Goal: Task Accomplishment & Management: Manage account settings

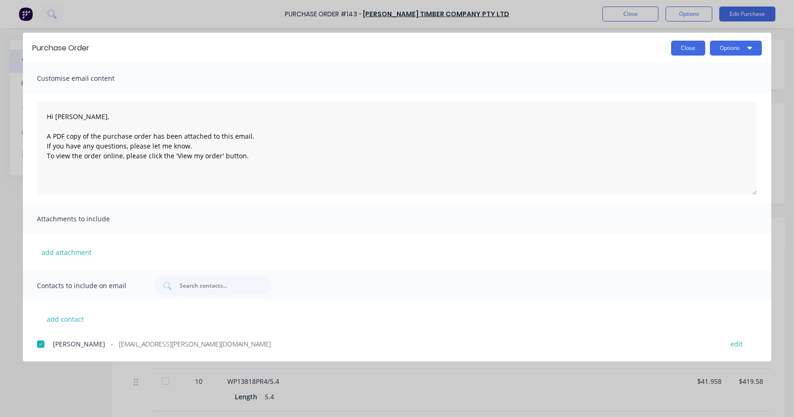
click at [686, 46] on button "Close" at bounding box center [688, 48] width 34 height 15
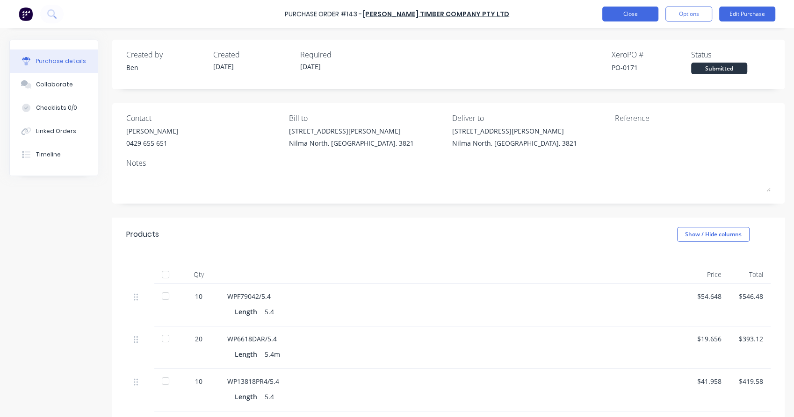
click at [625, 16] on button "Close" at bounding box center [630, 14] width 56 height 15
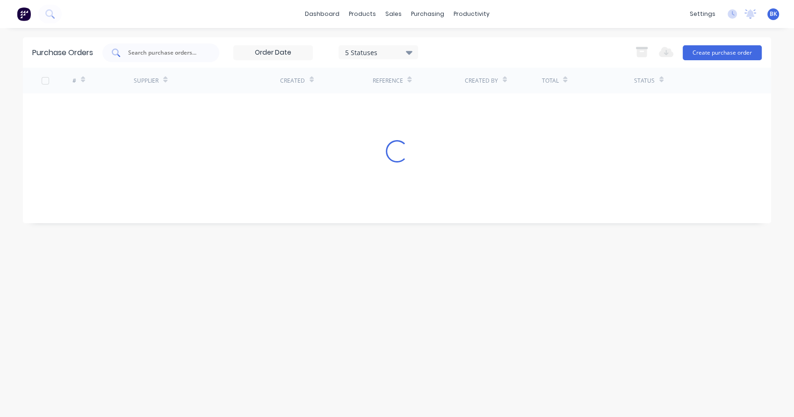
click at [186, 49] on input "text" at bounding box center [166, 52] width 78 height 9
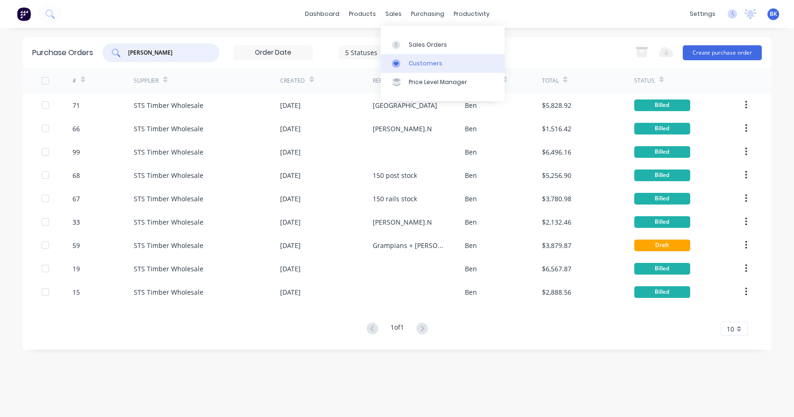
type input "ingham"
click at [410, 55] on link "Customers" at bounding box center [442, 63] width 124 height 19
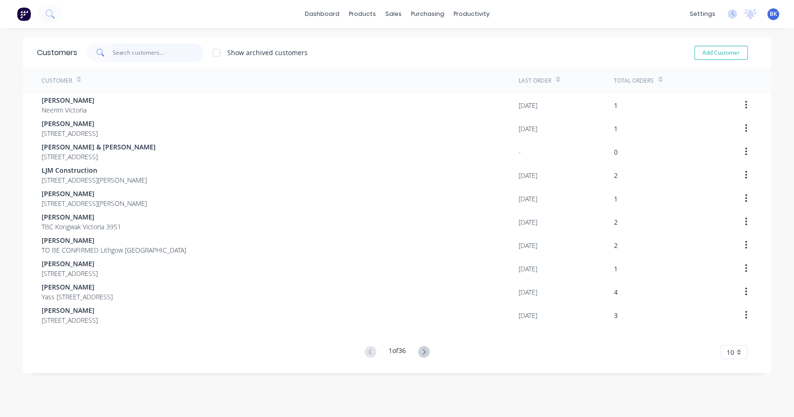
click at [130, 59] on input "text" at bounding box center [158, 52] width 91 height 19
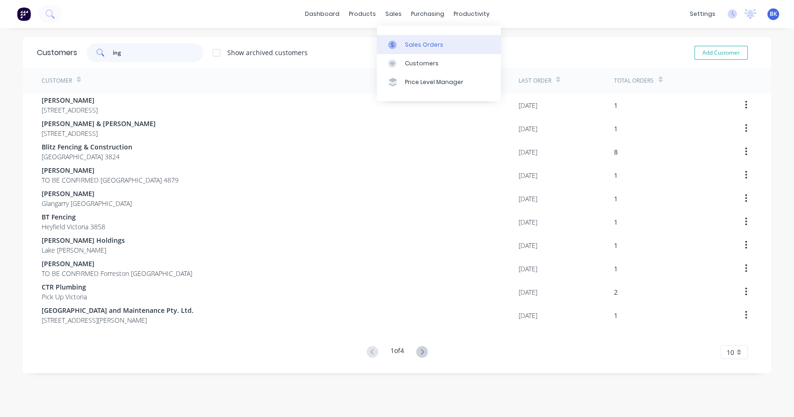
type input "ing"
click at [408, 37] on link "Sales Orders" at bounding box center [439, 44] width 124 height 19
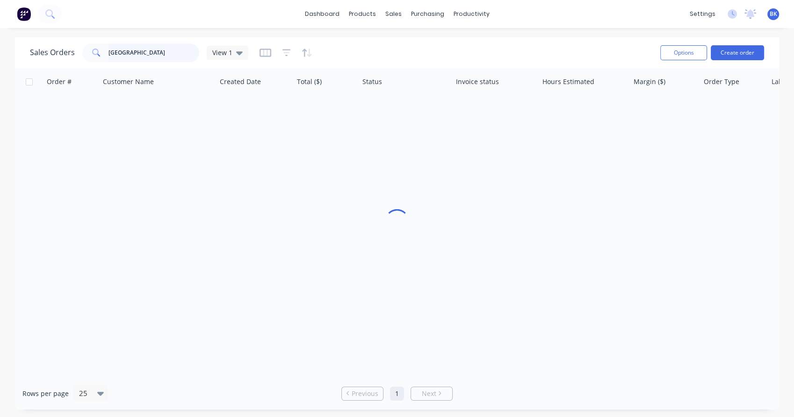
click at [128, 57] on input "newcastle" at bounding box center [153, 52] width 91 height 19
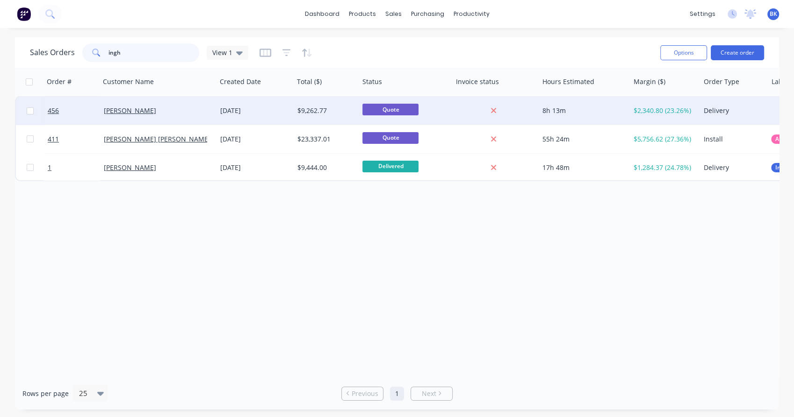
type input "ingh"
click at [183, 108] on div "[PERSON_NAME]" at bounding box center [156, 110] width 104 height 9
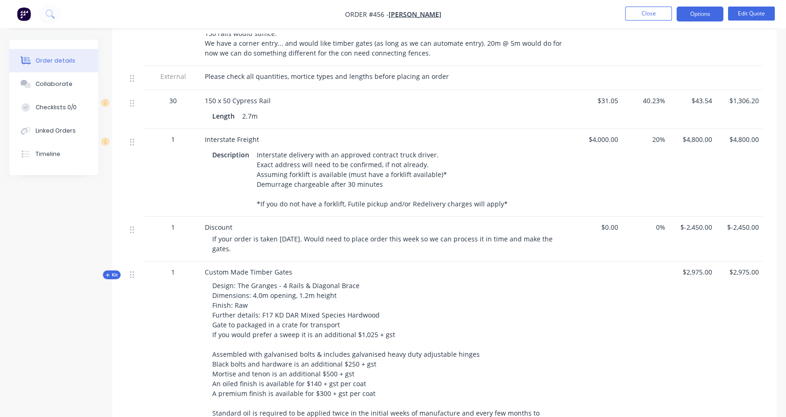
scroll to position [538, 0]
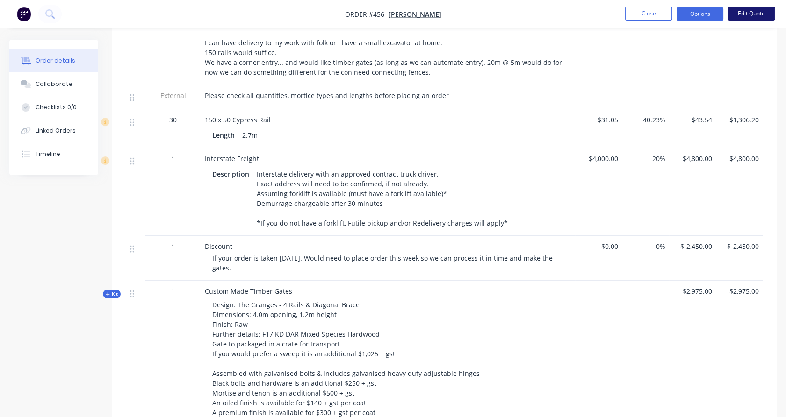
click at [745, 14] on button "Edit Quote" at bounding box center [751, 14] width 47 height 14
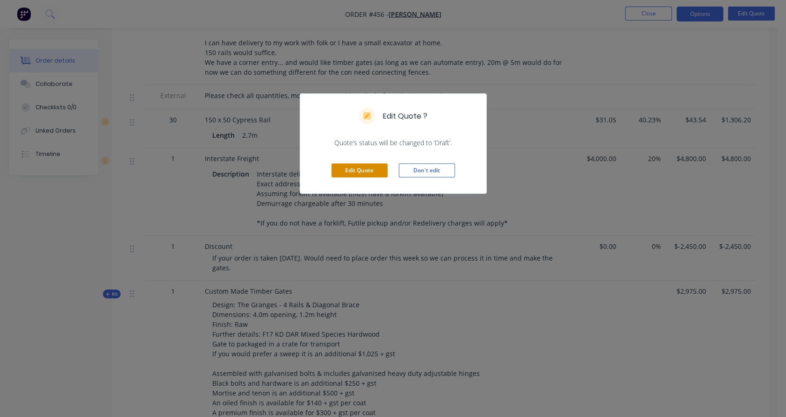
click at [365, 171] on button "Edit Quote" at bounding box center [359, 171] width 56 height 14
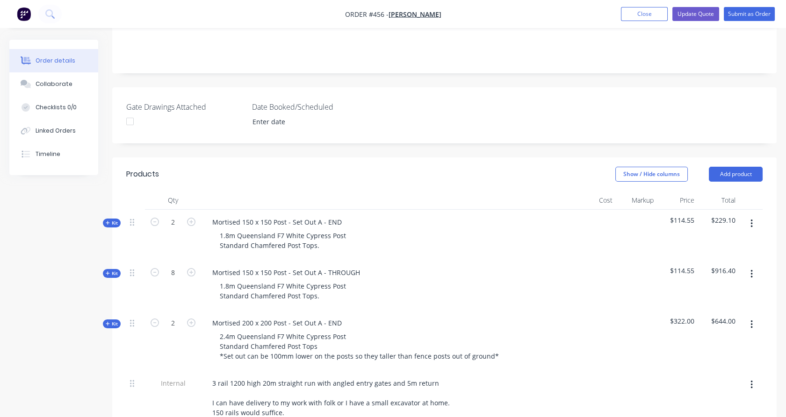
scroll to position [201, 0]
click at [104, 269] on button "Kit" at bounding box center [112, 273] width 18 height 9
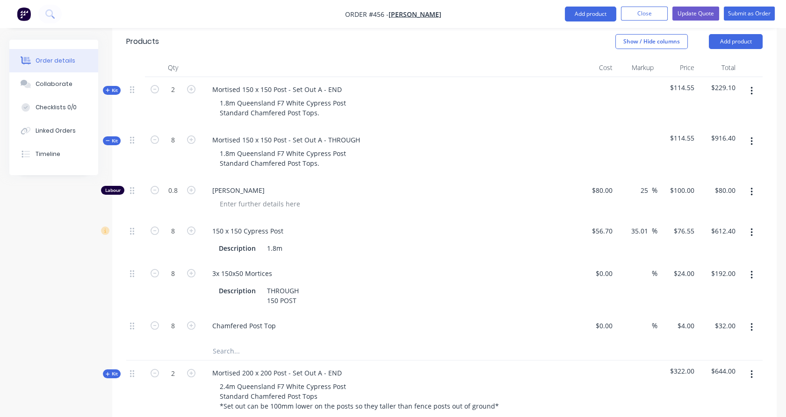
scroll to position [237, 0]
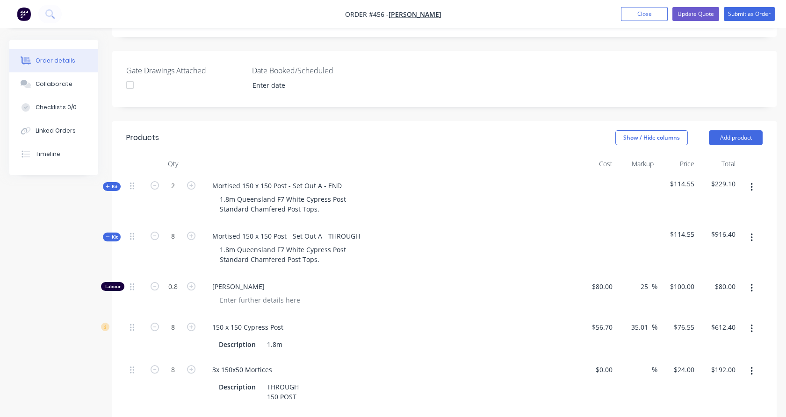
click at [118, 233] on button "Kit" at bounding box center [112, 237] width 18 height 9
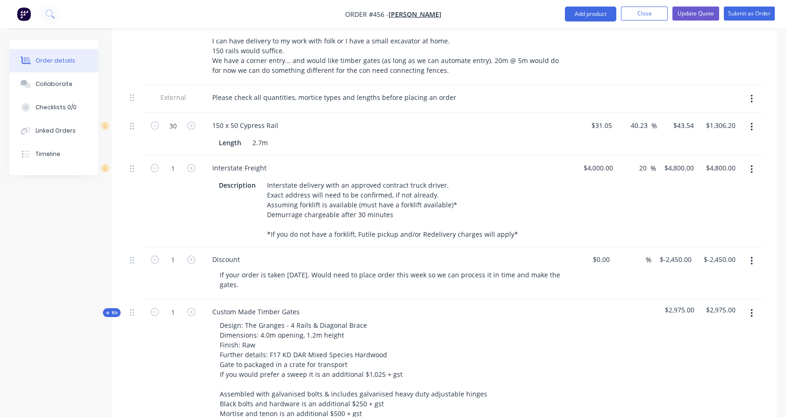
scroll to position [706, 0]
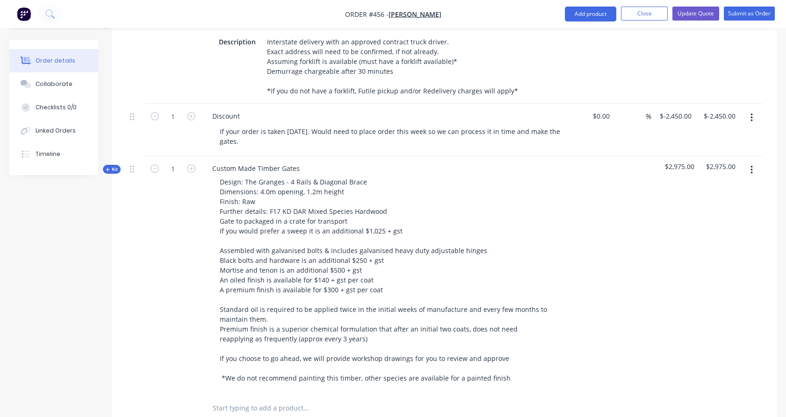
click at [297, 399] on input "text" at bounding box center [305, 408] width 187 height 19
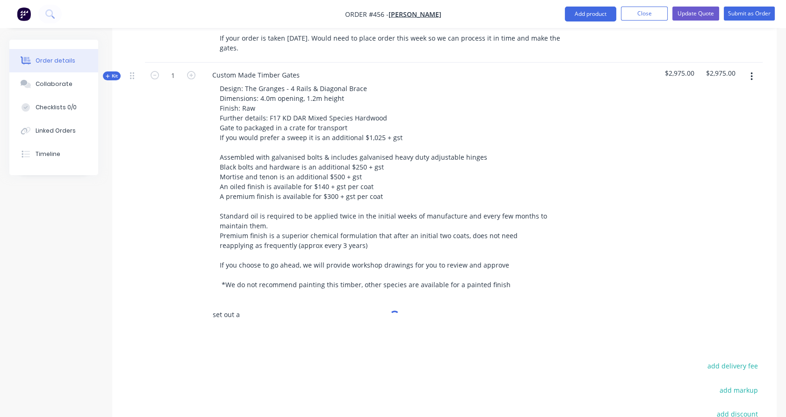
scroll to position [801, 0]
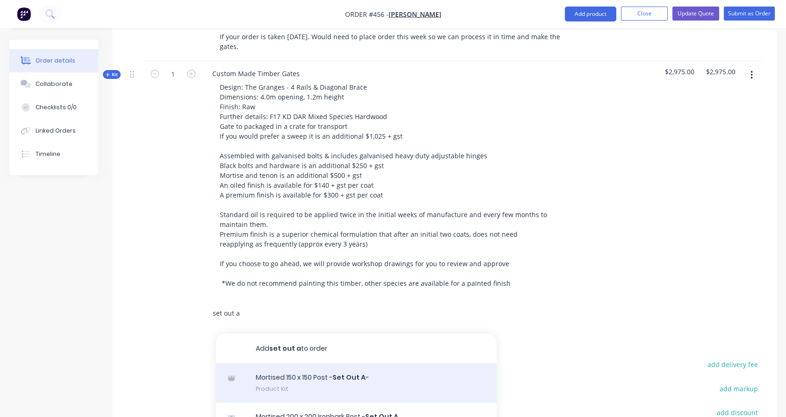
type input "set out a"
click at [294, 364] on div "Mortised 150 x 150 Post - Set Out A - Product Kit" at bounding box center [356, 383] width 280 height 39
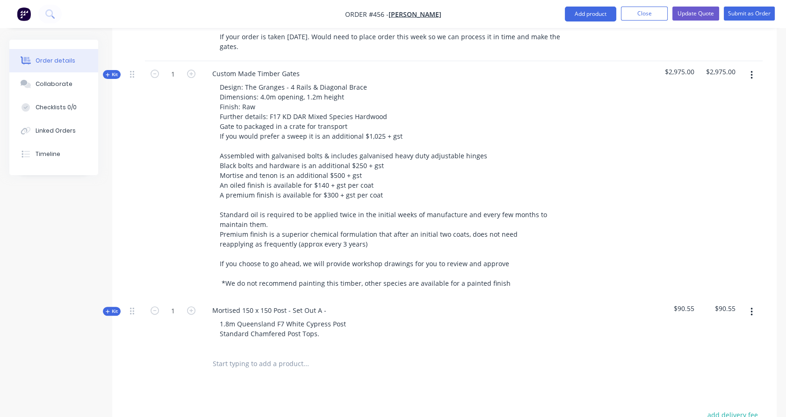
click at [118, 307] on button "Kit" at bounding box center [112, 311] width 18 height 9
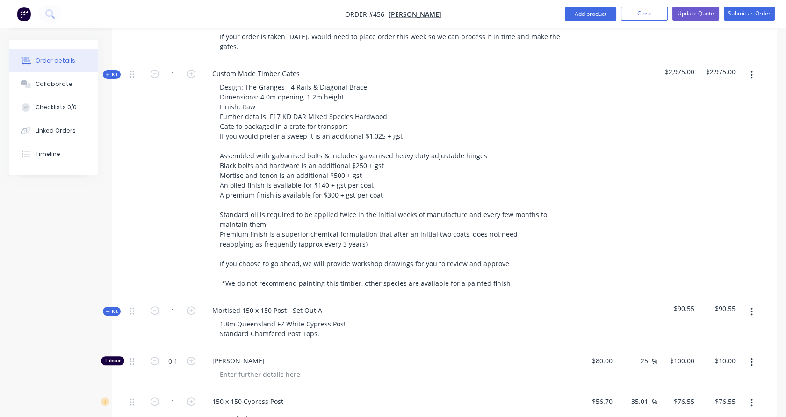
scroll to position [899, 0]
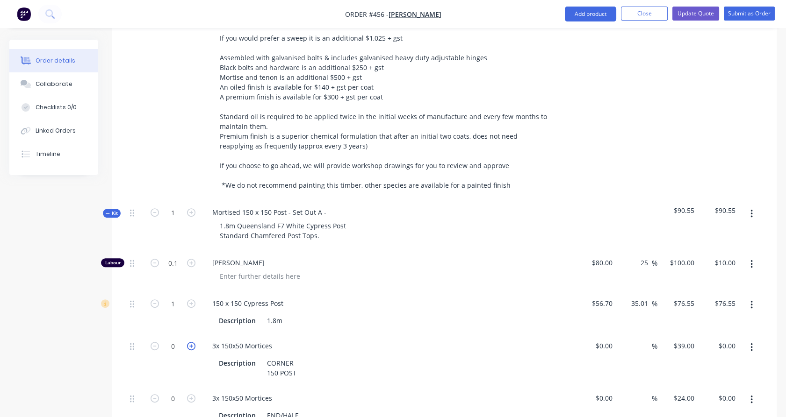
click at [193, 342] on icon "button" at bounding box center [191, 346] width 8 height 8
type input "1"
type input "$39.00"
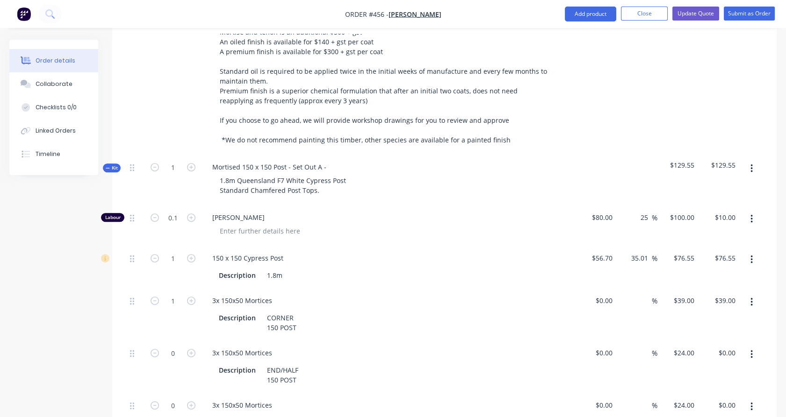
click at [759, 346] on button "button" at bounding box center [751, 354] width 22 height 17
click at [704, 410] on div "Delete" at bounding box center [718, 417] width 72 height 14
click at [755, 346] on button "button" at bounding box center [751, 354] width 22 height 17
click at [705, 410] on div "Delete" at bounding box center [718, 417] width 72 height 14
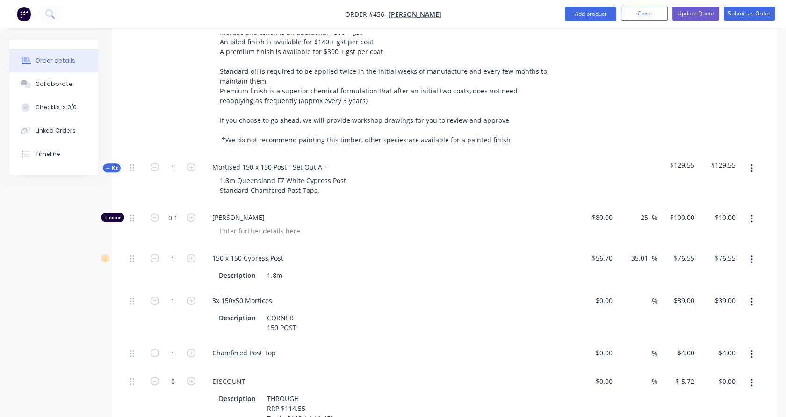
click at [746, 375] on button "button" at bounding box center [751, 383] width 22 height 17
click at [753, 375] on button "button" at bounding box center [751, 383] width 22 height 17
click at [326, 160] on div "Mortised 150 x 150 Post - Set Out A -" at bounding box center [269, 167] width 129 height 14
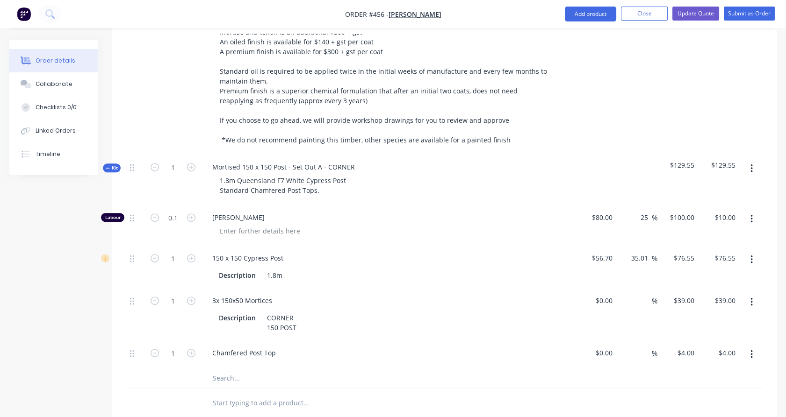
click at [195, 162] on button "button" at bounding box center [191, 167] width 12 height 10
type input "2"
type input "0.2"
type input "$20.00"
type input "2"
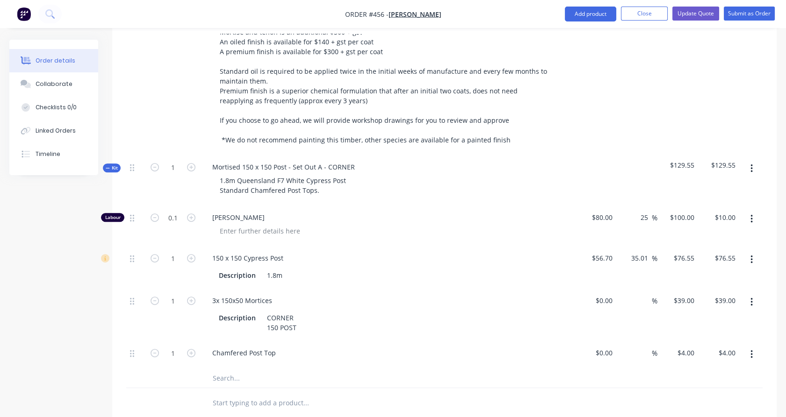
type input "$153.10"
type input "2"
type input "$78.00"
type input "2"
type input "$8.00"
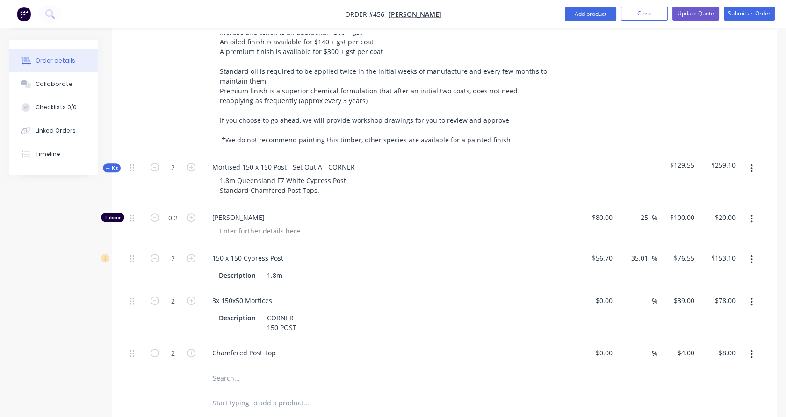
click at [195, 162] on button "button" at bounding box center [191, 167] width 12 height 10
type input "3"
type input "0.3"
type input "$30.00"
type input "3"
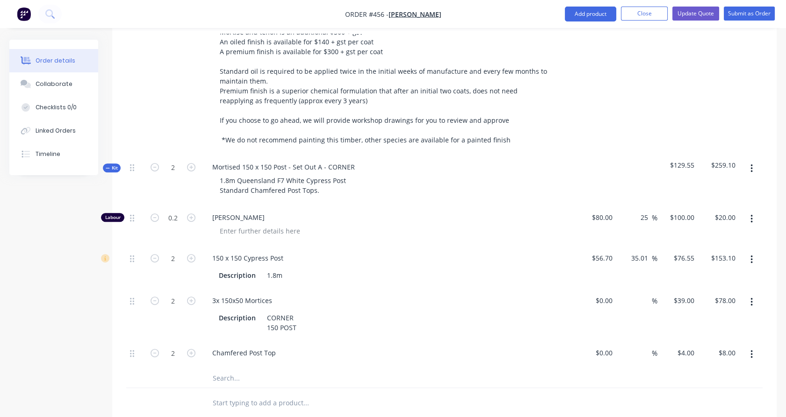
type input "$229.65"
type input "3"
type input "$117.00"
type input "3"
type input "$12.00"
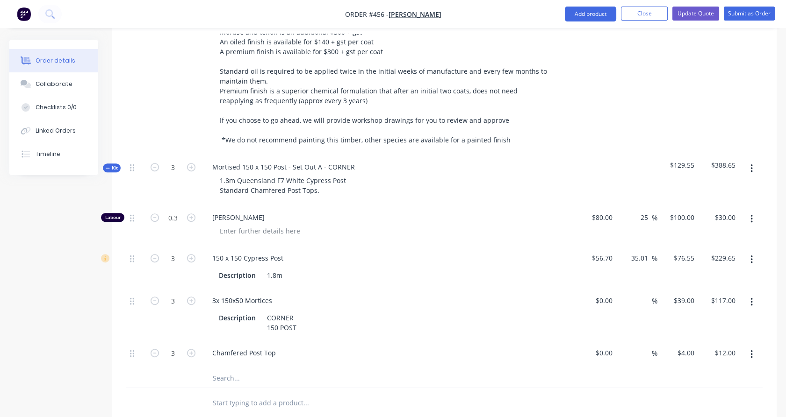
click at [116, 165] on span "Kit" at bounding box center [112, 168] width 12 height 7
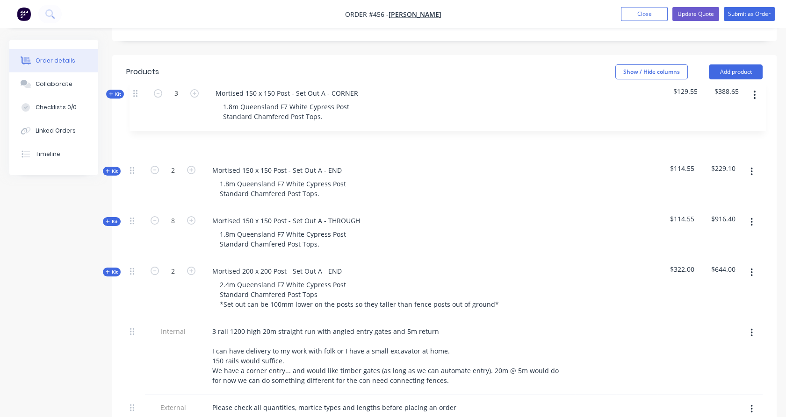
scroll to position [301, 0]
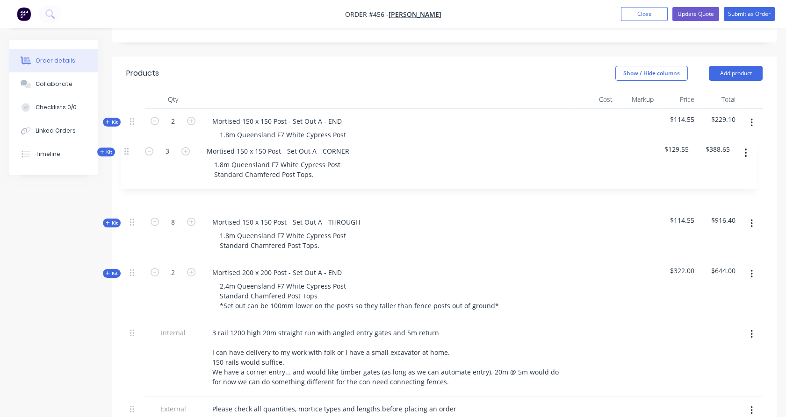
drag, startPoint x: 131, startPoint y: 139, endPoint x: 125, endPoint y: 146, distance: 8.9
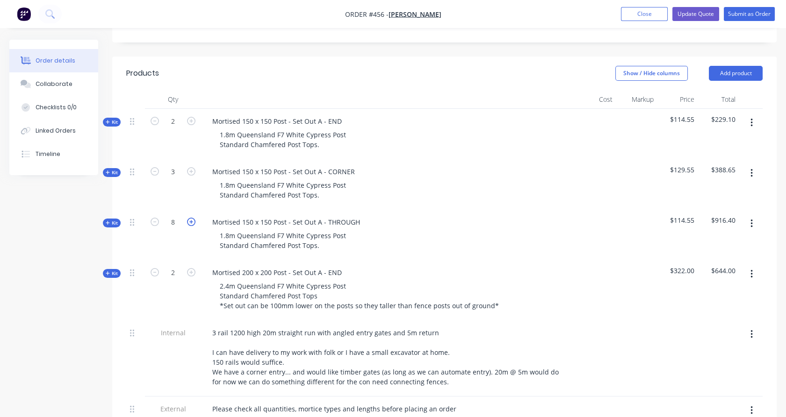
click at [194, 218] on icon "button" at bounding box center [191, 222] width 8 height 8
type input "11"
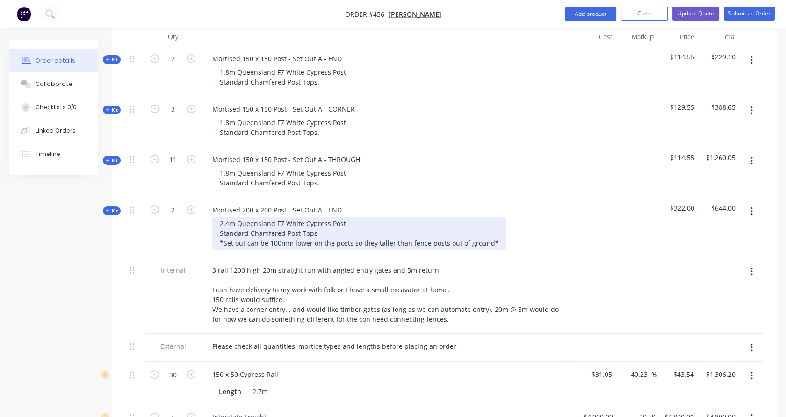
scroll to position [364, 0]
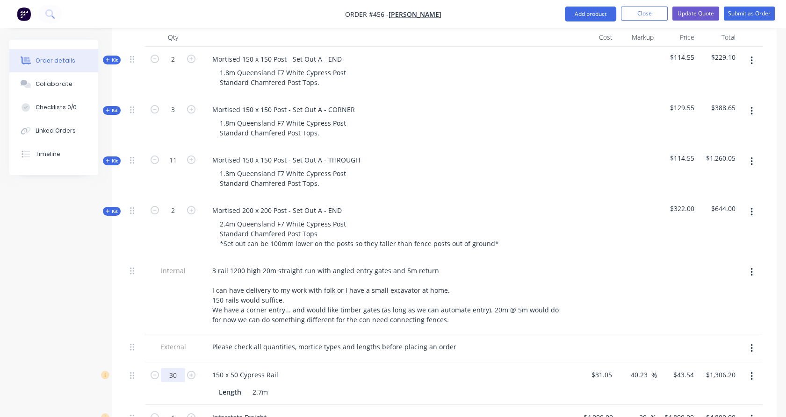
click at [176, 368] on input "30" at bounding box center [173, 375] width 24 height 14
type input "48"
click at [100, 307] on div "Created by Ben Created 15/09/25 Required 15/09/25 Assigned to Add team member S…" at bounding box center [392, 365] width 767 height 1379
type input "$2,089.92"
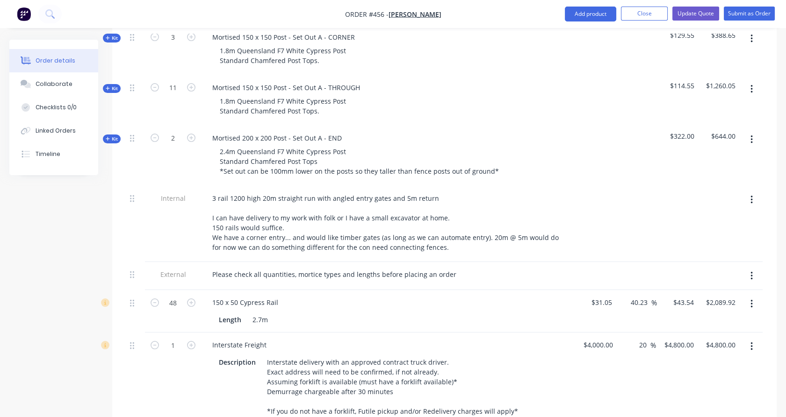
click at [749, 338] on button "button" at bounding box center [751, 346] width 22 height 17
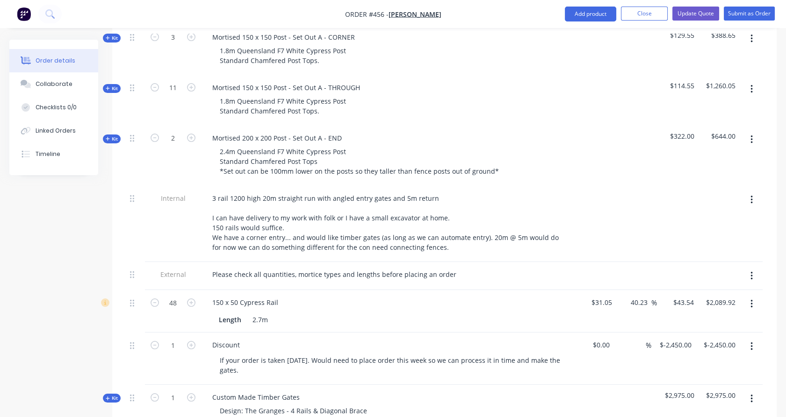
click at [751, 343] on icon "button" at bounding box center [751, 347] width 2 height 8
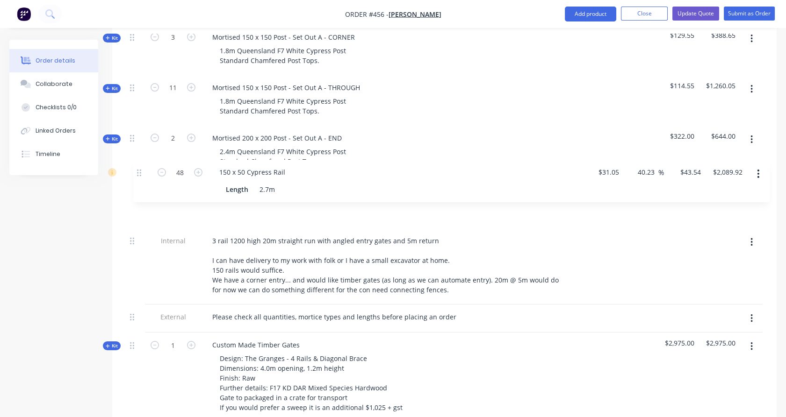
drag, startPoint x: 133, startPoint y: 274, endPoint x: 140, endPoint y: 153, distance: 121.3
click at [140, 153] on div "Kit 2 Mortised 150 x 150 Post - Set Out A - END 1.8m Queensland F7 White Cypres…" at bounding box center [444, 271] width 636 height 595
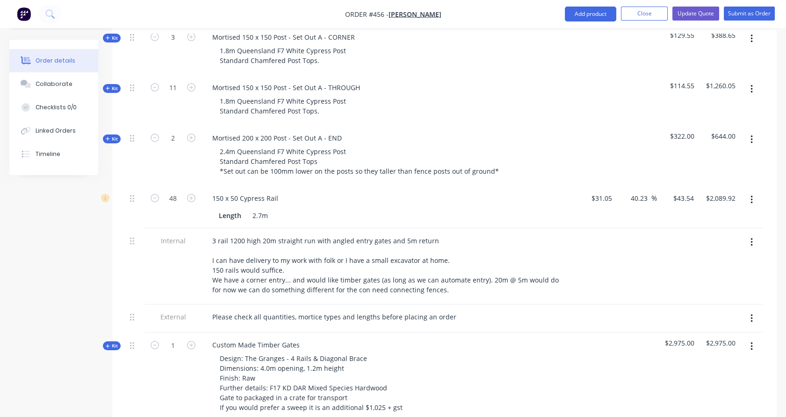
click at [753, 234] on button "button" at bounding box center [751, 242] width 22 height 17
click at [723, 279] on div "Delete" at bounding box center [718, 286] width 72 height 14
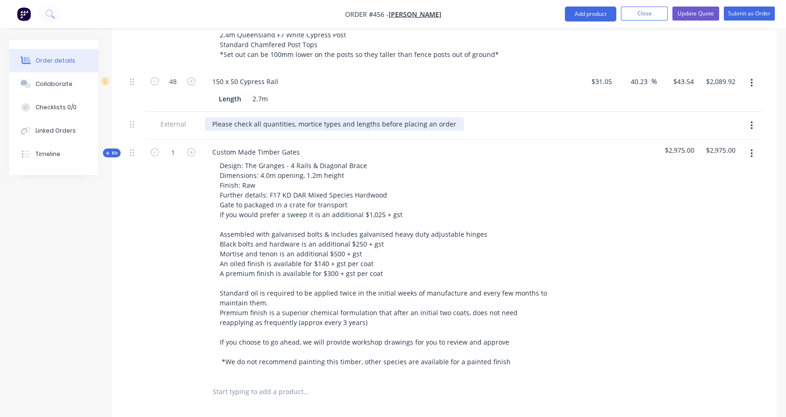
scroll to position [553, 0]
click at [112, 149] on span "Kit" at bounding box center [112, 152] width 12 height 7
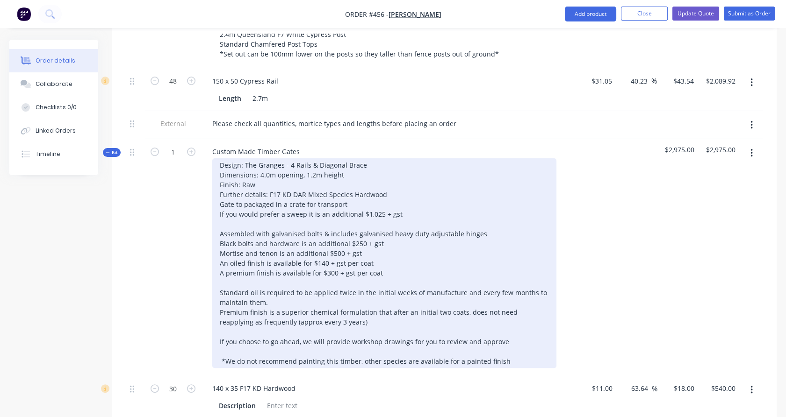
scroll to position [627, 0]
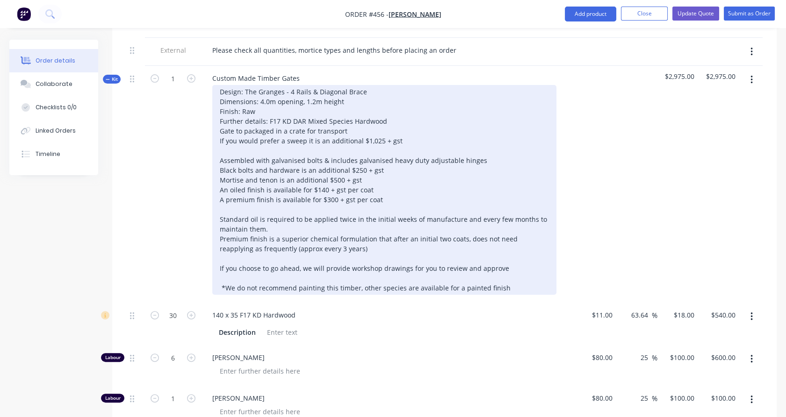
click at [487, 131] on div "Design: The Granges - 4 Rails & Diagonal Brace Dimensions: 4.0m opening, 1.2m h…" at bounding box center [384, 190] width 344 height 210
click at [392, 174] on div "Design: The Granges - 4 Rails & Diagonal Brace Dimensions: 4.0m opening, 1.2m h…" at bounding box center [384, 190] width 344 height 210
click at [494, 126] on div "Design: The Granges - 4 Rails & Diagonal Brace Dimensions: 4.0m opening, 1.2m h…" at bounding box center [384, 190] width 344 height 210
click at [494, 136] on div "Design: The Granges - 4 Rails & Diagonal Brace Dimensions: 4.0m opening, 1.2m h…" at bounding box center [384, 190] width 344 height 210
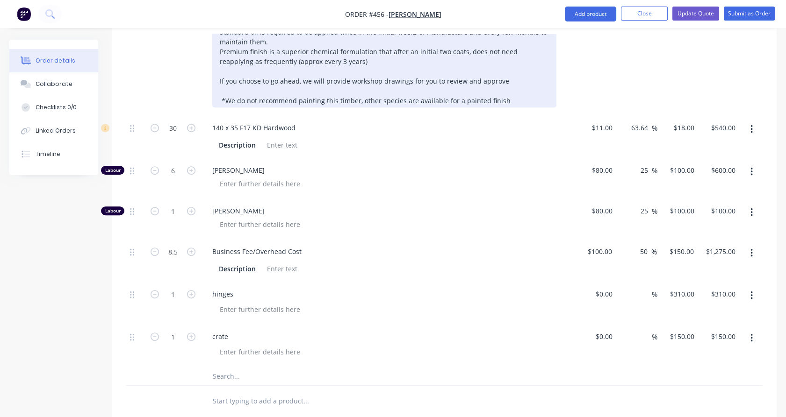
scroll to position [827, 0]
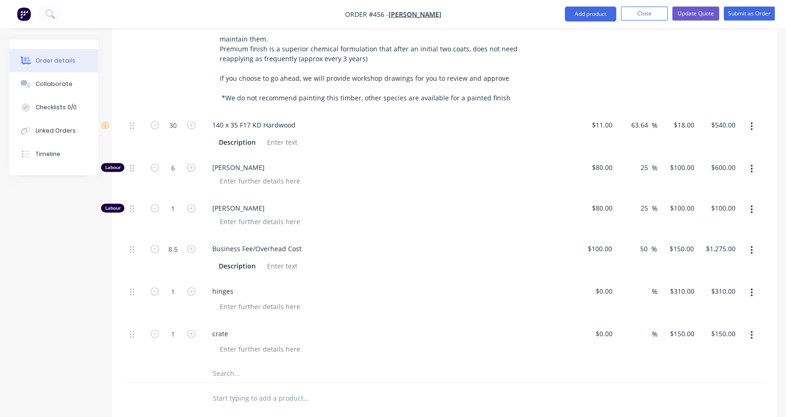
click at [233, 364] on input "text" at bounding box center [305, 373] width 187 height 19
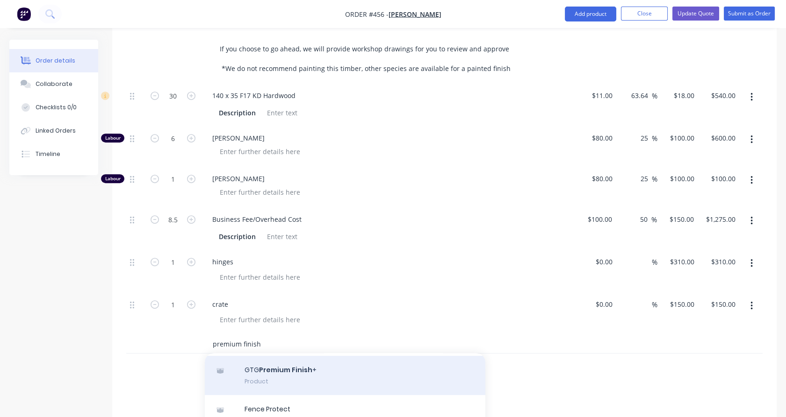
scroll to position [0, 0]
type input "premium finish"
click at [290, 353] on button "Add premium finish to kit" at bounding box center [345, 368] width 280 height 30
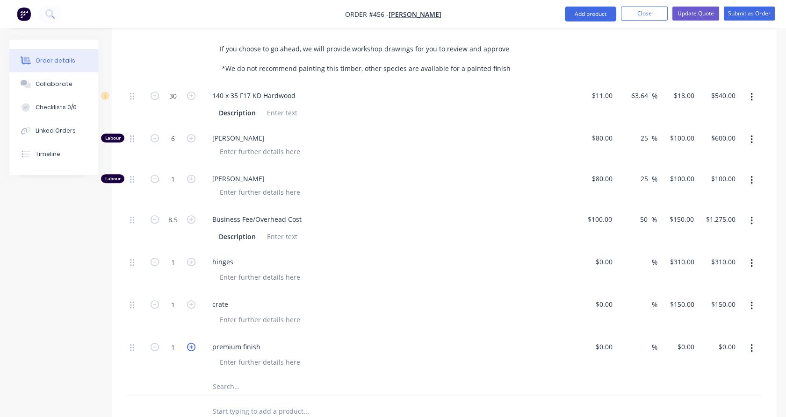
click at [190, 343] on icon "button" at bounding box center [191, 347] width 8 height 8
type input "2"
click at [681, 335] on div "0 $0.00" at bounding box center [677, 356] width 41 height 43
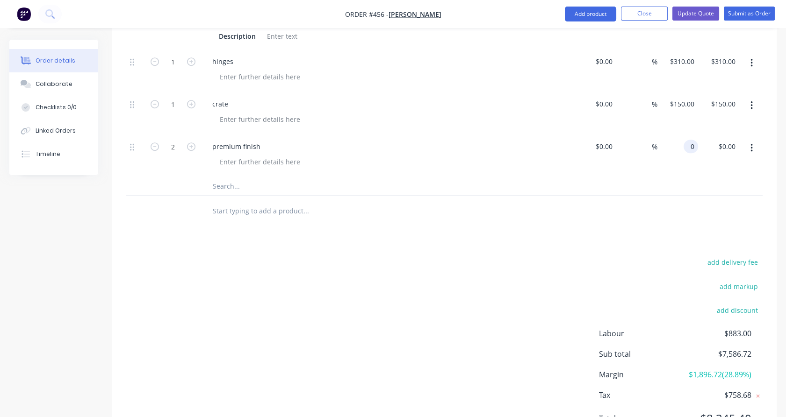
scroll to position [1076, 0]
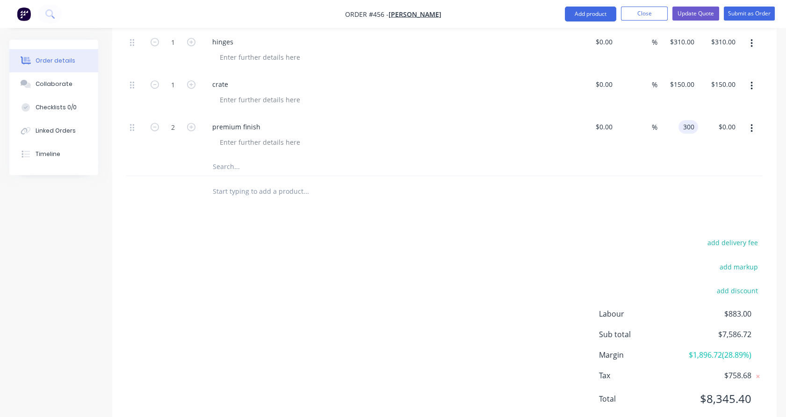
click at [535, 237] on div "add delivery fee add markup add discount Labour $883.00 Sub total $7,586.72 Mar…" at bounding box center [444, 327] width 636 height 180
type input "$300.00"
type input "$600.00"
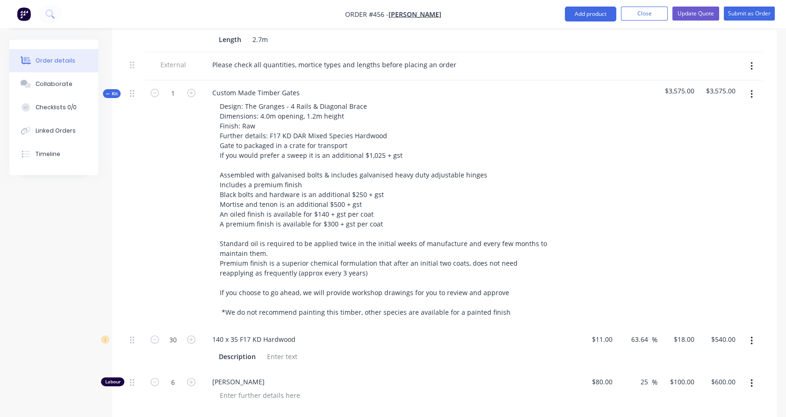
scroll to position [589, 0]
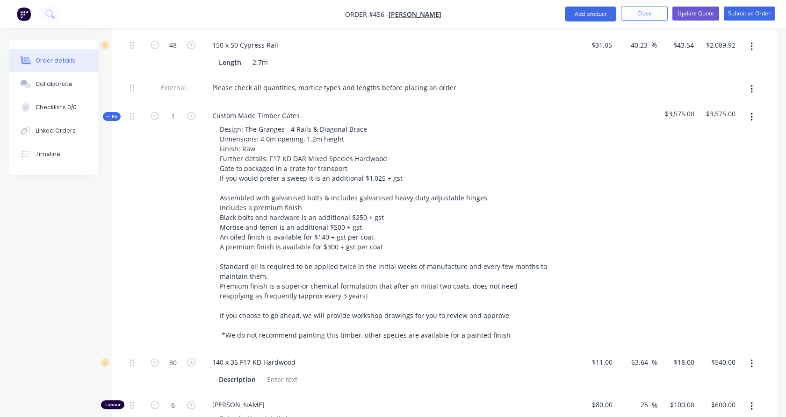
click at [115, 113] on span "Kit" at bounding box center [112, 116] width 12 height 7
drag, startPoint x: 115, startPoint y: 91, endPoint x: 108, endPoint y: 89, distance: 7.1
click at [108, 115] on icon "button" at bounding box center [108, 117] width 4 height 5
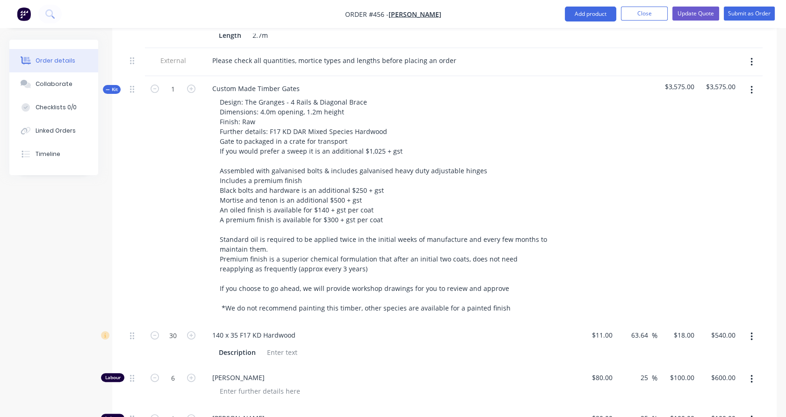
click at [110, 86] on span "Kit" at bounding box center [112, 89] width 12 height 7
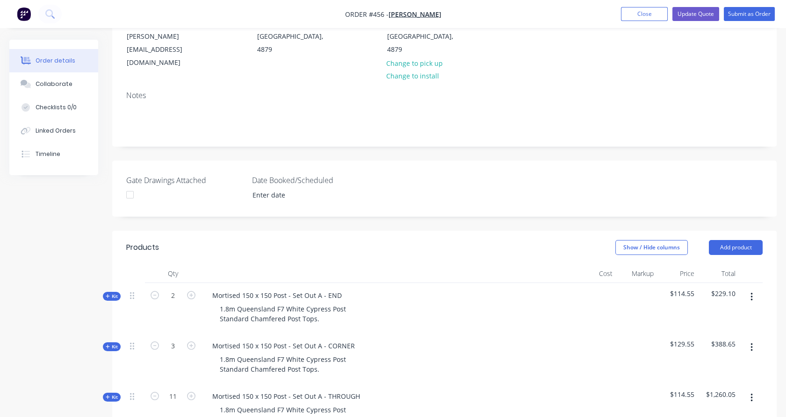
scroll to position [0, 0]
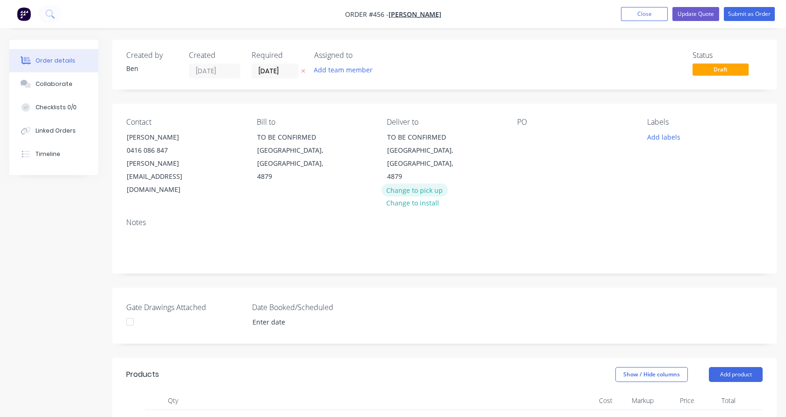
click at [401, 184] on button "Change to pick up" at bounding box center [414, 190] width 66 height 13
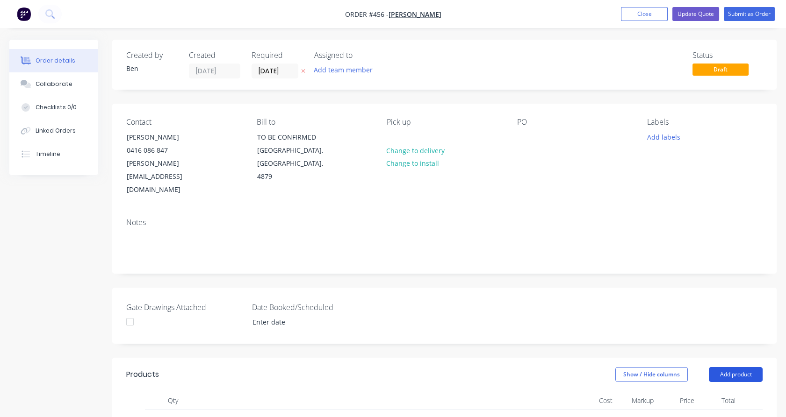
click at [727, 367] on button "Add product" at bounding box center [736, 374] width 54 height 15
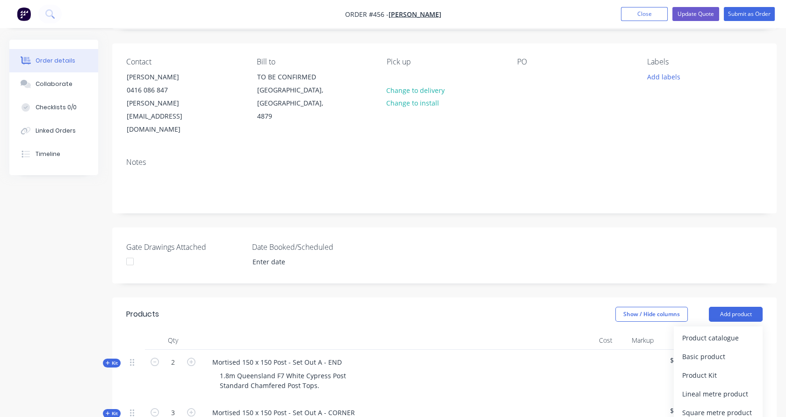
scroll to position [121, 0]
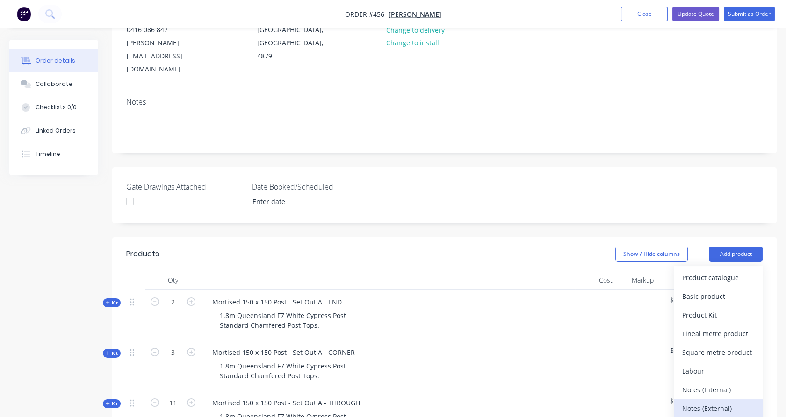
click at [714, 402] on div "Notes (External)" at bounding box center [718, 409] width 72 height 14
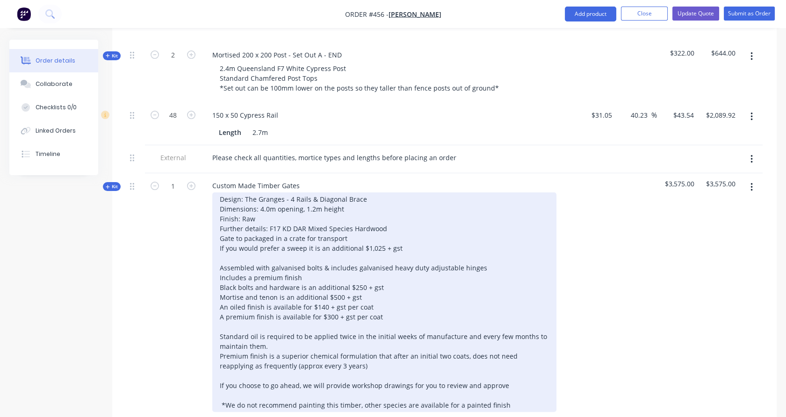
scroll to position [591, 0]
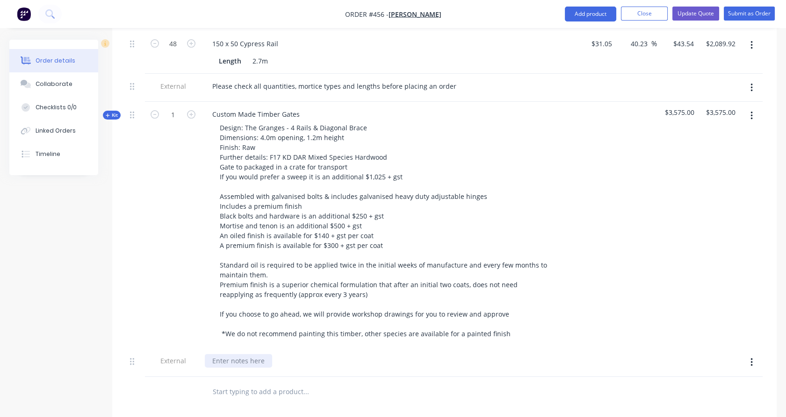
click at [257, 354] on div at bounding box center [238, 361] width 67 height 14
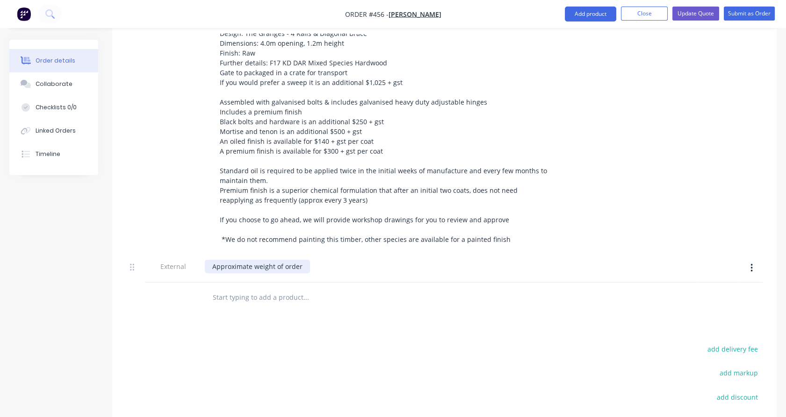
scroll to position [688, 0]
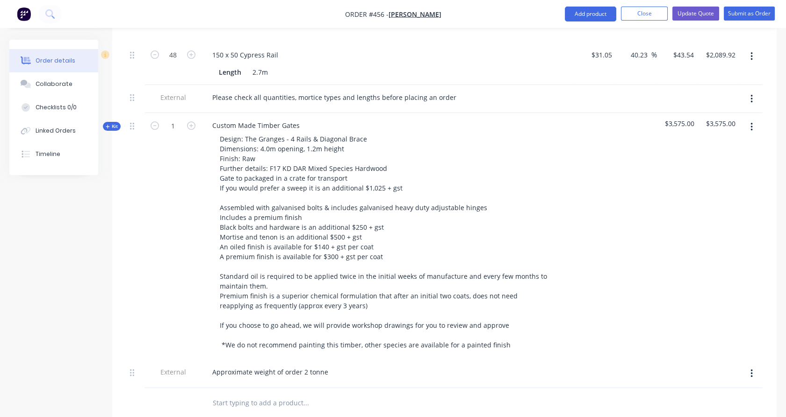
scroll to position [579, 0]
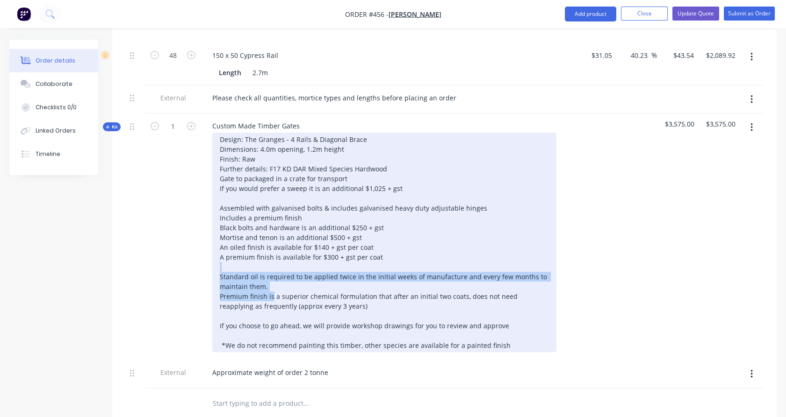
drag, startPoint x: 273, startPoint y: 265, endPoint x: 205, endPoint y: 238, distance: 72.7
click at [205, 238] on div "Design: The Granges - 4 Rails & Diagonal Brace Dimensions: 4.0m opening, 1.2m h…" at bounding box center [388, 243] width 366 height 220
click at [280, 259] on div "Design: The Granges - 4 Rails & Diagonal Brace Dimensions: 4.0m opening, 1.2m h…" at bounding box center [384, 243] width 344 height 220
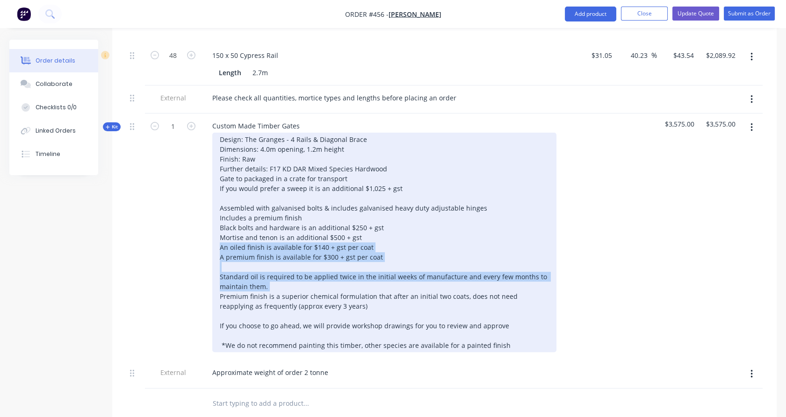
drag, startPoint x: 280, startPoint y: 259, endPoint x: 209, endPoint y: 217, distance: 82.6
click at [209, 217] on div "Design: The Granges - 4 Rails & Diagonal Brace Dimensions: 4.0m opening, 1.2m h…" at bounding box center [388, 243] width 366 height 220
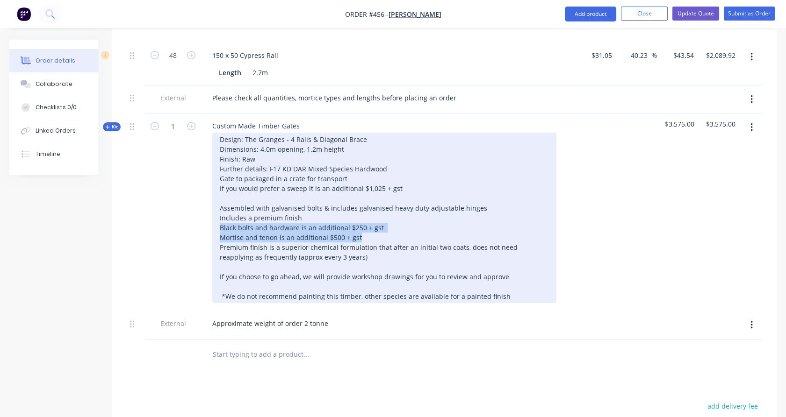
drag, startPoint x: 381, startPoint y: 209, endPoint x: 212, endPoint y: 199, distance: 169.5
click at [212, 199] on div "Design: The Granges - 4 Rails & Diagonal Brace Dimensions: 4.0m opening, 1.2m h…" at bounding box center [384, 218] width 344 height 171
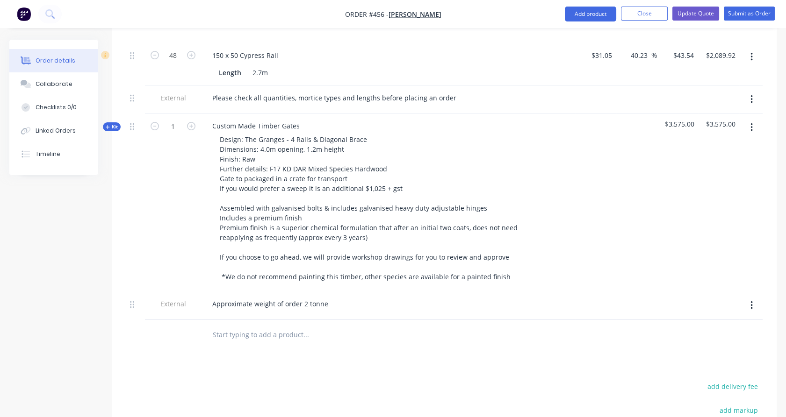
click at [176, 207] on div "1" at bounding box center [173, 203] width 56 height 178
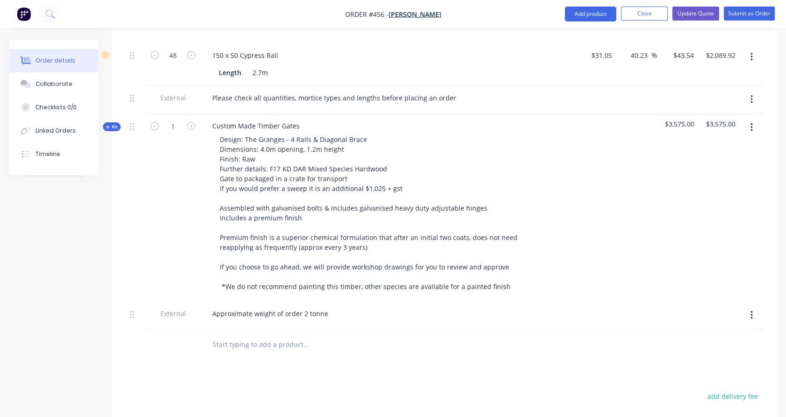
scroll to position [538, 0]
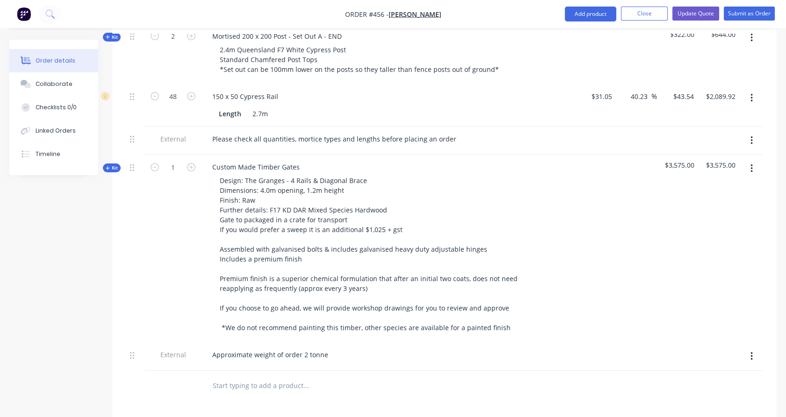
click at [115, 165] on span "Kit" at bounding box center [112, 168] width 12 height 7
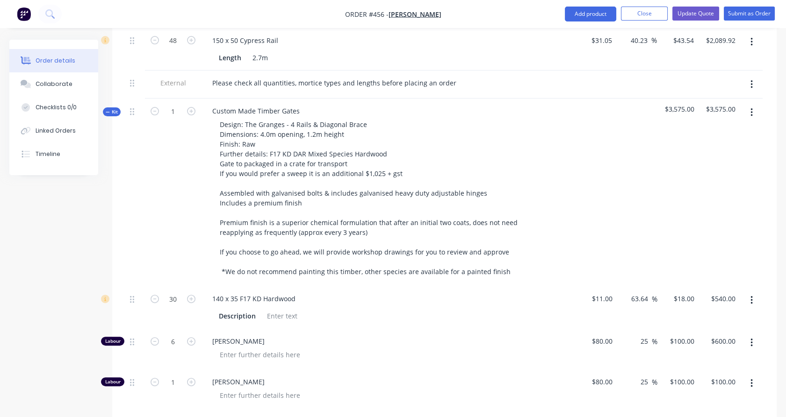
scroll to position [550, 0]
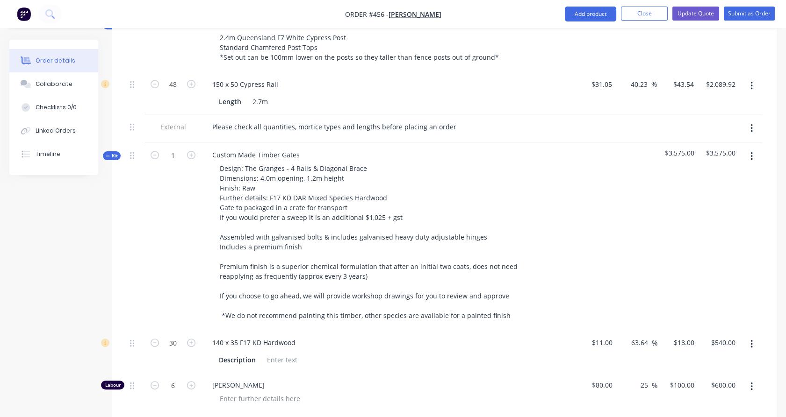
click at [113, 152] on span "Kit" at bounding box center [112, 155] width 12 height 7
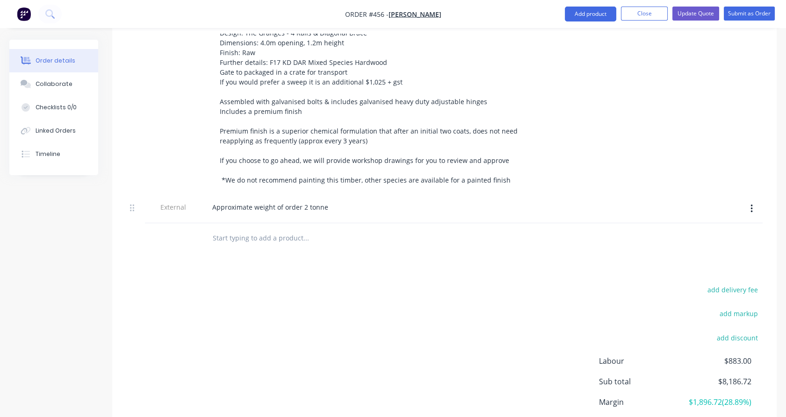
scroll to position [733, 0]
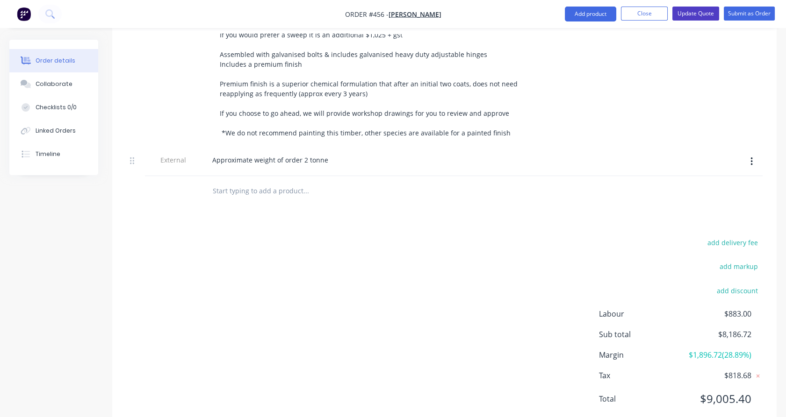
click at [695, 10] on button "Update Quote" at bounding box center [695, 14] width 47 height 14
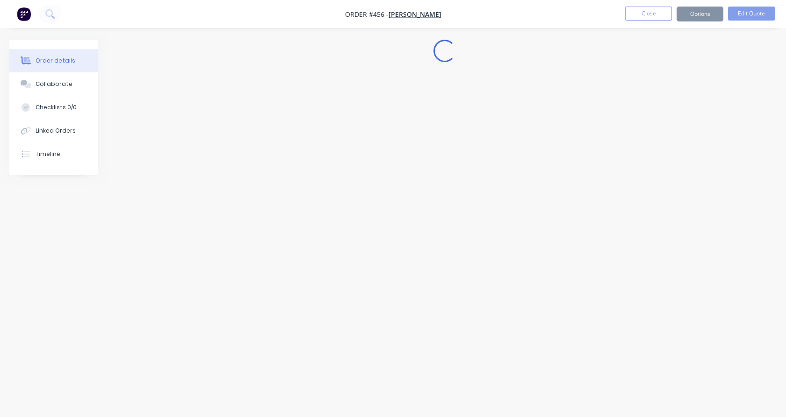
scroll to position [0, 0]
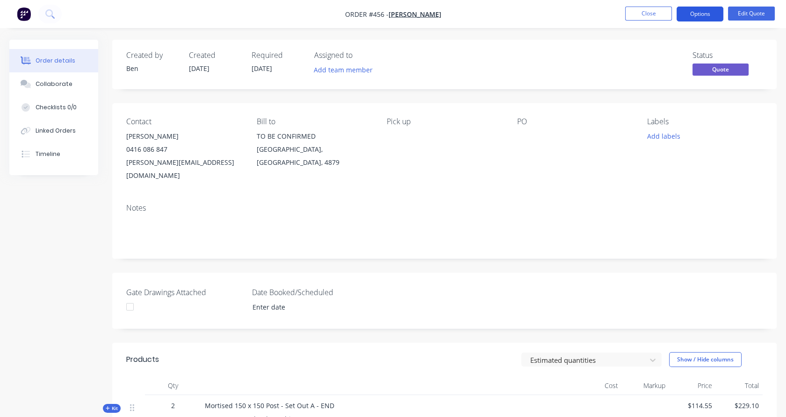
click at [690, 16] on button "Options" at bounding box center [699, 14] width 47 height 15
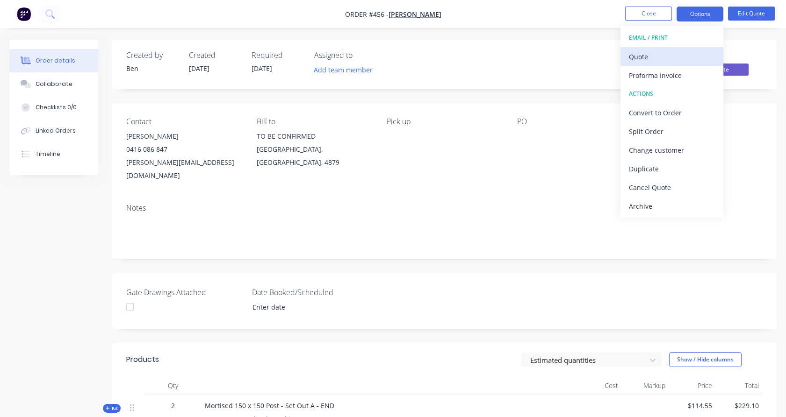
click at [667, 56] on div "Quote" at bounding box center [672, 57] width 86 height 14
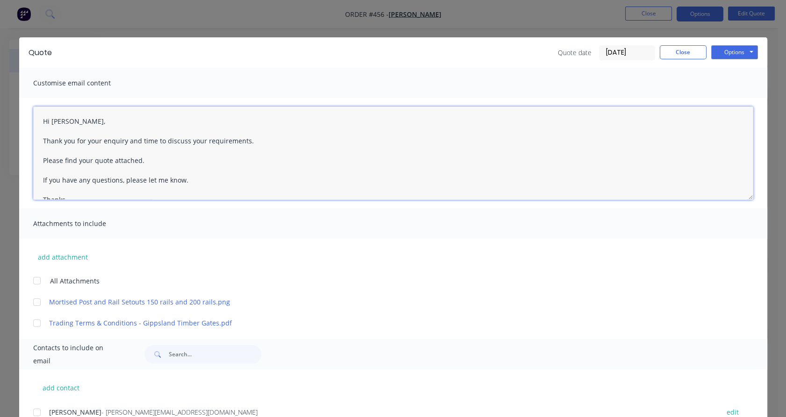
drag, startPoint x: 98, startPoint y: 140, endPoint x: 254, endPoint y: 141, distance: 156.6
click at [254, 141] on textarea "Hi Brett, Thank you for your enquiry and time to discuss your requirements. Ple…" at bounding box center [393, 153] width 720 height 93
click at [90, 161] on textarea "Hi Brett, Thank you for your recent email. Please find your quote attached. If …" at bounding box center [393, 153] width 720 height 93
click at [36, 280] on div at bounding box center [37, 281] width 19 height 19
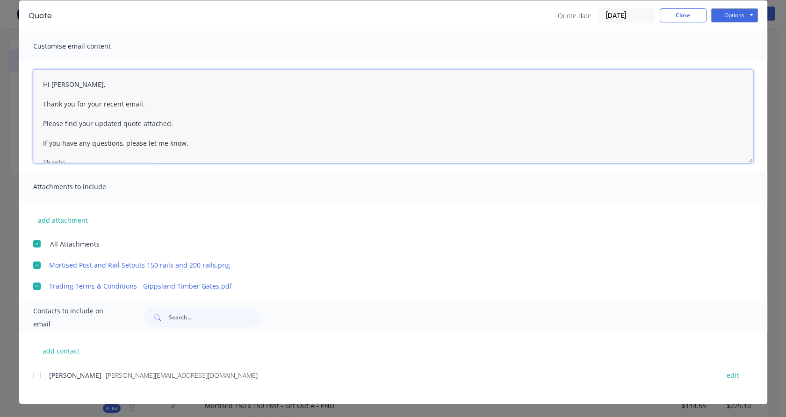
click at [34, 375] on div at bounding box center [37, 375] width 19 height 19
type textarea "Hi Brett, Thank you for your recent email. Please find your updated quote attac…"
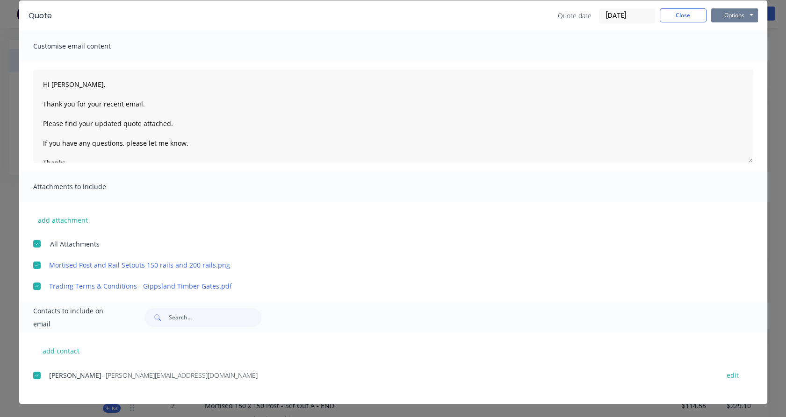
click at [728, 17] on button "Options" at bounding box center [734, 15] width 47 height 14
click at [729, 59] on button "Email" at bounding box center [741, 62] width 60 height 15
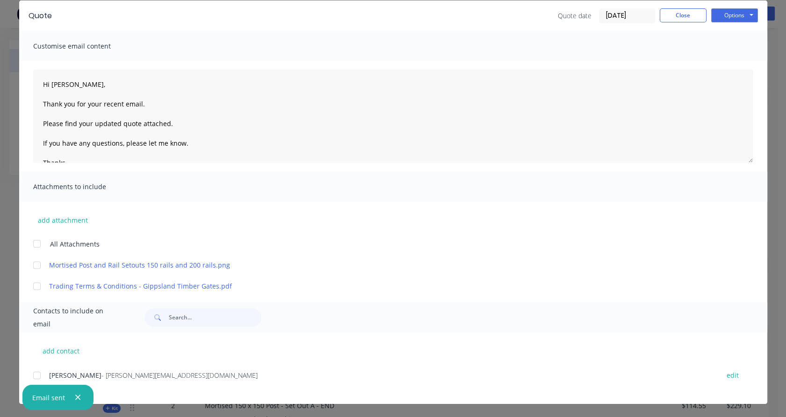
scroll to position [0, 0]
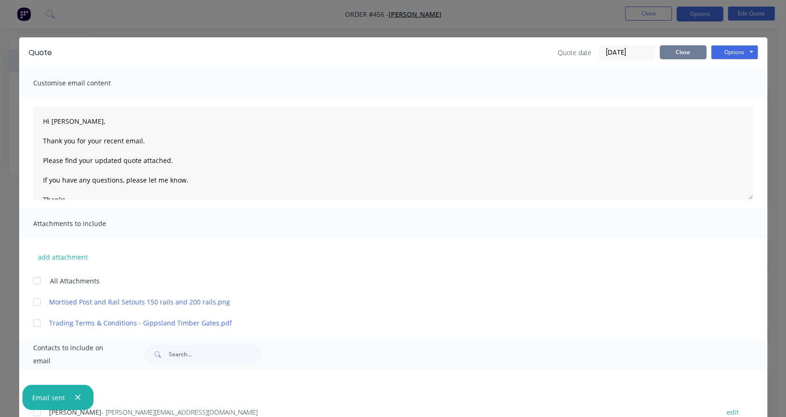
click at [669, 51] on button "Close" at bounding box center [683, 52] width 47 height 14
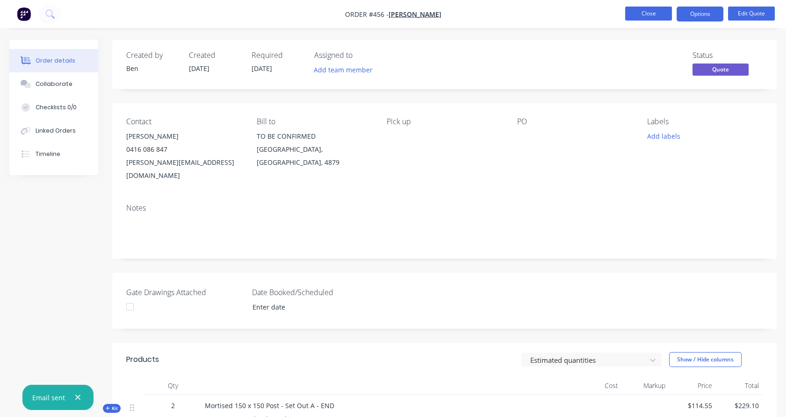
click at [645, 18] on button "Close" at bounding box center [648, 14] width 47 height 14
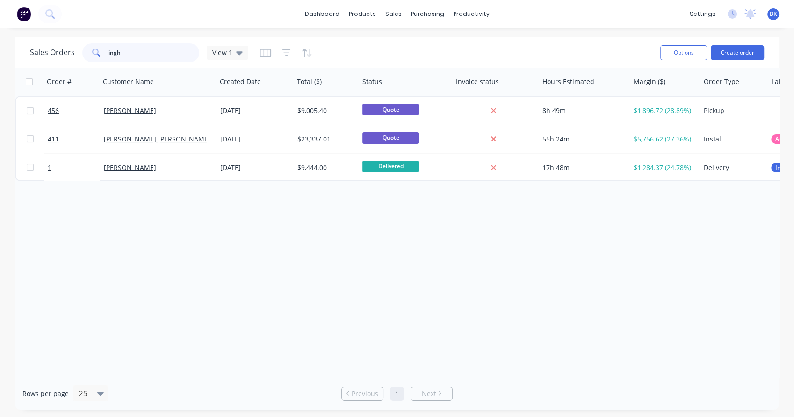
click at [142, 54] on input "ingh" at bounding box center [153, 52] width 91 height 19
type input "470"
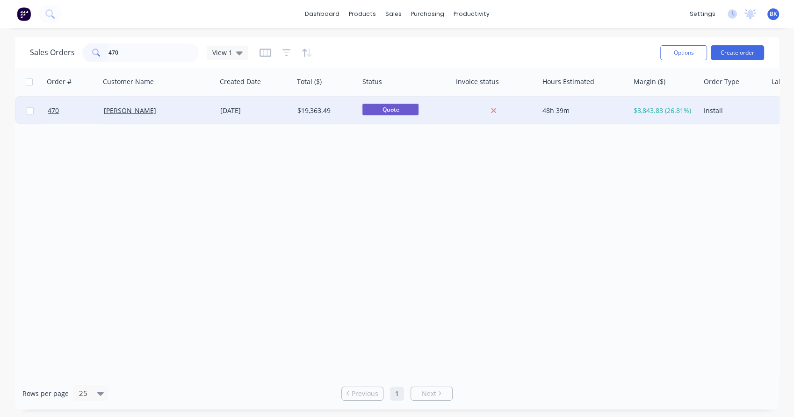
click at [146, 106] on div "[PERSON_NAME]" at bounding box center [156, 110] width 104 height 9
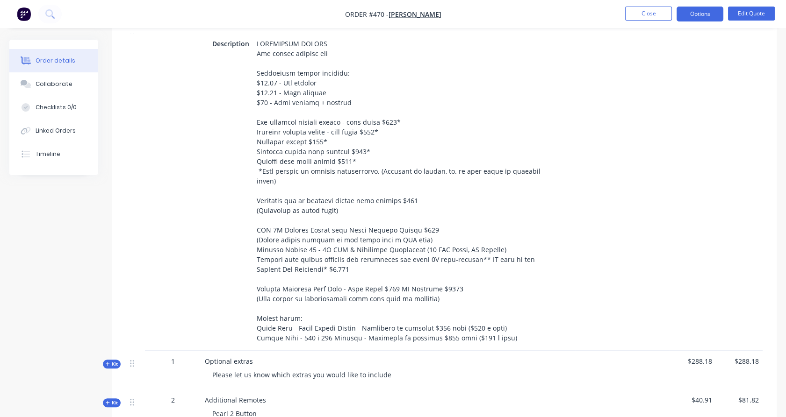
scroll to position [1318, 0]
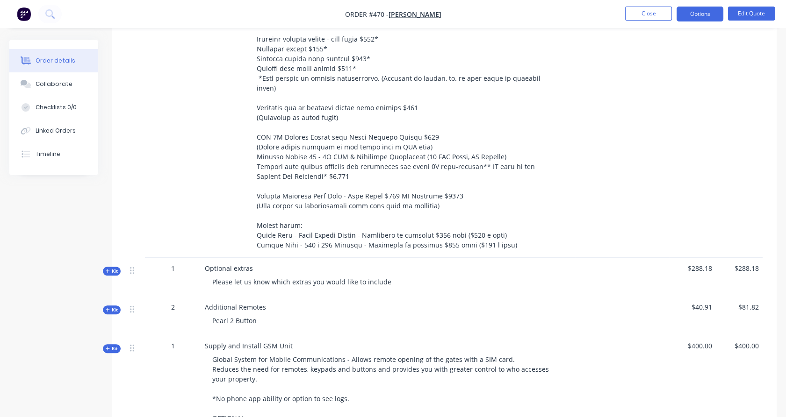
click at [112, 268] on span "Kit" at bounding box center [112, 271] width 12 height 7
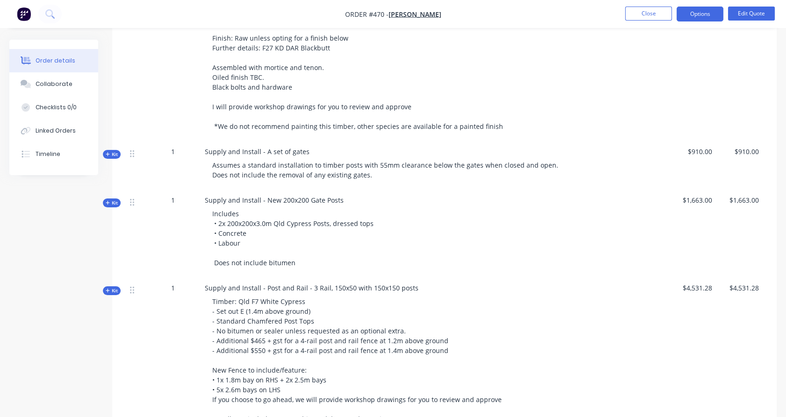
scroll to position [499, 0]
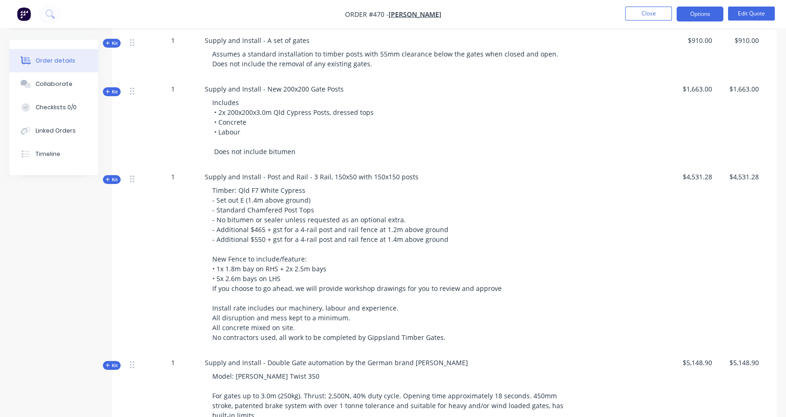
click at [113, 179] on span "Kit" at bounding box center [112, 179] width 12 height 7
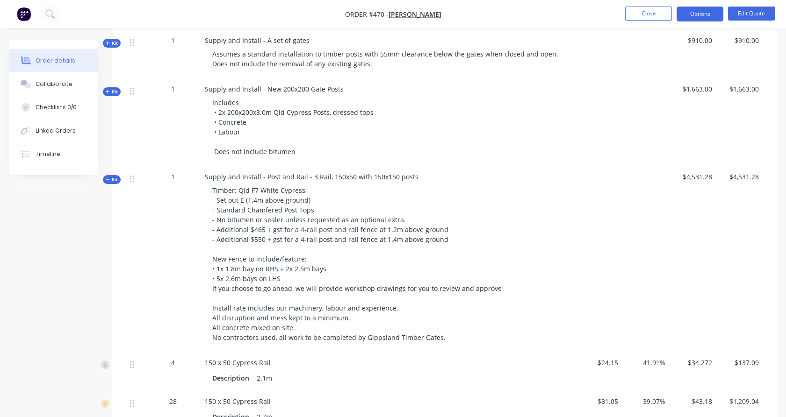
scroll to position [516, 0]
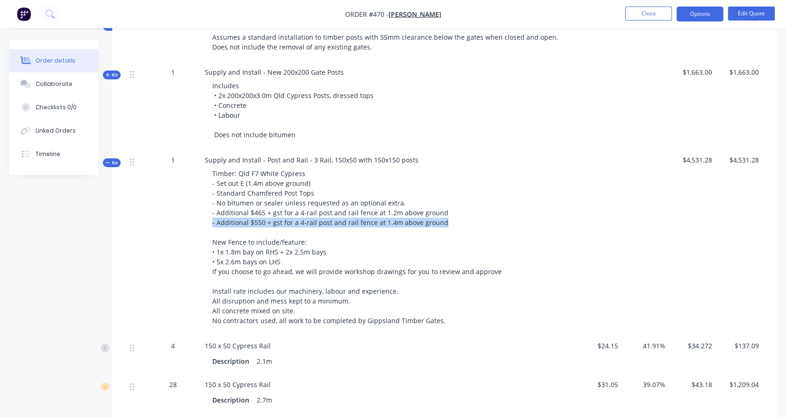
drag, startPoint x: 439, startPoint y: 222, endPoint x: 213, endPoint y: 227, distance: 226.3
click at [213, 227] on div "Timber: Qld F7 White Cypress - Set out E (1.4m above ground) - Standard Chamfer…" at bounding box center [388, 247] width 366 height 165
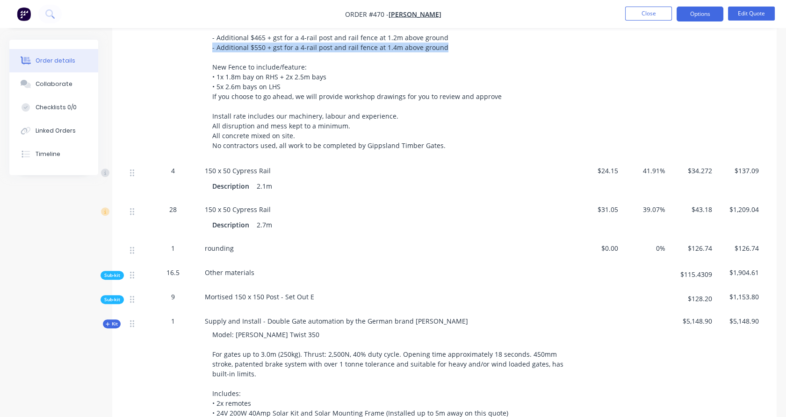
scroll to position [692, 0]
click at [115, 301] on span "Sub-kit" at bounding box center [112, 299] width 16 height 7
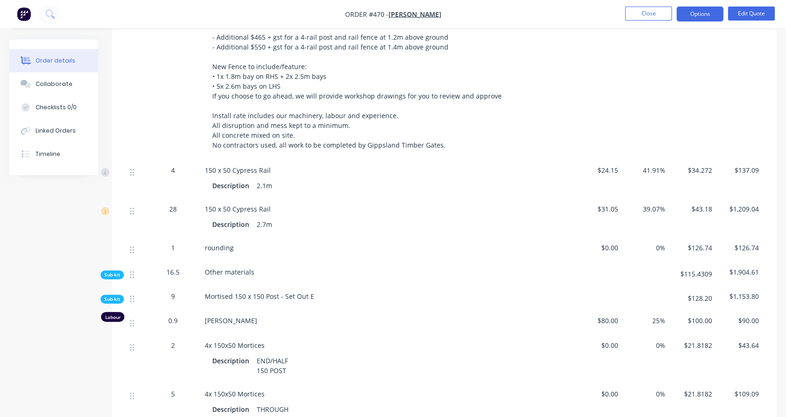
click at [115, 301] on span "Sub-kit" at bounding box center [112, 299] width 16 height 7
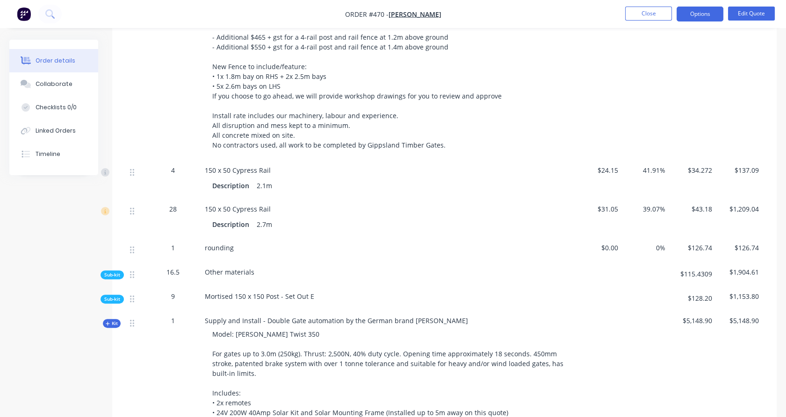
click at [115, 301] on span "Sub-kit" at bounding box center [112, 299] width 16 height 7
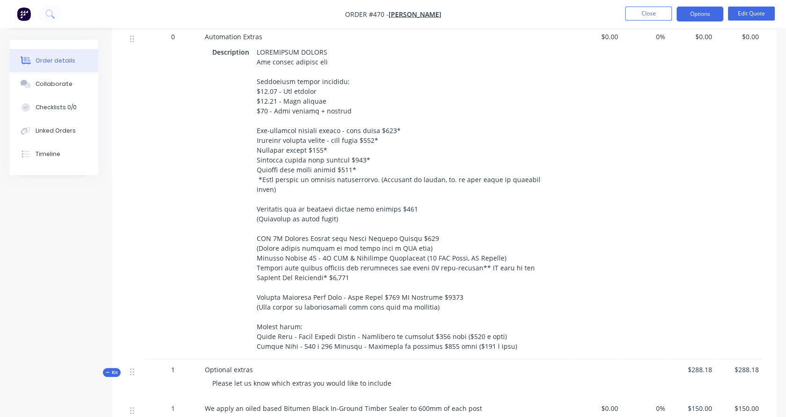
scroll to position [1699, 0]
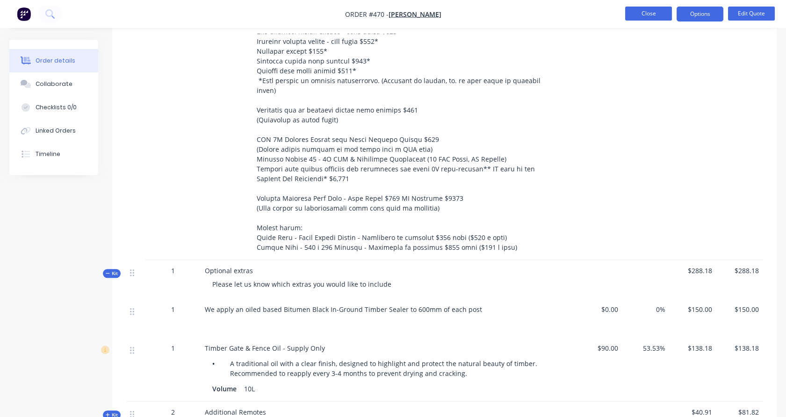
click at [643, 7] on button "Close" at bounding box center [648, 14] width 47 height 14
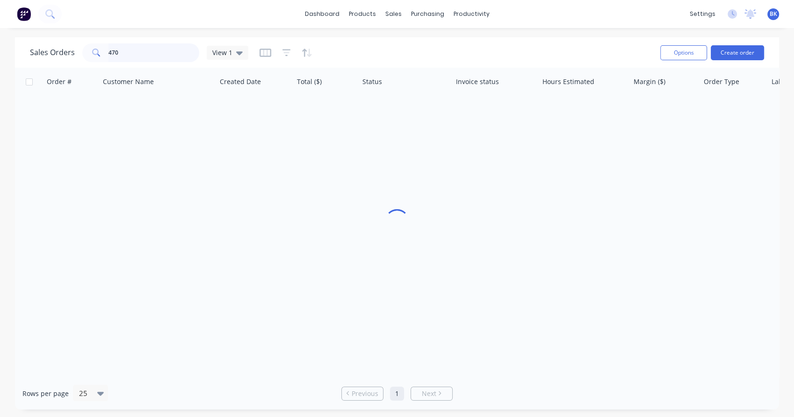
click at [144, 50] on input "470" at bounding box center [153, 52] width 91 height 19
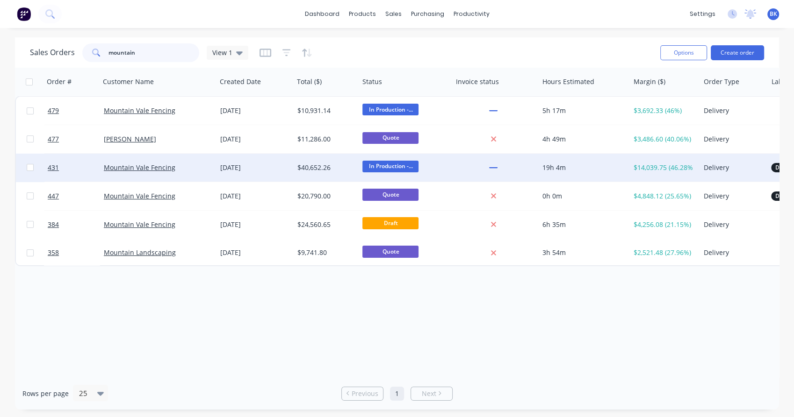
type input "mountain"
click at [198, 168] on div "Mountain Vale Fencing" at bounding box center [156, 167] width 104 height 9
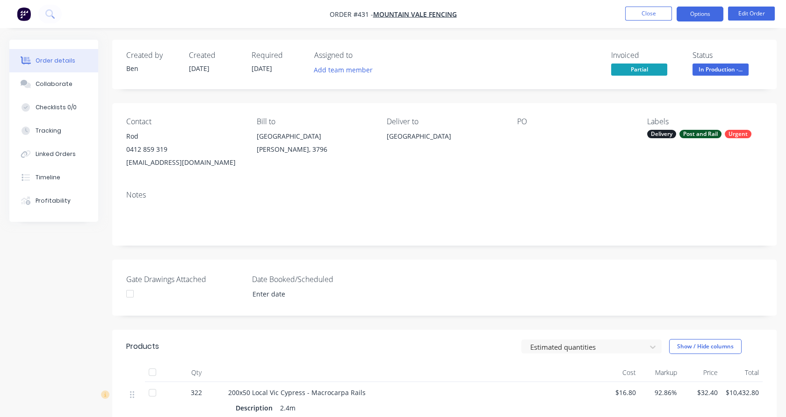
click at [697, 11] on button "Options" at bounding box center [699, 14] width 47 height 15
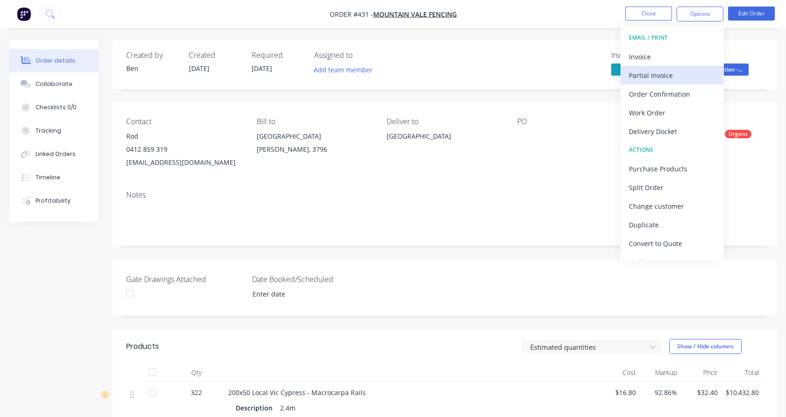
click at [669, 74] on div "Partial Invoice" at bounding box center [672, 76] width 86 height 14
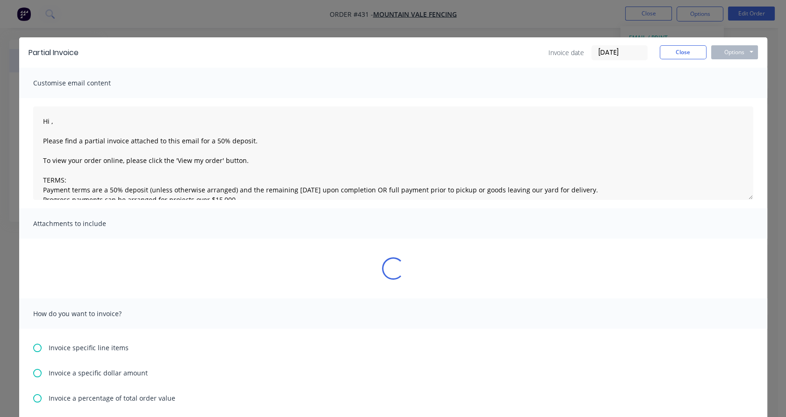
type textarea "Hi , Please find a partial invoice attached to this email for a 50% deposit. To…"
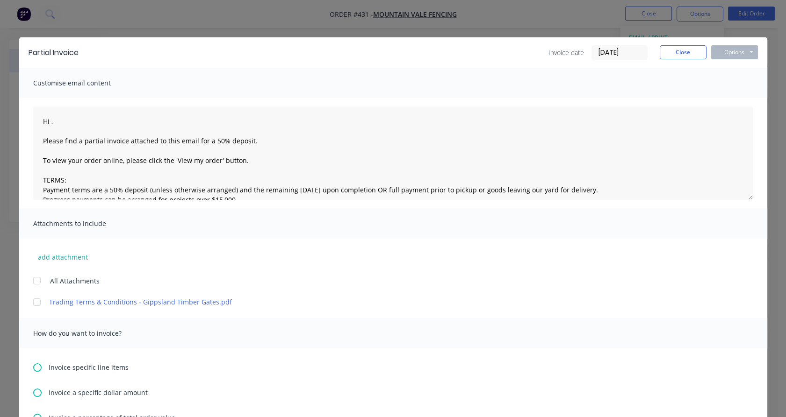
click at [602, 50] on input "[DATE]" at bounding box center [619, 53] width 55 height 14
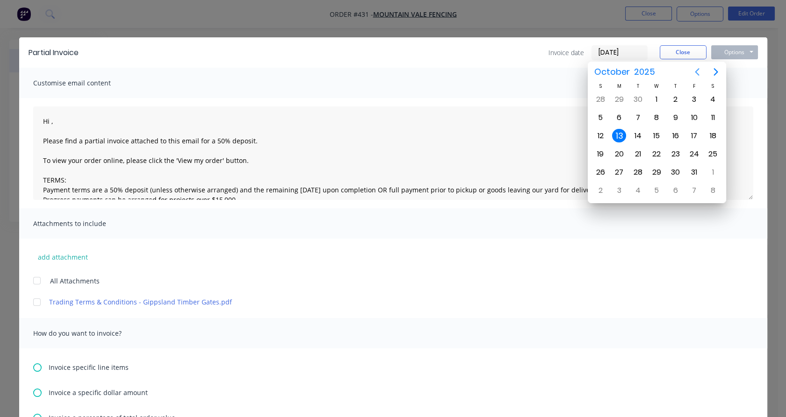
click at [697, 67] on icon "Previous page" at bounding box center [696, 71] width 11 height 11
click at [602, 152] on div "21" at bounding box center [600, 154] width 14 height 14
type input "21/09/25"
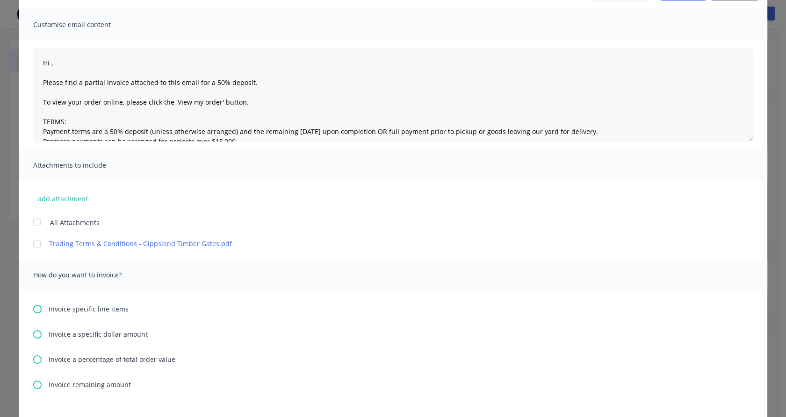
scroll to position [58, 0]
click at [115, 333] on span "Invoice a specific dollar amount" at bounding box center [98, 335] width 99 height 10
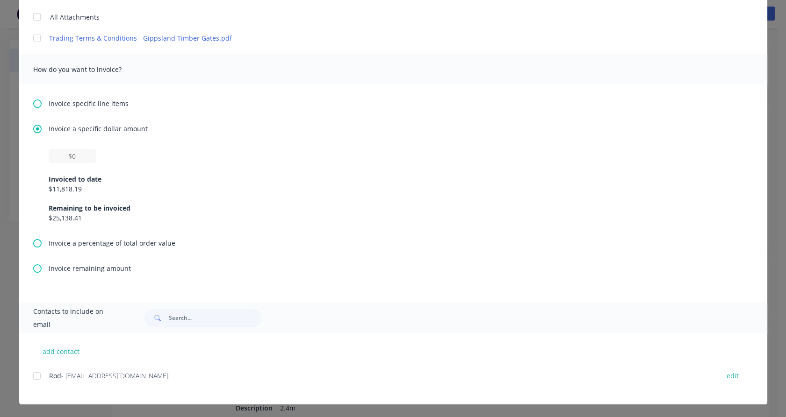
scroll to position [264, 0]
click at [81, 156] on input "text" at bounding box center [72, 156] width 47 height 14
type textarea "Hi , Please find a partial invoice attached to this email for a 50% deposit. To…"
type input "$1"
type textarea "Hi , Please find a partial invoice attached to this email for a 50% deposit. To…"
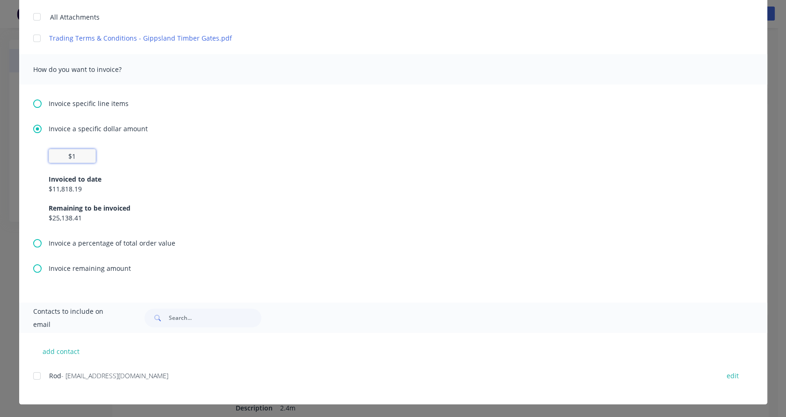
type input "$11"
type textarea "Hi , Please find a partial invoice attached to this email for a 50% deposit. To…"
type input "$118"
type textarea "Hi , Please find a partial invoice attached to this email for a 50% deposit. To…"
type input "$1,181"
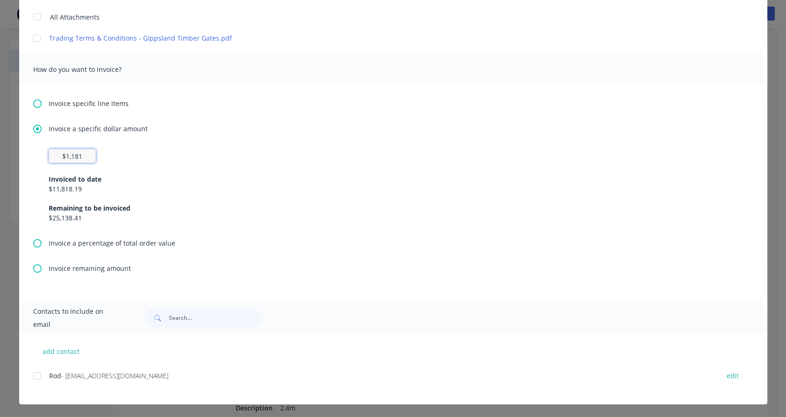
type textarea "Hi , Please find a partial invoice attached to this email for a 50% deposit. To…"
type input "$11,818.19"
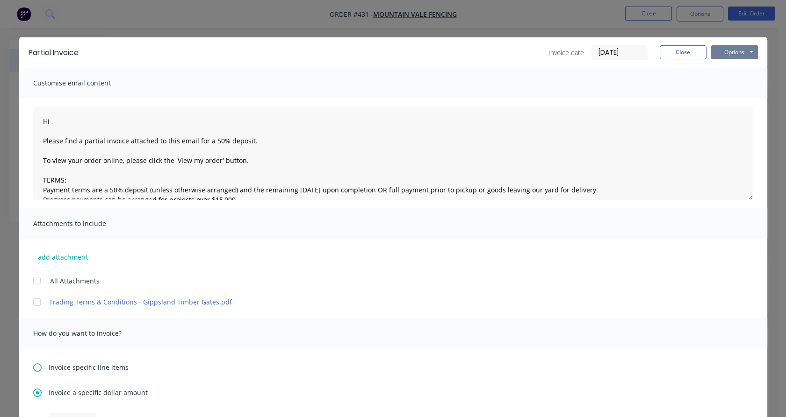
click at [730, 52] on button "Options" at bounding box center [734, 52] width 47 height 14
type textarea "Hi , Please find a partial invoice attached to this email for a 50% deposit. To…"
click at [737, 81] on button "Print" at bounding box center [741, 84] width 60 height 15
type textarea "Hi , Please find a partial invoice attached to this email for a 50% deposit. To…"
click at [675, 50] on button "Close" at bounding box center [683, 52] width 47 height 14
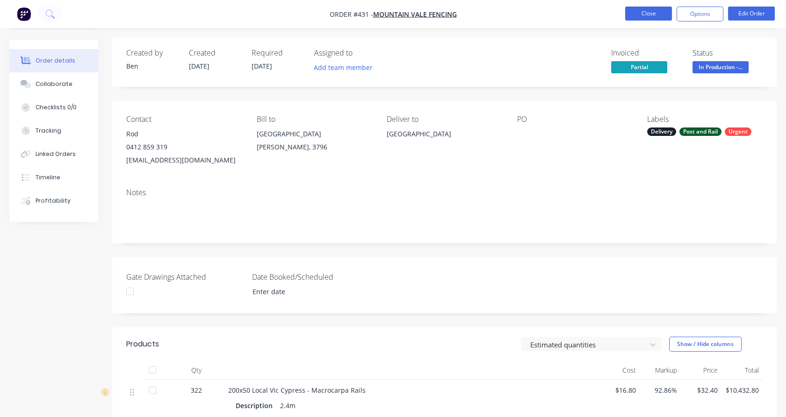
click at [648, 15] on button "Close" at bounding box center [648, 14] width 47 height 14
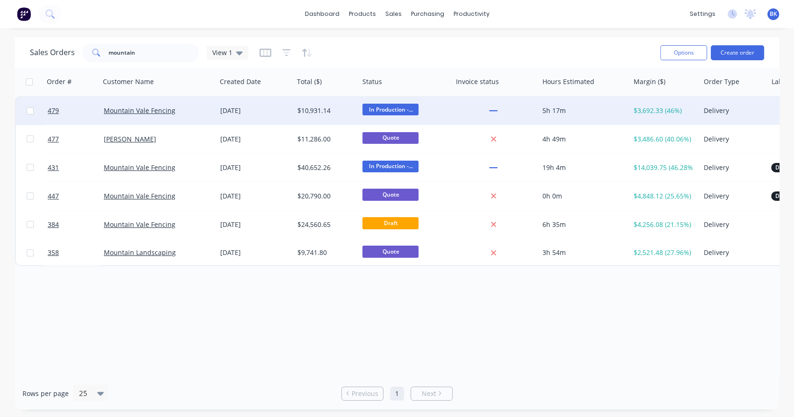
click at [302, 117] on div "$10,931.14" at bounding box center [326, 111] width 65 height 28
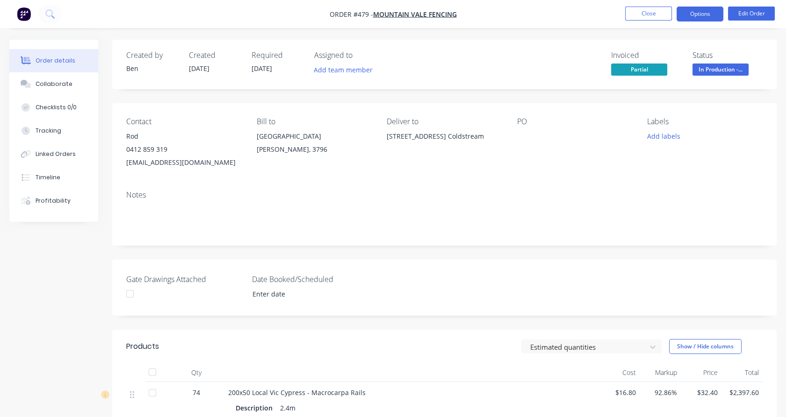
click at [695, 14] on button "Options" at bounding box center [699, 14] width 47 height 15
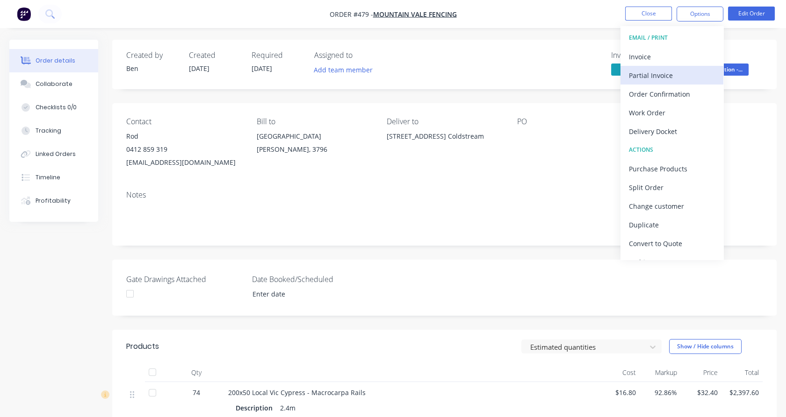
click at [654, 84] on button "Partial Invoice" at bounding box center [671, 75] width 103 height 19
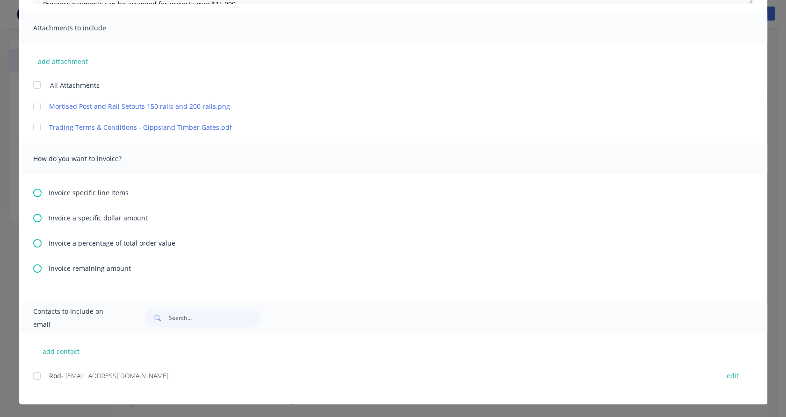
scroll to position [195, 0]
click at [86, 268] on span "Invoice remaining amount" at bounding box center [90, 269] width 82 height 10
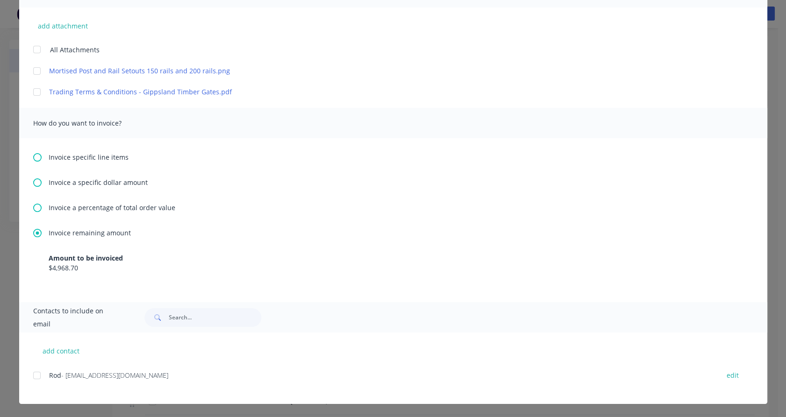
scroll to position [0, 0]
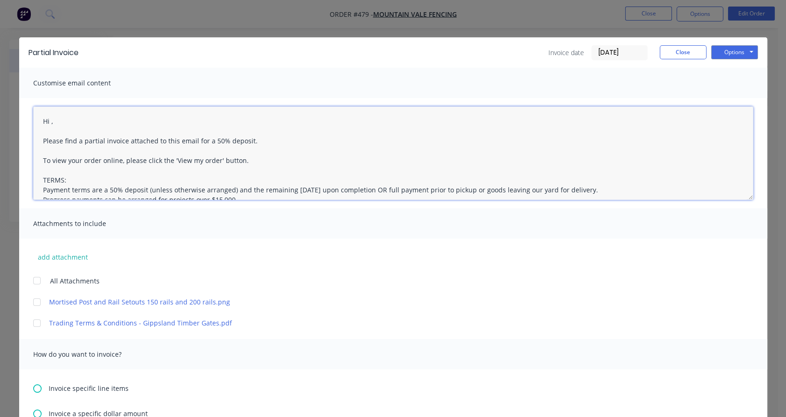
click at [49, 122] on textarea "Hi , Please find a partial invoice attached to this email for a 50% deposit. To…" at bounding box center [393, 153] width 720 height 93
click at [91, 143] on textarea "Hi Rod, Please find a partial invoice attached to this email for a 50% deposit.…" at bounding box center [393, 153] width 720 height 93
click at [59, 132] on textarea "Hi Rod, Please find a partial invoice attached to this email for a 50% deposit.…" at bounding box center [393, 153] width 720 height 93
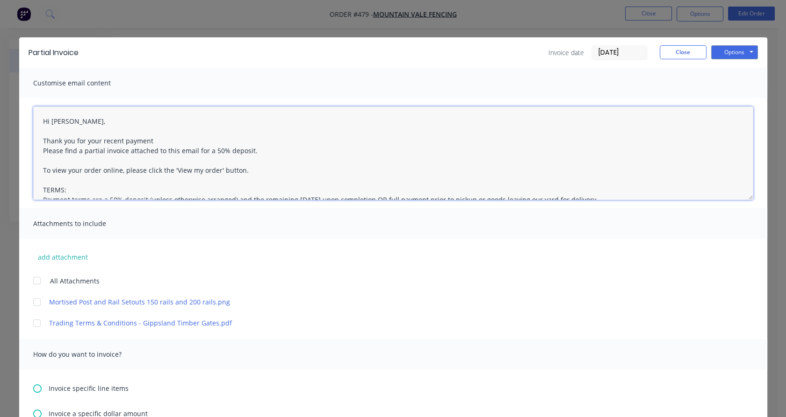
click at [85, 152] on textarea "Hi Rod, Thank you for your recent payment Please find a partial invoice attache…" at bounding box center [393, 153] width 720 height 93
drag, startPoint x: 183, startPoint y: 153, endPoint x: 262, endPoint y: 150, distance: 78.6
click at [262, 150] on textarea "Hi Rod, Thank you for your recent payment Please find an invoice attached to th…" at bounding box center [393, 153] width 720 height 93
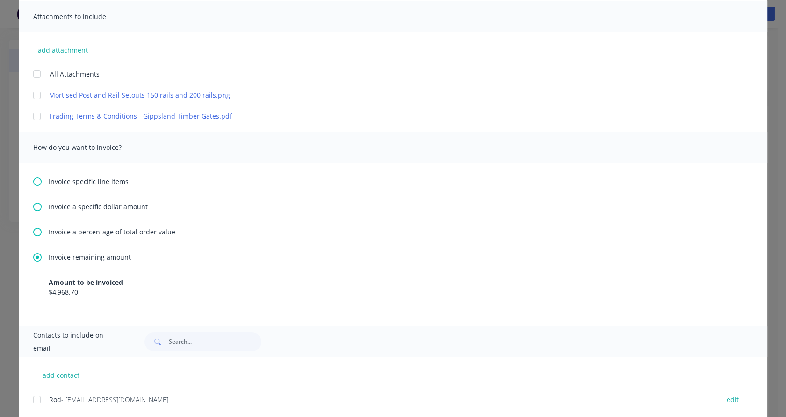
scroll to position [231, 0]
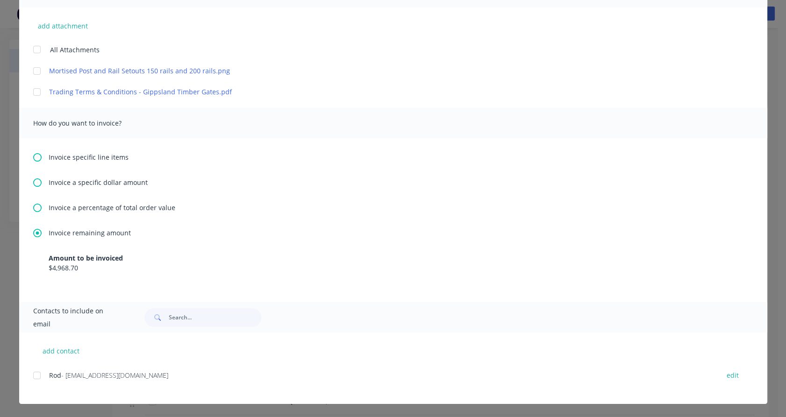
type textarea "Hi Rod, Thank you for your recent payment Please find an invoice attached to th…"
click at [26, 374] on div "add contact Rod - mo39050@bigpond.net.au edit" at bounding box center [393, 369] width 748 height 72
click at [35, 376] on div at bounding box center [37, 375] width 19 height 19
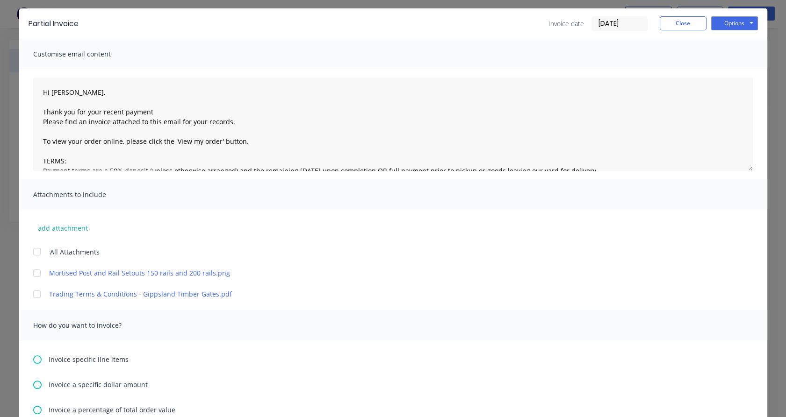
scroll to position [0, 0]
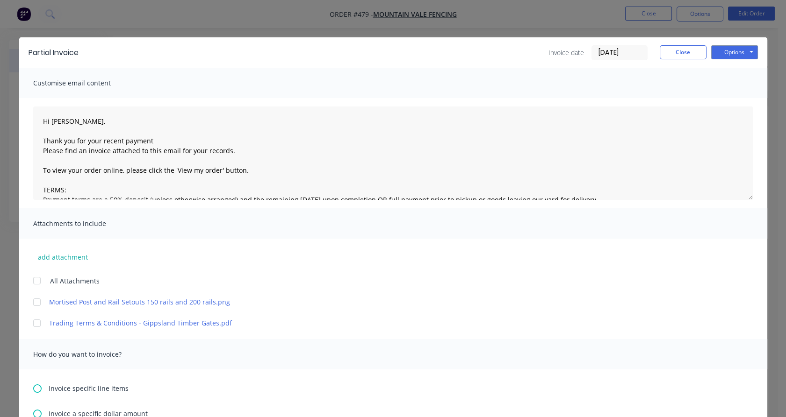
click at [737, 60] on div "Options Preview Print Email" at bounding box center [734, 52] width 47 height 15
click at [728, 49] on button "Options" at bounding box center [734, 52] width 47 height 14
click at [726, 97] on button "Email" at bounding box center [741, 99] width 60 height 15
click at [675, 55] on button "Close" at bounding box center [683, 52] width 47 height 14
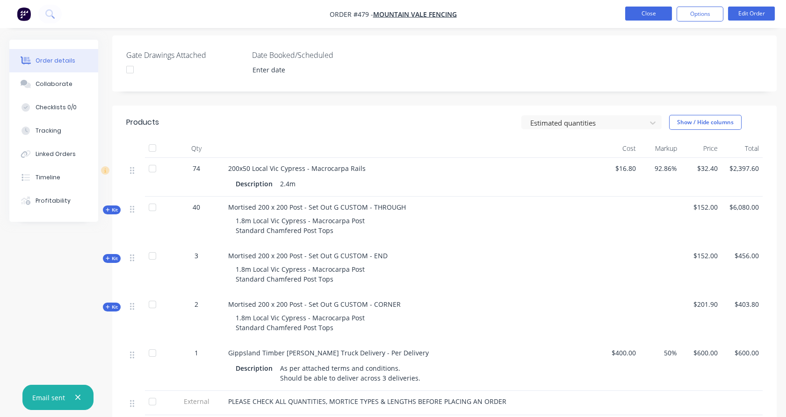
click at [646, 16] on button "Close" at bounding box center [648, 14] width 47 height 14
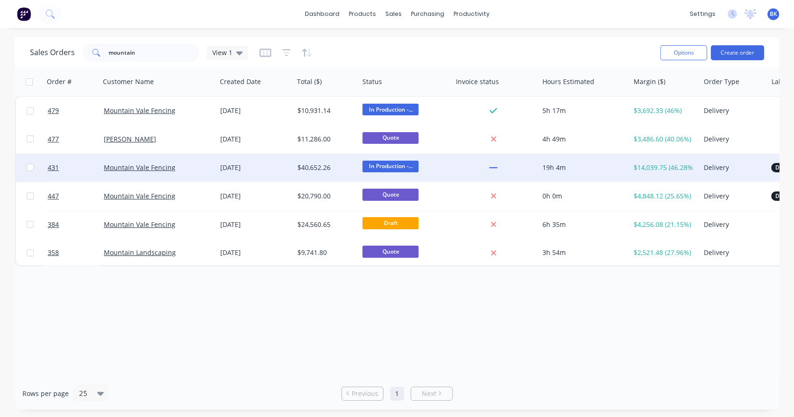
click at [193, 170] on div "Mountain Vale Fencing" at bounding box center [156, 167] width 104 height 9
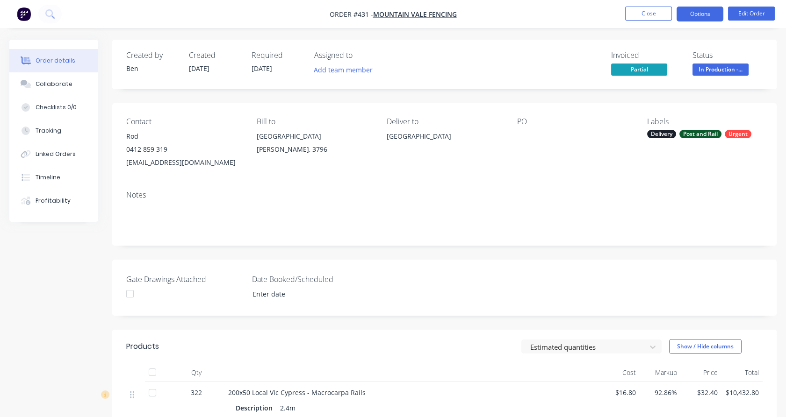
click at [698, 15] on button "Options" at bounding box center [699, 14] width 47 height 15
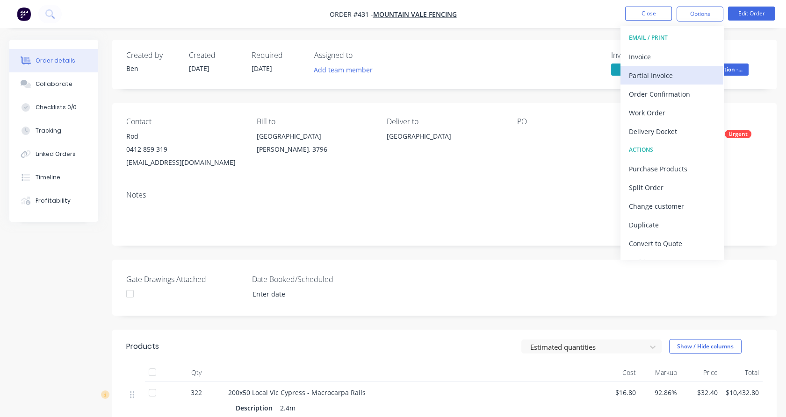
click at [681, 75] on div "Partial Invoice" at bounding box center [672, 76] width 86 height 14
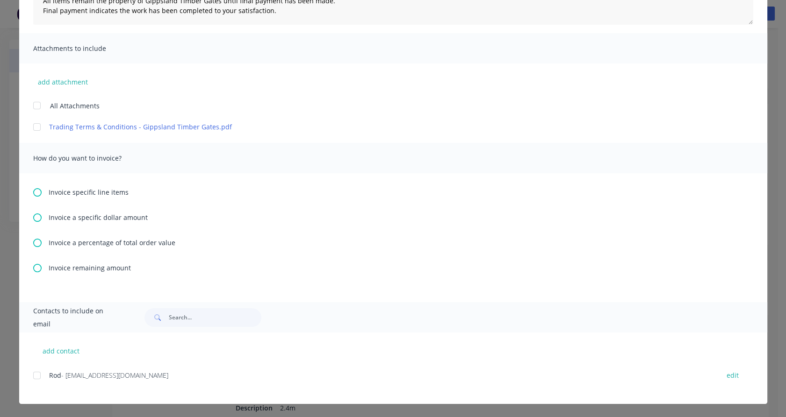
scroll to position [175, 0]
click at [33, 268] on icon at bounding box center [37, 269] width 8 height 8
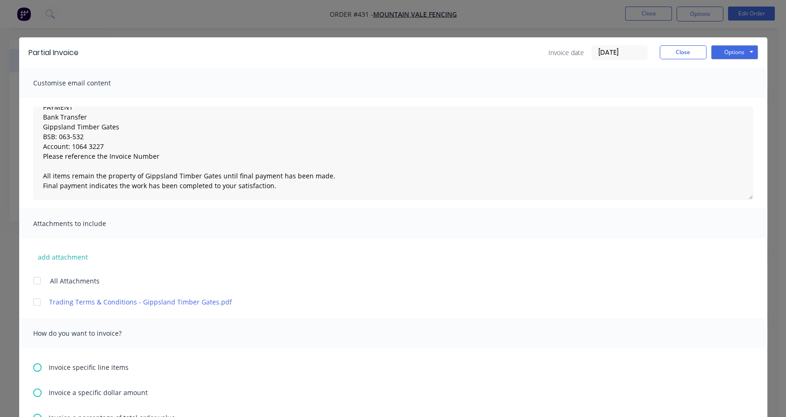
scroll to position [210, 0]
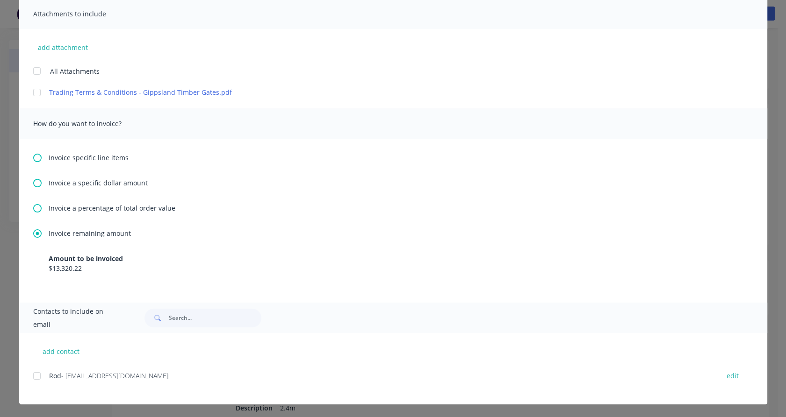
click at [33, 376] on div at bounding box center [37, 376] width 19 height 19
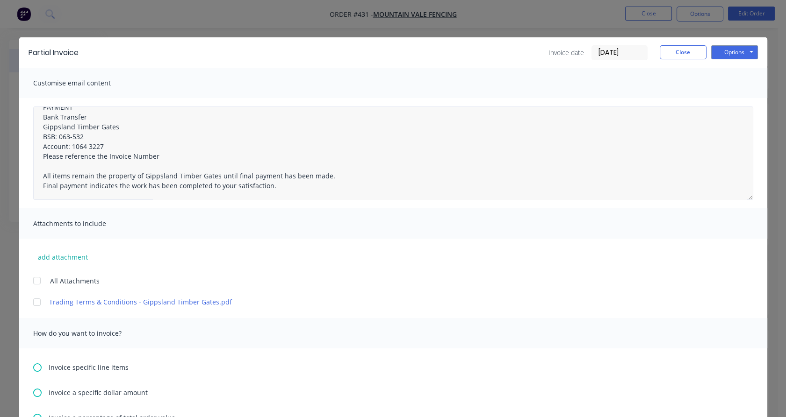
scroll to position [0, 0]
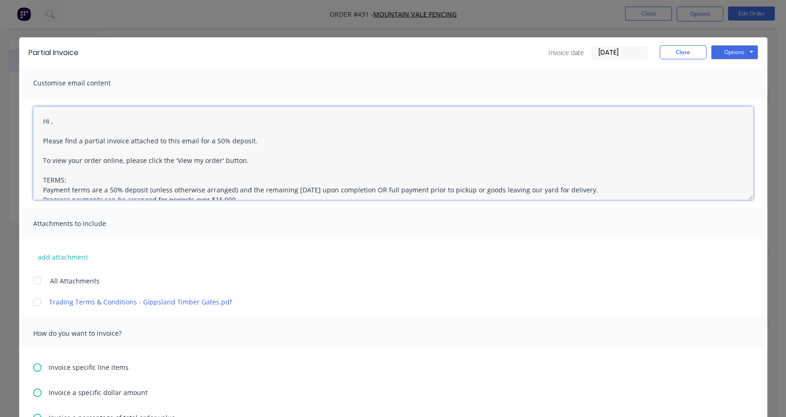
click at [46, 118] on textarea "Hi , Please find a partial invoice attached to this email for a 50% deposit. To…" at bounding box center [393, 153] width 720 height 93
click at [94, 143] on textarea "Hi Rod, Please find a partial invoice attached to this email for a 50% deposit.…" at bounding box center [393, 153] width 720 height 93
drag, startPoint x: 183, startPoint y: 139, endPoint x: 245, endPoint y: 139, distance: 61.7
click at [245, 139] on textarea "Hi Rod, Please find a final invoice attached to this email for a 50% deposit. T…" at bounding box center [393, 153] width 720 height 93
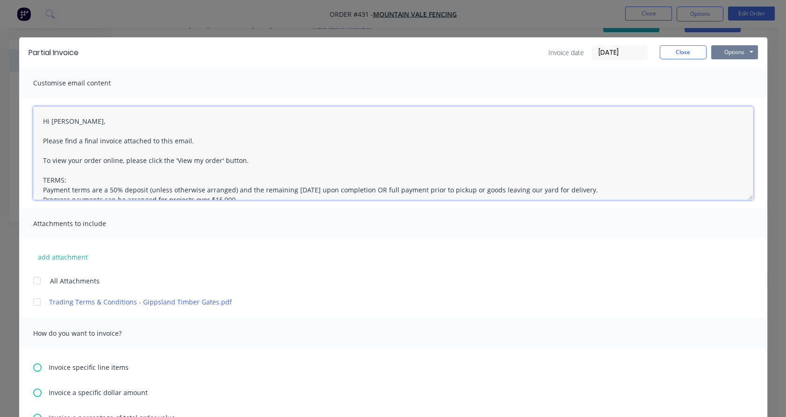
type textarea "Hi Rod, Please find a final invoice attached to this email. To view your order …"
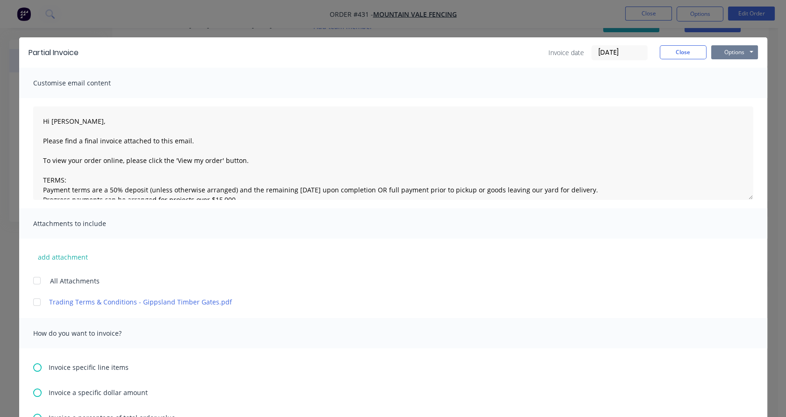
click at [736, 54] on button "Options" at bounding box center [734, 52] width 47 height 14
click at [35, 307] on div at bounding box center [37, 302] width 19 height 19
click at [729, 53] on button "Options" at bounding box center [734, 52] width 47 height 14
click at [733, 99] on button "Email" at bounding box center [741, 99] width 60 height 15
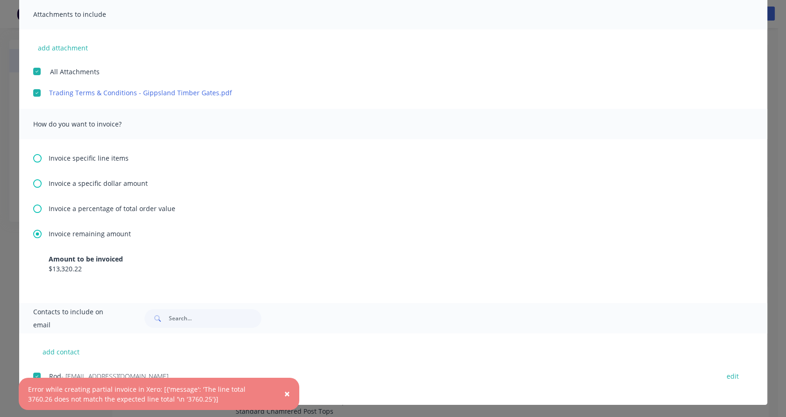
scroll to position [208, 0]
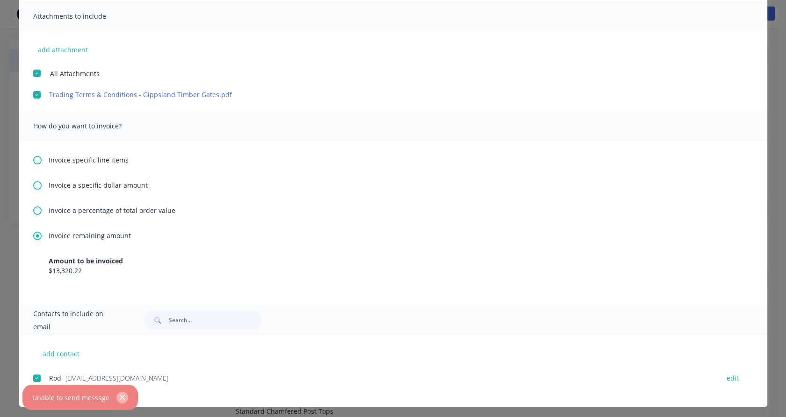
click at [125, 397] on button "button" at bounding box center [122, 398] width 12 height 12
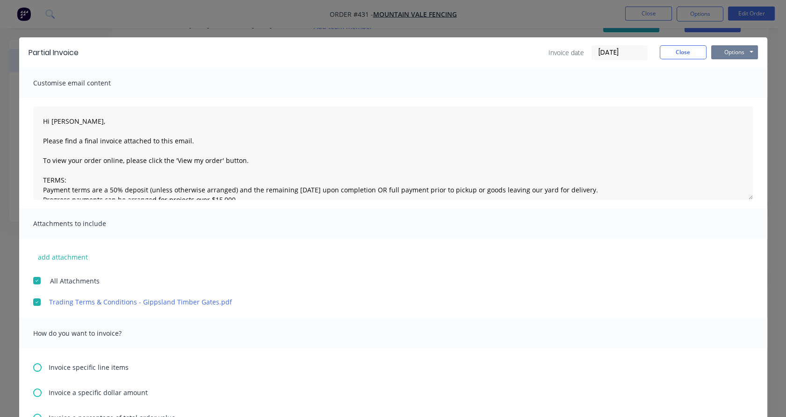
click at [724, 55] on button "Options" at bounding box center [734, 52] width 47 height 14
click at [732, 102] on button "Email" at bounding box center [741, 99] width 60 height 15
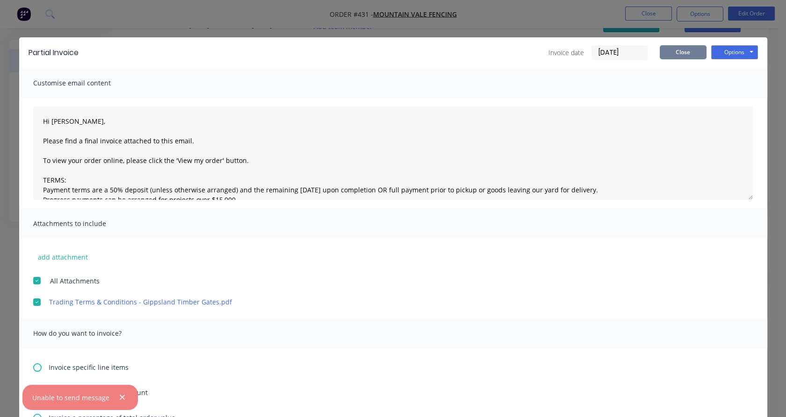
click at [675, 55] on button "Close" at bounding box center [683, 52] width 47 height 14
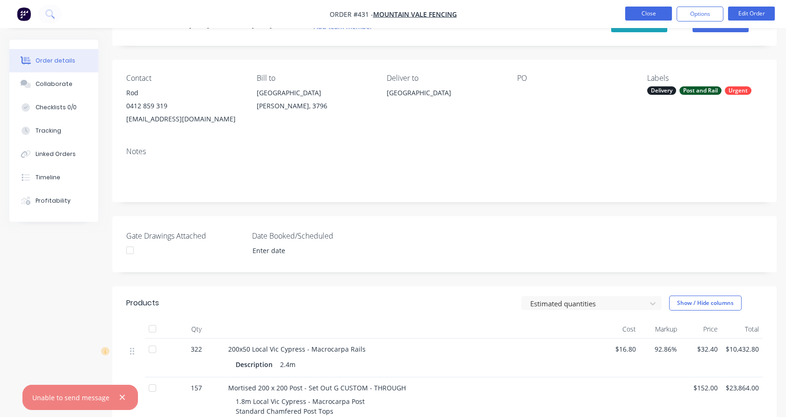
click at [660, 14] on button "Close" at bounding box center [648, 14] width 47 height 14
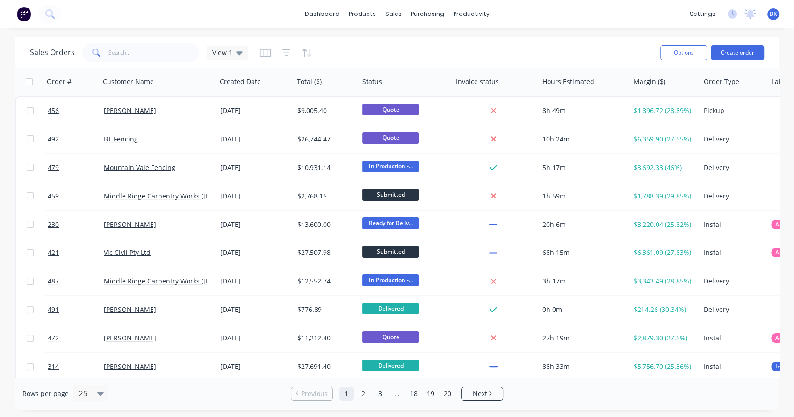
click at [772, 396] on div "Rows per page 25 Previous 1 2 3 ... 18 19 20 Next" at bounding box center [397, 394] width 764 height 32
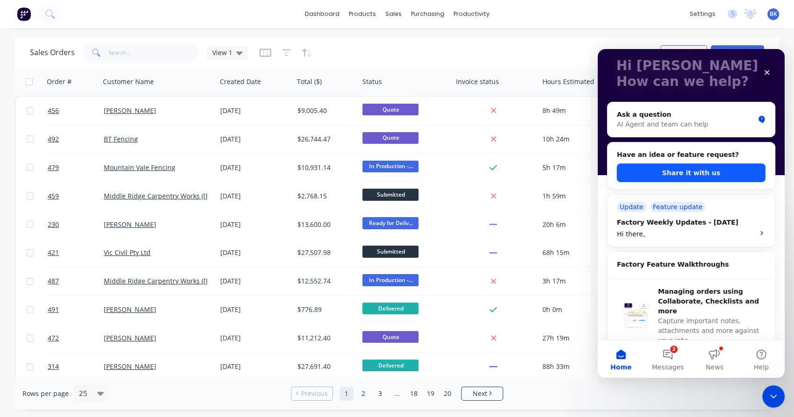
scroll to position [3, 0]
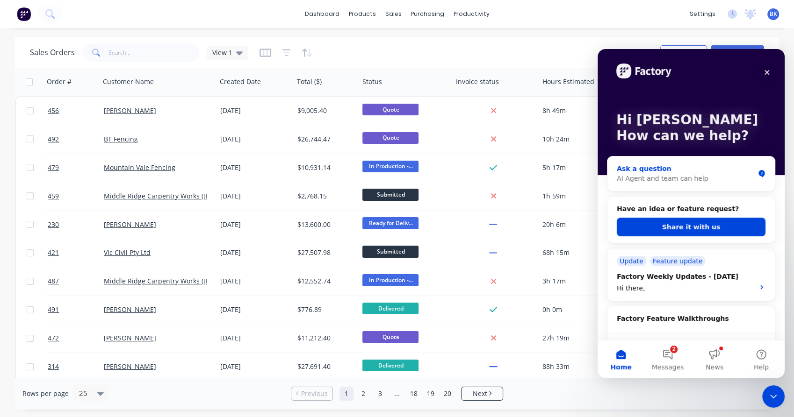
click at [701, 183] on div "AI Agent and team can help" at bounding box center [685, 179] width 137 height 10
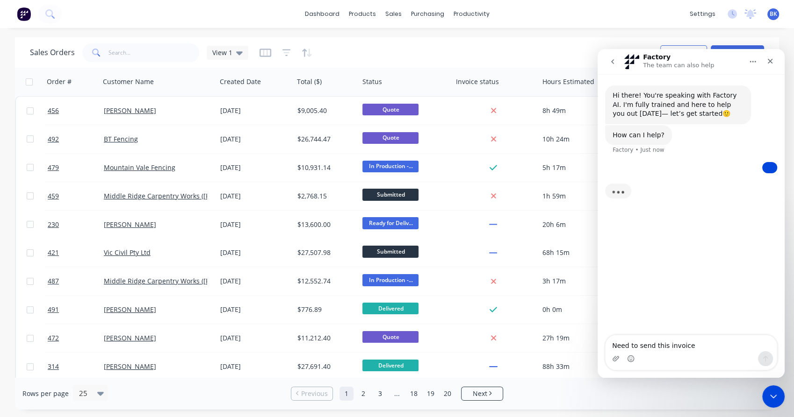
type textarea "Need to send this invoice"
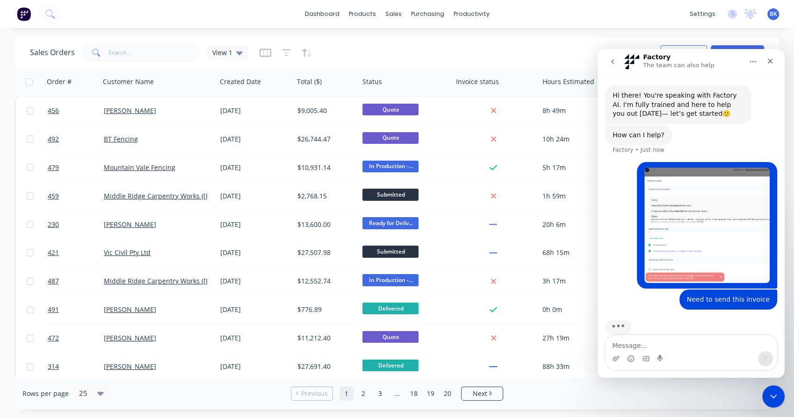
scroll to position [15, 0]
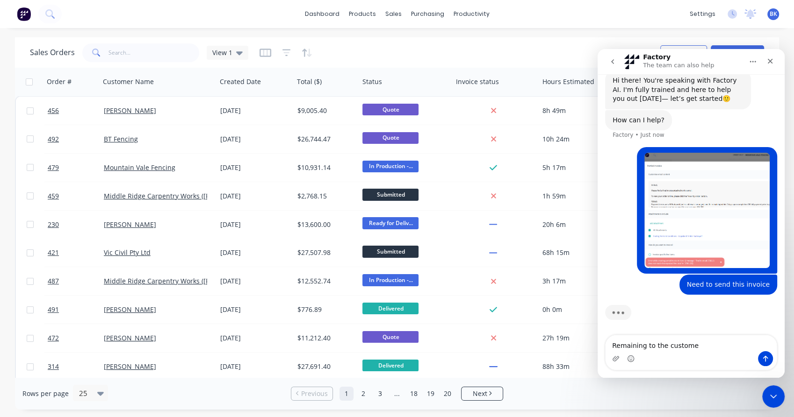
type textarea "Remaining to the customer"
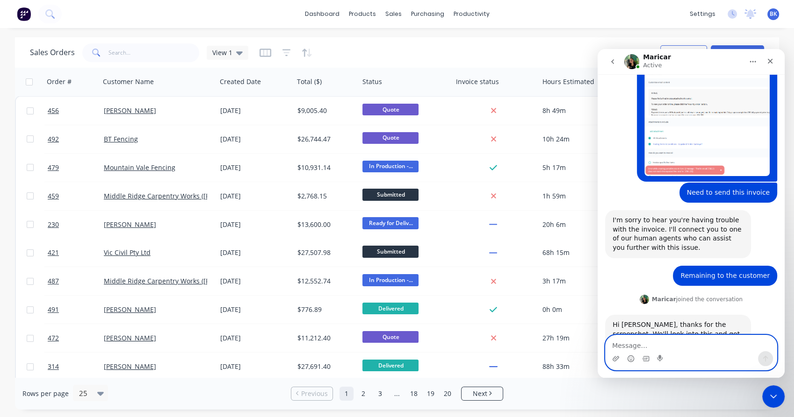
scroll to position [126, 0]
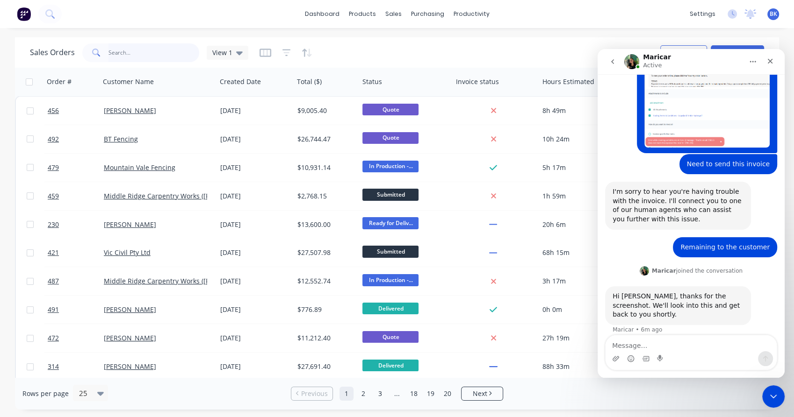
click at [182, 56] on input "text" at bounding box center [153, 52] width 91 height 19
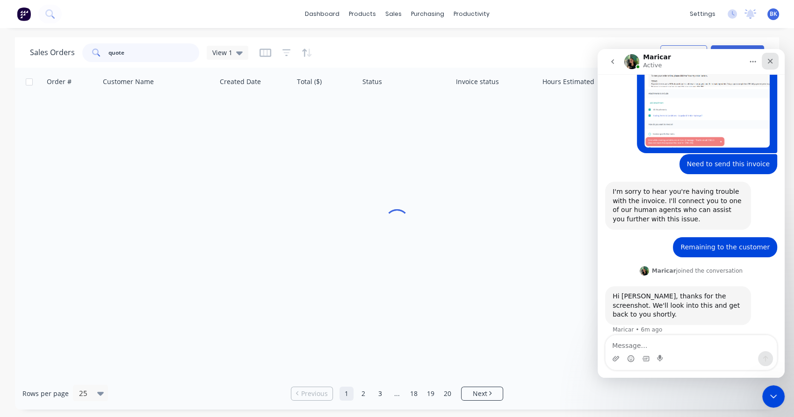
type input "quote"
click at [773, 62] on icon "Close" at bounding box center [769, 60] width 7 height 7
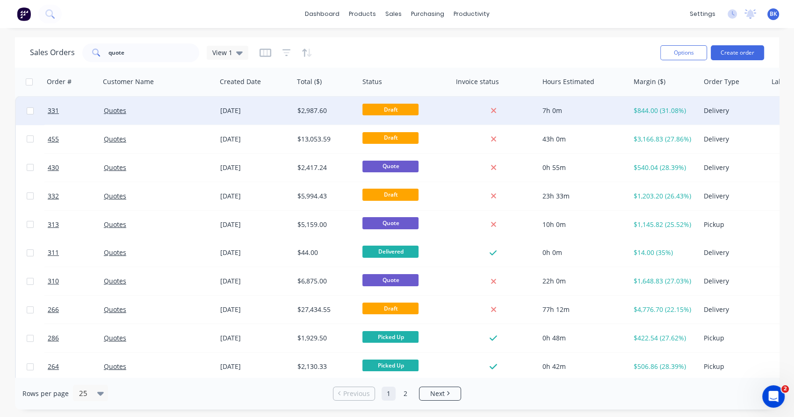
click at [180, 118] on div "Quotes" at bounding box center [158, 111] width 116 height 28
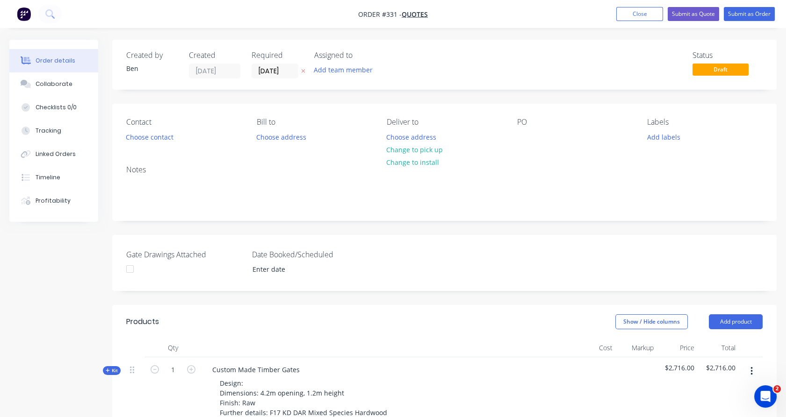
click at [753, 372] on button "button" at bounding box center [751, 371] width 22 height 17
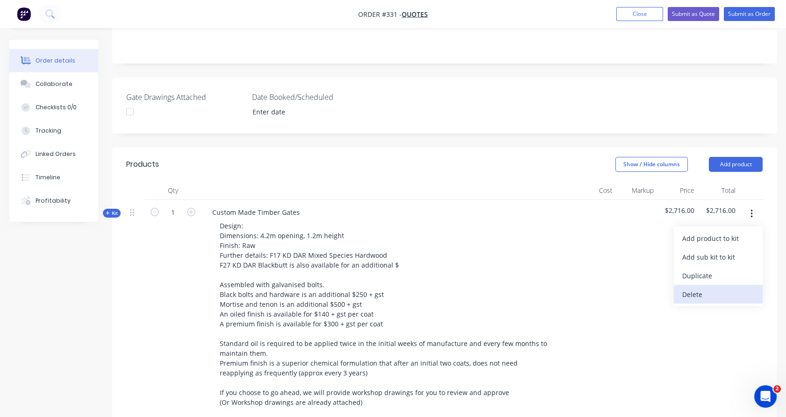
click at [696, 294] on div "Delete" at bounding box center [718, 295] width 72 height 14
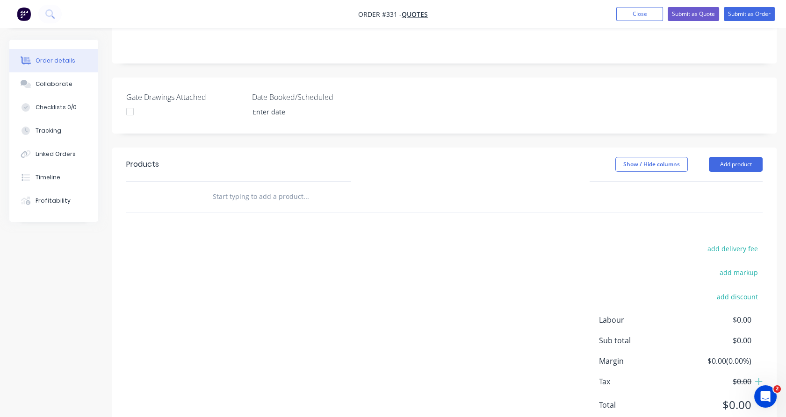
click at [282, 195] on input "text" at bounding box center [305, 196] width 187 height 19
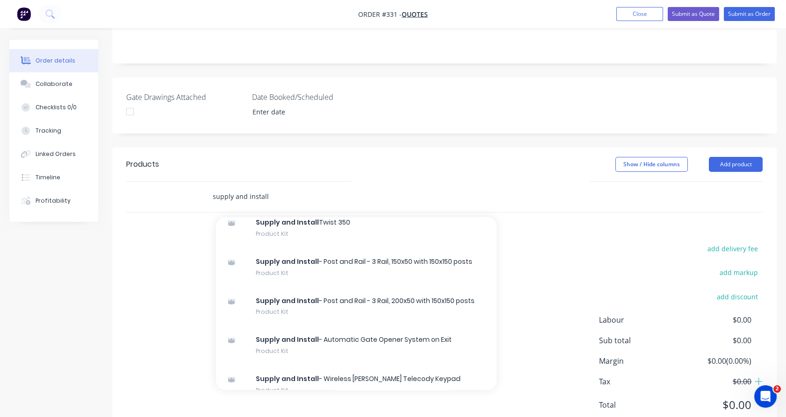
scroll to position [176, 0]
type input "supply and install"
click at [373, 303] on div "Supply and Install - Post and Rail - 3 Rail, 200x50 with 150x150 posts Product …" at bounding box center [356, 306] width 280 height 39
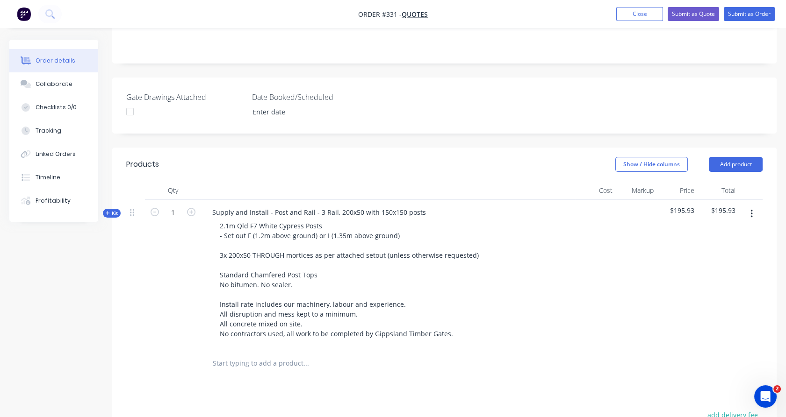
click at [116, 214] on span "Kit" at bounding box center [112, 213] width 12 height 7
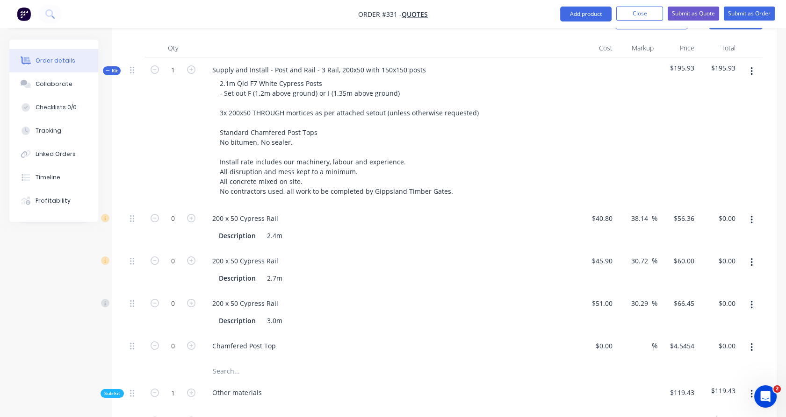
scroll to position [316, 0]
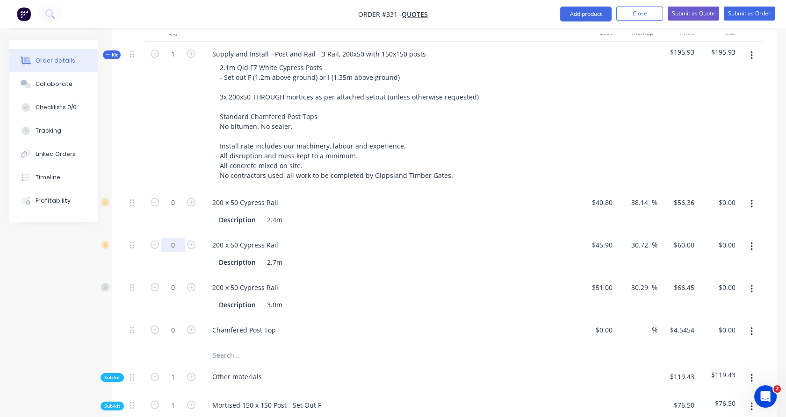
click at [182, 243] on input "0" at bounding box center [173, 245] width 24 height 14
type input "75"
type input "$4,500.00"
click at [192, 225] on div "0" at bounding box center [173, 211] width 56 height 43
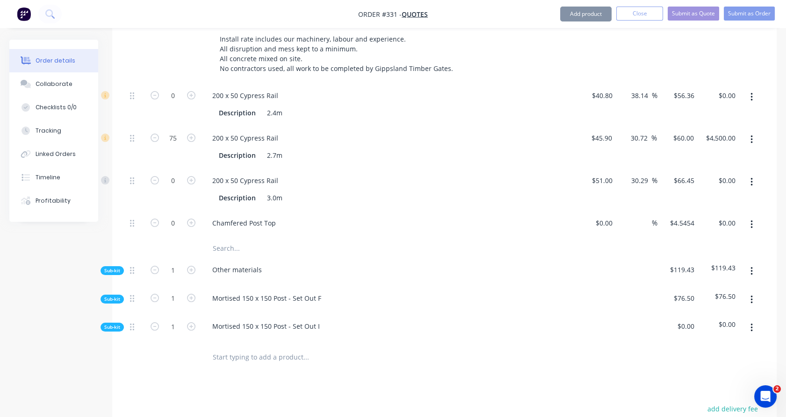
scroll to position [428, 0]
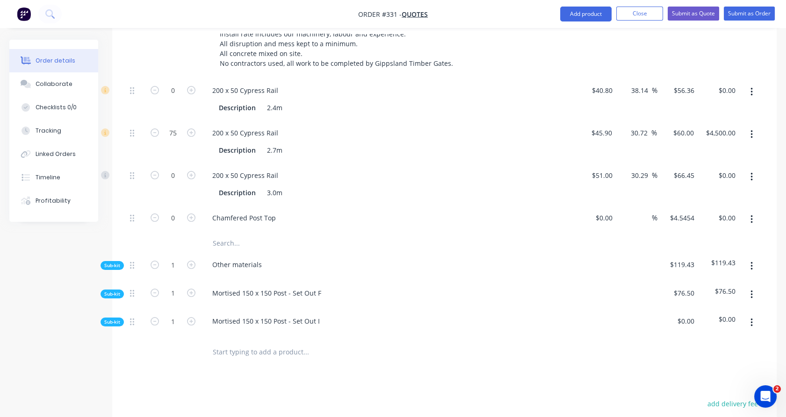
click at [113, 291] on span "Sub-kit" at bounding box center [112, 294] width 16 height 7
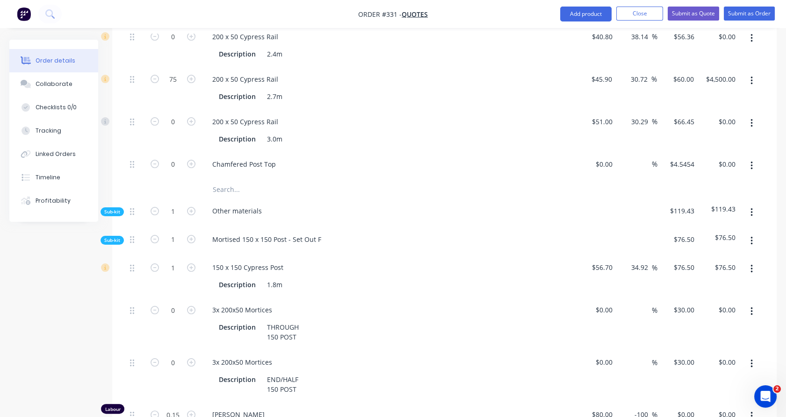
scroll to position [486, 0]
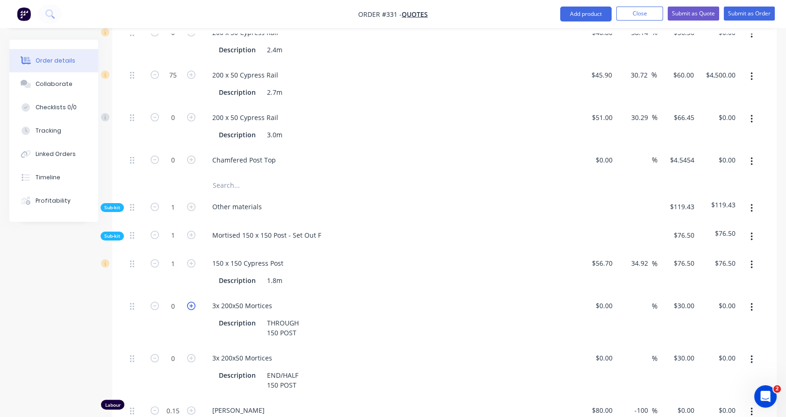
click at [192, 304] on icon "button" at bounding box center [191, 306] width 8 height 8
type input "1"
type input "$30.00"
click at [180, 239] on input "1" at bounding box center [173, 236] width 24 height 14
click at [141, 284] on div at bounding box center [135, 272] width 19 height 43
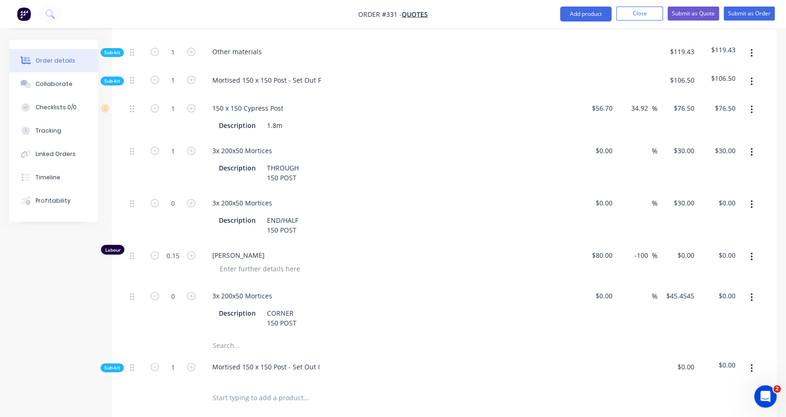
scroll to position [642, 0]
click at [223, 348] on input "text" at bounding box center [305, 345] width 187 height 19
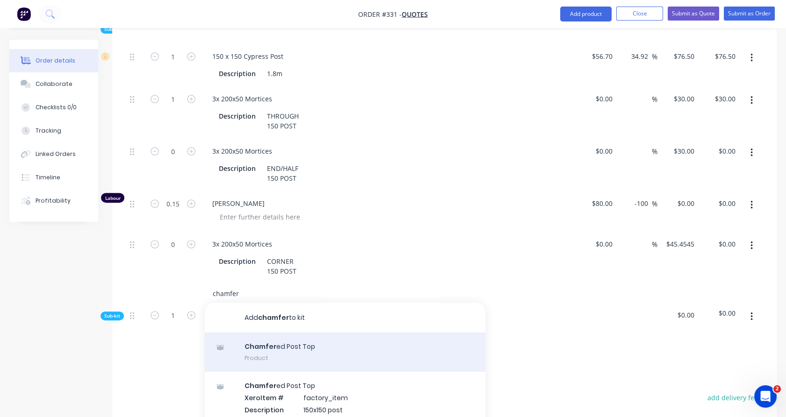
type input "chamfer"
click at [266, 350] on div "Chamfer ed Post Top Product" at bounding box center [345, 352] width 280 height 39
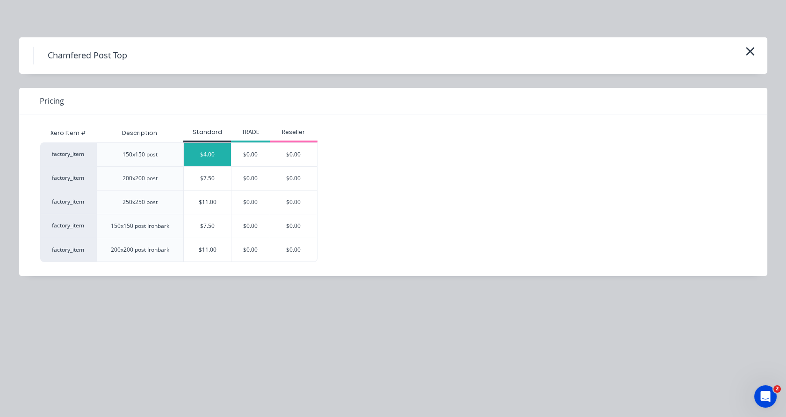
click at [223, 157] on div "$4.00" at bounding box center [207, 154] width 47 height 23
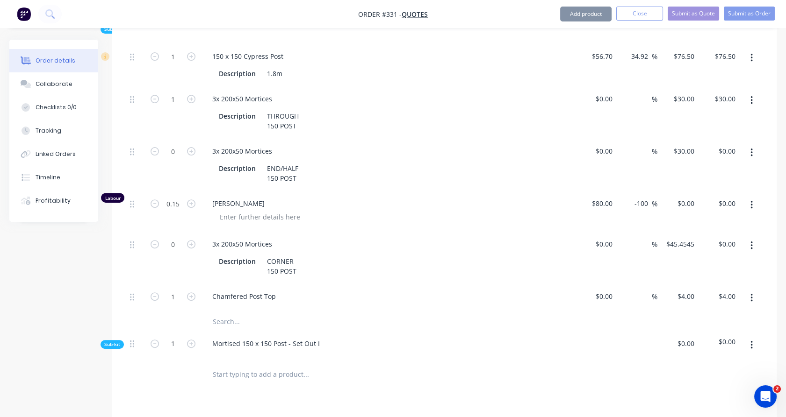
click at [751, 341] on icon "button" at bounding box center [751, 345] width 2 height 8
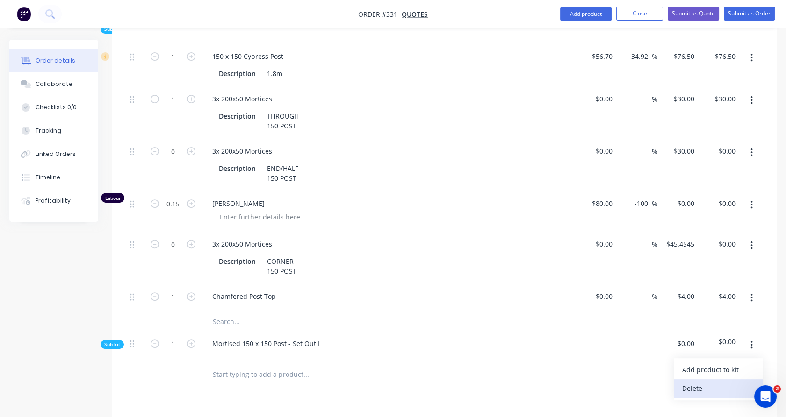
click at [716, 385] on div "Delete" at bounding box center [718, 389] width 72 height 14
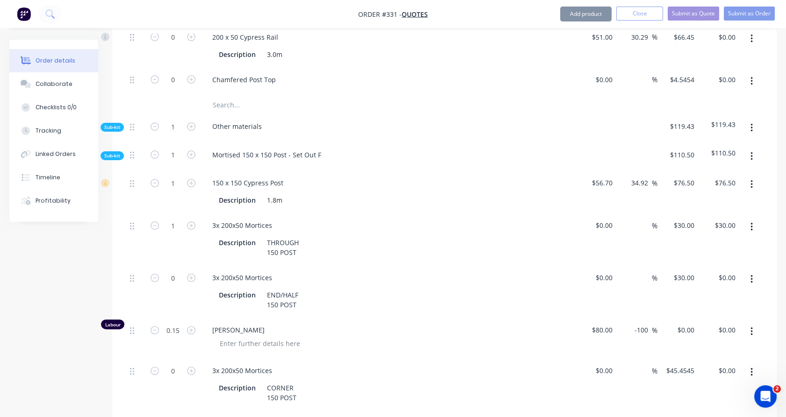
scroll to position [566, 0]
click at [176, 128] on input "1" at bounding box center [173, 127] width 24 height 14
type input "68"
click at [151, 97] on div at bounding box center [173, 105] width 56 height 19
click at [116, 127] on span "Sub-kit" at bounding box center [112, 127] width 16 height 7
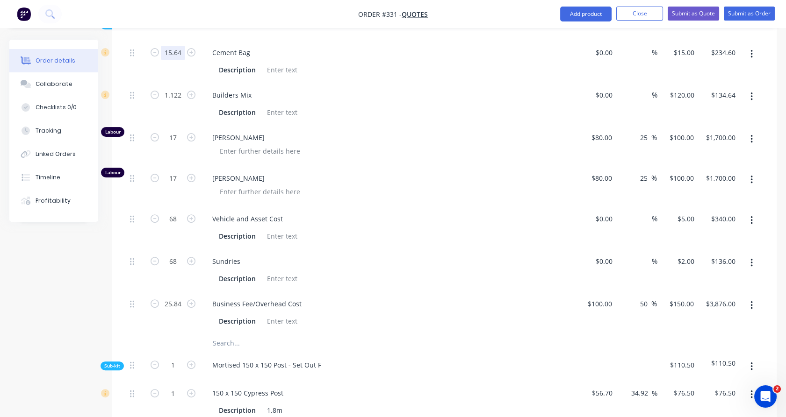
scroll to position [669, 0]
click at [173, 303] on input "25.84" at bounding box center [173, 304] width 24 height 14
type input "18"
type input "$2,700.00"
click at [143, 334] on div at bounding box center [135, 343] width 19 height 19
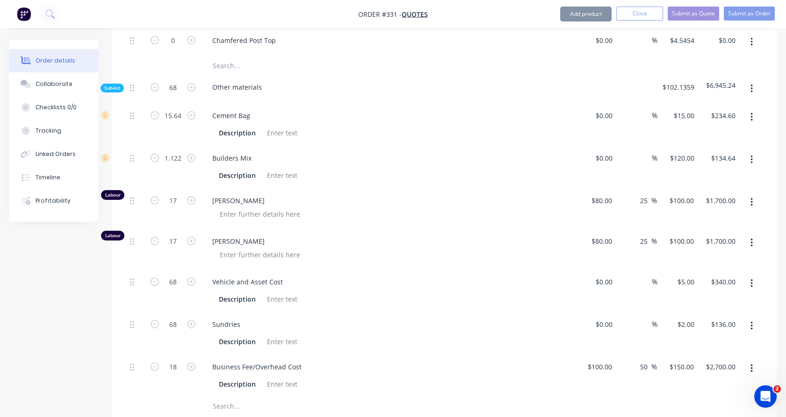
scroll to position [605, 0]
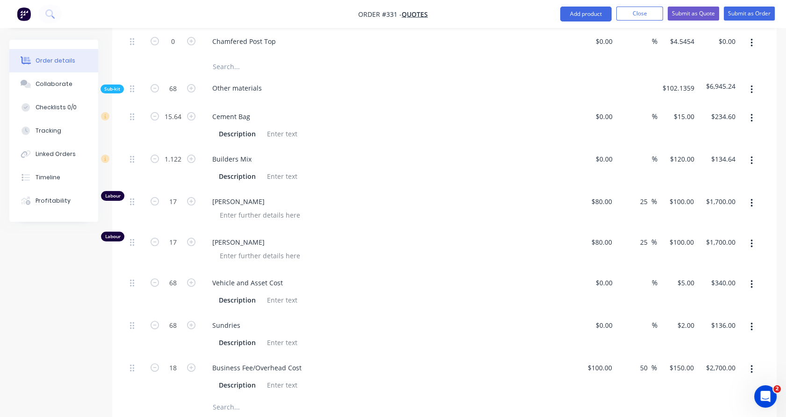
click at [116, 89] on span "Sub-kit" at bounding box center [112, 89] width 16 height 7
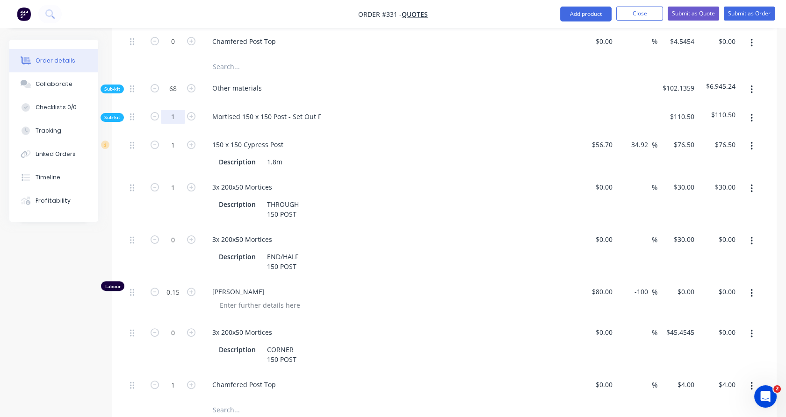
click at [181, 115] on input "1" at bounding box center [173, 117] width 24 height 14
type input "26"
click at [145, 132] on div "1" at bounding box center [173, 153] width 56 height 43
type input "26"
type input "$1,989.00"
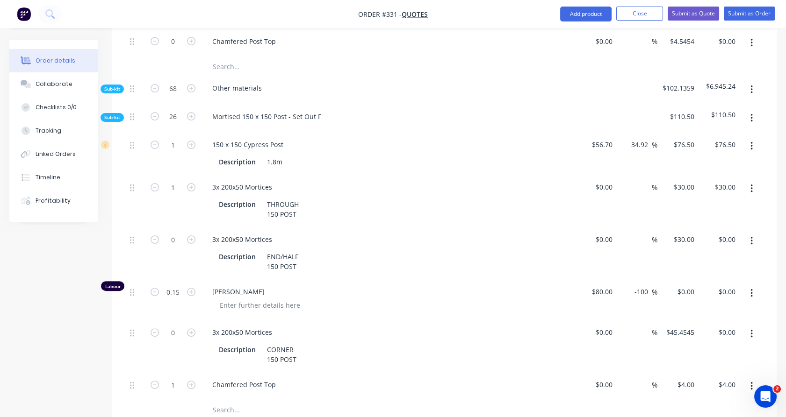
type input "26"
type input "$780.00"
type input "3.9"
type input "26"
type input "$104.00"
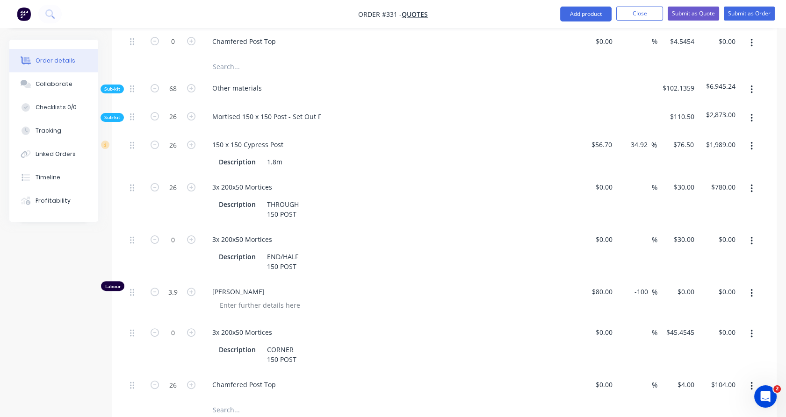
click at [117, 116] on span "Sub-kit" at bounding box center [112, 117] width 16 height 7
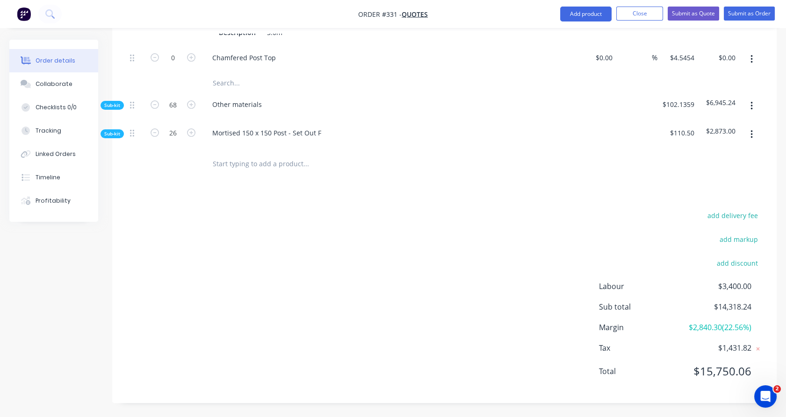
scroll to position [587, 0]
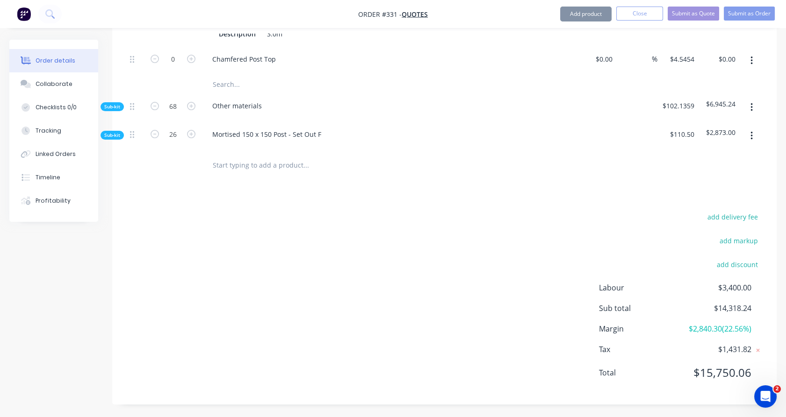
click at [238, 161] on input "text" at bounding box center [305, 165] width 187 height 19
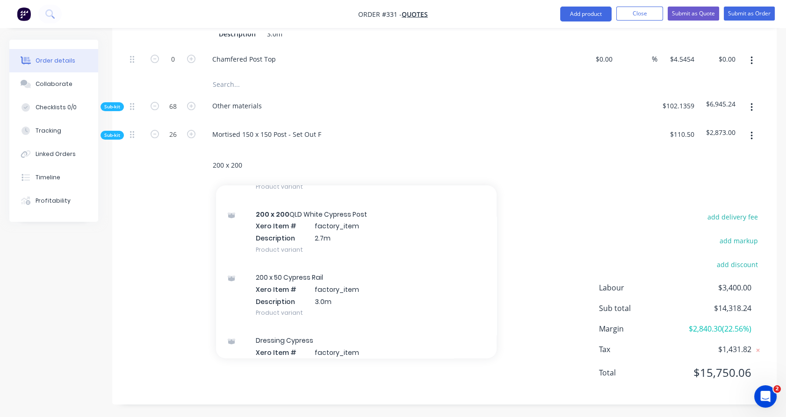
scroll to position [1037, 0]
type input "200 x 200"
click at [281, 234] on div "200 x 200 QLD White Cypress Post Xero Item # factory_item Description 2.7m Prod…" at bounding box center [356, 232] width 280 height 63
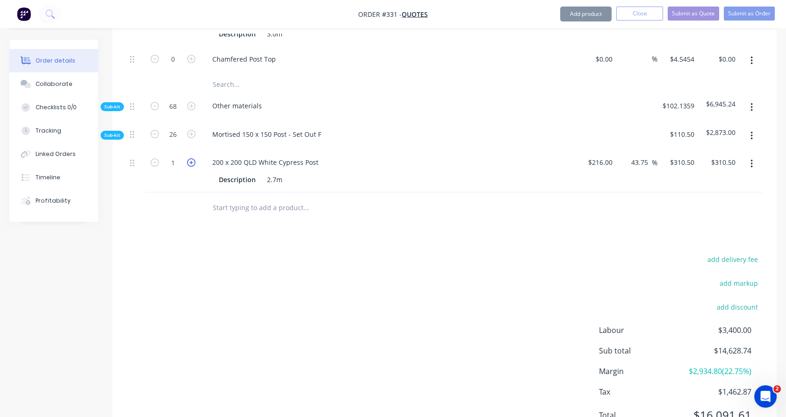
click at [194, 158] on icon "button" at bounding box center [191, 162] width 8 height 8
type input "2"
type input "$621.00"
click at [681, 156] on input "310.5" at bounding box center [683, 163] width 29 height 14
type input "350"
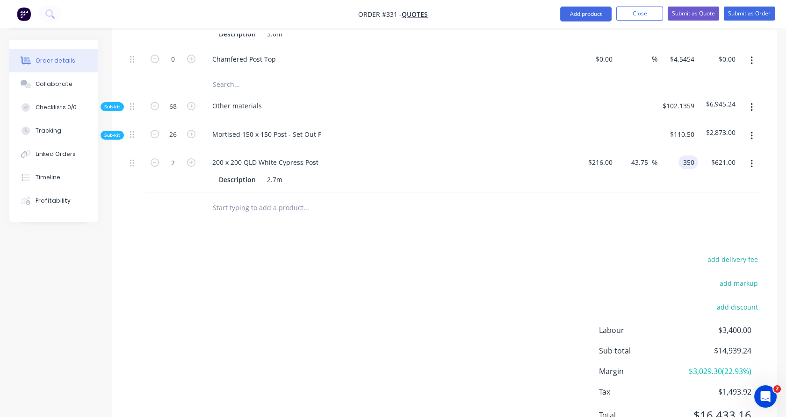
click at [684, 195] on div at bounding box center [444, 208] width 636 height 30
type input "62.04"
type input "$350.00"
type input "$700.00"
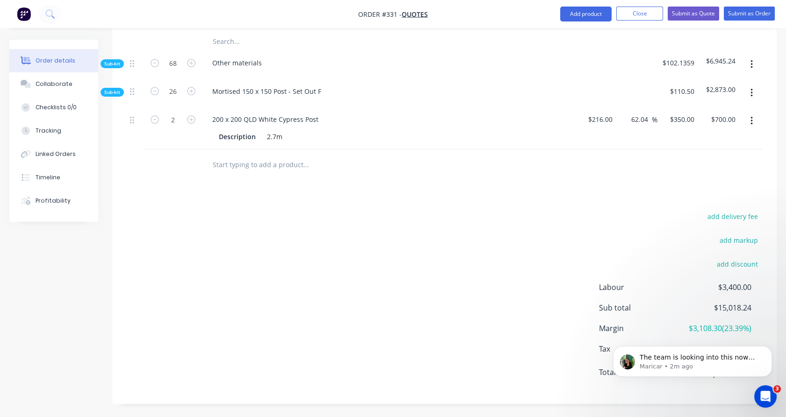
scroll to position [157, 0]
click at [633, 15] on button "Close" at bounding box center [639, 14] width 47 height 14
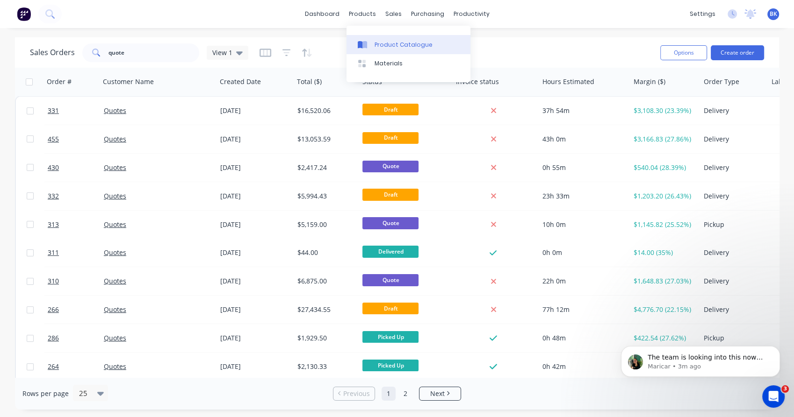
click at [376, 45] on div "Product Catalogue" at bounding box center [403, 45] width 58 height 8
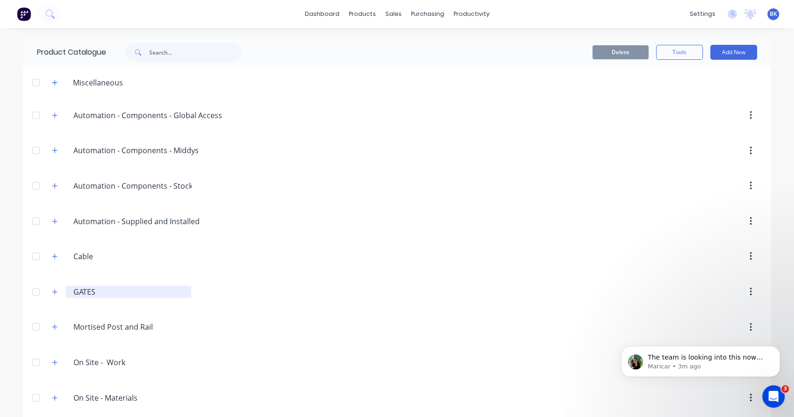
scroll to position [198, 0]
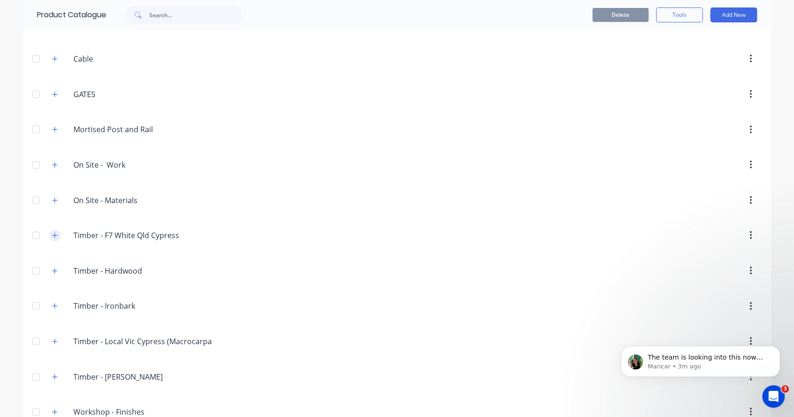
click at [52, 237] on icon "button" at bounding box center [55, 235] width 6 height 7
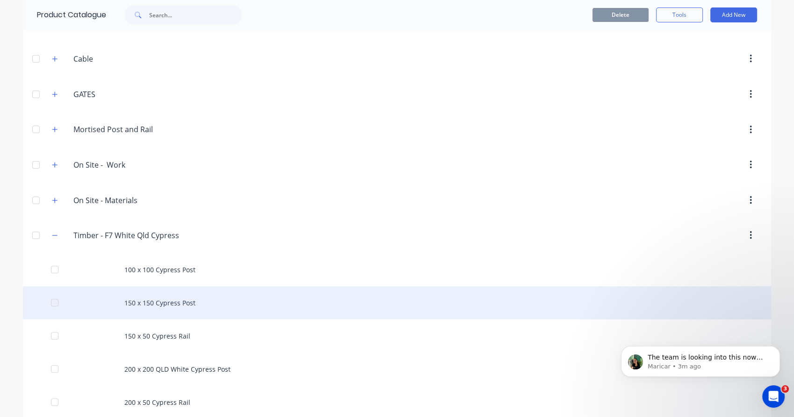
click at [143, 301] on div "150 x 150 Cypress Post" at bounding box center [397, 303] width 748 height 33
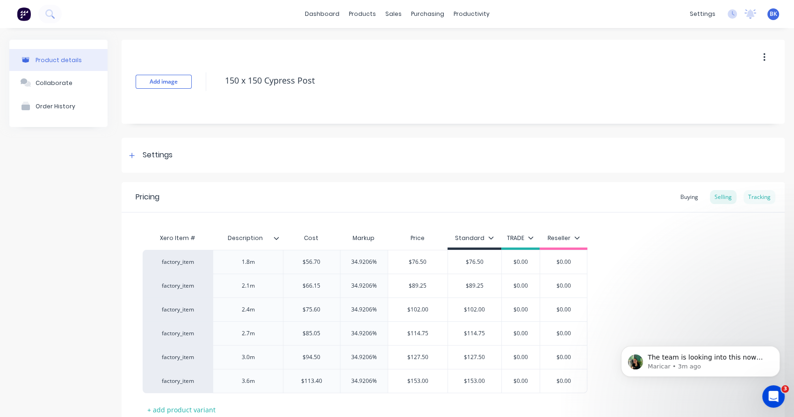
click at [750, 198] on div "Tracking" at bounding box center [759, 197] width 32 height 14
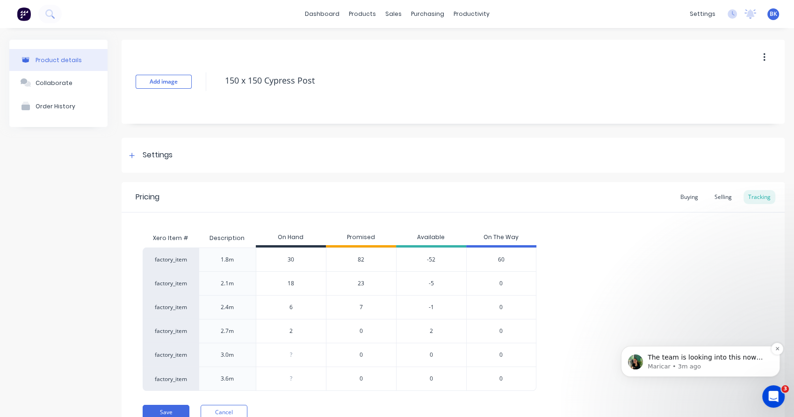
click at [738, 366] on p "Maricar • 3m ago" at bounding box center [707, 367] width 121 height 8
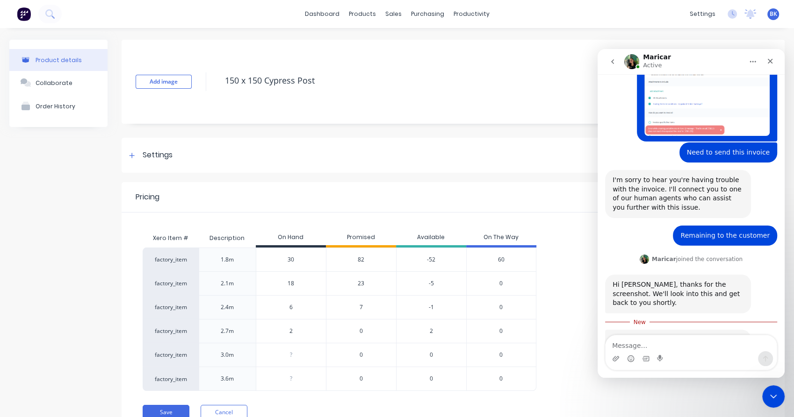
scroll to position [172, 0]
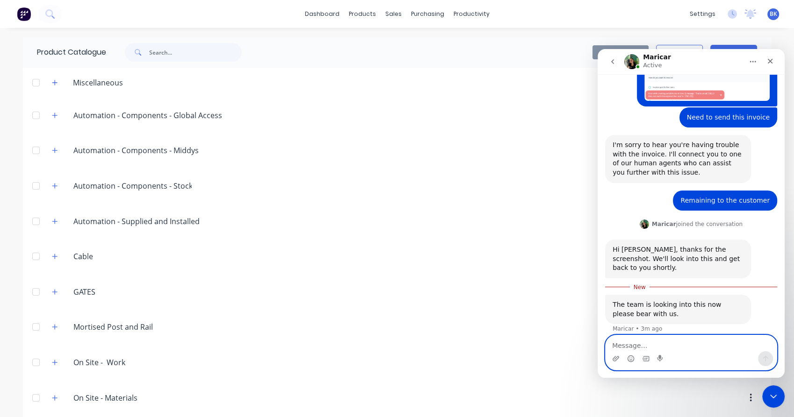
scroll to position [342, 0]
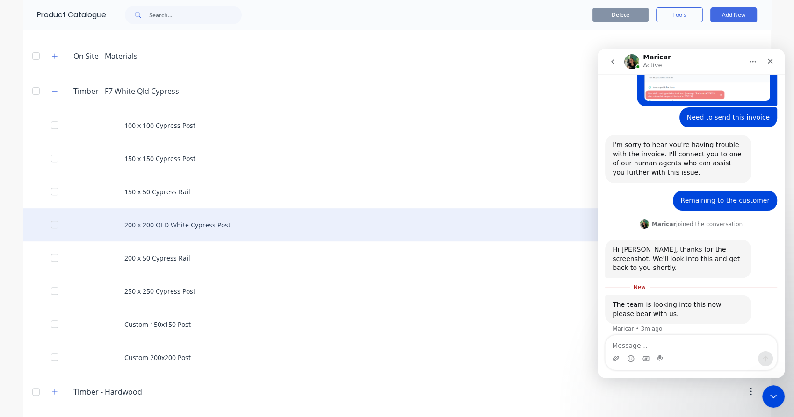
click at [169, 221] on div "200 x 200 QLD White Cypress Post" at bounding box center [397, 224] width 748 height 33
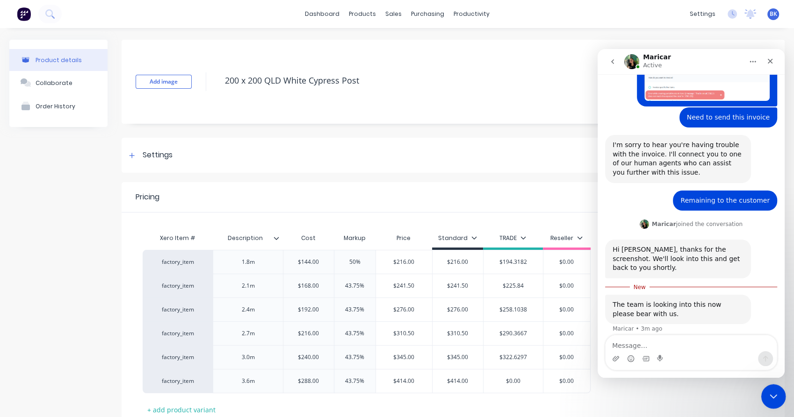
click at [774, 387] on div "Close Intercom Messenger" at bounding box center [771, 395] width 22 height 22
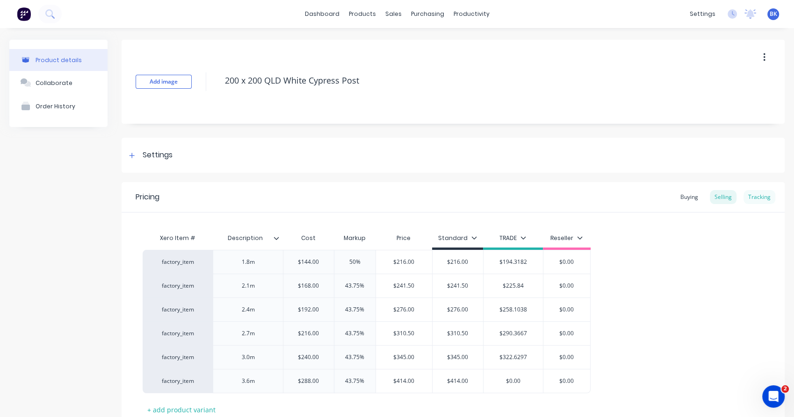
click at [757, 202] on div "Tracking" at bounding box center [759, 197] width 32 height 14
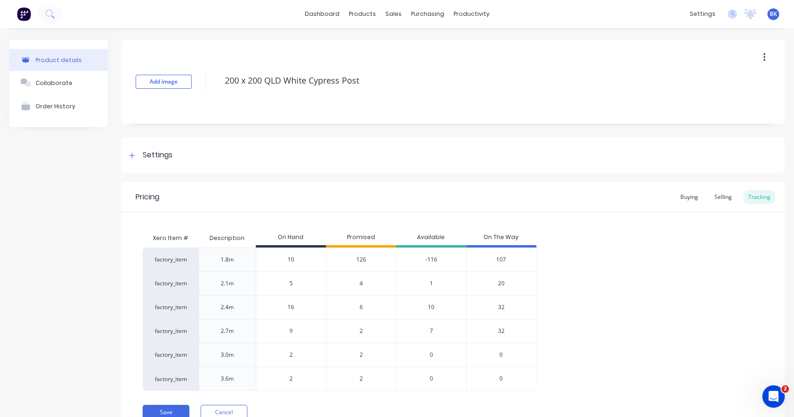
click at [361, 262] on span "126" at bounding box center [361, 260] width 10 height 8
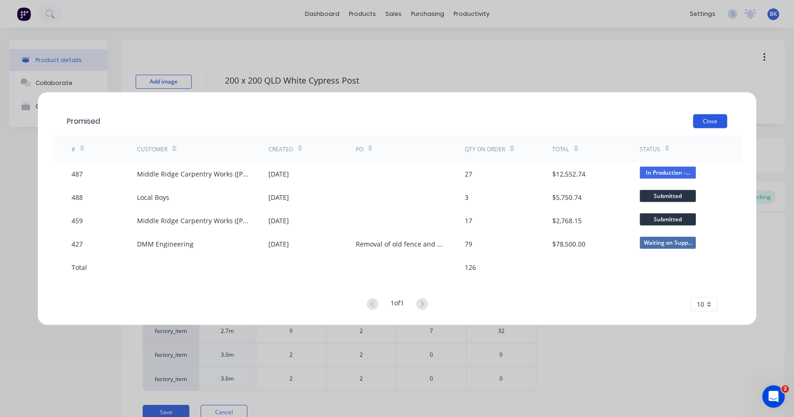
click at [718, 125] on button "Close" at bounding box center [710, 121] width 34 height 14
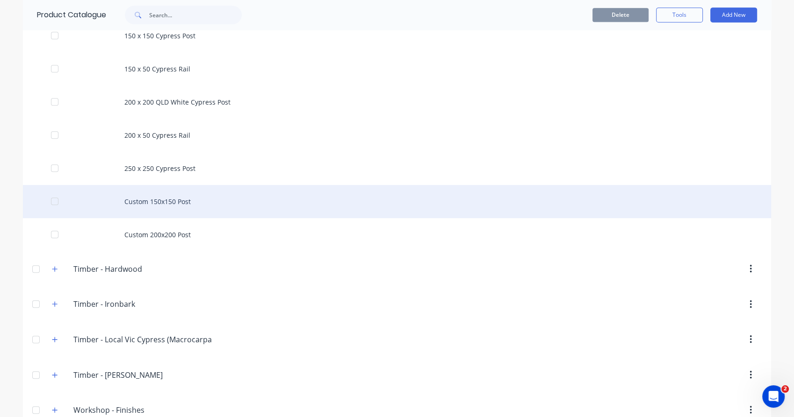
scroll to position [464, 0]
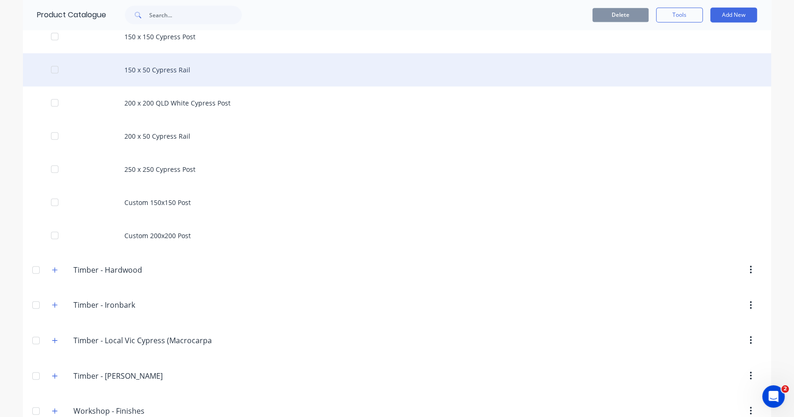
click at [151, 72] on div "150 x 50 Cypress Rail" at bounding box center [397, 69] width 748 height 33
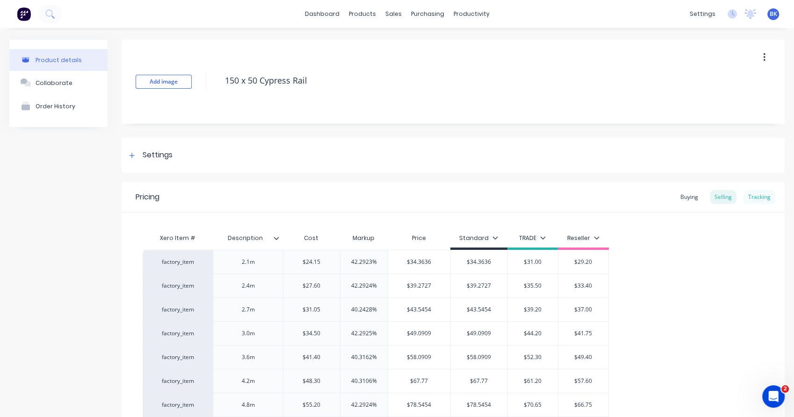
click at [759, 199] on div "Tracking" at bounding box center [759, 197] width 32 height 14
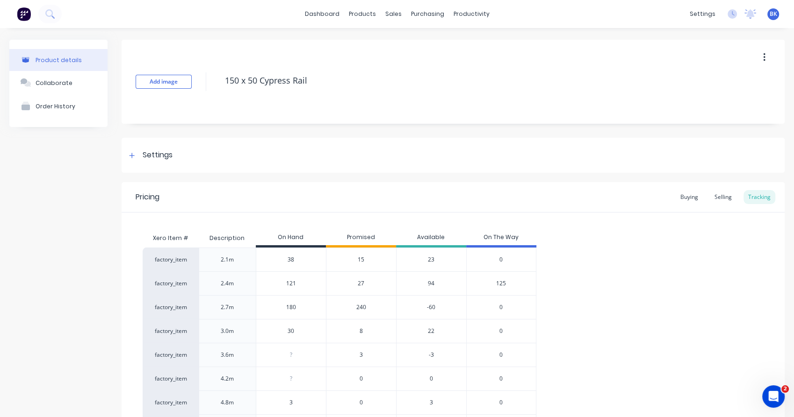
click at [363, 308] on span "240" at bounding box center [361, 307] width 10 height 8
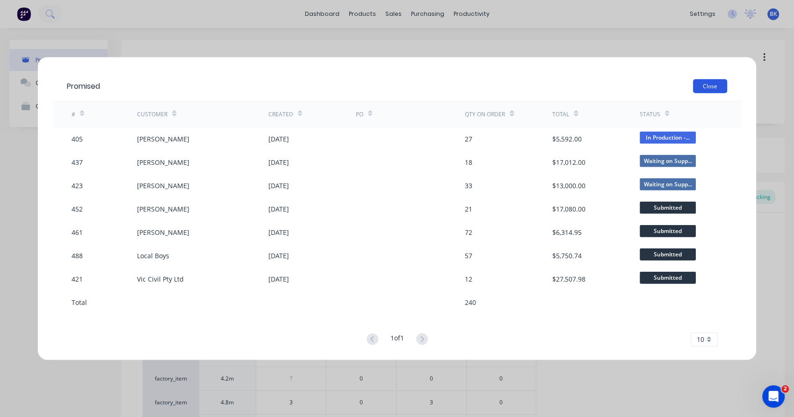
click at [710, 86] on button "Close" at bounding box center [710, 86] width 34 height 14
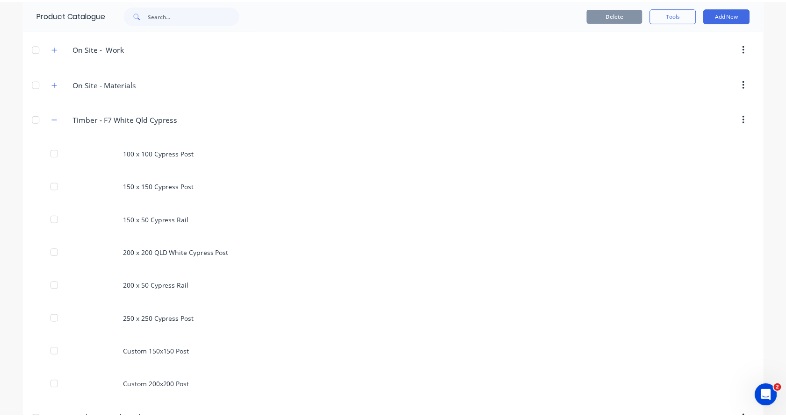
scroll to position [334, 0]
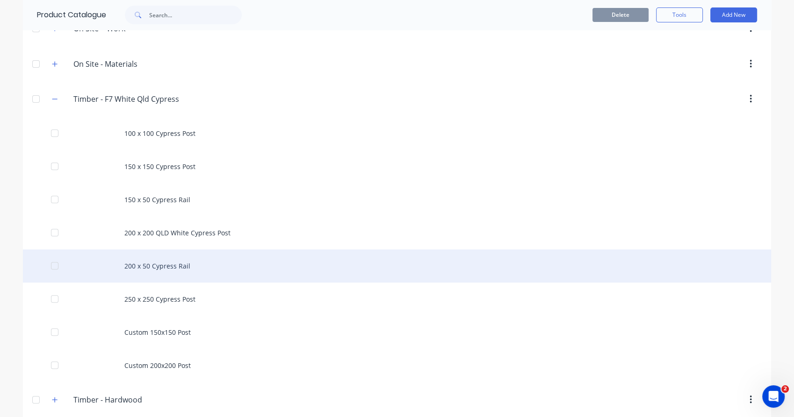
click at [146, 263] on div "200 x 50 Cypress Rail" at bounding box center [397, 266] width 748 height 33
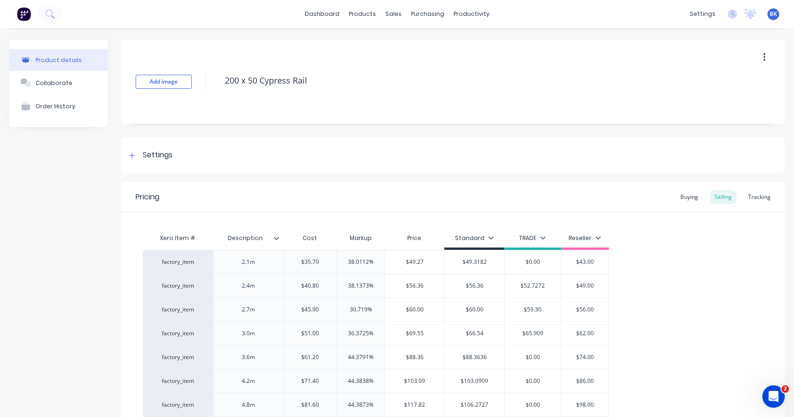
type textarea "x"
click at [743, 196] on div "Tracking" at bounding box center [759, 197] width 32 height 14
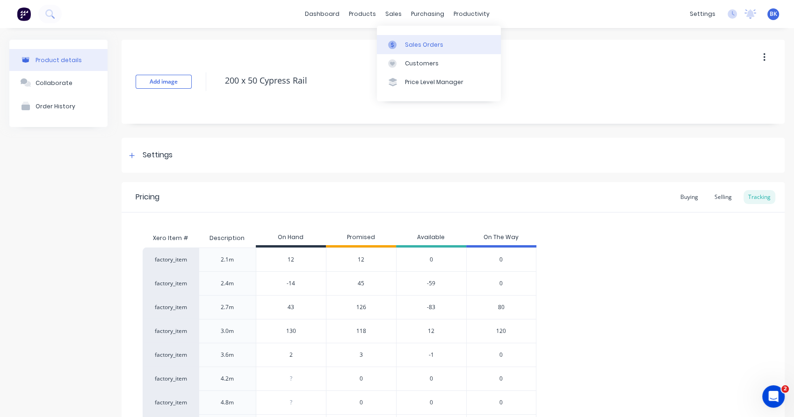
click at [391, 39] on link "Sales Orders" at bounding box center [439, 44] width 124 height 19
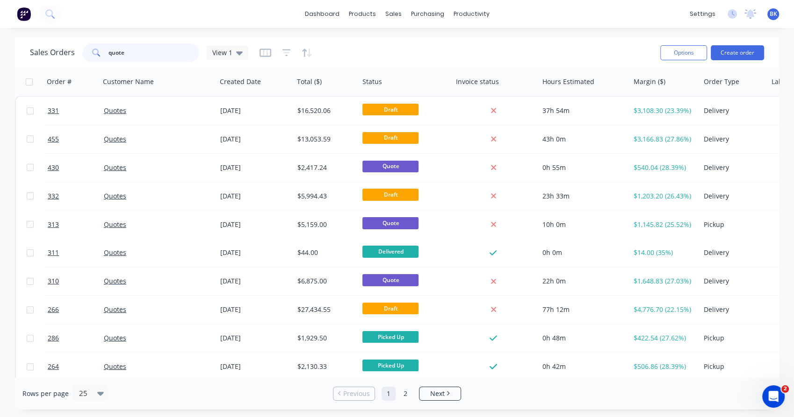
click at [123, 52] on input "quote" at bounding box center [153, 52] width 91 height 19
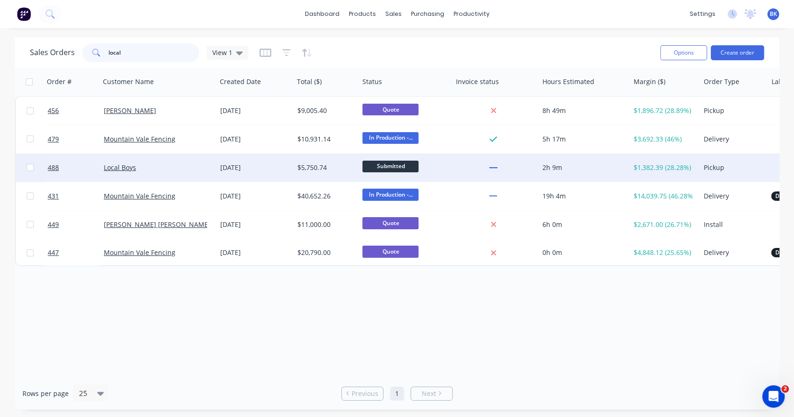
type input "local"
click at [163, 168] on div "Local Boys" at bounding box center [156, 167] width 104 height 9
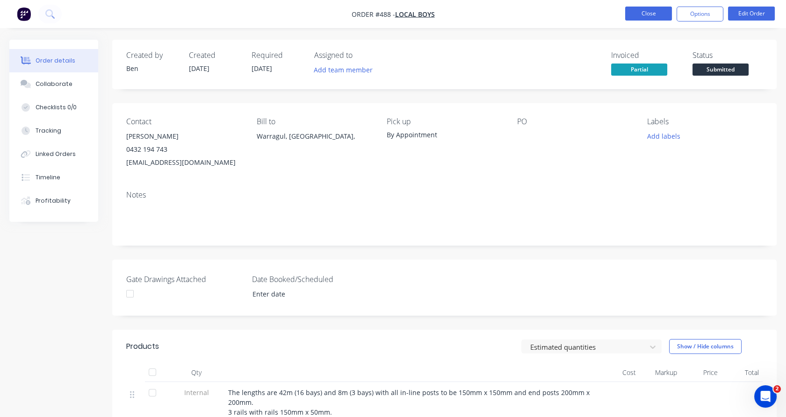
click at [654, 9] on button "Close" at bounding box center [648, 14] width 47 height 14
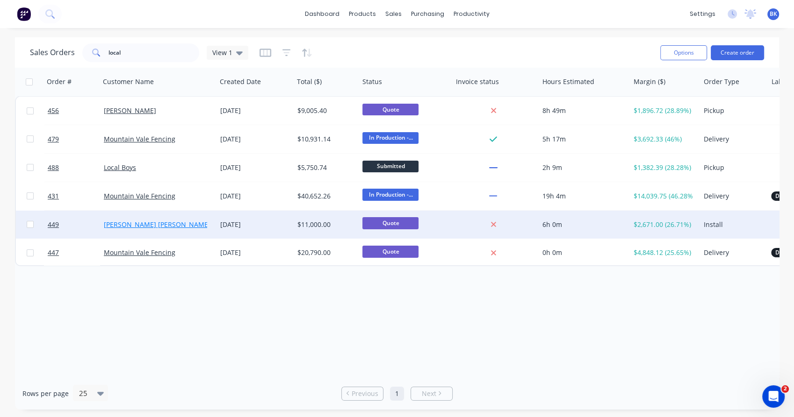
click at [155, 229] on link "[PERSON_NAME] [PERSON_NAME]" at bounding box center [157, 224] width 107 height 9
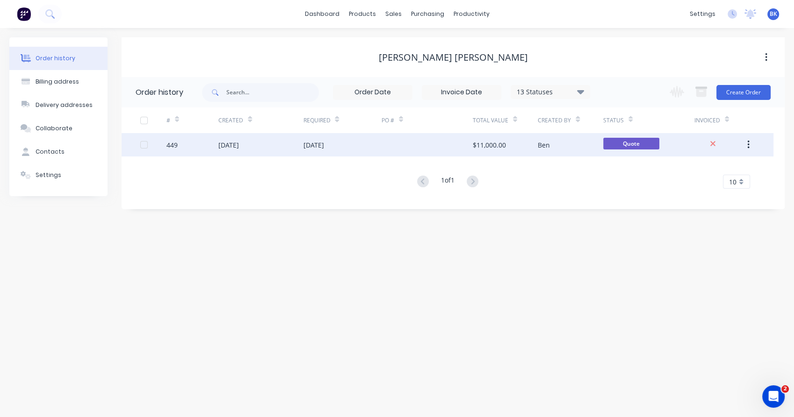
click at [219, 156] on div "11 Sep 2025" at bounding box center [260, 144] width 85 height 23
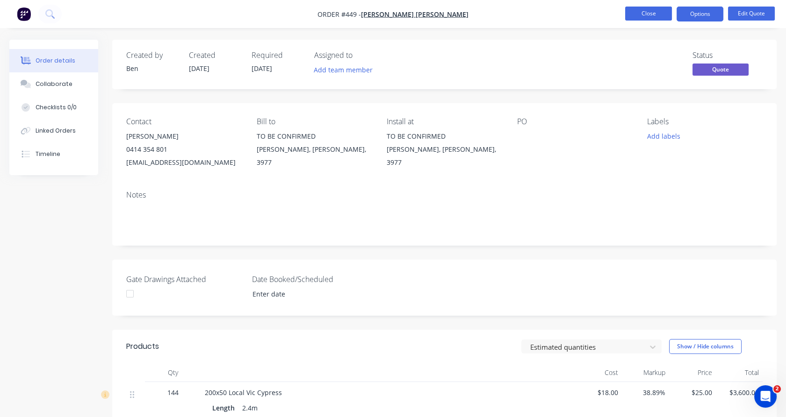
click at [649, 15] on button "Close" at bounding box center [648, 14] width 47 height 14
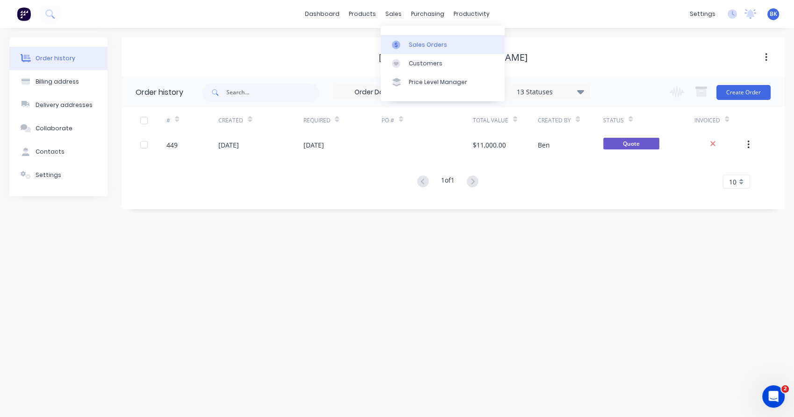
click at [412, 48] on div "Sales Orders" at bounding box center [428, 45] width 38 height 8
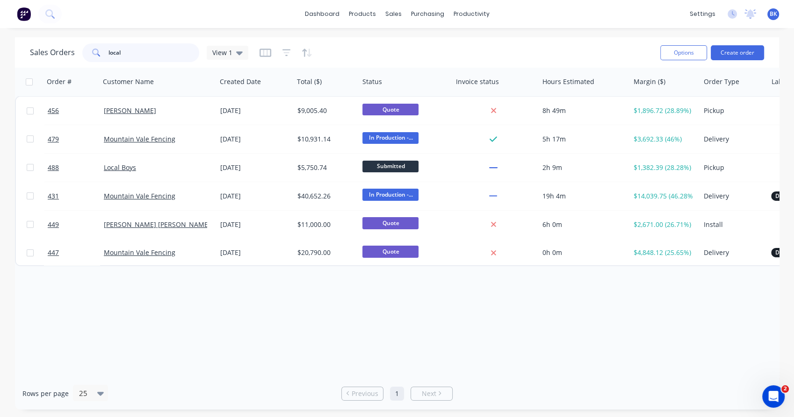
click at [177, 48] on input "local" at bounding box center [153, 52] width 91 height 19
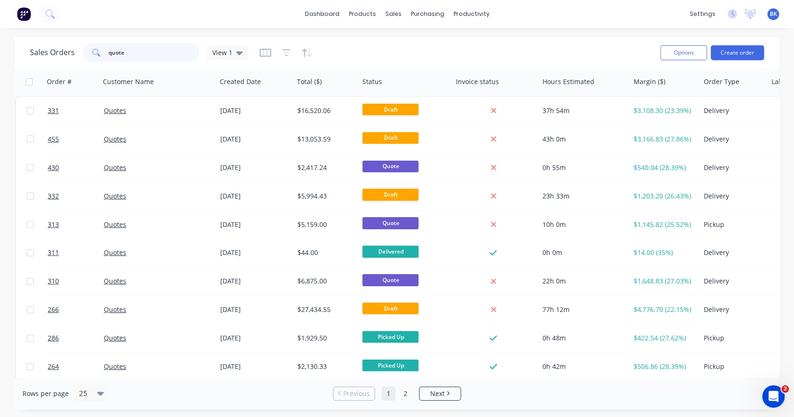
type input "quote"
click at [172, 112] on div "Quotes" at bounding box center [156, 110] width 104 height 9
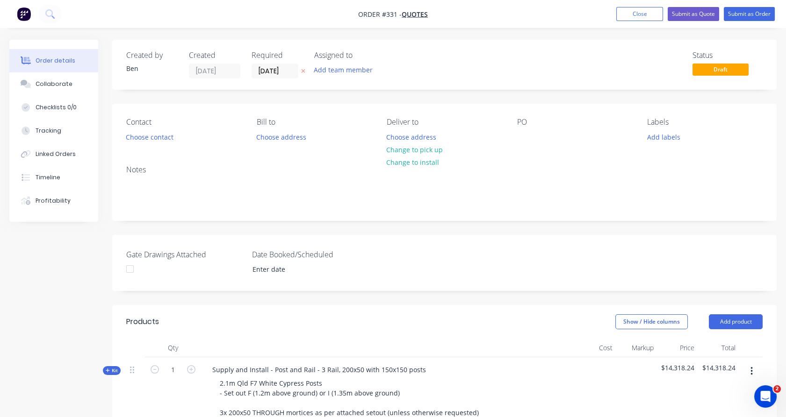
scroll to position [399, 0]
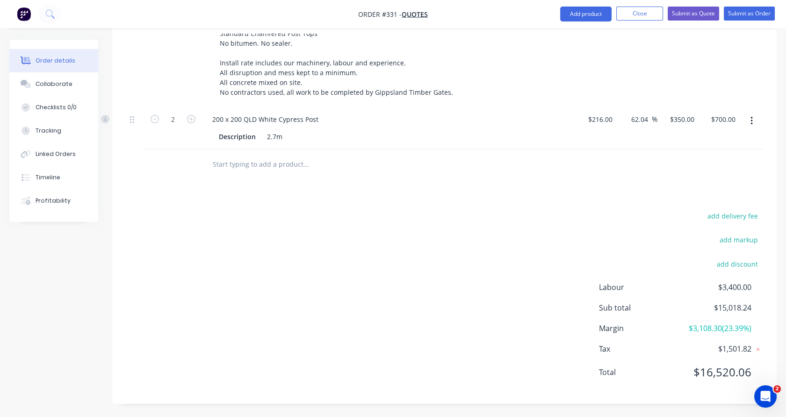
click at [305, 166] on input "text" at bounding box center [305, 164] width 187 height 19
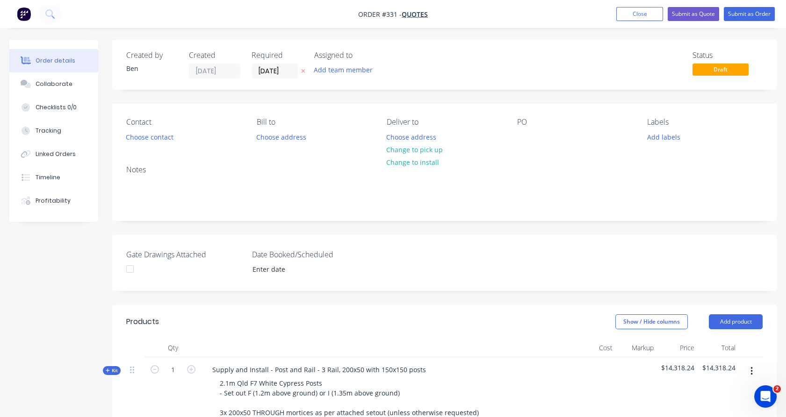
scroll to position [143, 0]
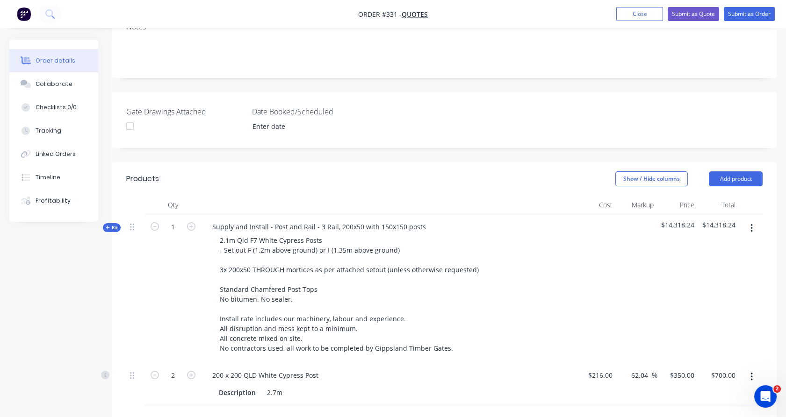
click at [752, 228] on icon "button" at bounding box center [751, 228] width 2 height 8
click at [713, 308] on div "Delete" at bounding box center [718, 309] width 72 height 14
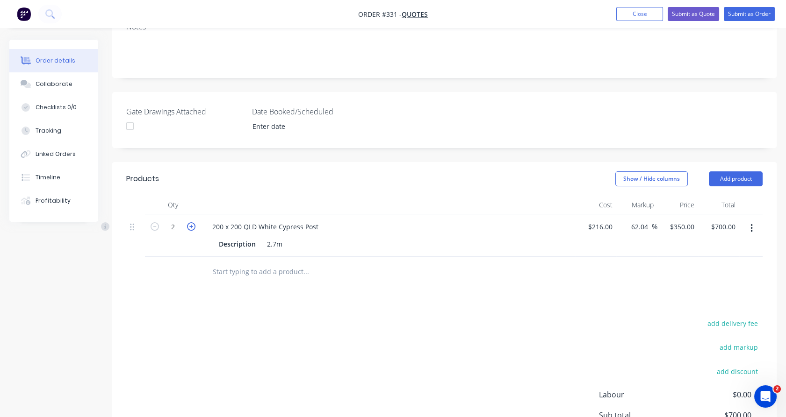
click at [192, 226] on icon "button" at bounding box center [191, 226] width 8 height 8
type input "3"
type input "$1,050.00"
click at [192, 226] on icon "button" at bounding box center [191, 226] width 8 height 8
type input "4"
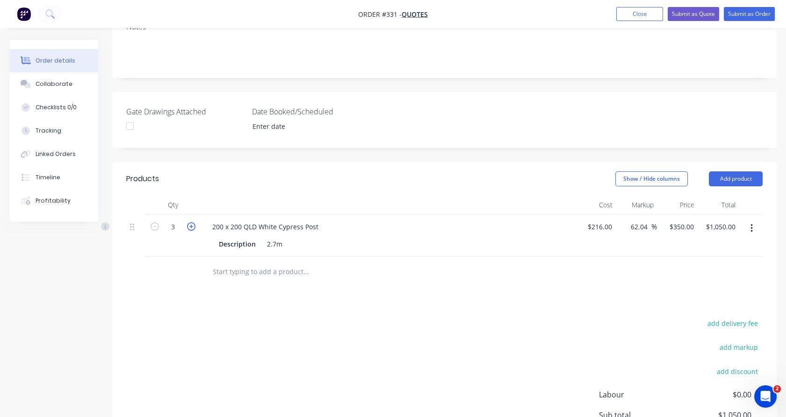
type input "$1,400.00"
click at [232, 269] on input "text" at bounding box center [305, 272] width 187 height 19
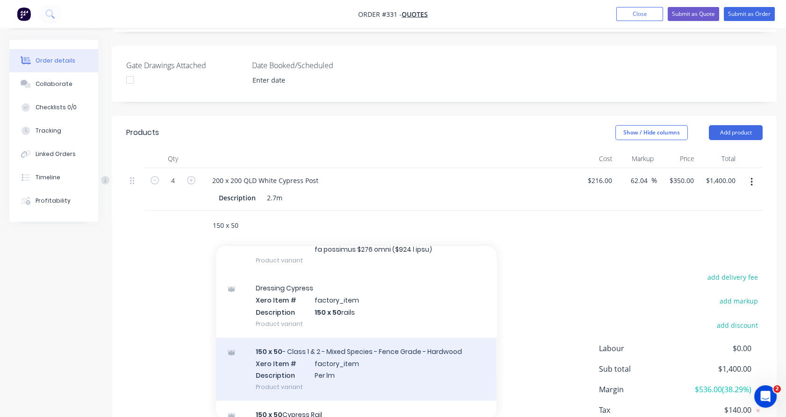
scroll to position [394, 0]
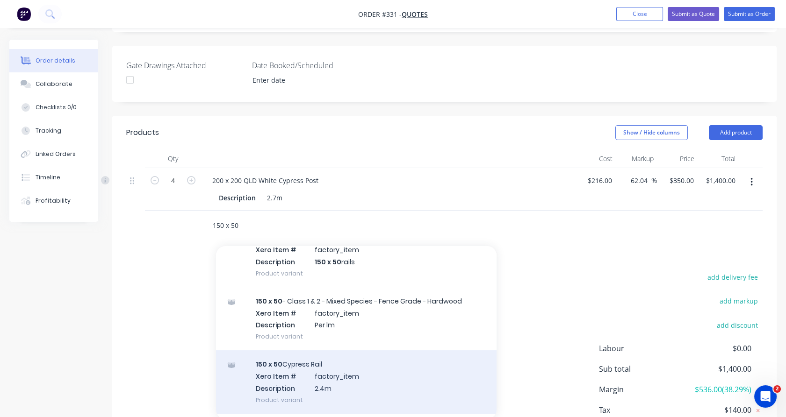
type input "150 x 50"
click at [281, 376] on div "150 x 50 Cypress Rail Xero Item # factory_item Description 2.4m Product variant" at bounding box center [356, 382] width 280 height 63
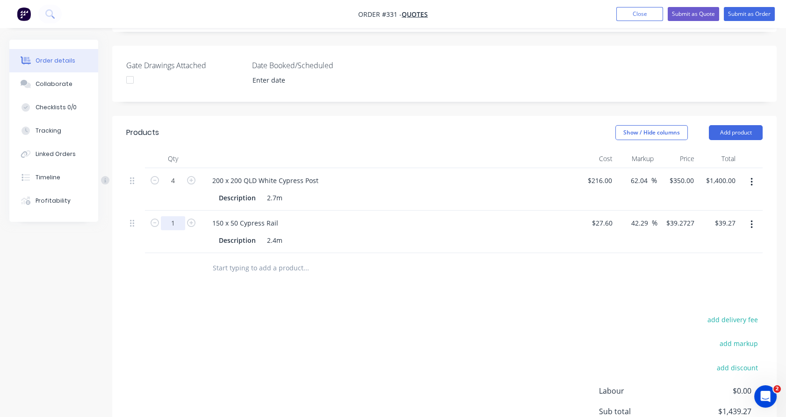
click at [179, 223] on input "1" at bounding box center [173, 223] width 24 height 14
type input "9"
type input "$353.45"
click at [145, 251] on div "9" at bounding box center [173, 232] width 56 height 43
click at [256, 274] on input "text" at bounding box center [305, 268] width 187 height 19
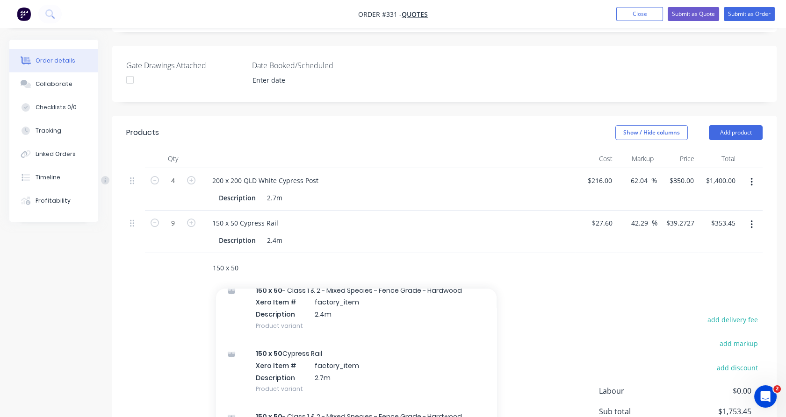
scroll to position [574, 0]
type input "150 x 50"
click at [276, 359] on div "150 x 50 Cypress Rail Xero Item # factory_item Description 2.7m Product variant" at bounding box center [356, 372] width 280 height 63
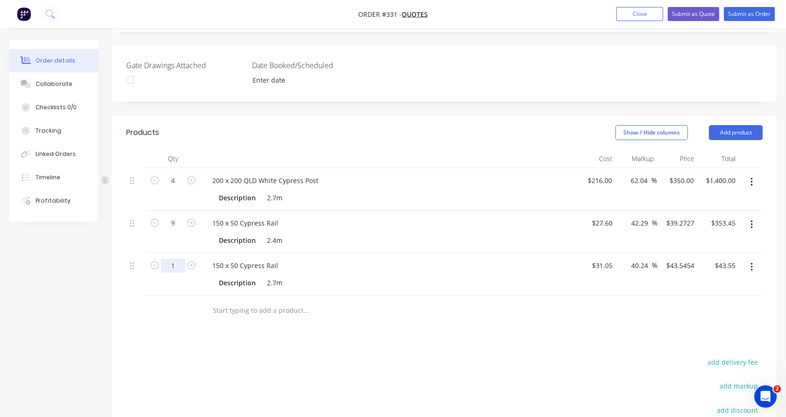
click at [179, 270] on input "1" at bounding box center [173, 266] width 24 height 14
type input "15"
type input "$653.18"
click at [148, 281] on div "15" at bounding box center [173, 274] width 56 height 43
click at [191, 219] on icon "button" at bounding box center [191, 223] width 8 height 8
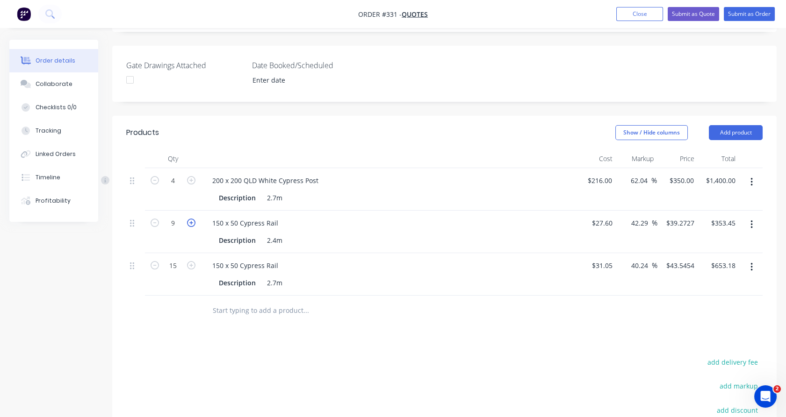
type input "10"
type input "$392.73"
click at [191, 219] on icon "button" at bounding box center [191, 223] width 8 height 8
type input "11"
type input "$432.00"
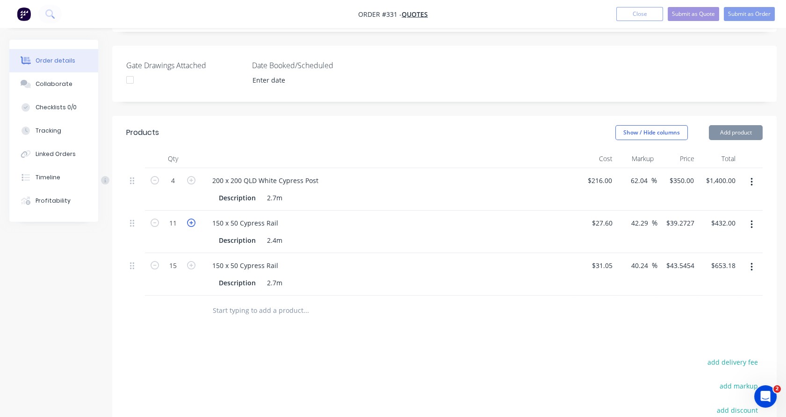
click at [191, 219] on icon "button" at bounding box center [191, 223] width 8 height 8
type input "12"
type input "$471.27"
click at [191, 219] on icon "button" at bounding box center [191, 223] width 8 height 8
type input "13"
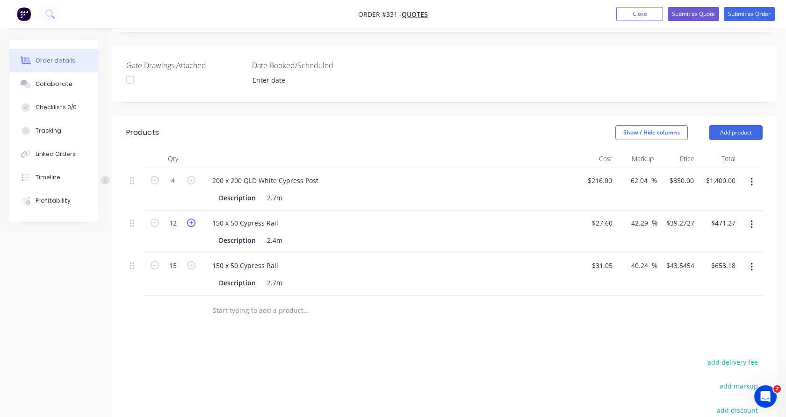
type input "$510.55"
click at [191, 219] on icon "button" at bounding box center [191, 223] width 8 height 8
type input "14"
type input "$549.82"
click at [191, 219] on icon "button" at bounding box center [191, 223] width 8 height 8
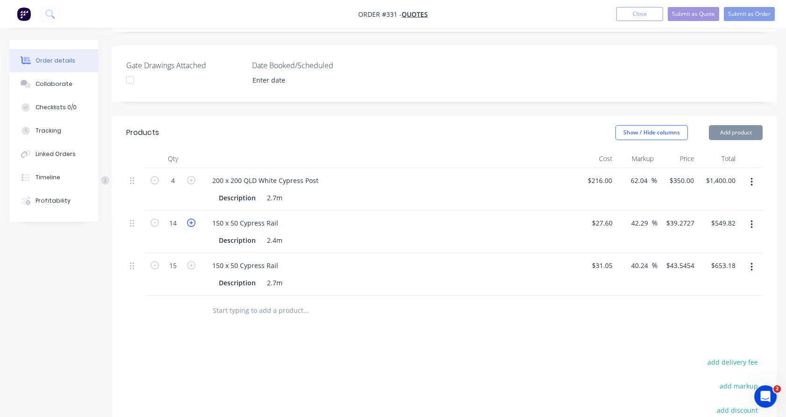
type input "15"
type input "$589.09"
click at [191, 267] on icon "button" at bounding box center [191, 265] width 8 height 8
type input "16"
type input "$696.73"
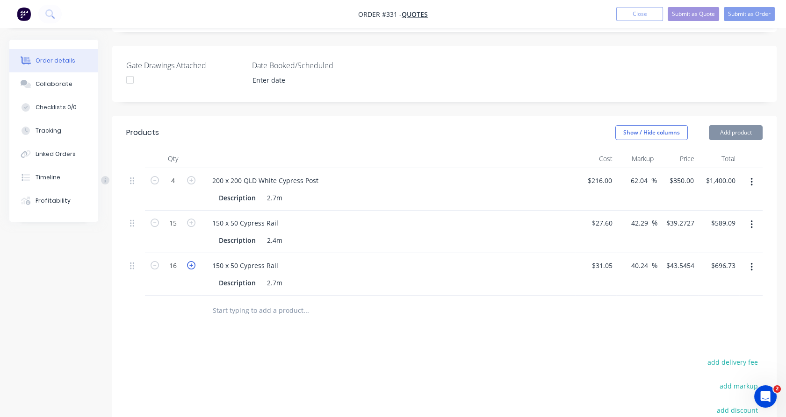
click at [191, 267] on icon "button" at bounding box center [191, 265] width 8 height 8
type input "17"
type input "$740.27"
click at [191, 267] on icon "button" at bounding box center [191, 265] width 8 height 8
type input "18"
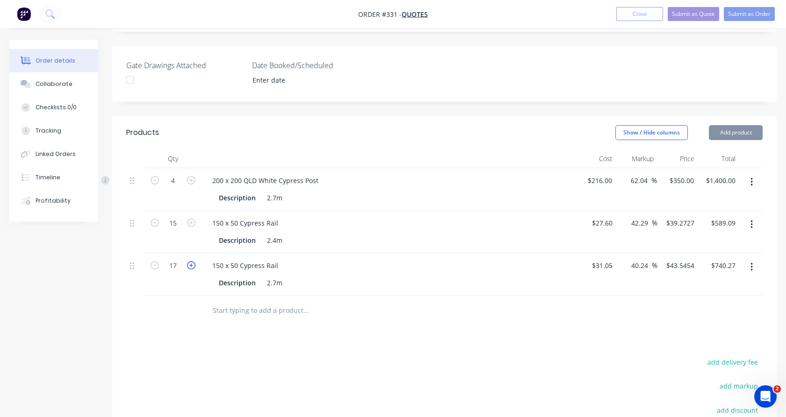
type input "$783.82"
click at [191, 267] on icon "button" at bounding box center [191, 265] width 8 height 8
type input "19"
type input "$827.36"
click at [191, 267] on icon "button" at bounding box center [191, 265] width 8 height 8
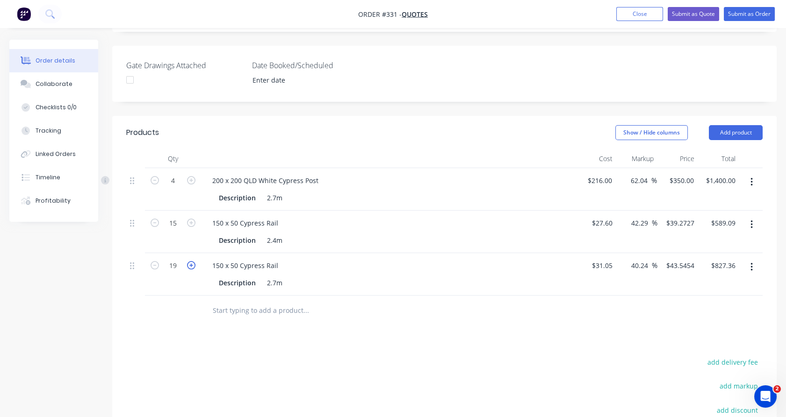
type input "20"
type input "$870.91"
click at [191, 267] on icon "button" at bounding box center [191, 265] width 8 height 8
type input "21"
type input "$914.45"
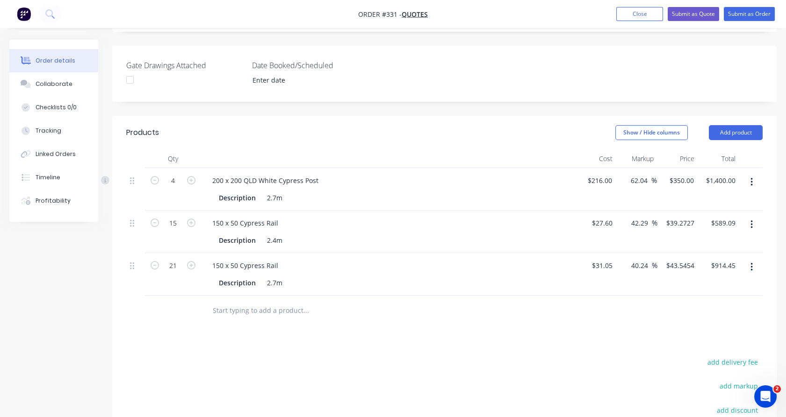
click at [200, 316] on div at bounding box center [173, 311] width 56 height 30
click at [230, 305] on input "text" at bounding box center [305, 310] width 187 height 19
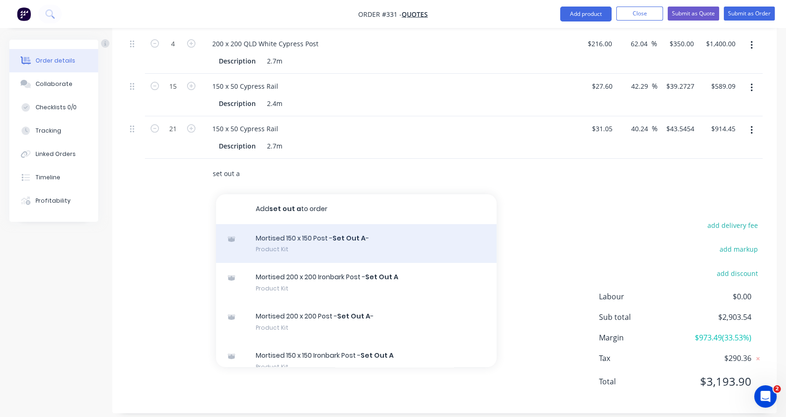
type input "set out a"
click at [280, 243] on div "Mortised 150 x 150 Post - Set Out A - Product Kit" at bounding box center [356, 243] width 280 height 39
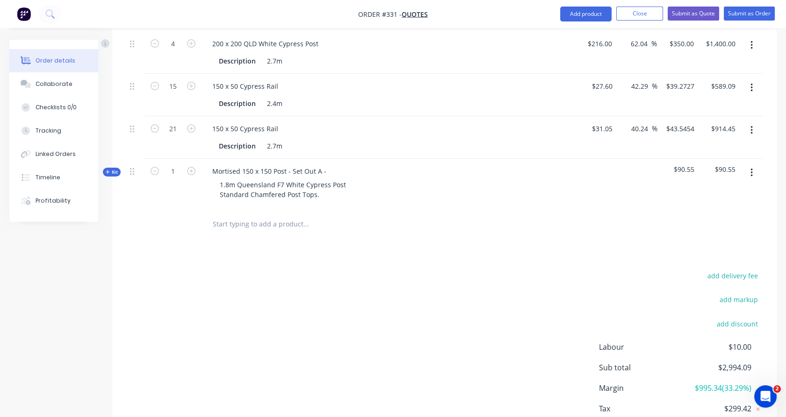
click at [115, 170] on span "Kit" at bounding box center [112, 172] width 12 height 7
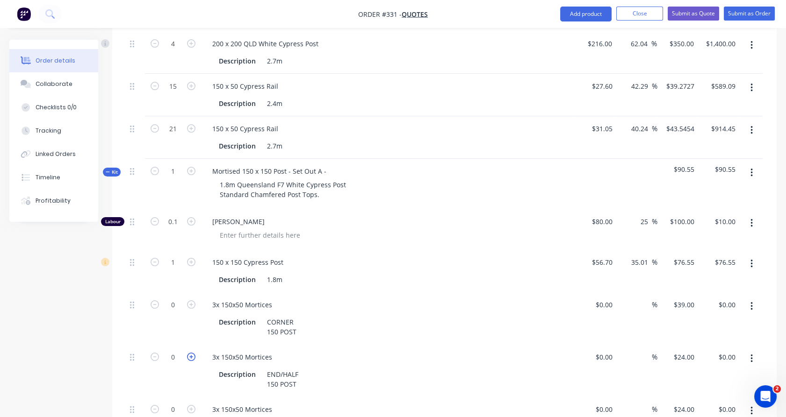
click at [187, 356] on icon "button" at bounding box center [191, 357] width 8 height 8
type input "1"
type input "$24.00"
click at [110, 171] on span "Kit" at bounding box center [112, 172] width 12 height 7
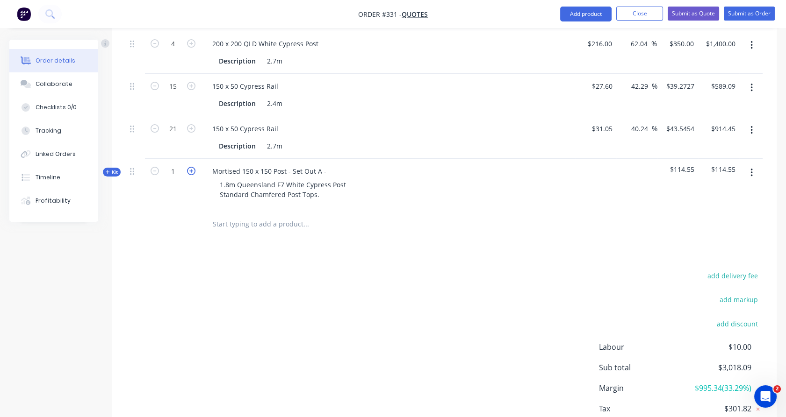
click at [191, 168] on icon "button" at bounding box center [191, 171] width 8 height 8
click at [192, 170] on icon "button" at bounding box center [191, 171] width 8 height 8
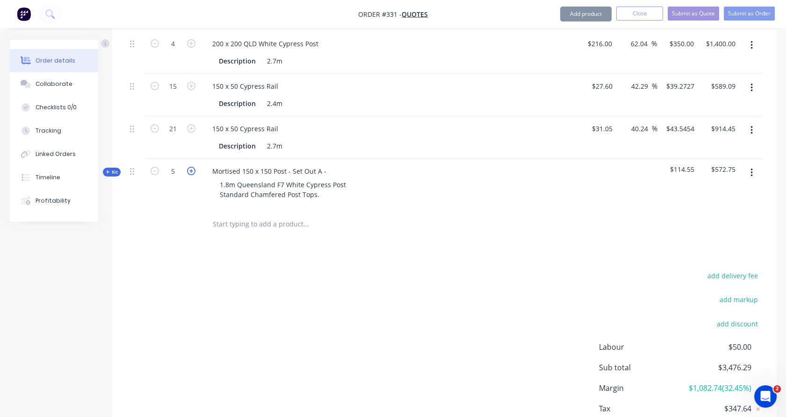
click at [192, 170] on icon "button" at bounding box center [191, 171] width 8 height 8
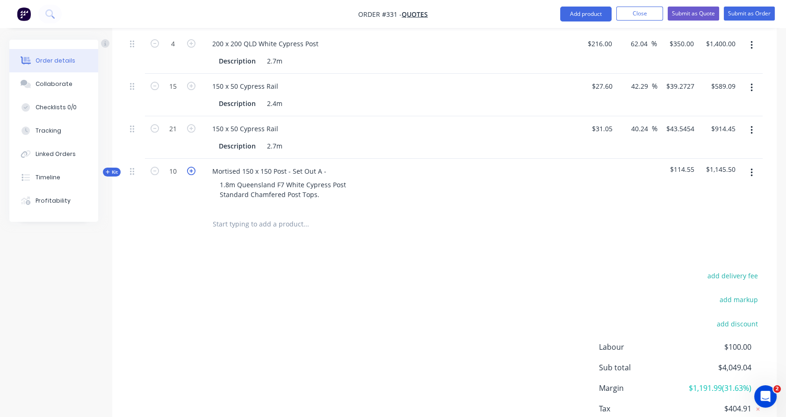
click at [192, 170] on icon "button" at bounding box center [191, 171] width 8 height 8
type input "12"
click at [186, 192] on div "12" at bounding box center [173, 184] width 56 height 50
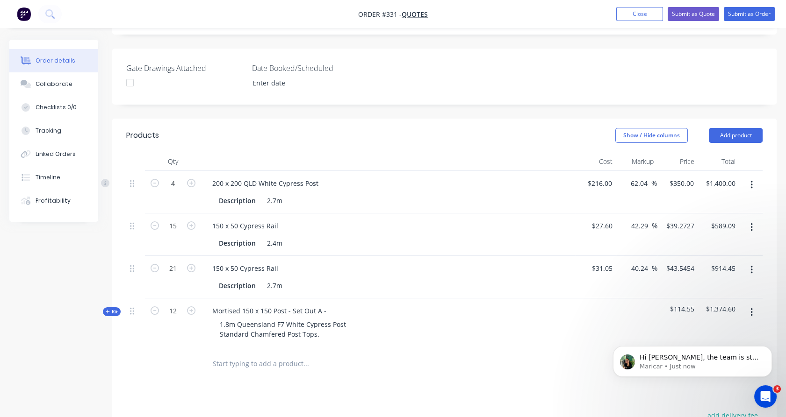
scroll to position [0, 0]
click at [660, 373] on div "Hi Ben, the team is still investigating this order as it remains a high priorit…" at bounding box center [692, 361] width 159 height 31
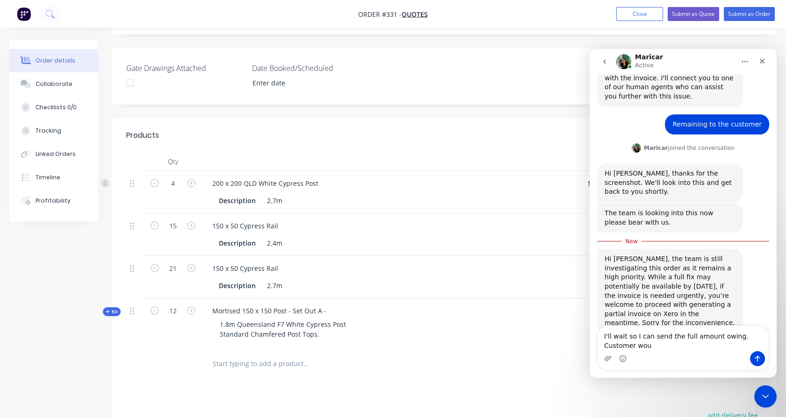
scroll to position [258, 0]
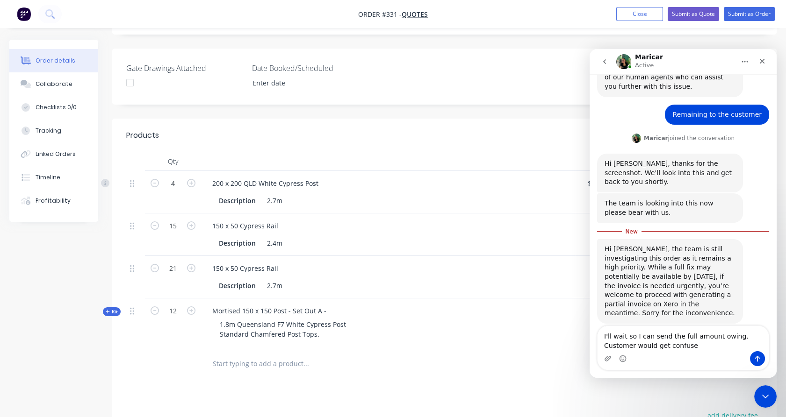
type textarea "I'll wait so I can send the full amount owing. Customer would get confused"
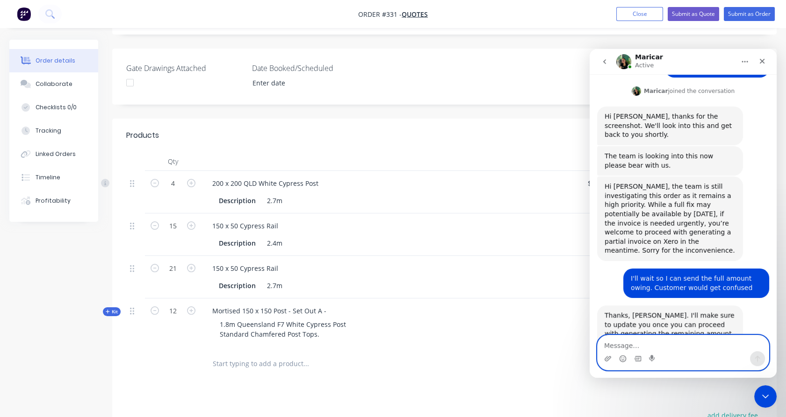
scroll to position [316, 0]
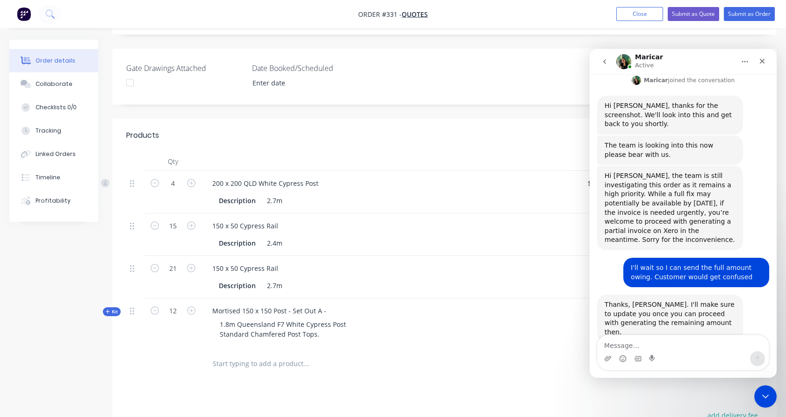
click at [444, 322] on div "1.8m Queensland F7 White Cypress Post Standard Chamfered Post Tops." at bounding box center [388, 329] width 366 height 23
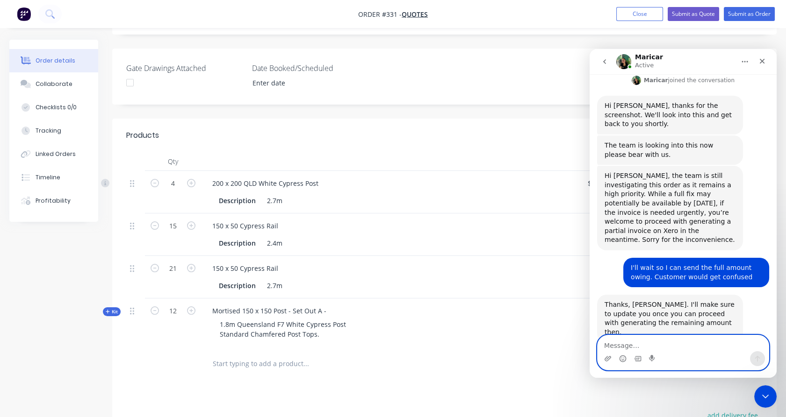
click at [638, 342] on textarea "Message…" at bounding box center [682, 344] width 171 height 16
type textarea "Thanks"
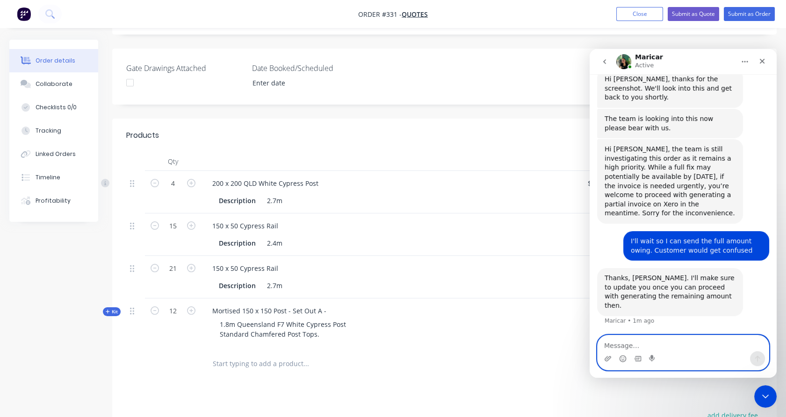
scroll to position [344, 0]
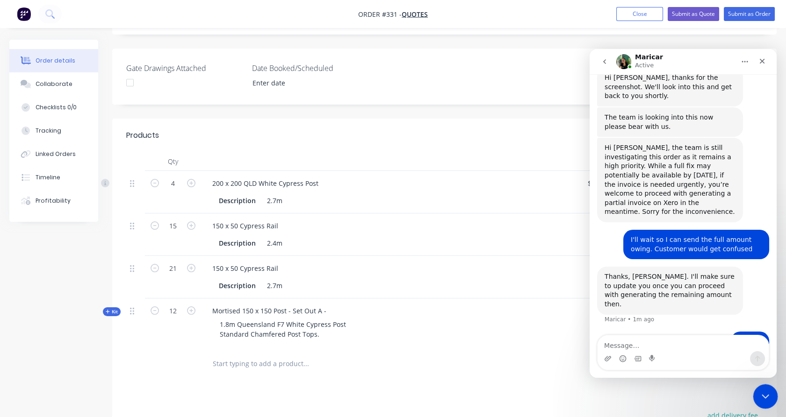
click at [767, 393] on icon "Close Intercom Messenger" at bounding box center [763, 395] width 11 height 11
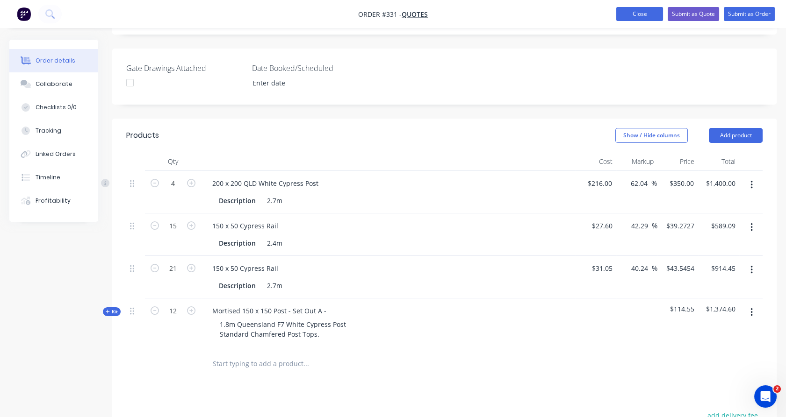
click at [628, 15] on button "Close" at bounding box center [639, 14] width 47 height 14
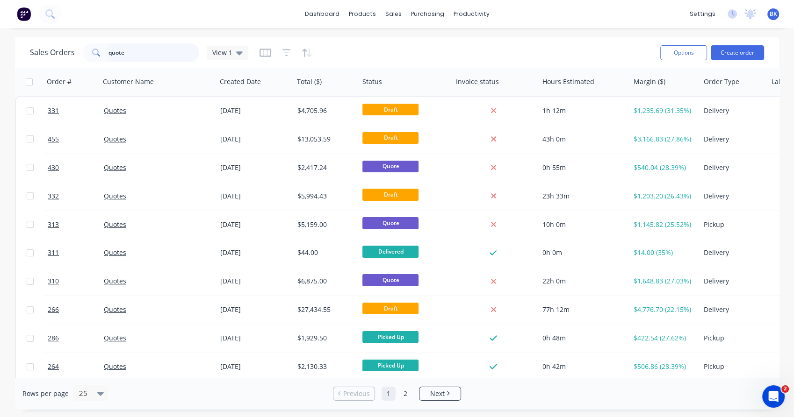
click at [170, 46] on input "quote" at bounding box center [153, 52] width 91 height 19
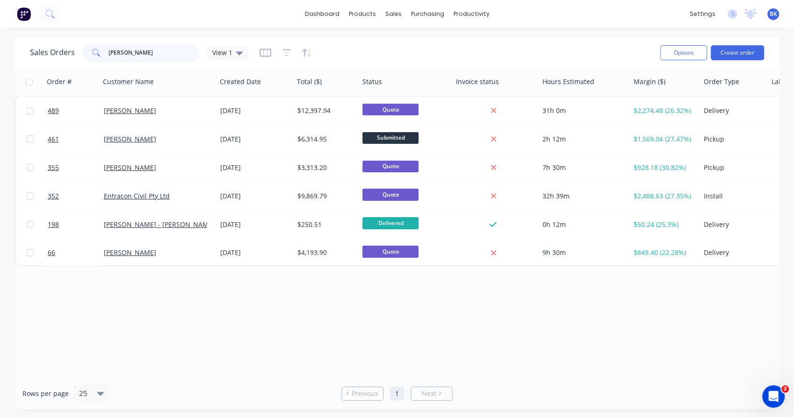
type input "nick"
click at [172, 119] on div "[PERSON_NAME]" at bounding box center [158, 111] width 116 height 28
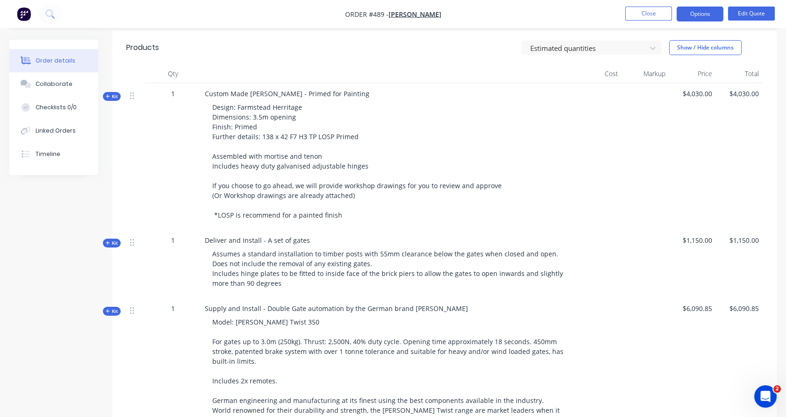
scroll to position [301, 0]
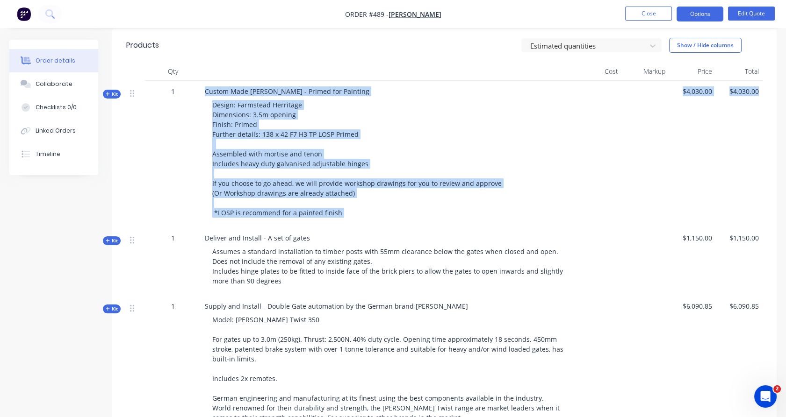
drag, startPoint x: 761, startPoint y: 93, endPoint x: 205, endPoint y: 92, distance: 556.2
click at [205, 92] on div "Kit 1 Custom Made Timber Gates - Primed for Painting Design: Farmstead Herritag…" at bounding box center [444, 154] width 636 height 147
copy div "Custom Made Timber Gates - Primed for Painting Design: Farmstead Herritage Dime…"
click at [650, 13] on button "Close" at bounding box center [648, 14] width 47 height 14
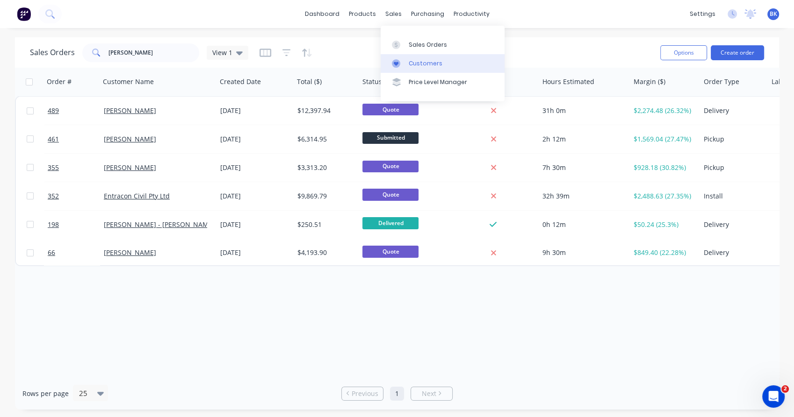
click at [409, 60] on div "Customers" at bounding box center [426, 63] width 34 height 8
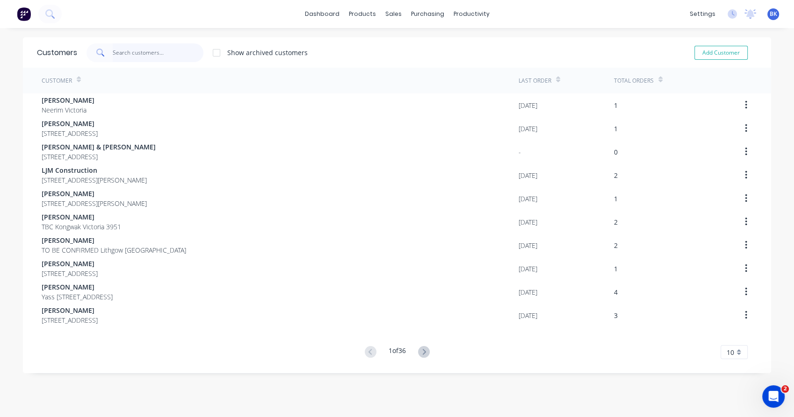
click at [153, 56] on input "text" at bounding box center [158, 52] width 91 height 19
paste input "[PERSON_NAME]"
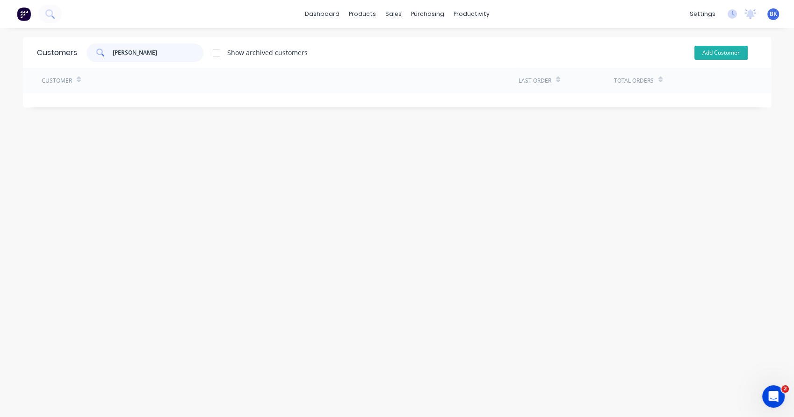
type input "[PERSON_NAME]"
click at [720, 55] on button "Add Customer" at bounding box center [720, 53] width 53 height 14
select select "AU"
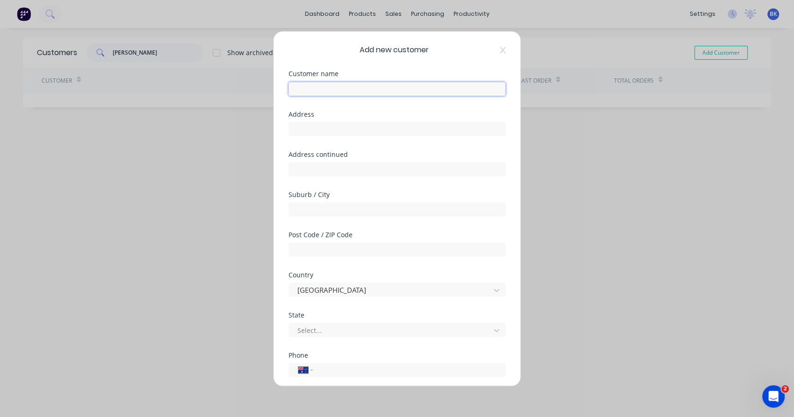
click at [384, 93] on input "text" at bounding box center [396, 89] width 217 height 14
paste input "[PERSON_NAME]"
type input "[PERSON_NAME]"
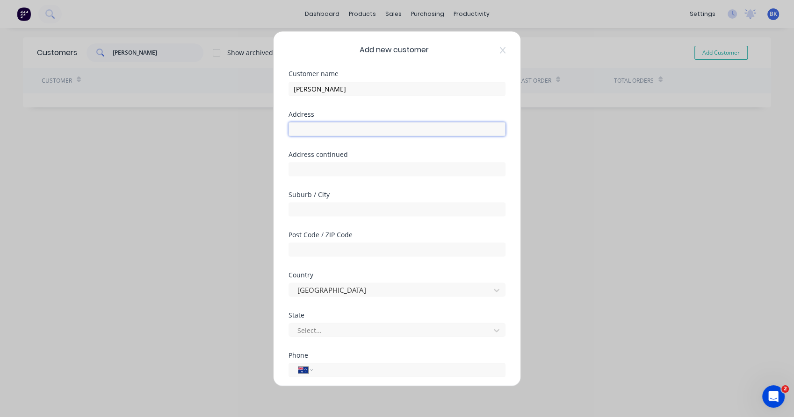
click at [318, 131] on input "text" at bounding box center [396, 129] width 217 height 14
paste input "96 Anderson Road Jindivick 3818"
click at [363, 132] on input "96 Anderson Road Jindivick 3818" at bounding box center [396, 129] width 217 height 14
type input "96 Anderson Road Jindivick 3818"
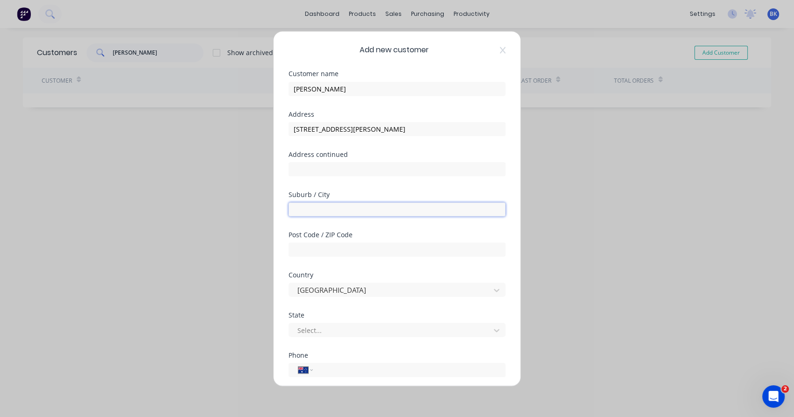
click at [307, 215] on input "text" at bounding box center [396, 209] width 217 height 14
paste input "Jindivick"
type input "Jindivick"
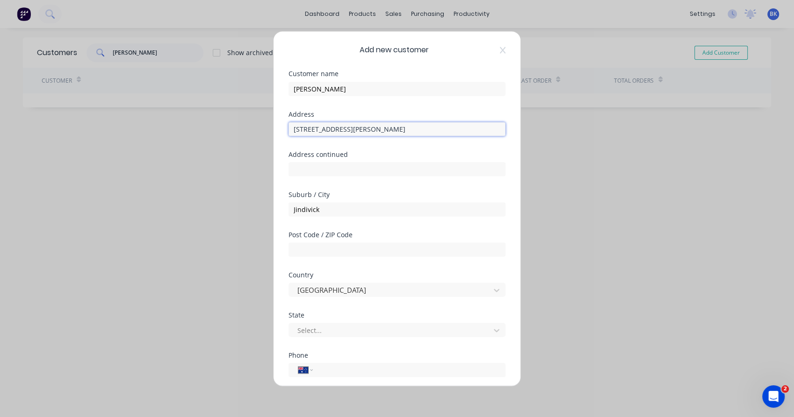
click at [385, 130] on input "96 Anderson Road Jindivick 3818" at bounding box center [396, 129] width 217 height 14
type input "96 Anderson Road Jindivick"
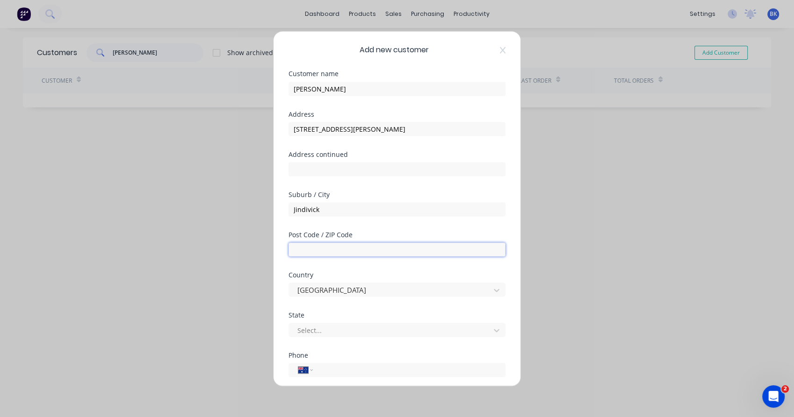
click at [318, 244] on input "text" at bounding box center [396, 250] width 217 height 14
paste input "3818"
type input "3818"
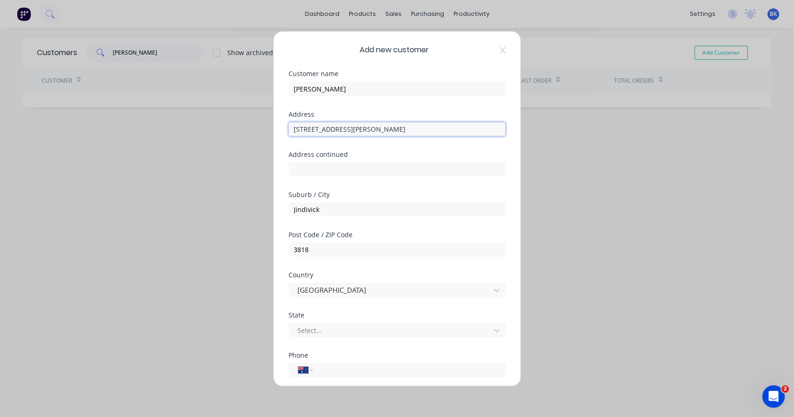
click at [356, 135] on input "96 Anderson Road Jindivick" at bounding box center [396, 129] width 217 height 14
type input "[STREET_ADDRESS][PERSON_NAME]"
click at [333, 325] on div at bounding box center [390, 330] width 189 height 12
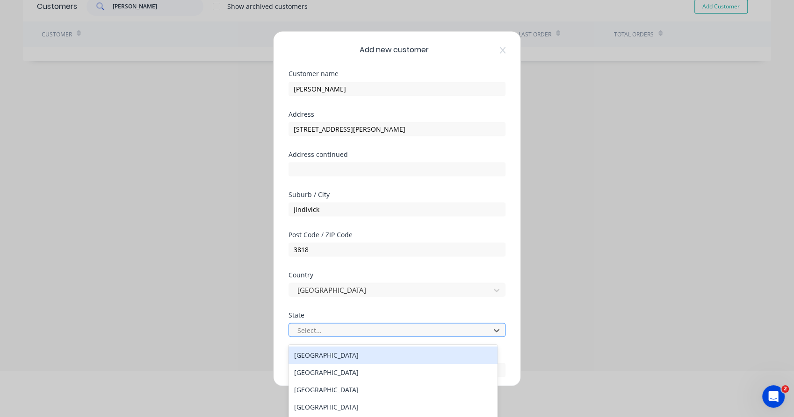
type input "v"
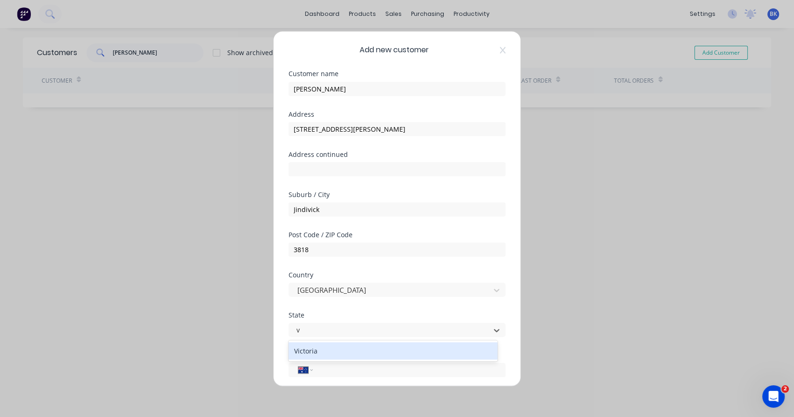
click at [325, 350] on div "Victoria" at bounding box center [392, 351] width 209 height 17
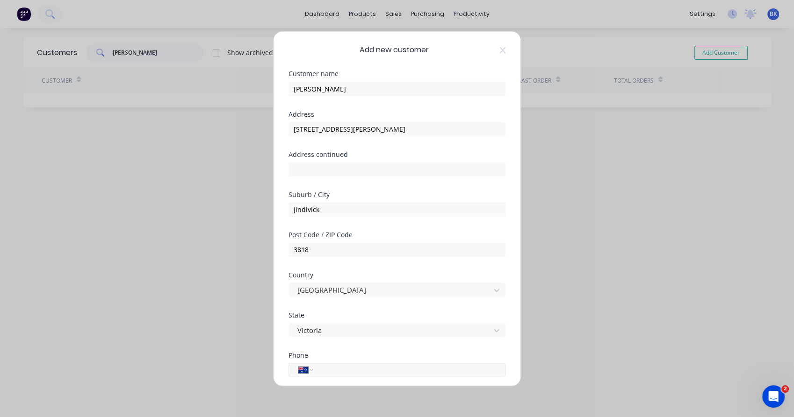
click at [351, 370] on input "tel" at bounding box center [407, 370] width 176 height 11
paste input "0448 121 304"
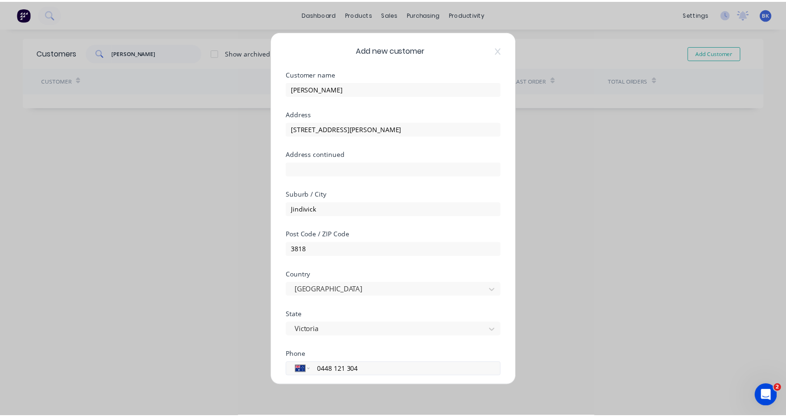
scroll to position [91, 0]
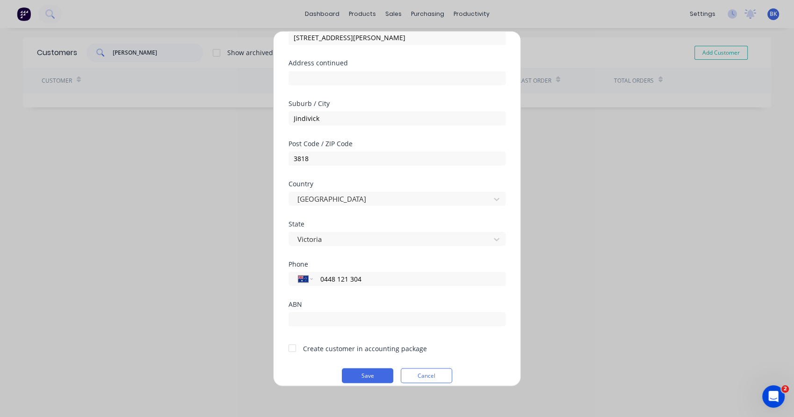
type input "0448 121 304"
click at [294, 350] on div at bounding box center [292, 348] width 19 height 19
click at [373, 375] on button "Save" at bounding box center [367, 375] width 51 height 15
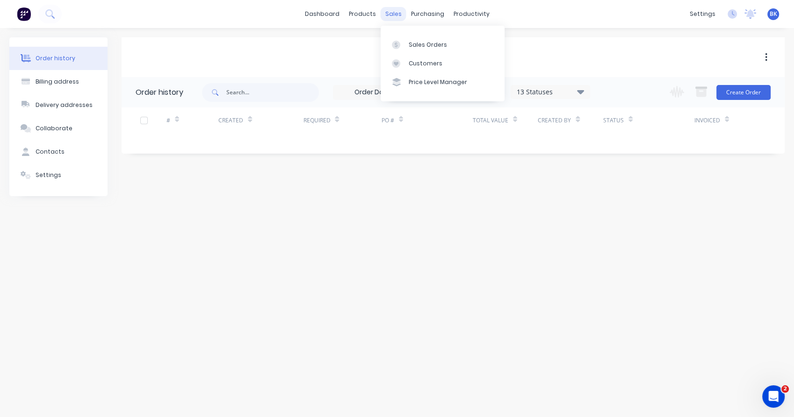
click at [381, 8] on div "sales" at bounding box center [393, 14] width 26 height 14
click at [408, 43] on link "Sales Orders" at bounding box center [442, 44] width 124 height 19
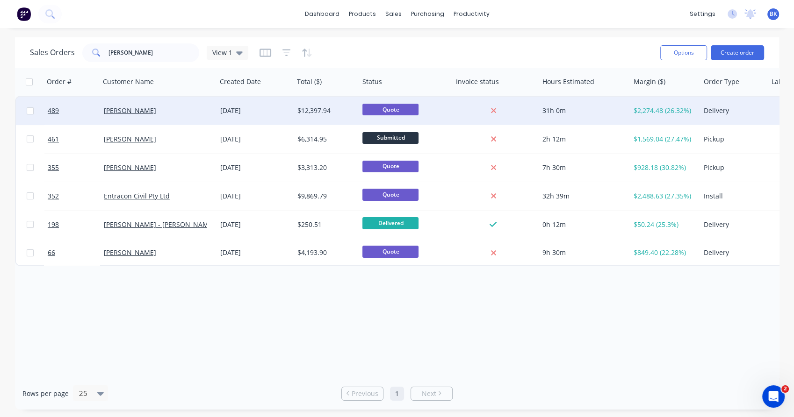
click at [185, 110] on div "[PERSON_NAME]" at bounding box center [156, 110] width 104 height 9
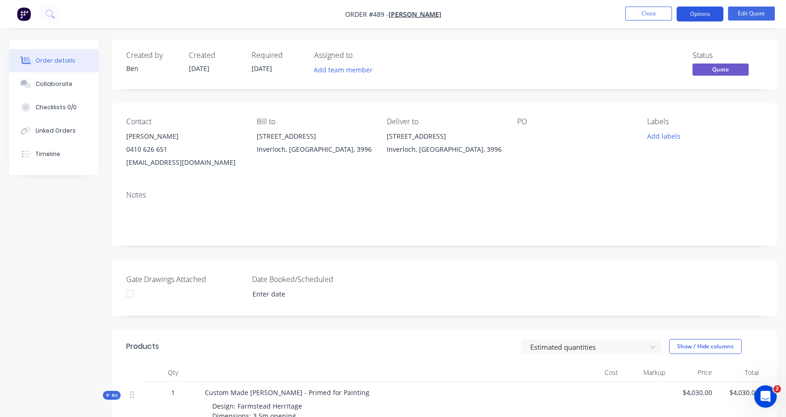
click at [713, 12] on button "Options" at bounding box center [699, 14] width 47 height 15
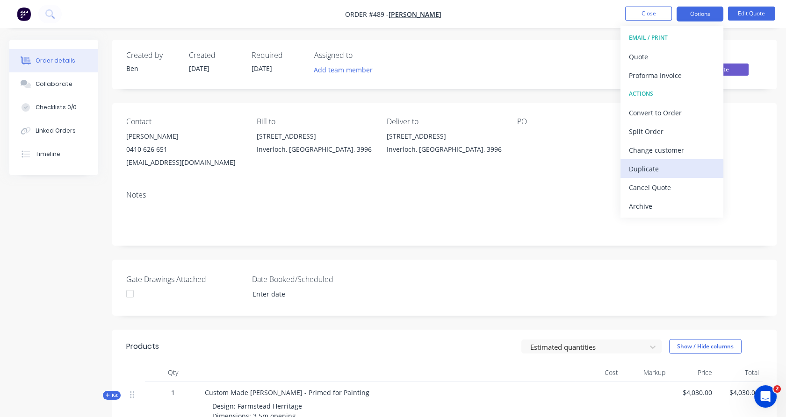
click at [664, 169] on div "Duplicate" at bounding box center [672, 169] width 86 height 14
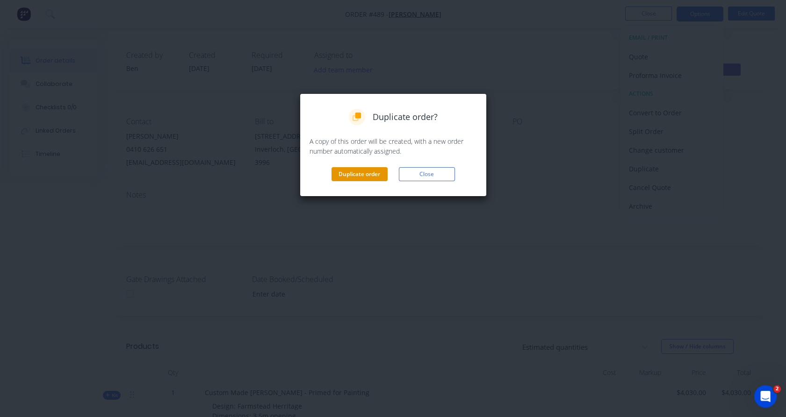
click at [373, 174] on button "Duplicate order" at bounding box center [359, 174] width 56 height 14
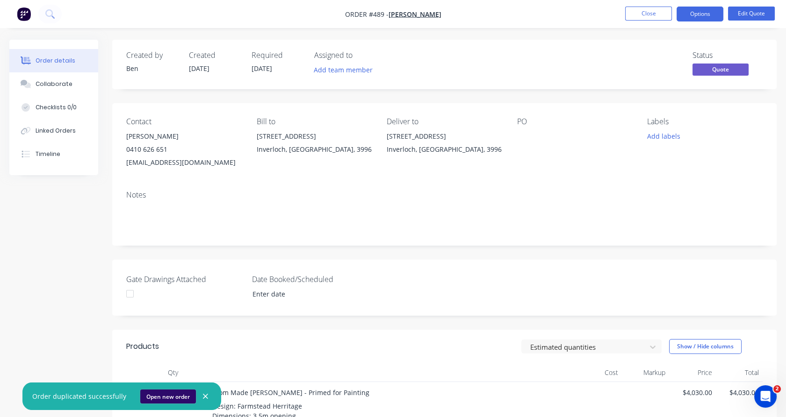
click at [146, 397] on button "Open new order" at bounding box center [168, 397] width 56 height 14
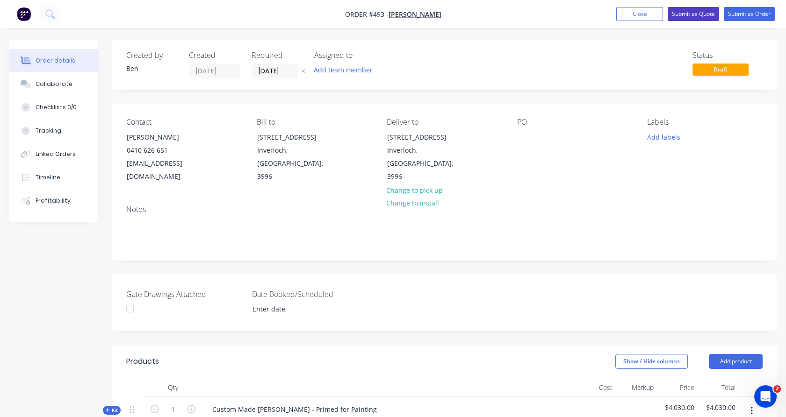
click at [685, 17] on button "Submit as Quote" at bounding box center [692, 14] width 51 height 14
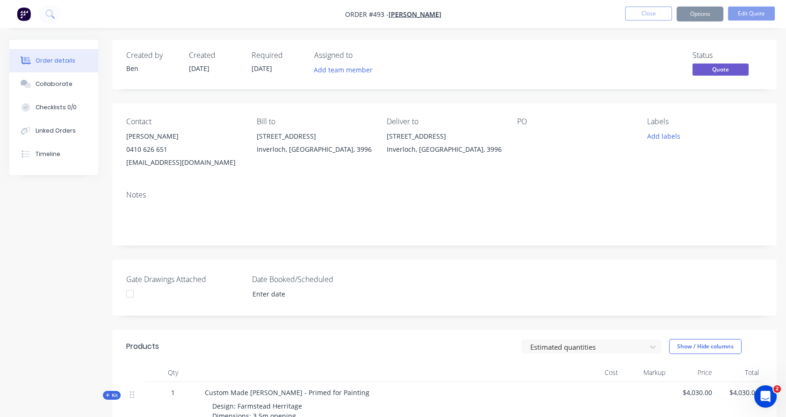
click at [685, 17] on button "Options" at bounding box center [699, 14] width 47 height 15
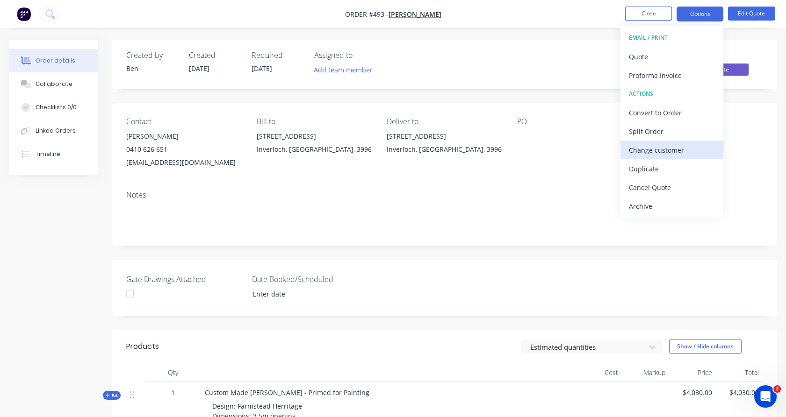
click at [641, 158] on button "Change customer" at bounding box center [671, 150] width 103 height 19
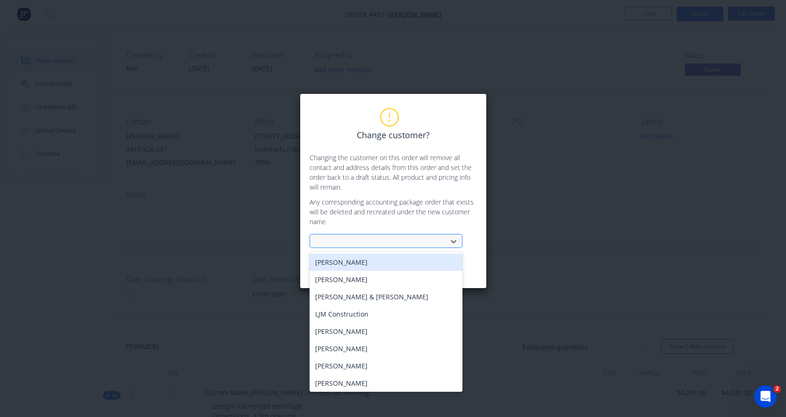
click at [350, 246] on div at bounding box center [379, 242] width 125 height 12
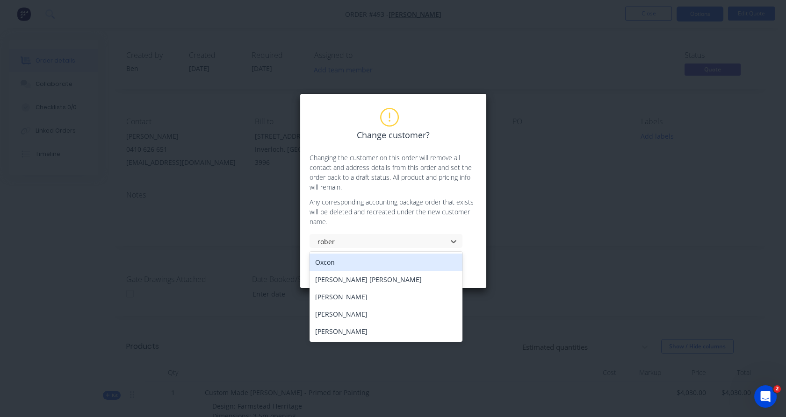
type input "rober"
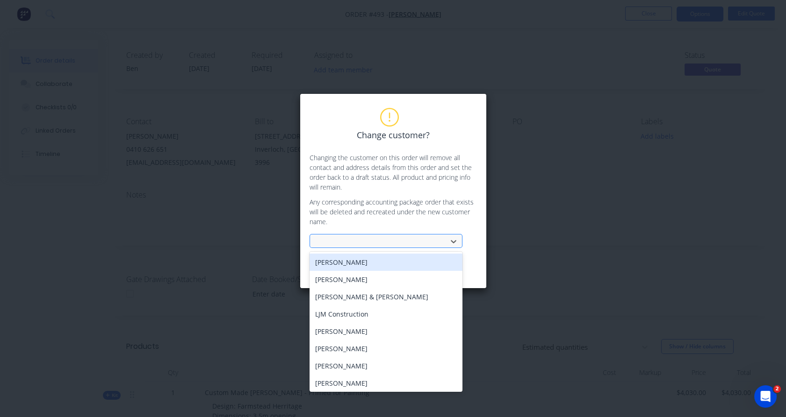
click at [386, 245] on div at bounding box center [379, 242] width 125 height 12
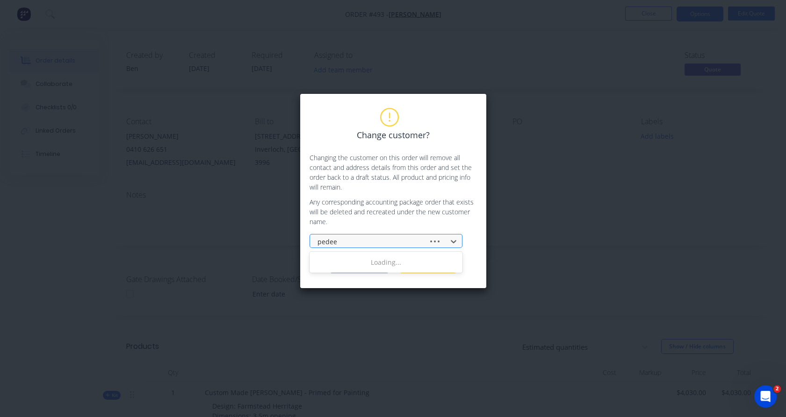
type input "pede"
click at [367, 262] on div "[PERSON_NAME]" at bounding box center [385, 262] width 153 height 17
click at [362, 264] on button "Change customer" at bounding box center [359, 266] width 58 height 14
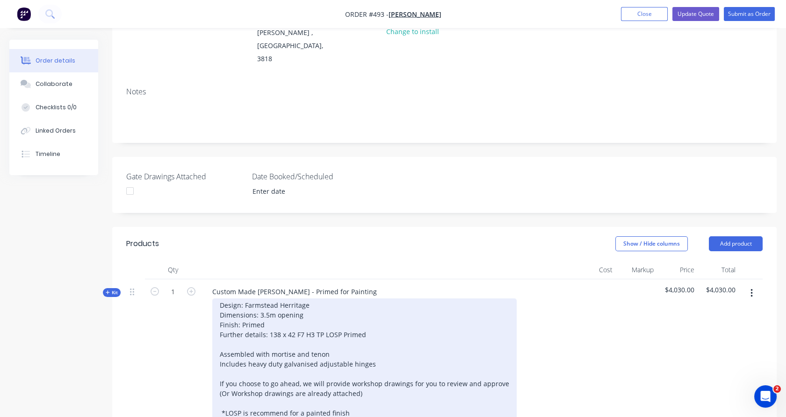
scroll to position [131, 0]
click at [257, 299] on div "Design: Farmstead Herritage Dimensions: 3.5m opening Finish: Primed Further det…" at bounding box center [364, 360] width 304 height 122
click at [283, 299] on div "Design: Herritage Dimensions: 3.5m opening Finish: Primed Further details: 138 …" at bounding box center [364, 360] width 304 height 122
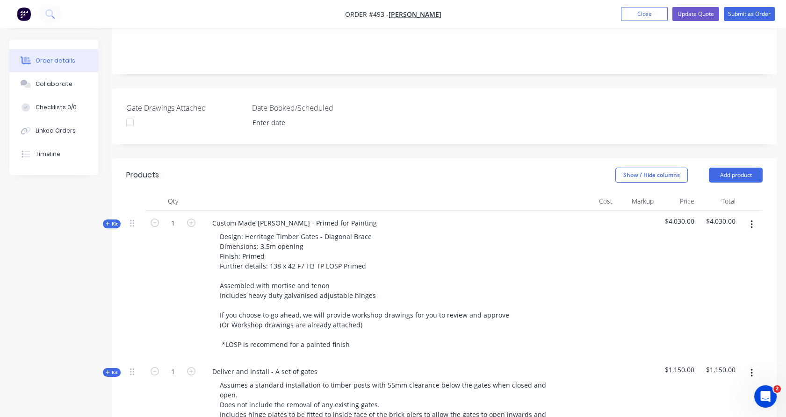
click at [115, 369] on span "Kit" at bounding box center [112, 372] width 12 height 7
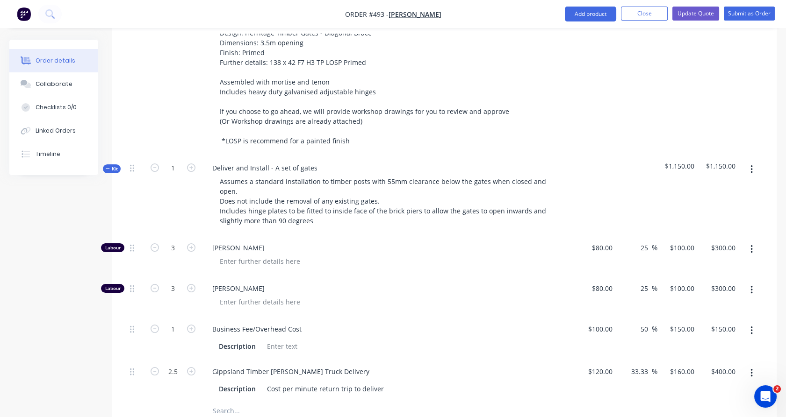
scroll to position [404, 0]
click at [172, 364] on input "2.5" at bounding box center [173, 371] width 24 height 14
type input "2"
type input "1.5"
type input "$240.00"
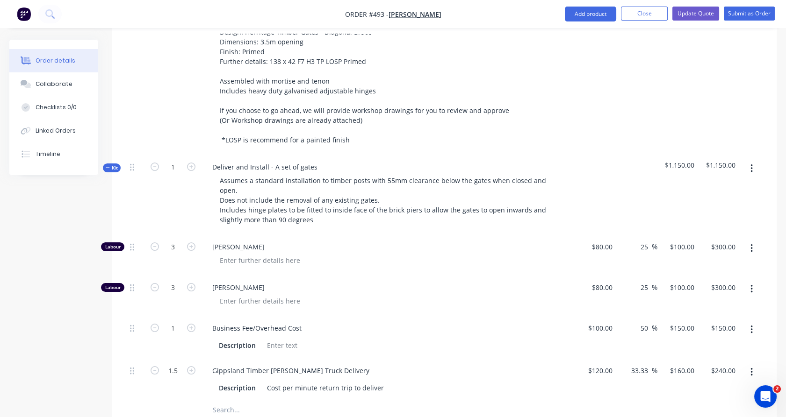
click at [175, 401] on div at bounding box center [173, 410] width 56 height 19
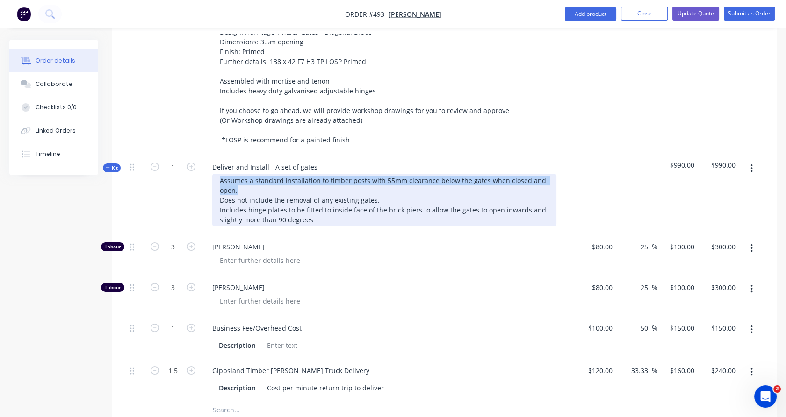
drag, startPoint x: 285, startPoint y: 152, endPoint x: 209, endPoint y: 139, distance: 76.9
click at [209, 174] on div "Assumes a standard installation to timber posts with 55mm clearance below the g…" at bounding box center [388, 200] width 366 height 53
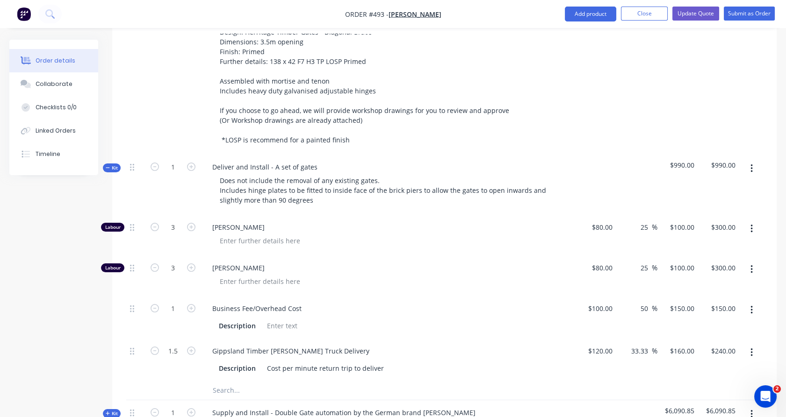
click at [186, 155] on div "1" at bounding box center [173, 185] width 56 height 60
click at [230, 381] on input "text" at bounding box center [305, 390] width 187 height 19
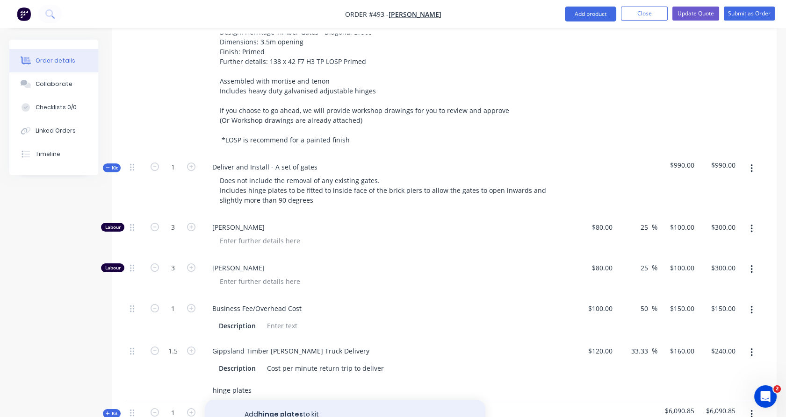
type input "hinge plates"
click at [249, 400] on button "Add hinge plates to kit" at bounding box center [345, 415] width 280 height 30
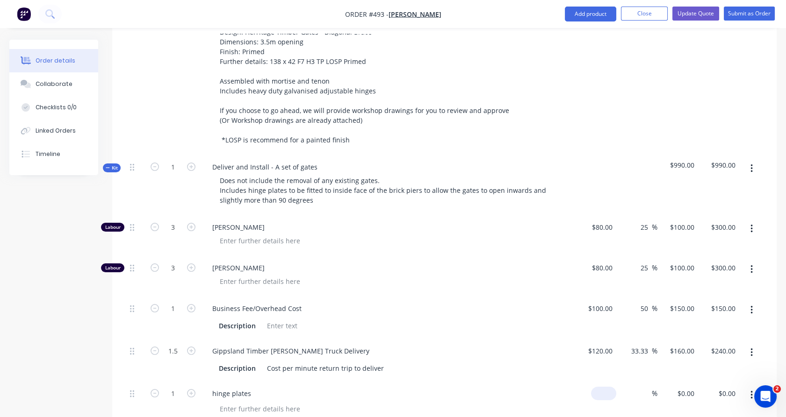
click at [605, 387] on input at bounding box center [606, 394] width 22 height 14
type input "$40.00"
click at [644, 387] on input at bounding box center [646, 394] width 11 height 14
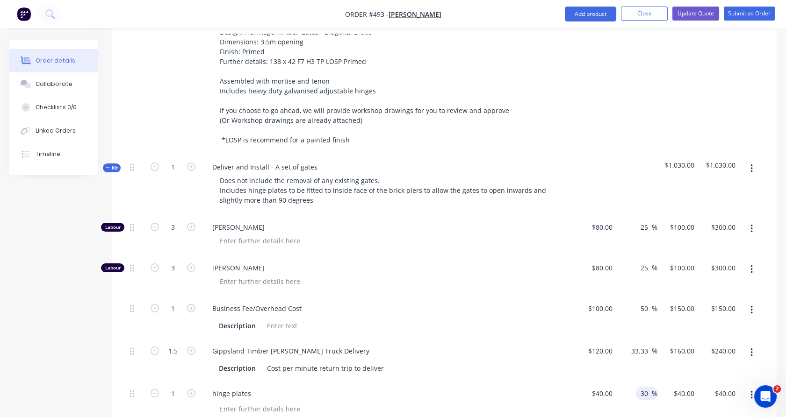
type input "30"
type input "$52.00"
click at [649, 381] on div "30 30 %" at bounding box center [636, 402] width 41 height 43
click at [188, 389] on icon "button" at bounding box center [191, 393] width 8 height 8
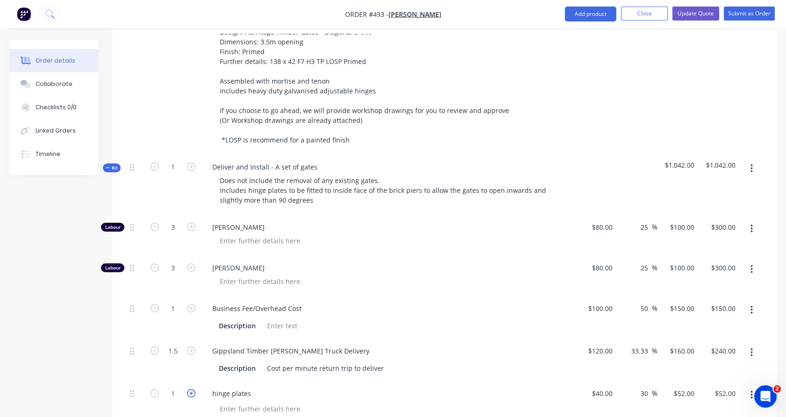
type input "2"
type input "$104.00"
click at [188, 389] on icon "button" at bounding box center [191, 393] width 8 height 8
type input "3"
type input "$156.00"
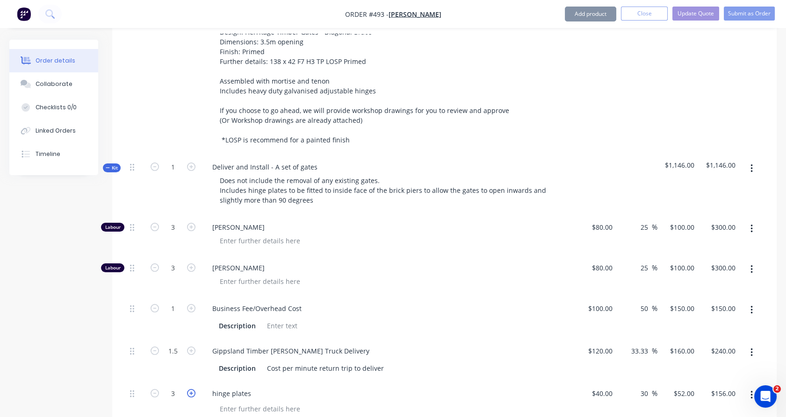
click at [188, 389] on icon "button" at bounding box center [191, 393] width 8 height 8
type input "4"
type input "$208.00"
click at [173, 302] on input "1" at bounding box center [173, 309] width 24 height 14
click at [173, 302] on input "15" at bounding box center [173, 309] width 24 height 14
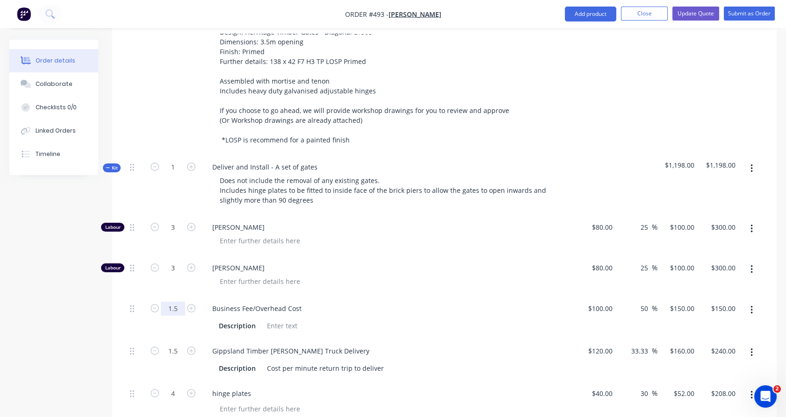
type input "1.5"
type input "$225.00"
click at [174, 296] on div "1.5" at bounding box center [173, 317] width 56 height 43
click at [115, 165] on span "Kit" at bounding box center [112, 168] width 12 height 7
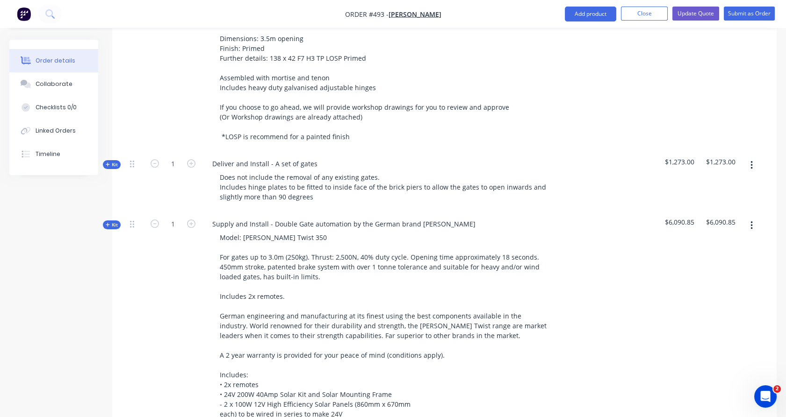
scroll to position [408, 0]
click at [155, 219] on icon "button" at bounding box center [155, 223] width 8 height 8
click at [752, 220] on icon "button" at bounding box center [751, 225] width 2 height 10
click at [710, 299] on div "Delete" at bounding box center [718, 306] width 72 height 14
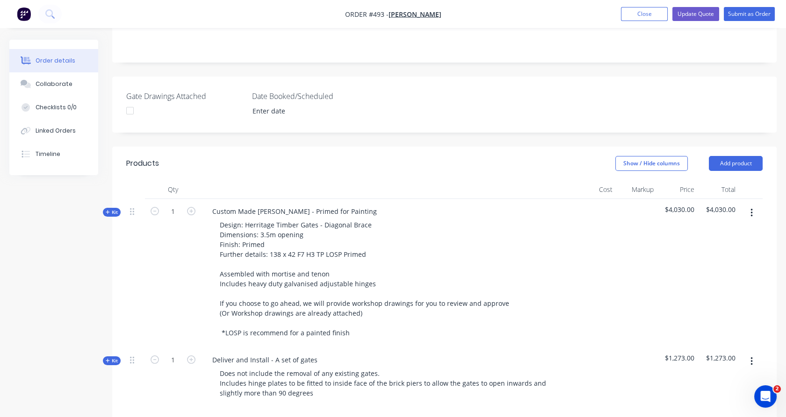
scroll to position [212, 0]
click at [115, 208] on span "Kit" at bounding box center [112, 211] width 12 height 7
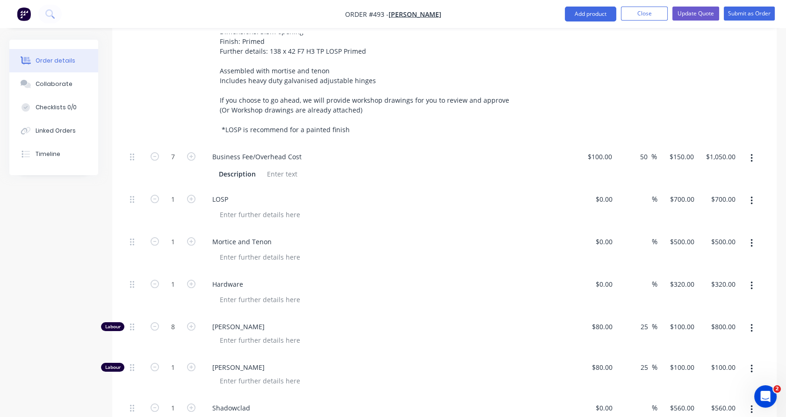
scroll to position [415, 0]
click at [600, 186] on div "0 $0.00" at bounding box center [595, 207] width 41 height 43
type input "$500.00"
type input "500"
type input "$500.00"
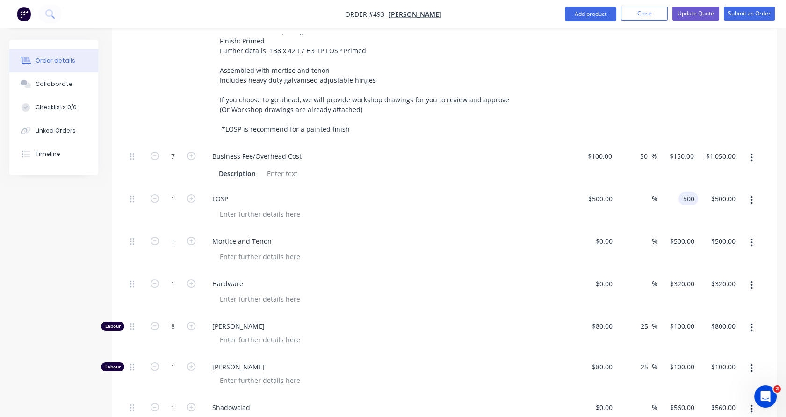
click at [685, 192] on input "500" at bounding box center [690, 199] width 16 height 14
type input "700"
type input "40"
type input "$700.00"
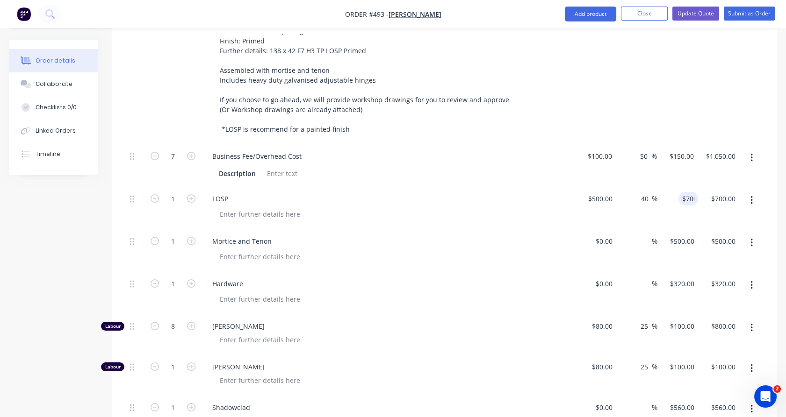
click at [617, 229] on div "%" at bounding box center [636, 250] width 41 height 43
click at [609, 235] on input "0" at bounding box center [606, 242] width 22 height 14
type input "$300.00"
type input "300"
type input "$300.00"
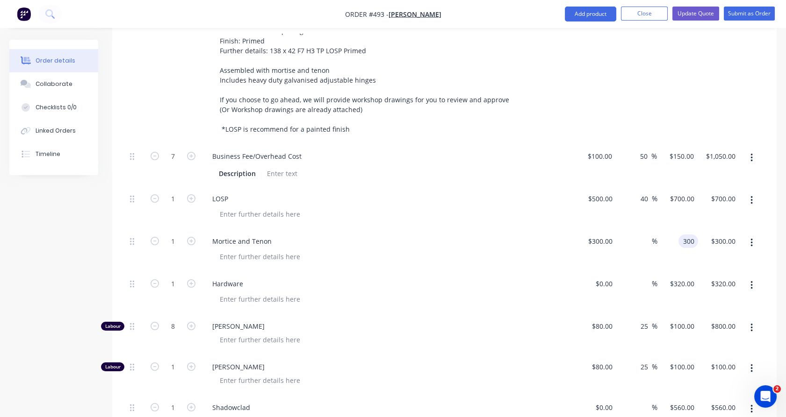
click at [684, 235] on input "300" at bounding box center [690, 242] width 16 height 14
type input "500"
type input "66.67"
type input "$500.00"
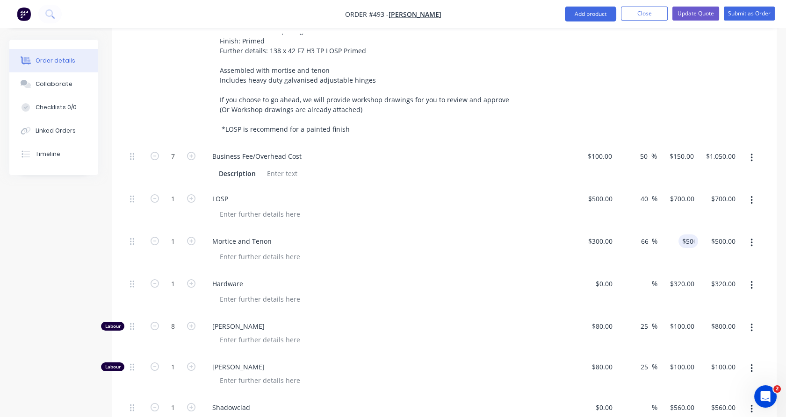
click at [676, 229] on div "$500.00 500" at bounding box center [677, 250] width 41 height 43
click at [606, 277] on input "0" at bounding box center [606, 284] width 22 height 14
type input "$200.00"
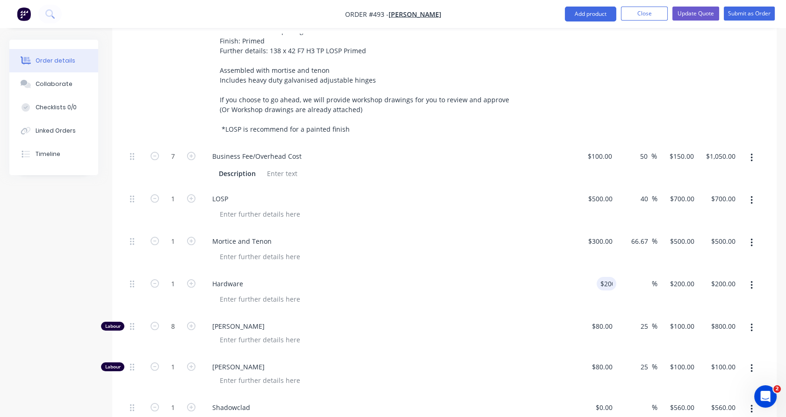
click at [665, 272] on div "$200.00 $320.00" at bounding box center [677, 293] width 41 height 43
click at [682, 277] on input "200" at bounding box center [690, 284] width 16 height 14
type input "320"
type input "60"
type input "$320.00"
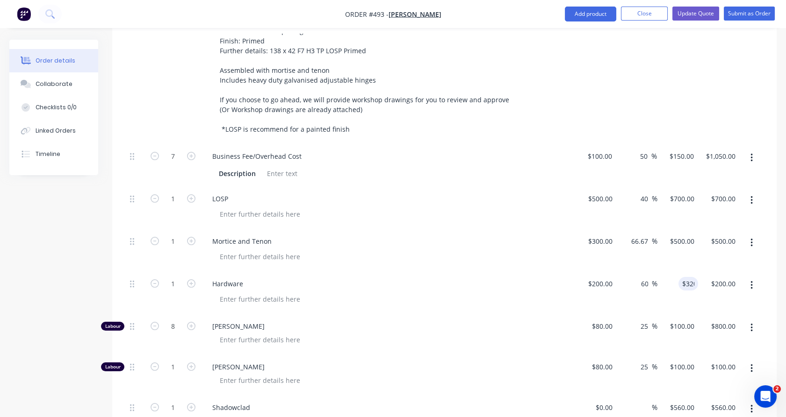
type input "$320.00"
click at [683, 272] on div "$320.00 $320.00" at bounding box center [677, 293] width 41 height 43
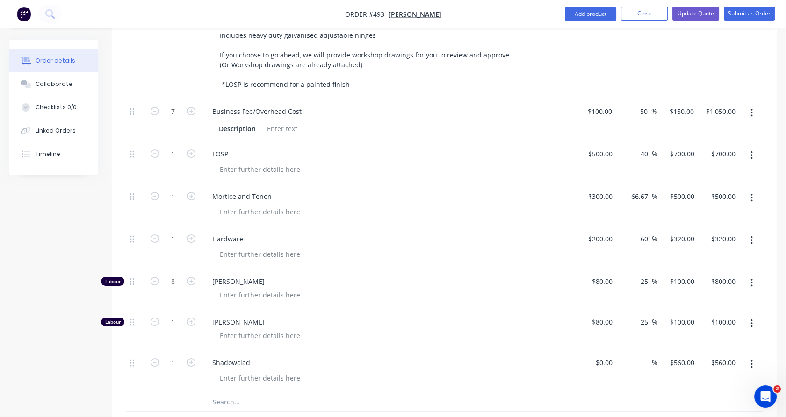
scroll to position [471, 0]
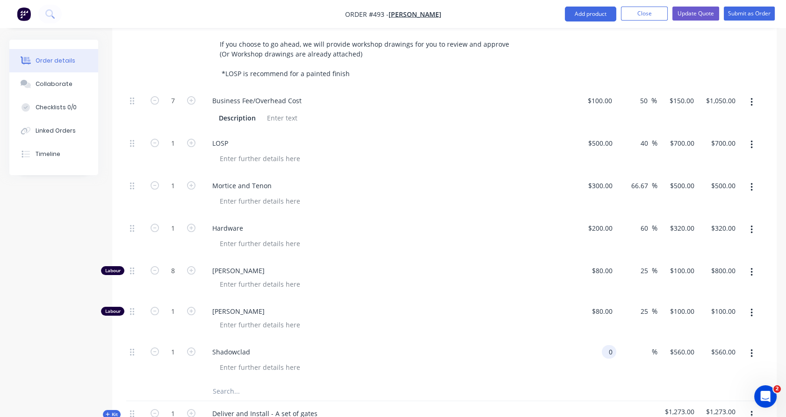
click at [609, 345] on input "0" at bounding box center [610, 352] width 11 height 14
type input "$450.00"
click at [681, 340] on div "$450.00 $560.00" at bounding box center [677, 361] width 41 height 43
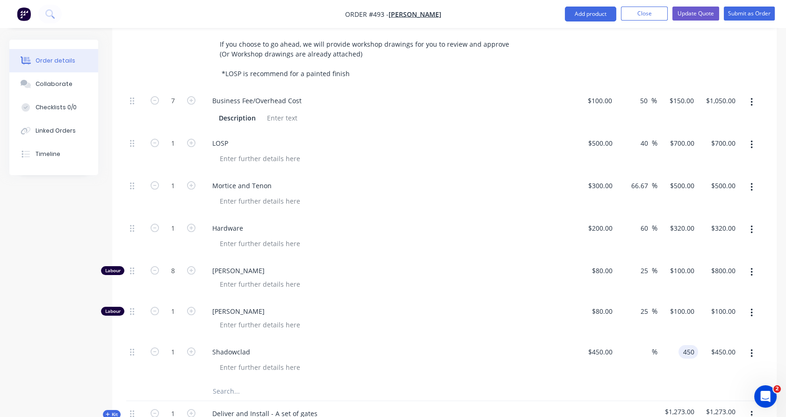
click at [683, 345] on input "450" at bounding box center [690, 352] width 16 height 14
type input "650"
type input "44.44"
type input "$650.00"
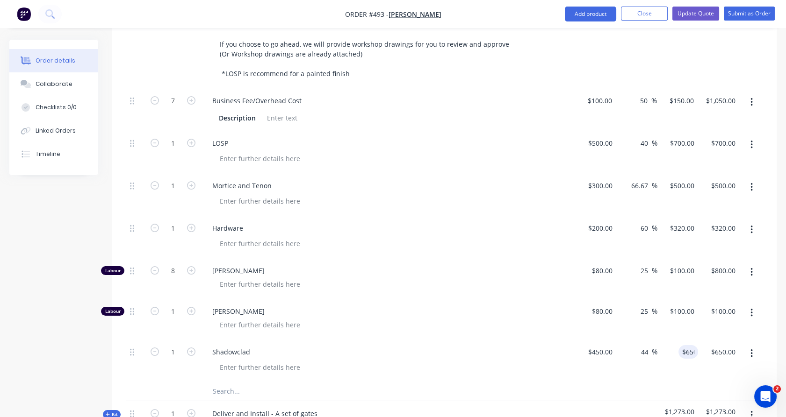
click at [683, 340] on div "$650.00 650" at bounding box center [677, 361] width 41 height 43
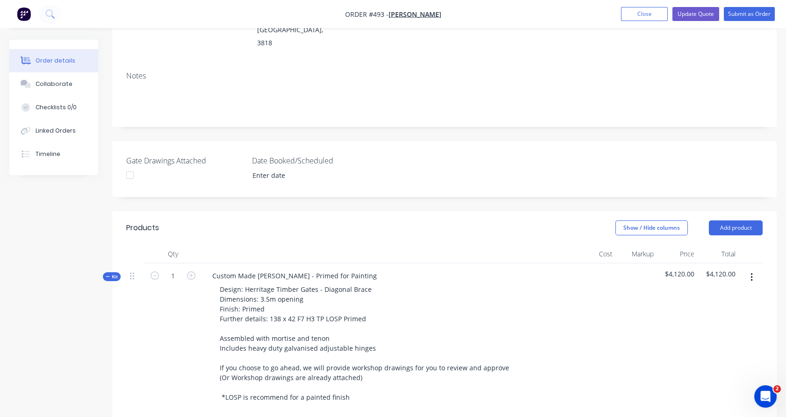
scroll to position [52, 0]
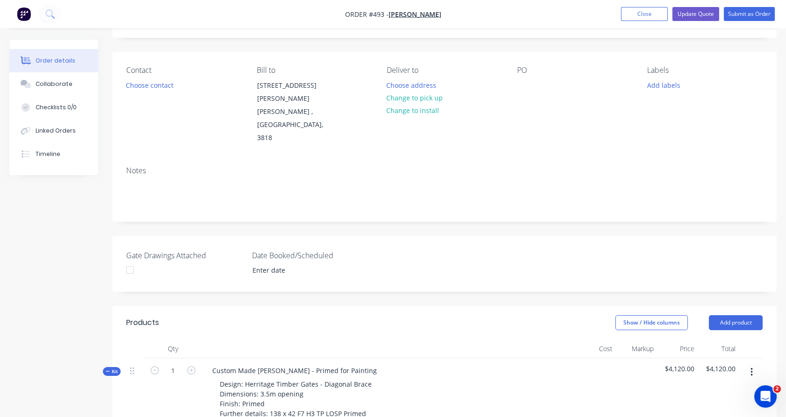
click at [112, 368] on span "Kit" at bounding box center [112, 371] width 12 height 7
click at [161, 85] on button "Choose contact" at bounding box center [149, 85] width 57 height 13
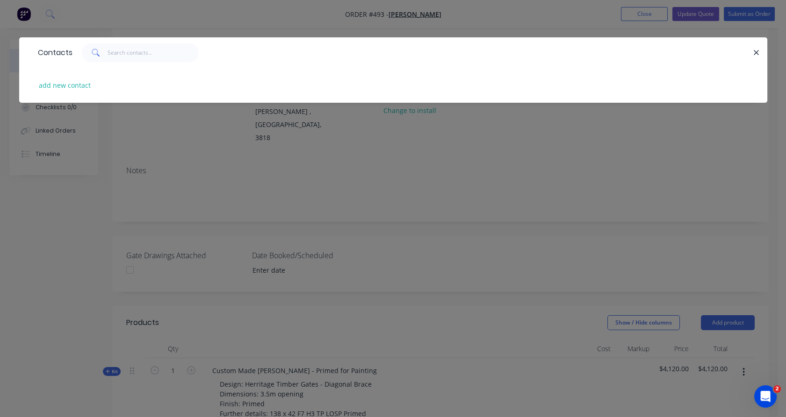
click at [98, 84] on div "add new contact" at bounding box center [393, 85] width 720 height 35
click at [83, 85] on button "add new contact" at bounding box center [65, 85] width 62 height 13
select select "AU"
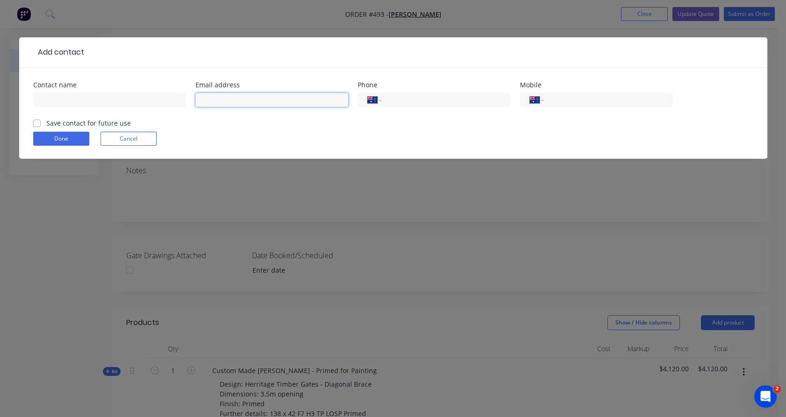
click at [300, 97] on input "text" at bounding box center [271, 100] width 153 height 14
click at [413, 96] on input "tel" at bounding box center [444, 100] width 112 height 11
paste input "tel"
click at [154, 97] on input "text" at bounding box center [109, 100] width 153 height 14
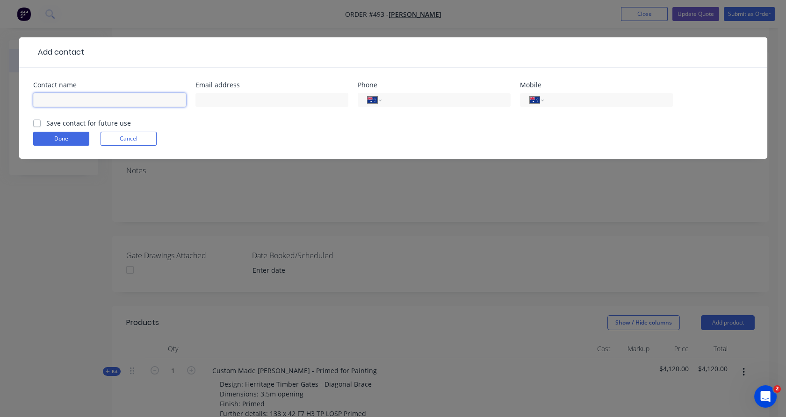
paste input "[PERSON_NAME]"
type input "[PERSON_NAME]"
click at [422, 98] on input "tel" at bounding box center [444, 100] width 112 height 11
paste input "0448 121 304"
type input "0448 121 304"
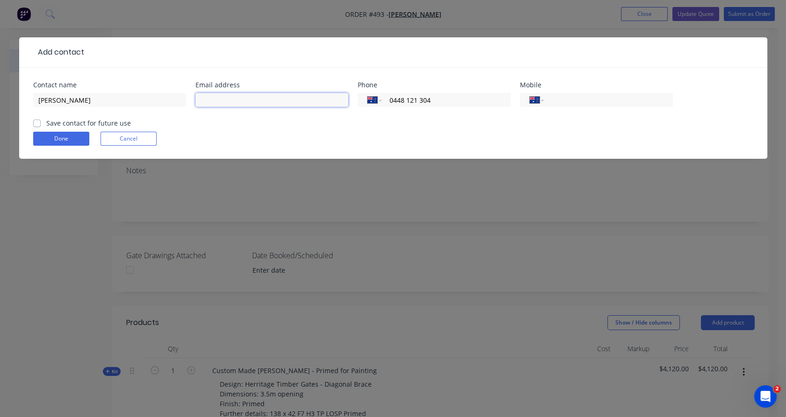
click at [230, 100] on input "text" at bounding box center [271, 100] width 153 height 14
paste input "[EMAIL_ADDRESS][DOMAIN_NAME]"
type input "[EMAIL_ADDRESS][DOMAIN_NAME]"
click at [59, 122] on label "Save contact for future use" at bounding box center [88, 123] width 85 height 10
click at [41, 122] on input "Save contact for future use" at bounding box center [36, 122] width 7 height 9
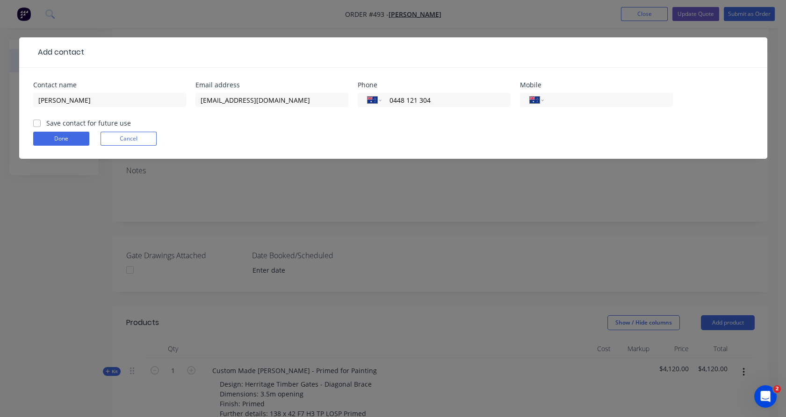
checkbox input "true"
click at [61, 138] on button "Done" at bounding box center [61, 139] width 56 height 14
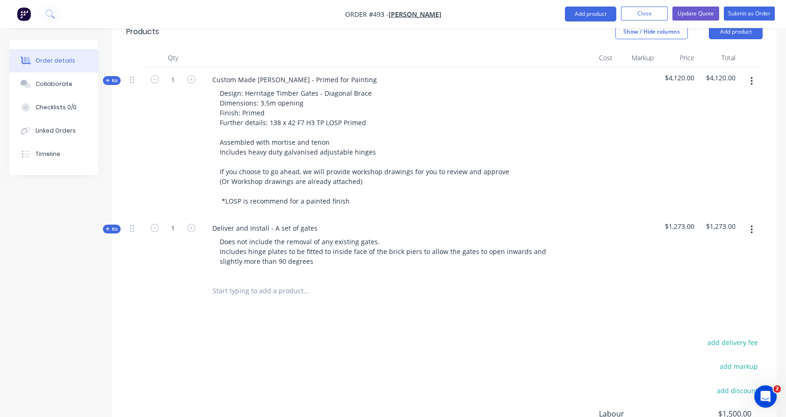
scroll to position [343, 0]
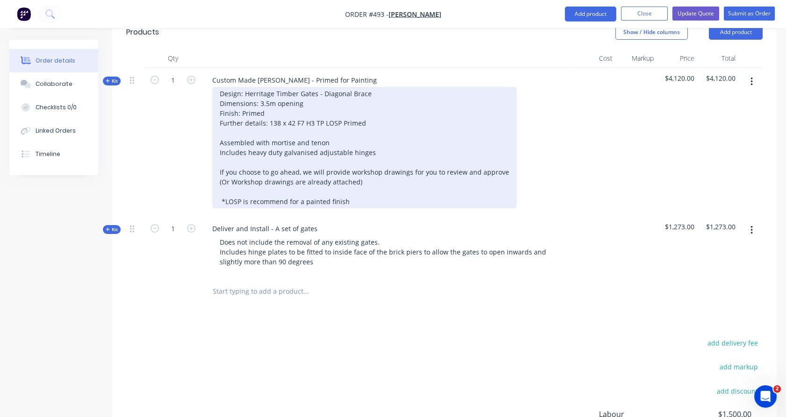
click at [365, 94] on div "Design: Herritage Timber Gates - Diagonal Brace Dimensions: 3.5m opening Finish…" at bounding box center [364, 148] width 304 height 122
drag, startPoint x: 321, startPoint y: 118, endPoint x: 268, endPoint y: 97, distance: 57.1
click at [268, 97] on div "Design: Herritage Timber Gates - Diagonal Brace Dimensions: 3.5m opening Finish…" at bounding box center [364, 148] width 304 height 122
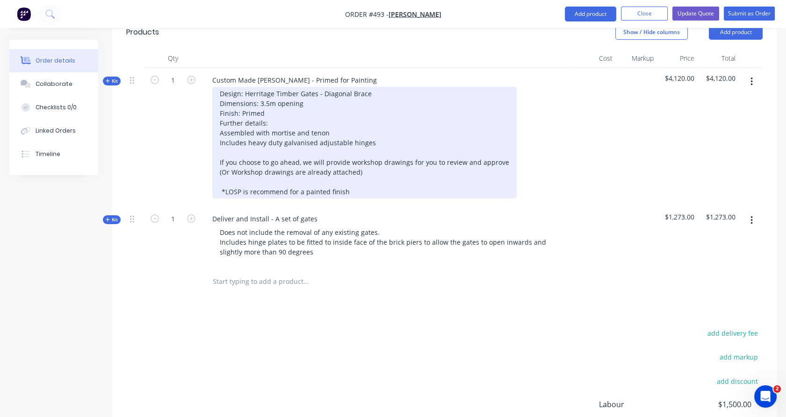
click at [278, 146] on div "Assembled with mortise and tenon Includes heavy duty galvanised adjustable hing…" at bounding box center [364, 162] width 289 height 69
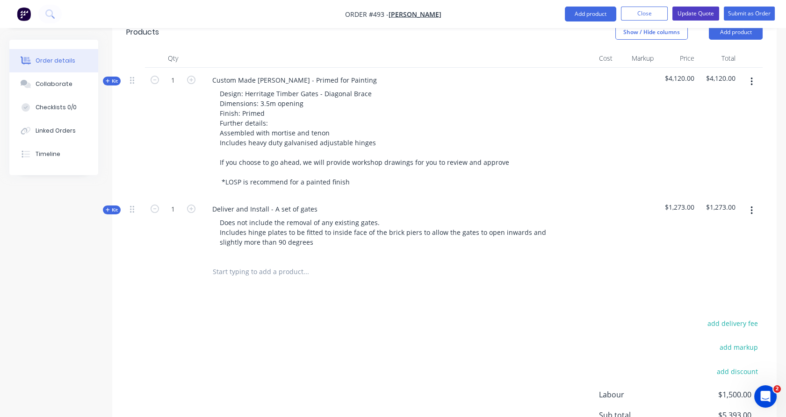
click at [688, 13] on button "Update Quote" at bounding box center [695, 14] width 47 height 14
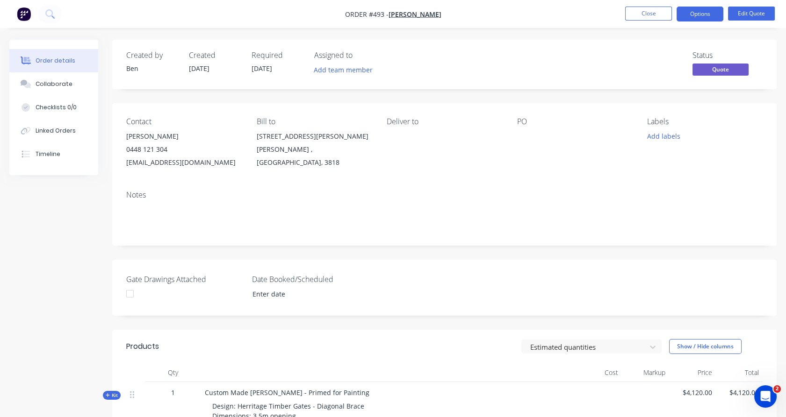
click at [688, 13] on button "Options" at bounding box center [699, 14] width 47 height 15
click at [729, 14] on button "Edit Quote" at bounding box center [751, 14] width 47 height 14
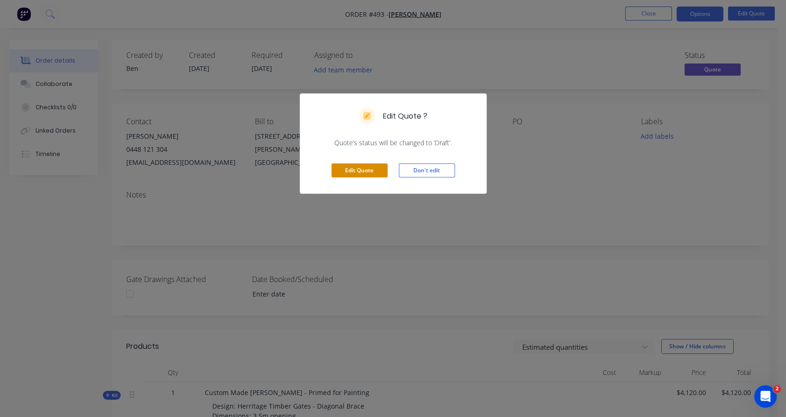
click at [372, 171] on button "Edit Quote" at bounding box center [359, 171] width 56 height 14
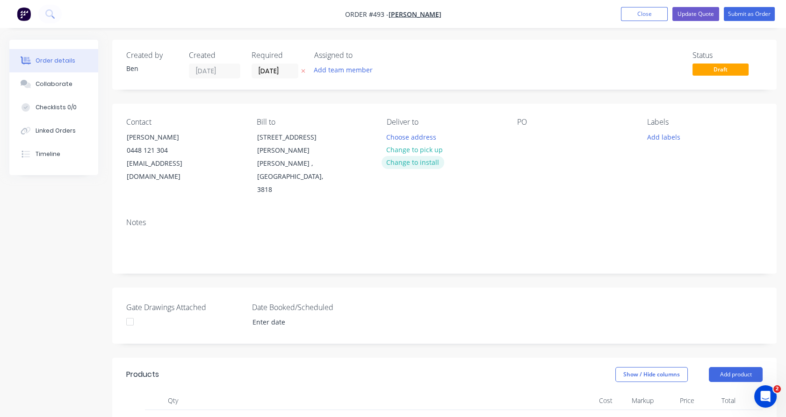
click at [420, 159] on button "Change to install" at bounding box center [412, 162] width 63 height 13
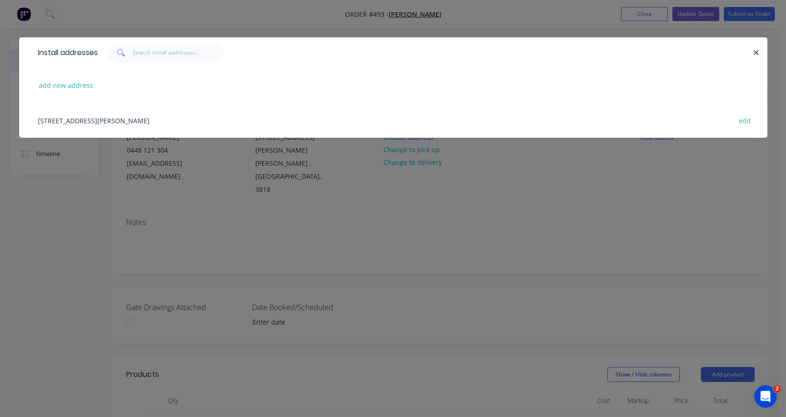
click at [385, 113] on div "[STREET_ADDRESS][PERSON_NAME][PERSON_NAME] edit" at bounding box center [393, 120] width 720 height 35
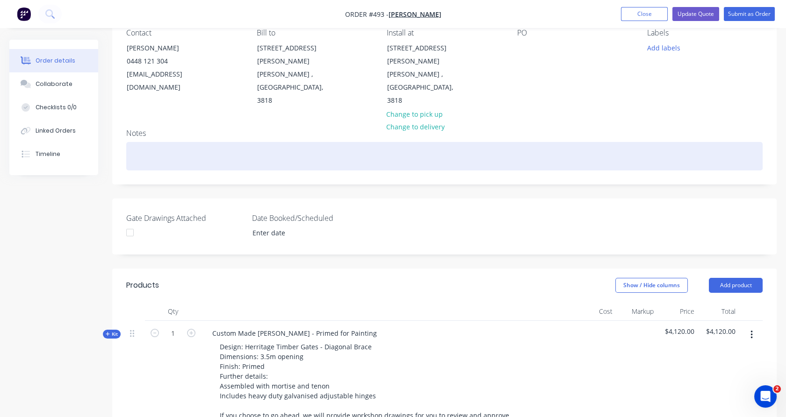
scroll to position [89, 0]
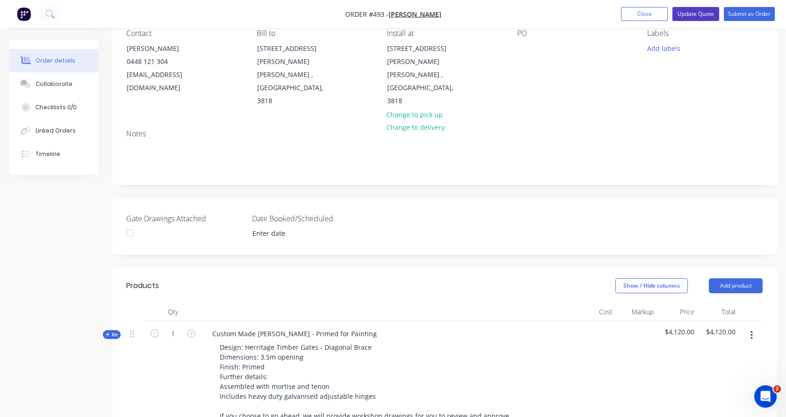
click at [686, 11] on button "Update Quote" at bounding box center [695, 14] width 47 height 14
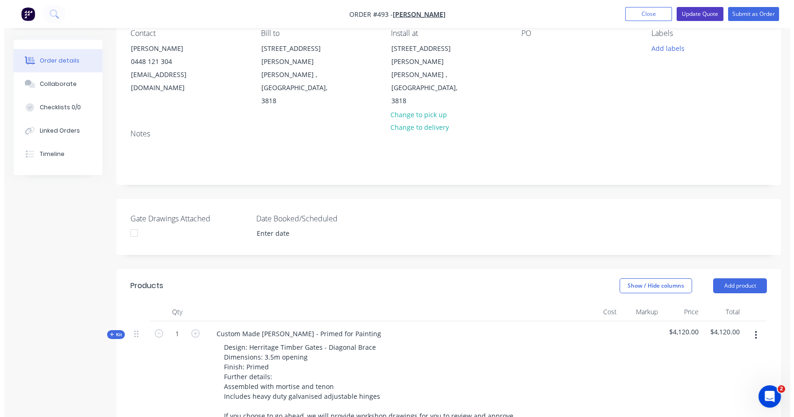
scroll to position [0, 0]
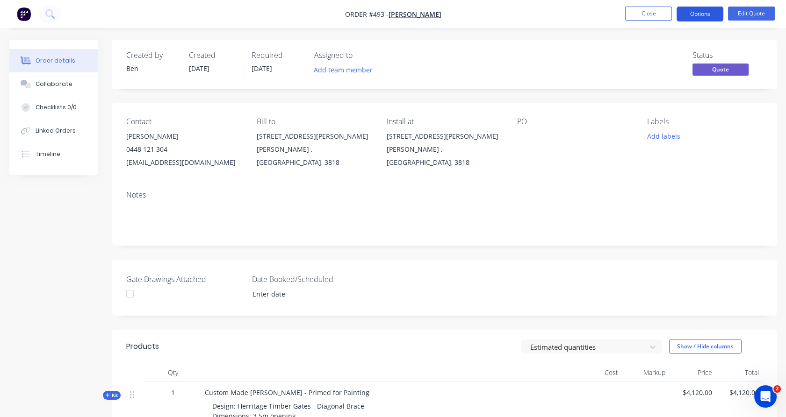
click at [688, 17] on button "Options" at bounding box center [699, 14] width 47 height 15
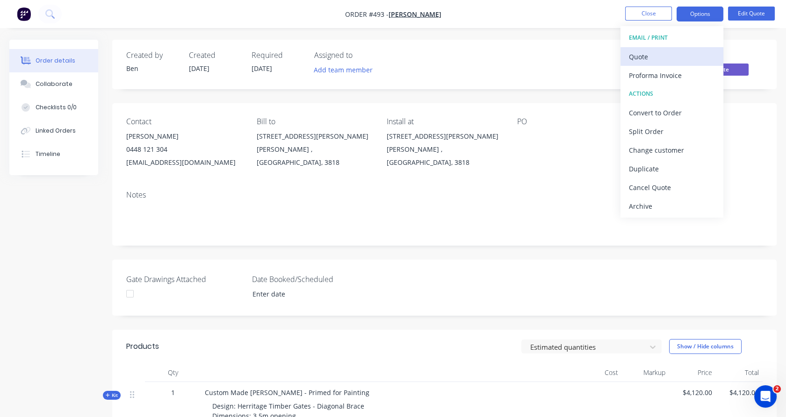
click at [656, 60] on div "Quote" at bounding box center [672, 57] width 86 height 14
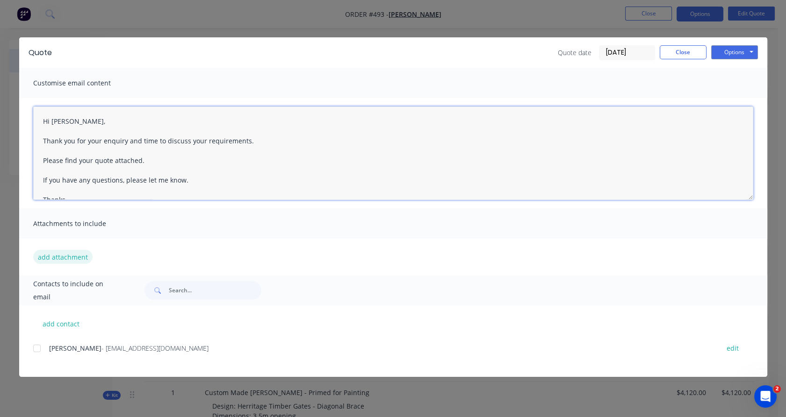
type textarea "Hi [PERSON_NAME], Thank you for your enquiry and time to discuss your requireme…"
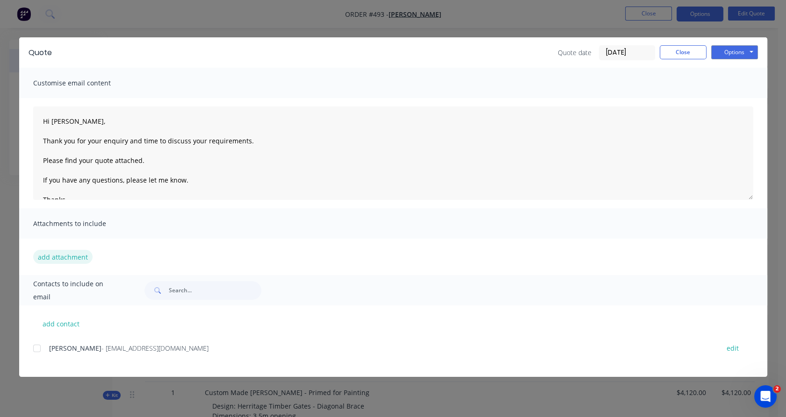
click at [61, 250] on button "add attachment" at bounding box center [62, 257] width 59 height 14
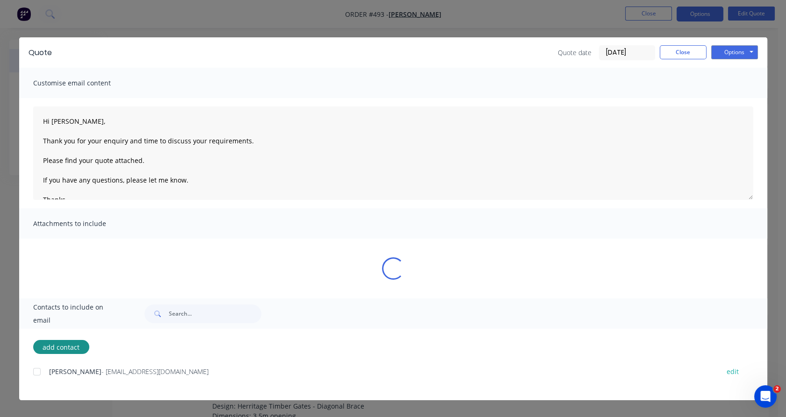
click at [35, 354] on button "add contact" at bounding box center [61, 347] width 56 height 14
select select "AU"
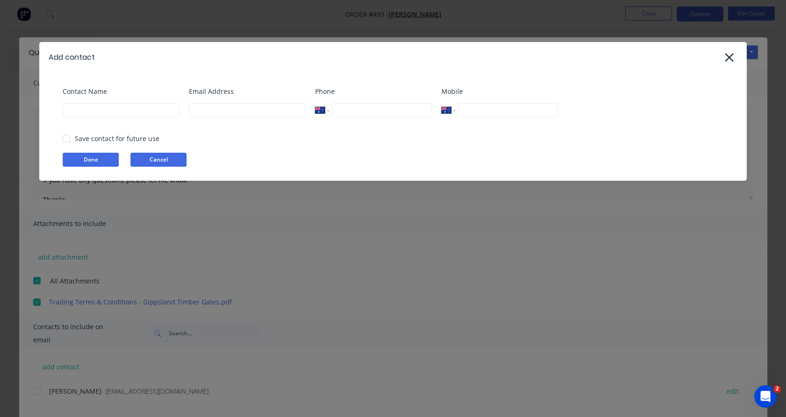
click at [171, 159] on button "Cancel" at bounding box center [158, 160] width 56 height 14
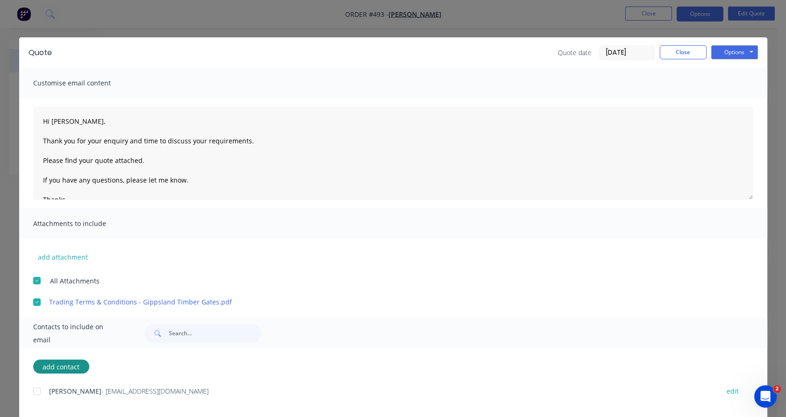
click at [30, 389] on div at bounding box center [37, 391] width 19 height 19
click at [736, 54] on button "Options" at bounding box center [734, 52] width 47 height 14
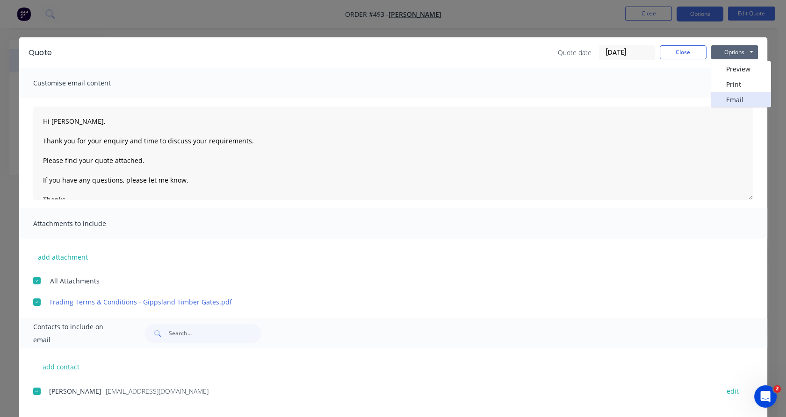
click at [737, 97] on button "Email" at bounding box center [741, 99] width 60 height 15
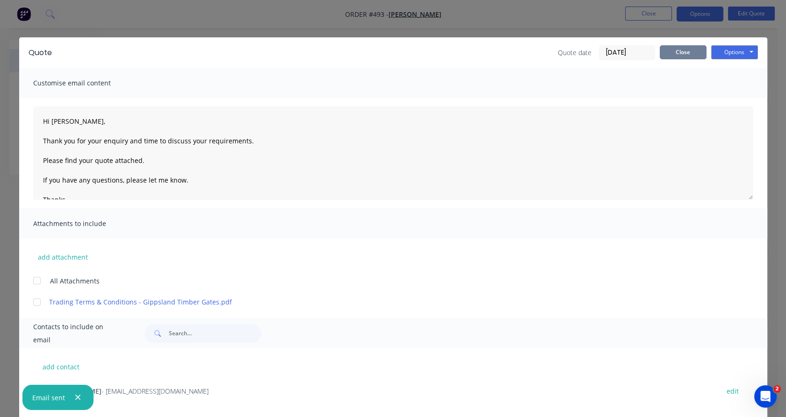
click at [668, 54] on button "Close" at bounding box center [683, 52] width 47 height 14
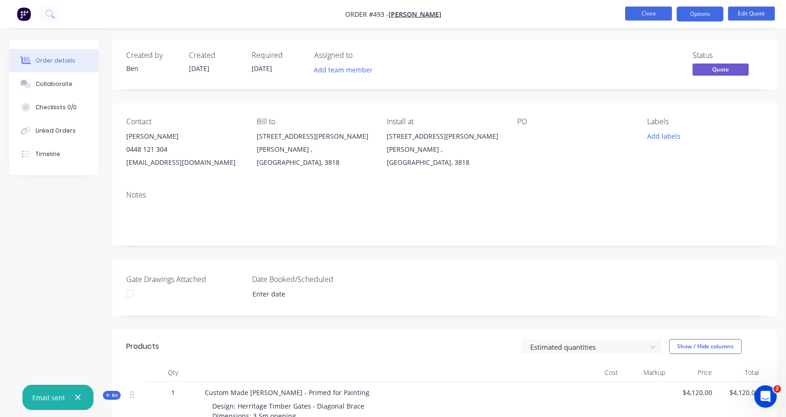
click at [643, 12] on button "Close" at bounding box center [648, 14] width 47 height 14
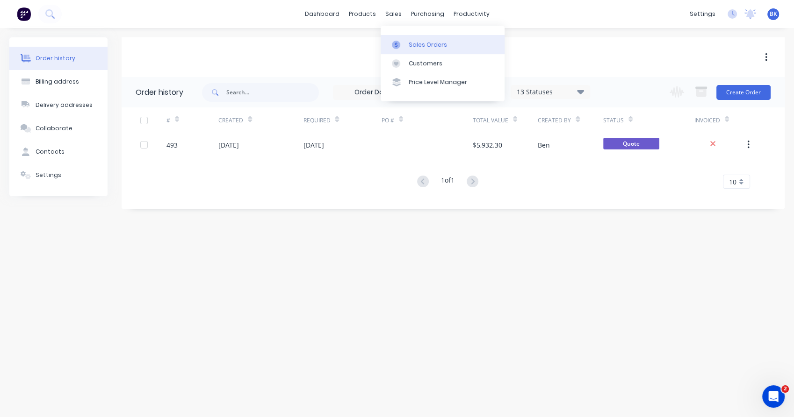
click at [415, 51] on link "Sales Orders" at bounding box center [442, 44] width 124 height 19
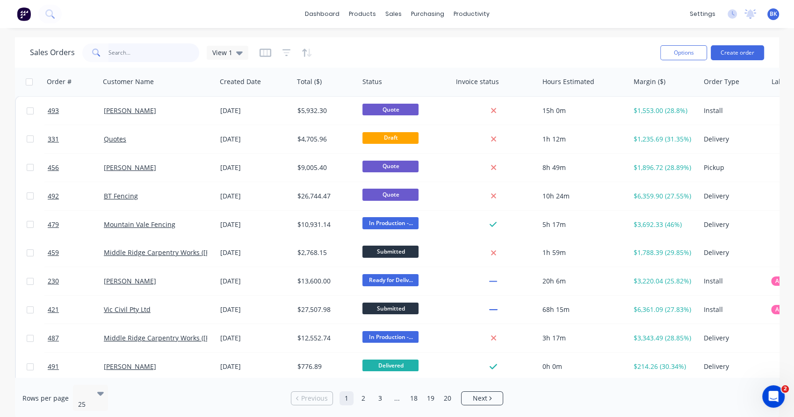
click at [143, 57] on input "text" at bounding box center [153, 52] width 91 height 19
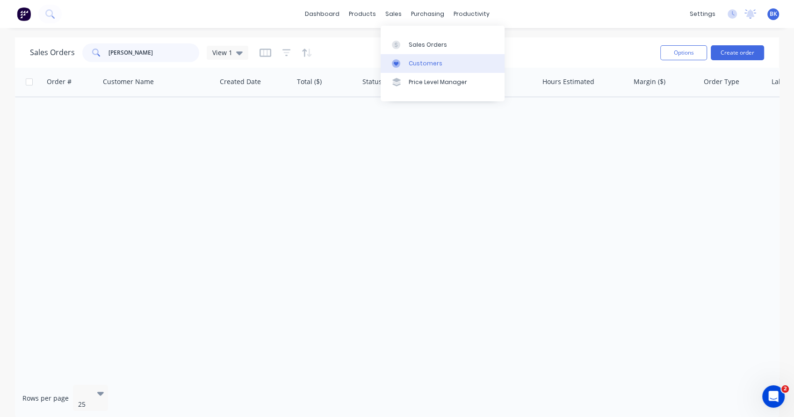
type input "[PERSON_NAME]"
click at [407, 68] on link "Customers" at bounding box center [442, 63] width 124 height 19
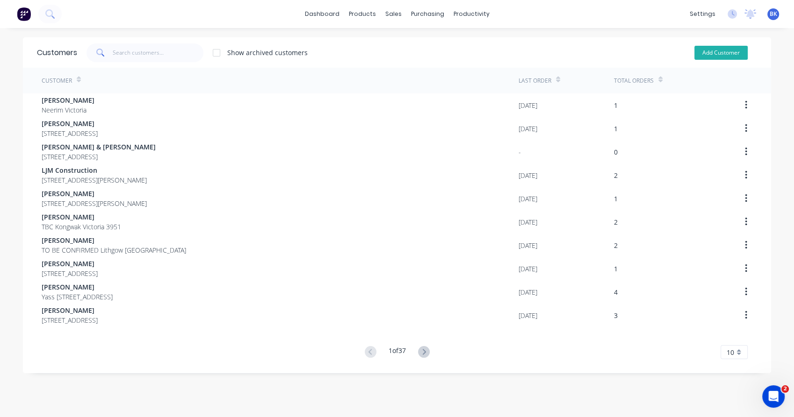
click at [722, 49] on button "Add Customer" at bounding box center [720, 53] width 53 height 14
select select "AU"
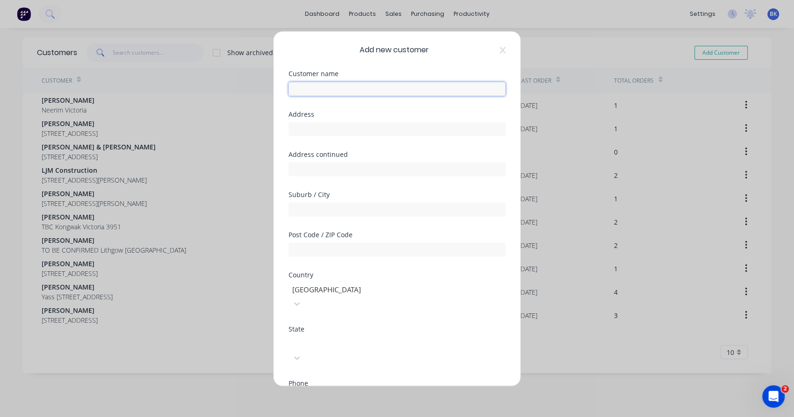
click at [383, 89] on input "text" at bounding box center [396, 89] width 217 height 14
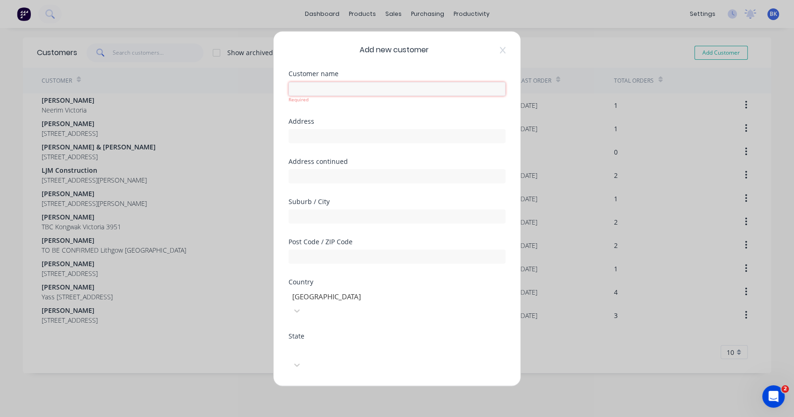
paste input "[PERSON_NAME]"
drag, startPoint x: 346, startPoint y: 87, endPoint x: 299, endPoint y: 92, distance: 46.9
click at [299, 92] on input "[PERSON_NAME]" at bounding box center [396, 89] width 217 height 14
type input "[PERSON_NAME]"
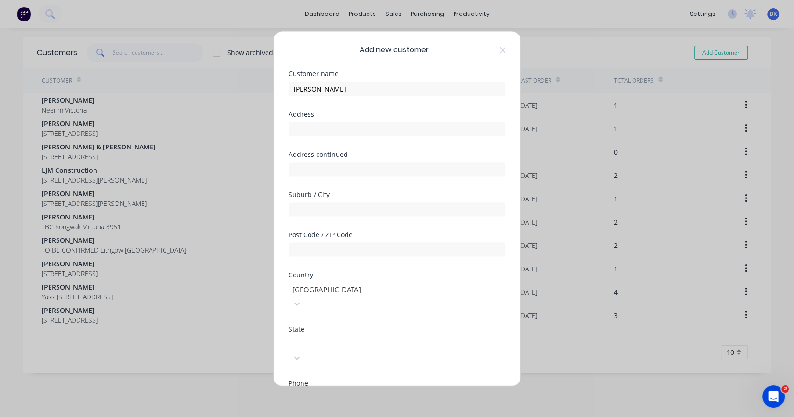
click at [346, 391] on div "International [GEOGRAPHIC_DATA] [GEOGRAPHIC_DATA] [GEOGRAPHIC_DATA] [GEOGRAPHIC…" at bounding box center [396, 398] width 217 height 14
click at [344, 393] on input "tel" at bounding box center [407, 398] width 176 height 11
paste input "0400 532 728"
type input "0400 532 728"
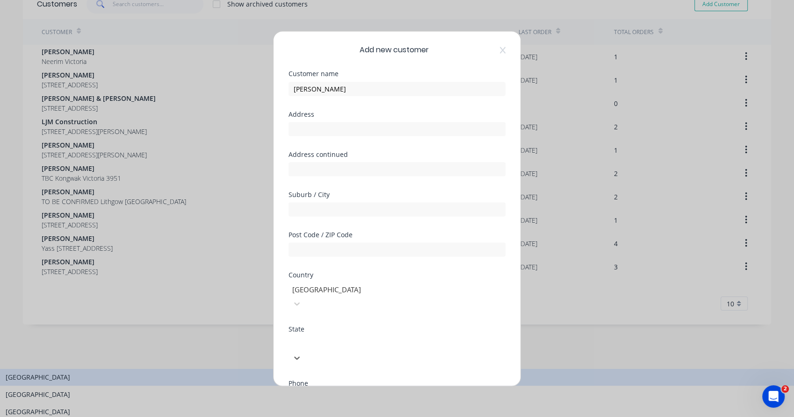
click at [355, 337] on div at bounding box center [358, 343] width 135 height 12
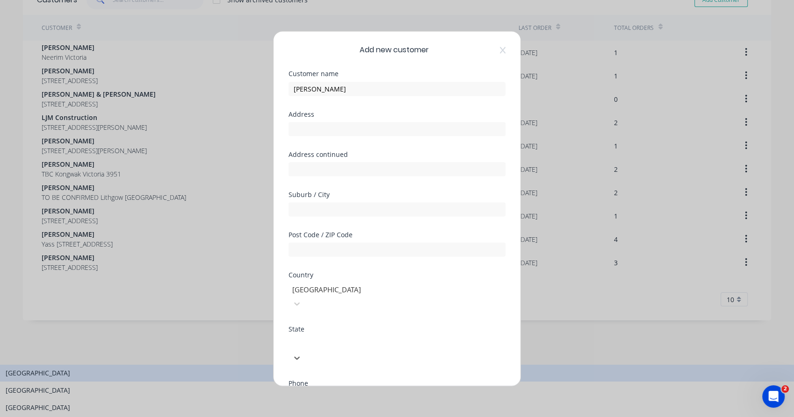
type input "v"
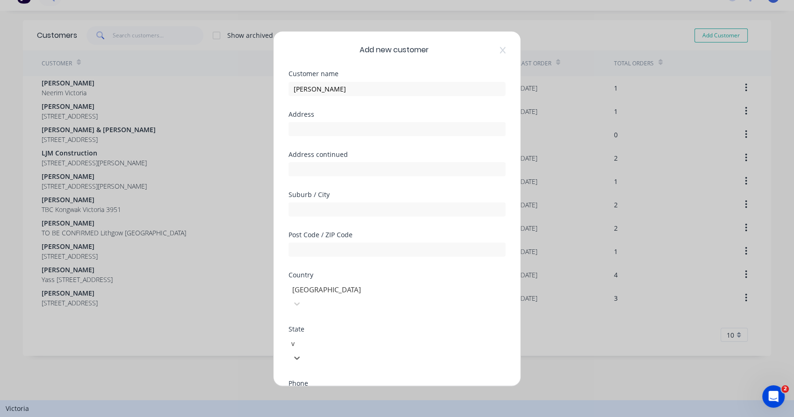
scroll to position [0, 0]
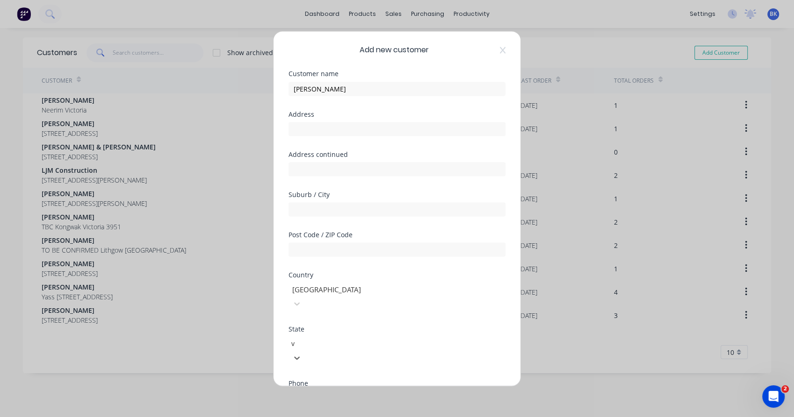
click at [363, 210] on input "text" at bounding box center [396, 209] width 217 height 14
paste input "Neerim East"
type input "Neerim East"
click at [340, 241] on div at bounding box center [396, 248] width 217 height 16
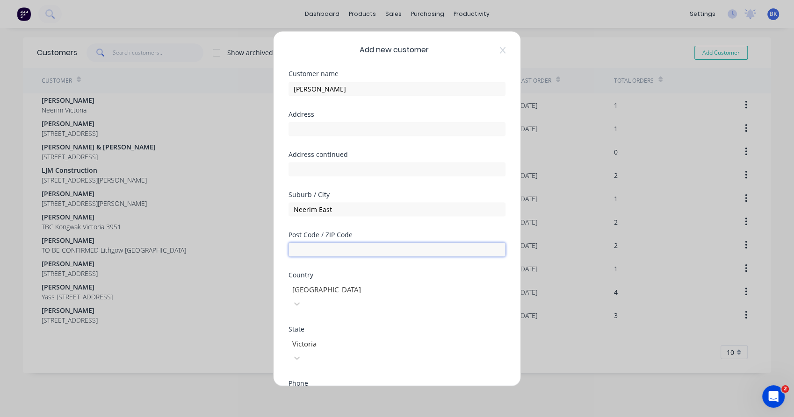
click at [338, 246] on input "text" at bounding box center [396, 250] width 217 height 14
type input "3831"
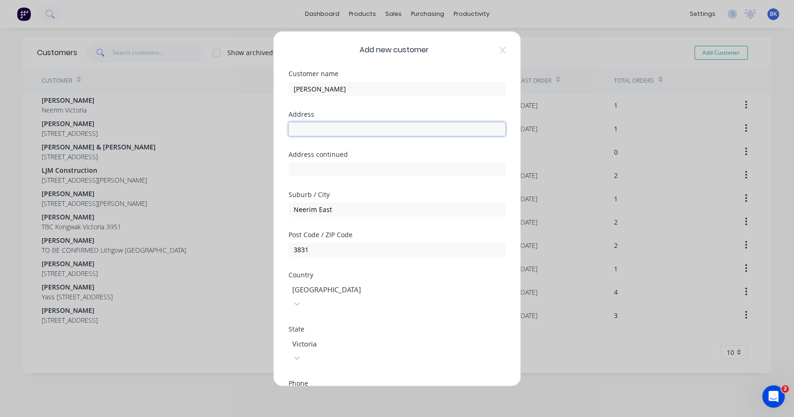
click at [318, 133] on input "text" at bounding box center [396, 129] width 217 height 14
type input "TO BE CONFIRMED"
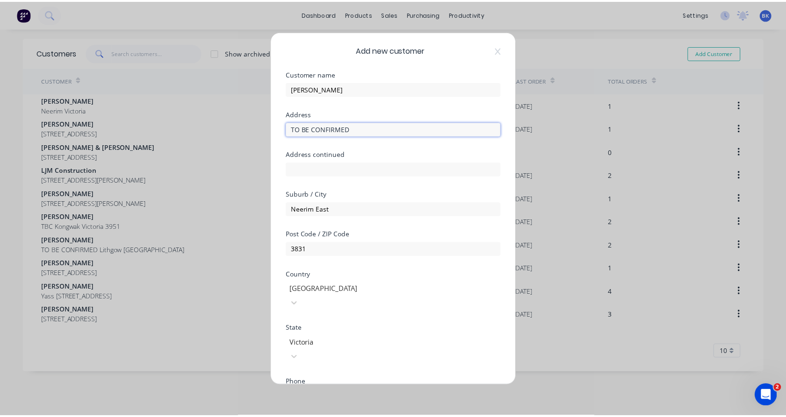
scroll to position [93, 0]
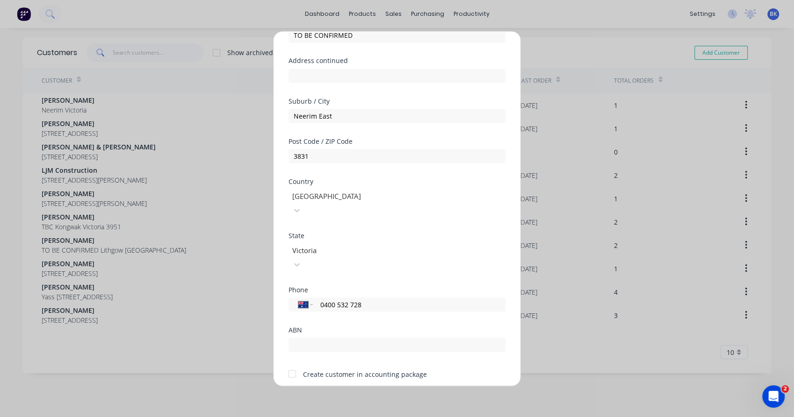
click at [290, 365] on div at bounding box center [292, 374] width 19 height 19
click at [351, 394] on button "Save" at bounding box center [367, 401] width 51 height 15
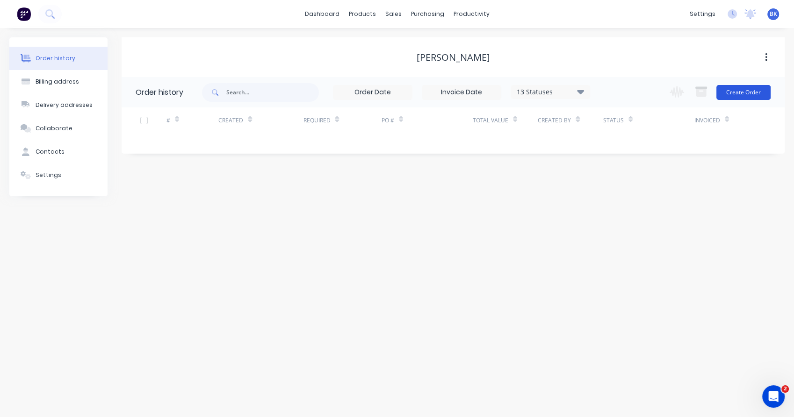
click at [748, 94] on button "Create Order" at bounding box center [743, 92] width 54 height 15
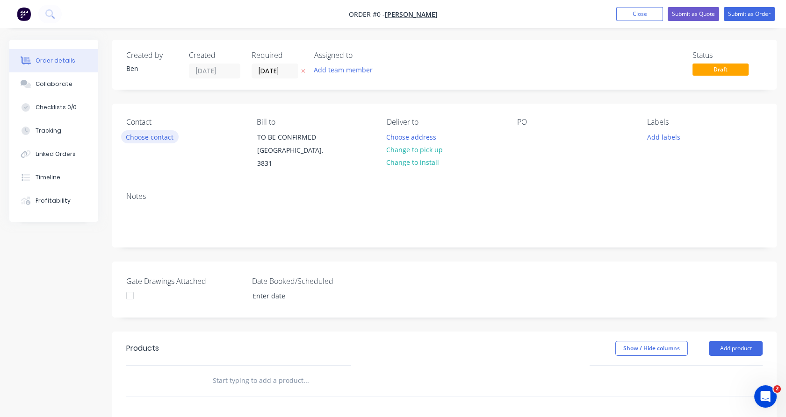
click at [133, 139] on button "Choose contact" at bounding box center [149, 136] width 57 height 13
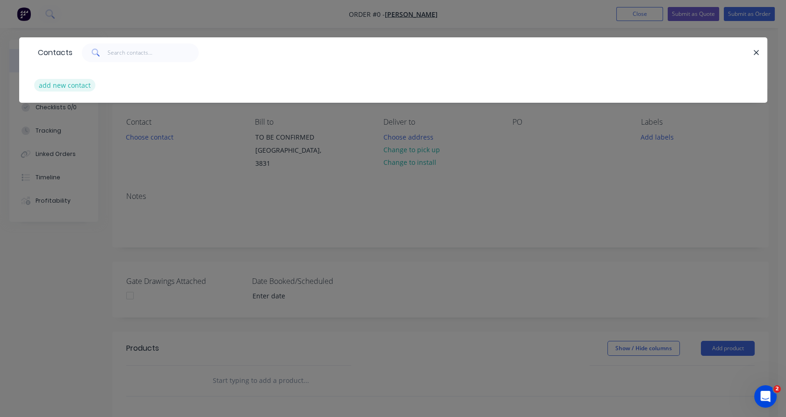
click at [79, 82] on button "add new contact" at bounding box center [65, 85] width 62 height 13
select select "AU"
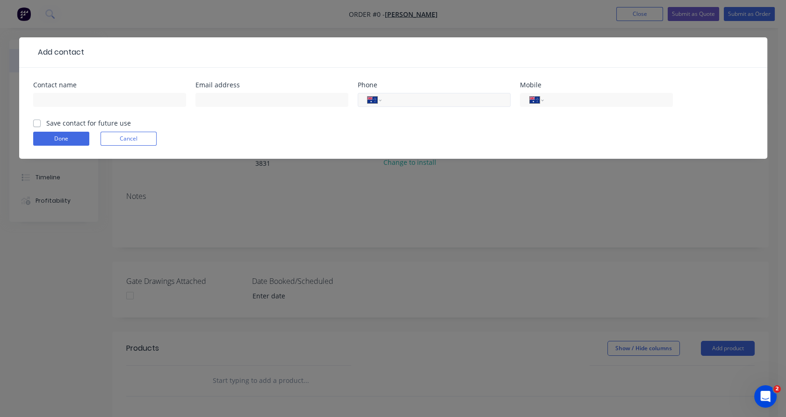
click at [385, 97] on div "International [GEOGRAPHIC_DATA] [GEOGRAPHIC_DATA] [GEOGRAPHIC_DATA] [GEOGRAPHIC…" at bounding box center [434, 100] width 153 height 14
click at [394, 99] on input "tel" at bounding box center [444, 100] width 112 height 11
paste input "tel"
paste input "0400 532 728"
type input "0400 532 728"
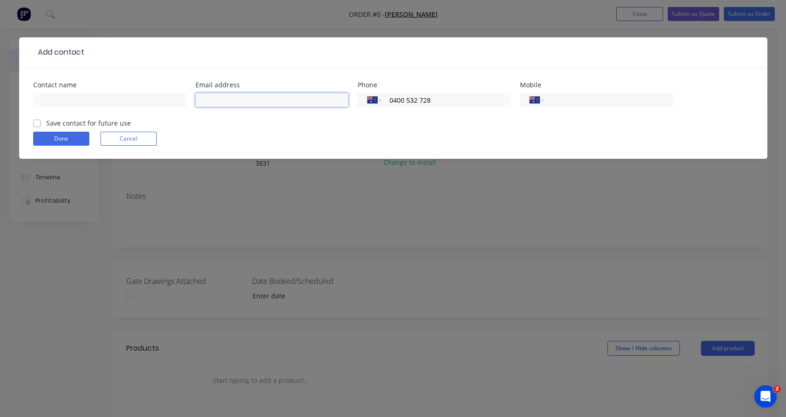
click at [258, 104] on input "text" at bounding box center [271, 100] width 153 height 14
paste input "[EMAIL_ADDRESS][DOMAIN_NAME]"
type input "[EMAIL_ADDRESS][DOMAIN_NAME]"
click at [146, 103] on input "text" at bounding box center [109, 100] width 153 height 14
type input "[PERSON_NAME]"
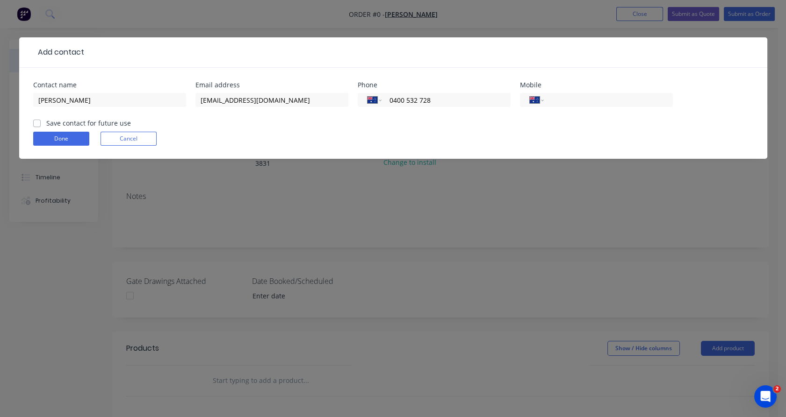
click at [110, 123] on label "Save contact for future use" at bounding box center [88, 123] width 85 height 10
click at [41, 123] on input "Save contact for future use" at bounding box center [36, 122] width 7 height 9
checkbox input "true"
click at [74, 142] on button "Done" at bounding box center [61, 139] width 56 height 14
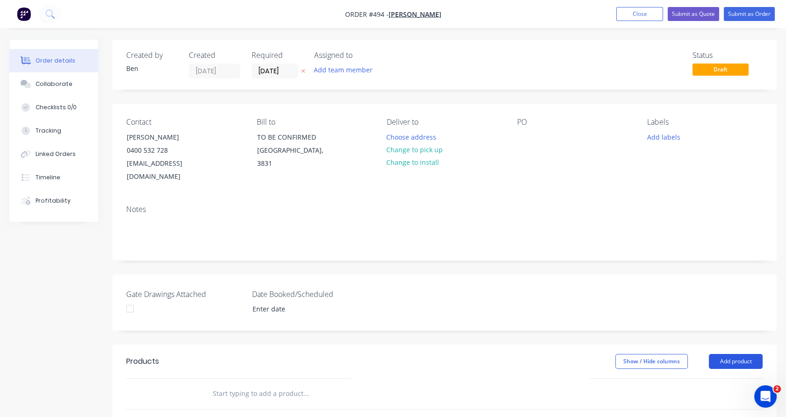
click at [734, 354] on button "Add product" at bounding box center [736, 361] width 54 height 15
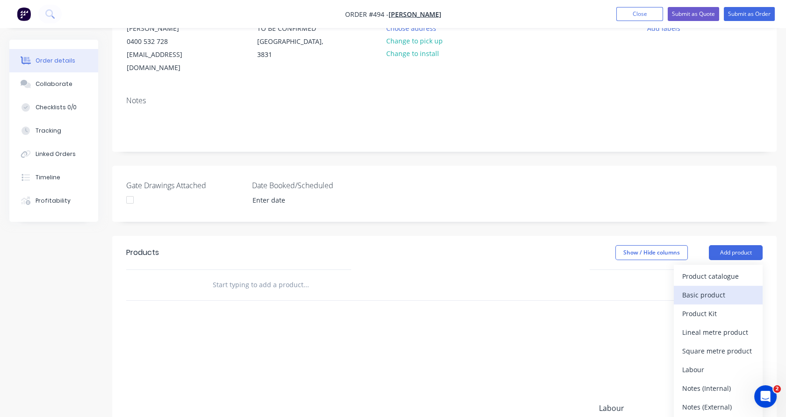
scroll to position [108, 0]
click at [713, 382] on div "Notes (Internal)" at bounding box center [718, 389] width 72 height 14
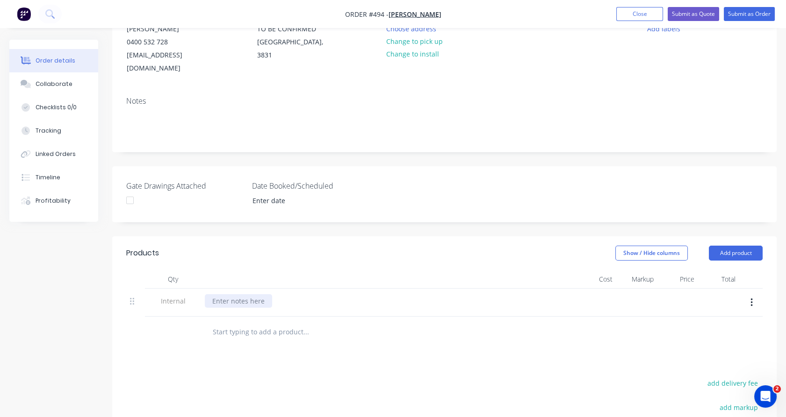
click at [231, 294] on div at bounding box center [238, 301] width 67 height 14
paste div
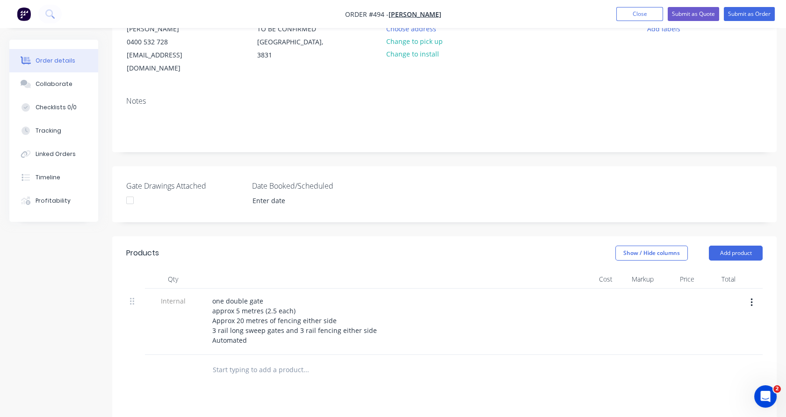
click at [180, 314] on div "Internal" at bounding box center [173, 322] width 56 height 66
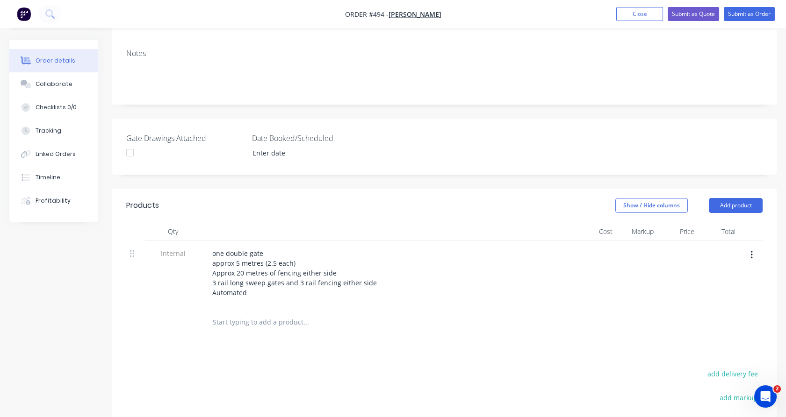
click at [271, 313] on input "text" at bounding box center [305, 322] width 187 height 19
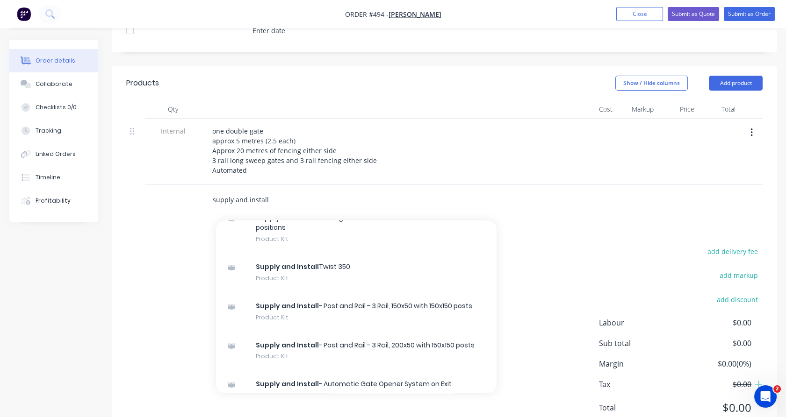
scroll to position [162, 0]
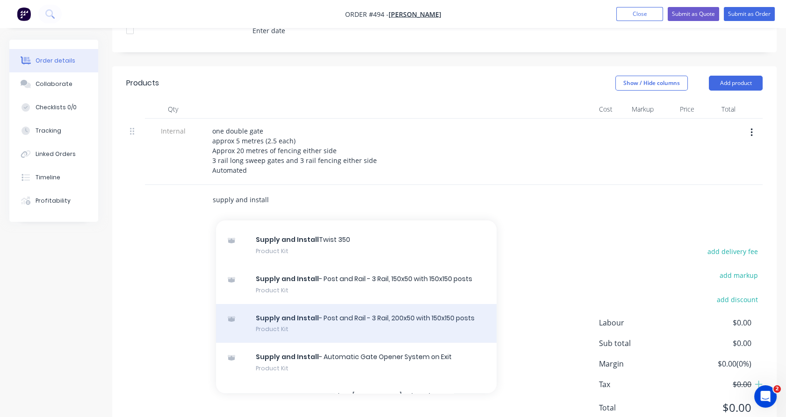
type input "supply and install"
click at [384, 310] on div "Supply and Install - Post and Rail - 3 Rail, 200x50 with 150x150 posts Product …" at bounding box center [356, 323] width 280 height 39
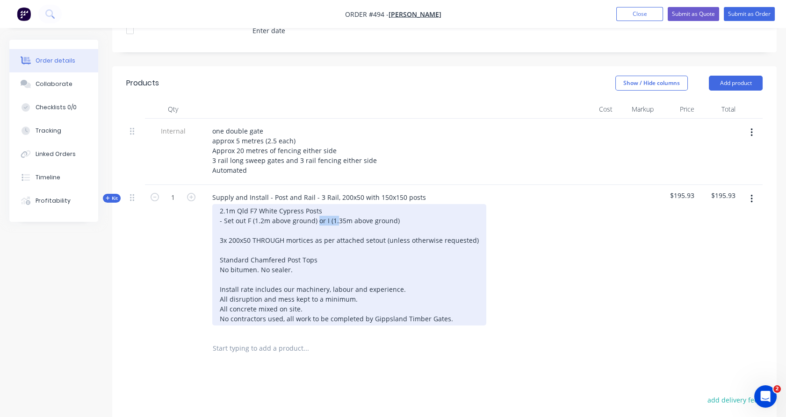
drag, startPoint x: 318, startPoint y: 207, endPoint x: 337, endPoint y: 206, distance: 18.7
click at [337, 206] on div "2.1m Qld F7 White Cypress Posts - Set out F (1.2m above ground) or I (1.35m abo…" at bounding box center [349, 265] width 274 height 122
click at [394, 204] on div "2.1m Qld F7 White Cypress Posts - Set out F (1.2m above ground) or I (1.35m abo…" at bounding box center [349, 265] width 274 height 122
click at [392, 225] on div "2.1m Qld F7 White Cypress Posts - Set out F (1.2m above ground) or I (1.35m abo…" at bounding box center [349, 265] width 274 height 122
click at [299, 224] on div "2.1m Qld F7 White Cypress Posts - Set out F (1.2m above ground) or I (1.35m abo…" at bounding box center [349, 265] width 274 height 122
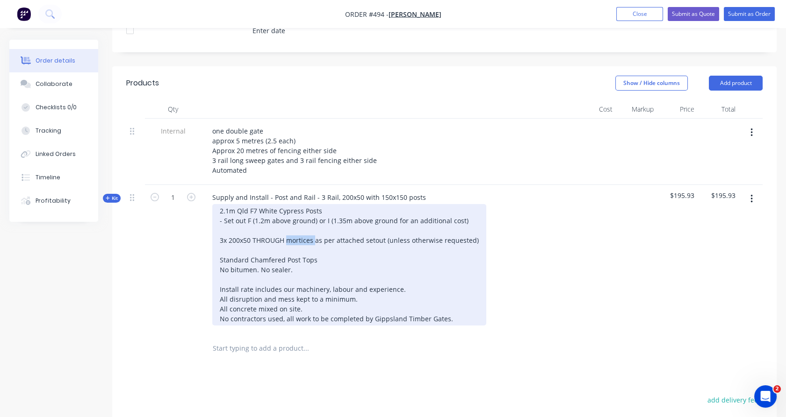
click at [299, 224] on div "2.1m Qld F7 White Cypress Posts - Set out F (1.2m above ground) or I (1.35m abo…" at bounding box center [349, 265] width 274 height 122
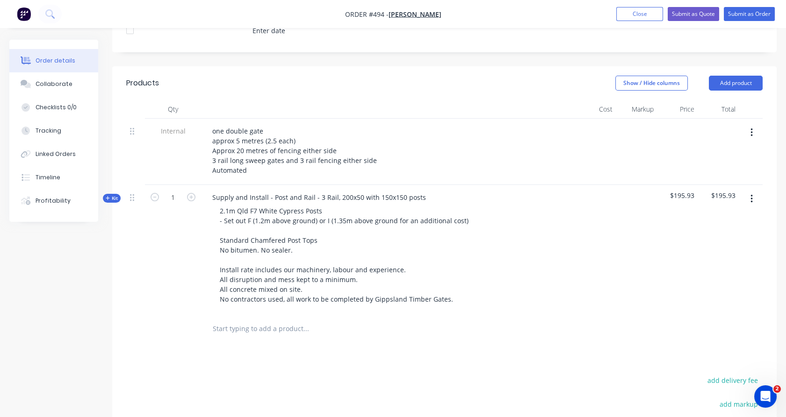
click at [113, 195] on span "Kit" at bounding box center [112, 198] width 12 height 7
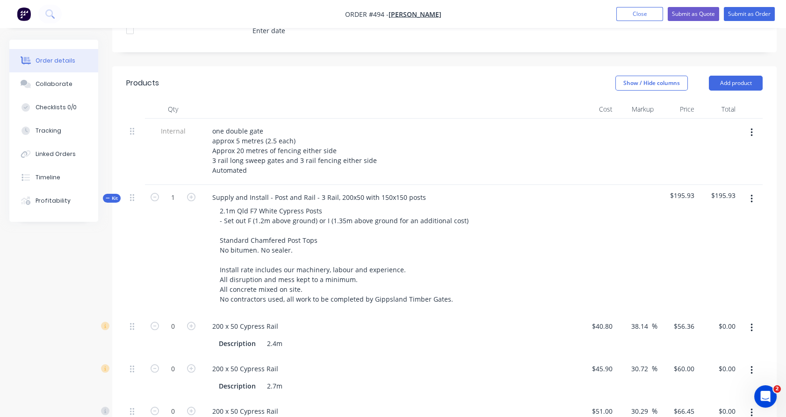
scroll to position [316, 0]
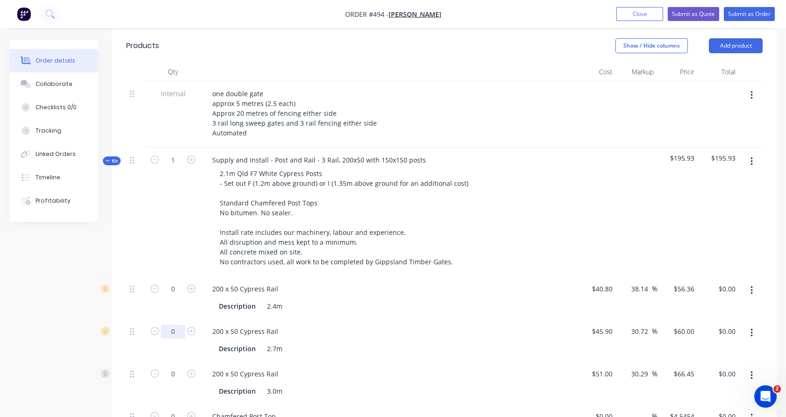
click at [169, 325] on input "0" at bounding box center [173, 332] width 24 height 14
type input "48"
type input "$2,880.00"
click at [176, 338] on div "48" at bounding box center [173, 340] width 56 height 43
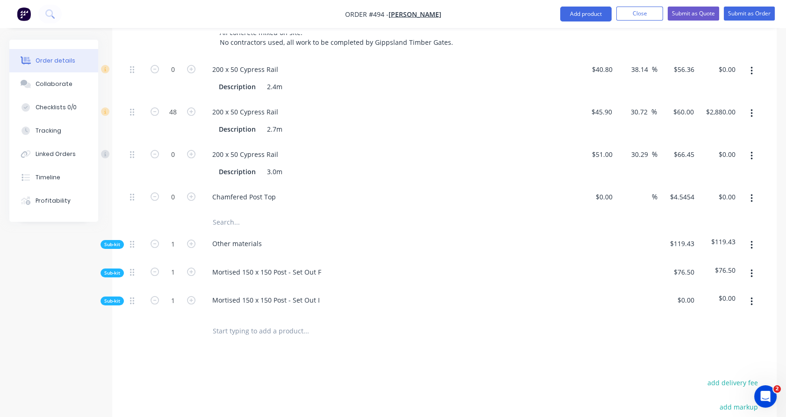
scroll to position [536, 0]
click at [116, 269] on span "Sub-kit" at bounding box center [112, 272] width 16 height 7
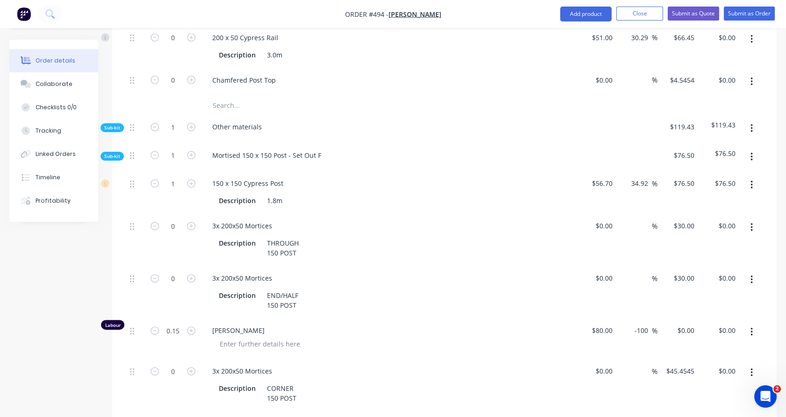
scroll to position [662, 0]
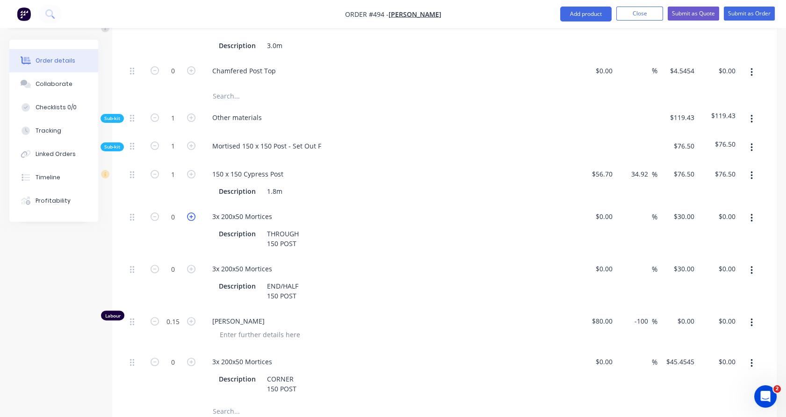
click at [191, 213] on icon "button" at bounding box center [191, 217] width 8 height 8
type input "1"
type input "$30.00"
click at [180, 139] on input "1" at bounding box center [173, 146] width 24 height 14
type input "16"
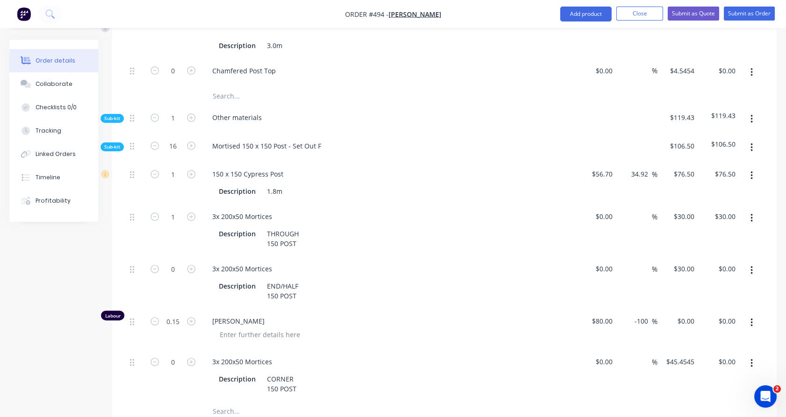
type input "16"
type input "$1,224.00"
type input "16"
type input "$480.00"
type input "2.4"
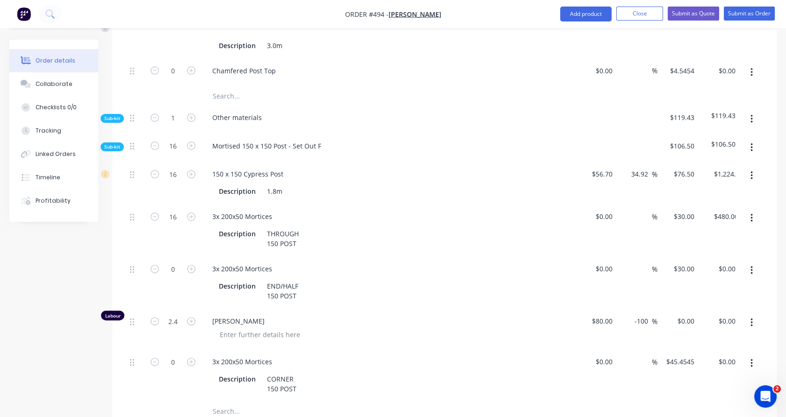
click at [157, 134] on div "16" at bounding box center [173, 148] width 56 height 29
click at [156, 213] on icon "button" at bounding box center [155, 217] width 8 height 8
type input "15"
type input "$450.00"
click at [156, 213] on icon "button" at bounding box center [155, 217] width 8 height 8
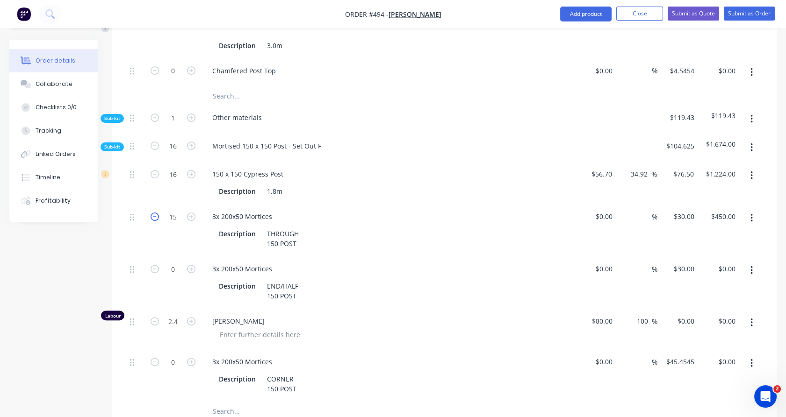
type input "14"
type input "$420.00"
click at [194, 265] on icon "button" at bounding box center [191, 269] width 8 height 8
type input "1"
type input "$30.00"
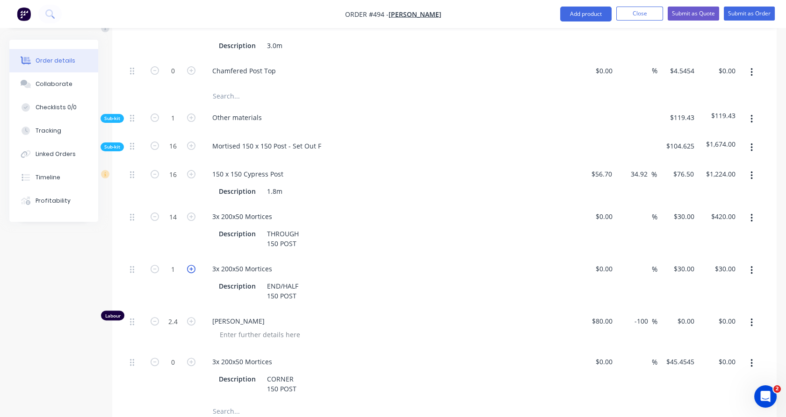
click at [194, 265] on icon "button" at bounding box center [191, 269] width 8 height 8
type input "2"
type input "$60.00"
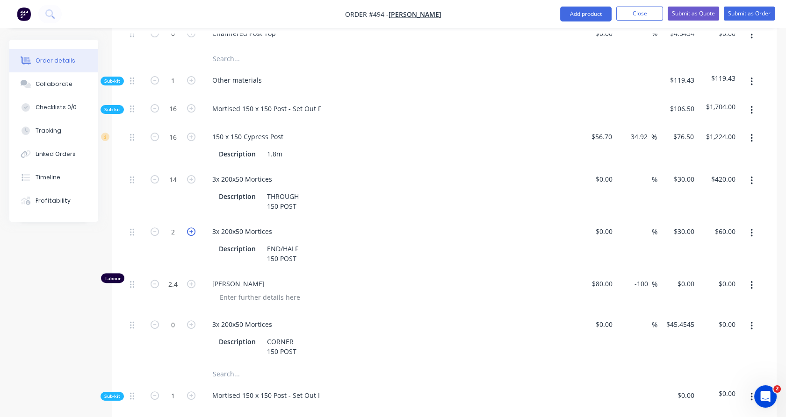
scroll to position [702, 0]
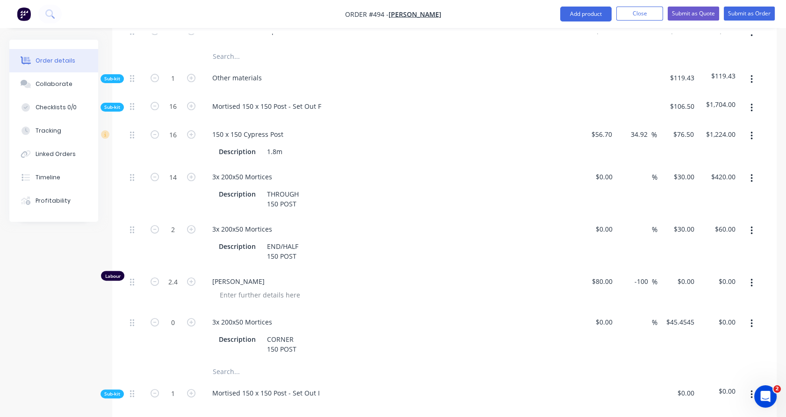
click at [221, 362] on input "text" at bounding box center [305, 371] width 187 height 19
type input "chamf"
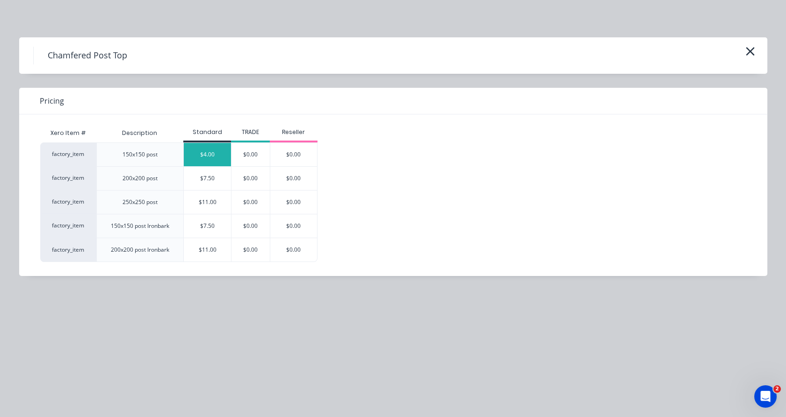
click at [208, 161] on div "$4.00" at bounding box center [207, 154] width 47 height 23
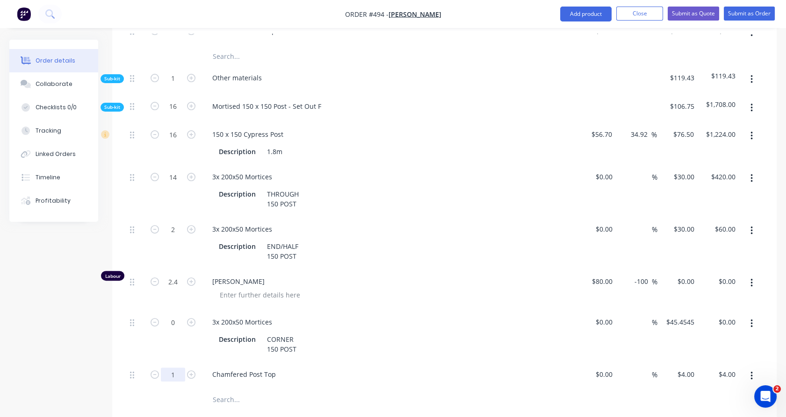
click at [179, 368] on input "1" at bounding box center [173, 375] width 24 height 14
type input "16"
type input "$64.00"
click at [149, 337] on div "0" at bounding box center [173, 336] width 56 height 52
click at [116, 104] on span "Sub-kit" at bounding box center [112, 107] width 16 height 7
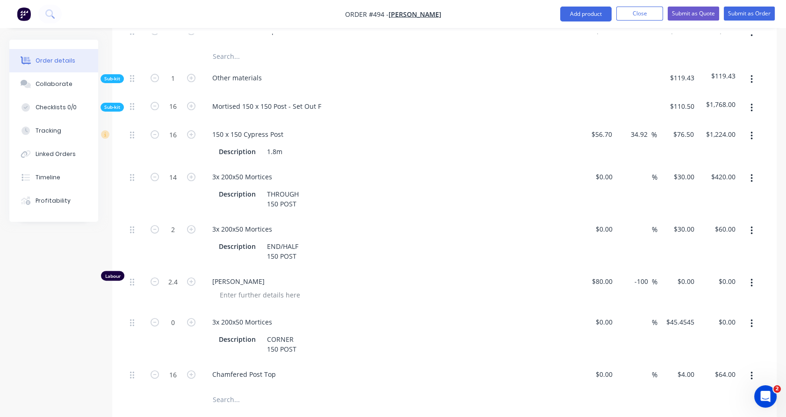
scroll to position [688, 0]
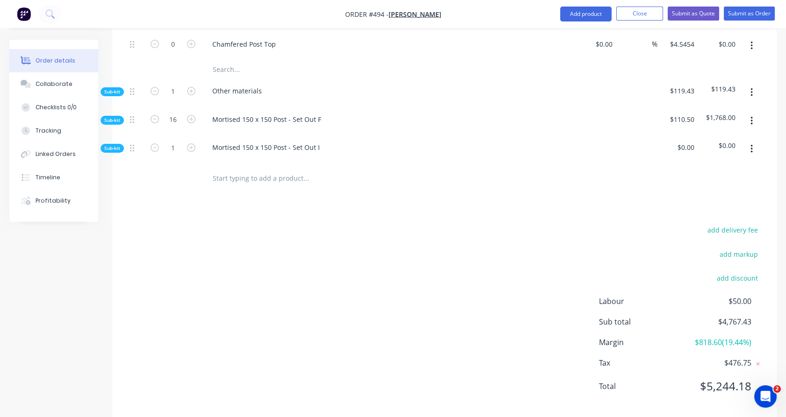
click at [118, 145] on span "Sub-kit" at bounding box center [112, 148] width 16 height 7
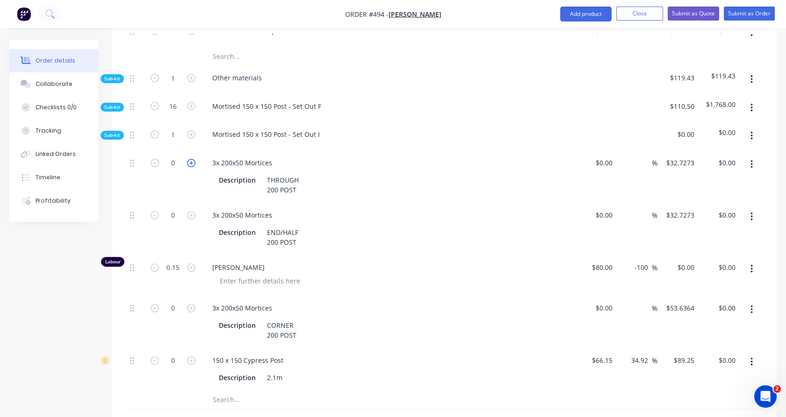
click at [190, 159] on icon "button" at bounding box center [191, 163] width 8 height 8
type input "1"
type input "$32.73"
click at [190, 357] on icon "button" at bounding box center [191, 361] width 8 height 8
type input "1"
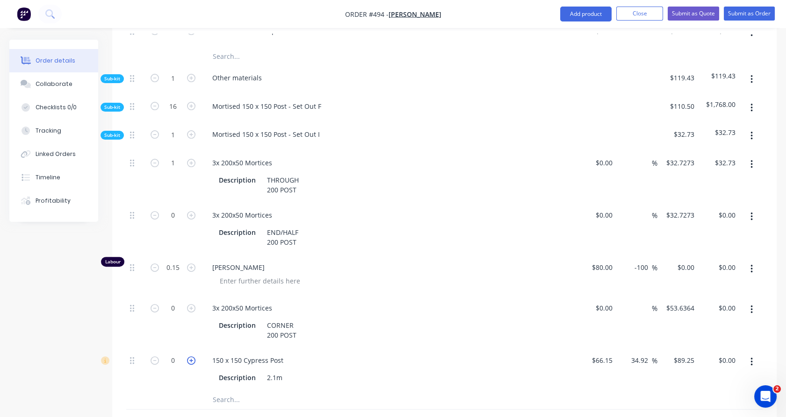
type input "$89.25"
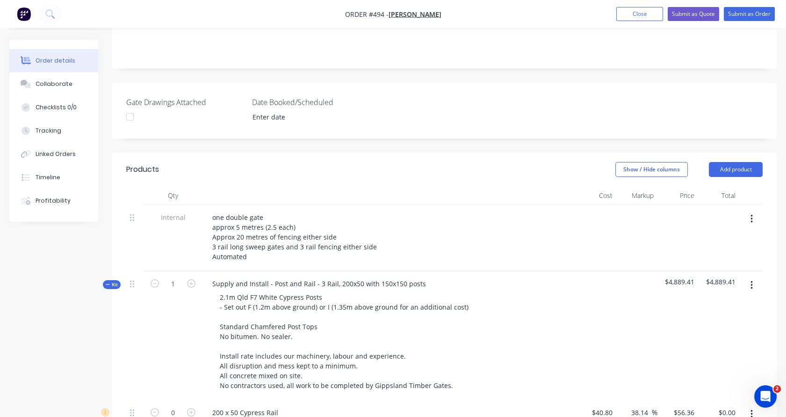
scroll to position [193, 0]
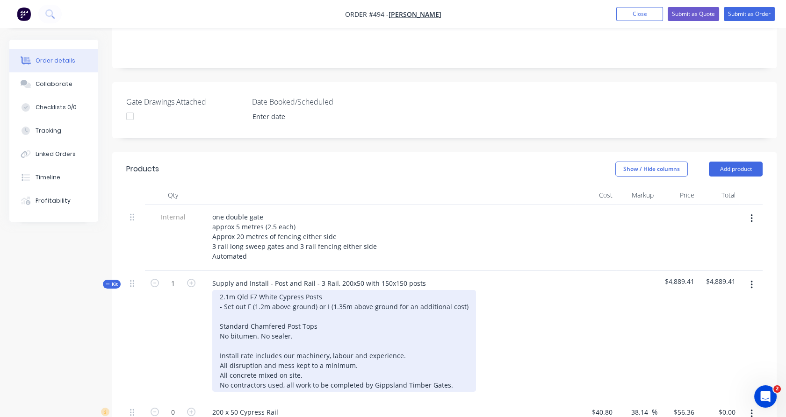
click at [459, 291] on div "2.1m Qld F7 White Cypress Posts - Set out F (1.2m above ground) or I (1.35m abo…" at bounding box center [344, 341] width 264 height 102
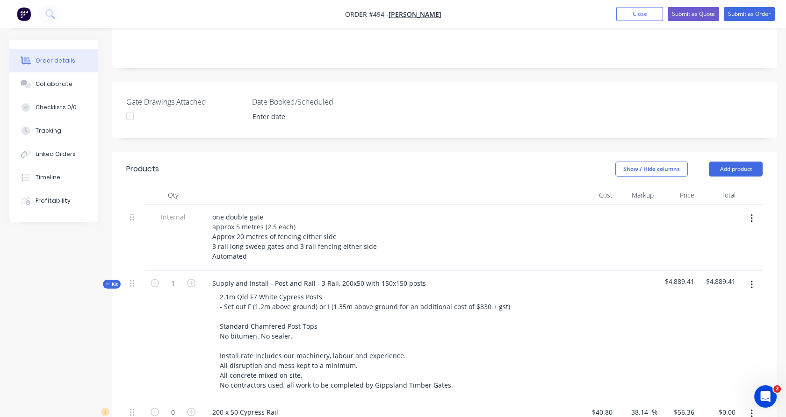
click at [180, 310] on div "1" at bounding box center [173, 335] width 56 height 129
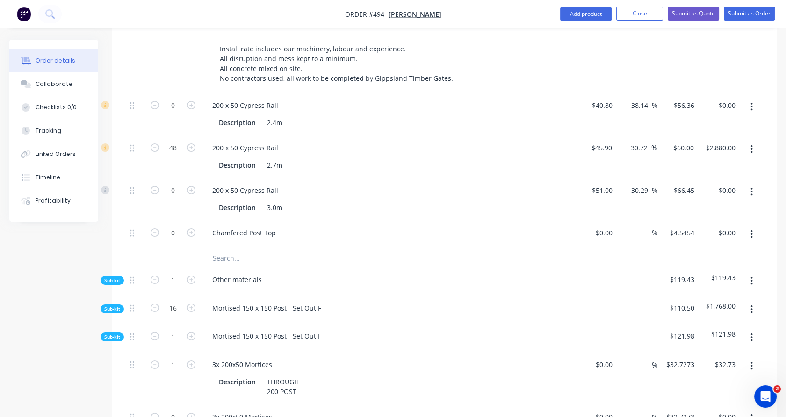
scroll to position [500, 0]
click at [755, 329] on button "button" at bounding box center [751, 337] width 22 height 17
click at [723, 375] on button "Delete" at bounding box center [718, 381] width 89 height 19
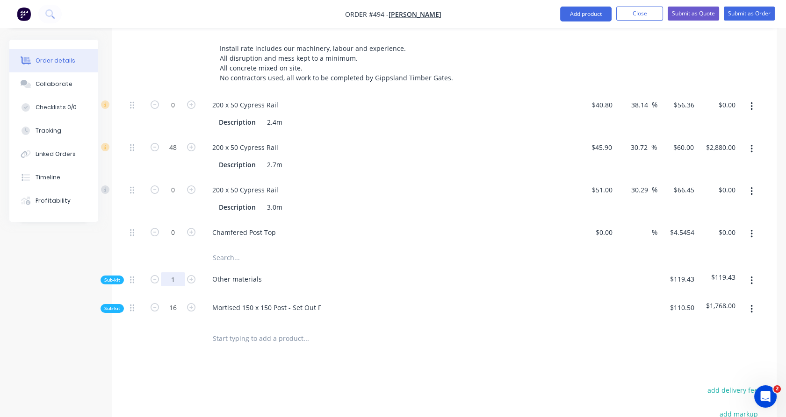
click at [181, 272] on input "1" at bounding box center [173, 279] width 24 height 14
click at [171, 248] on div at bounding box center [173, 257] width 56 height 19
click at [106, 277] on span "Sub-kit" at bounding box center [112, 280] width 16 height 7
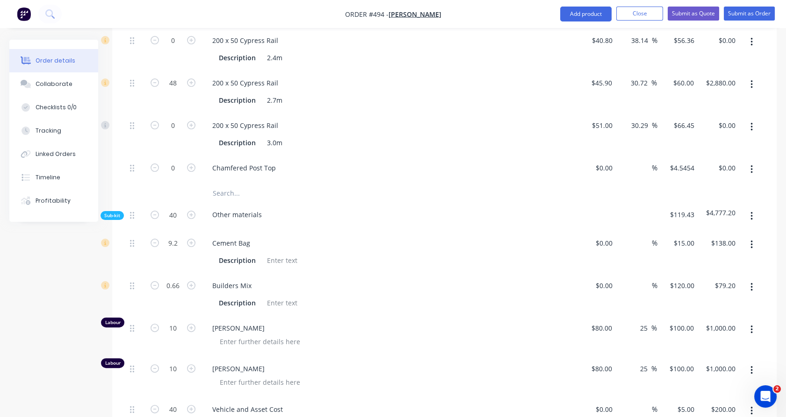
scroll to position [567, 0]
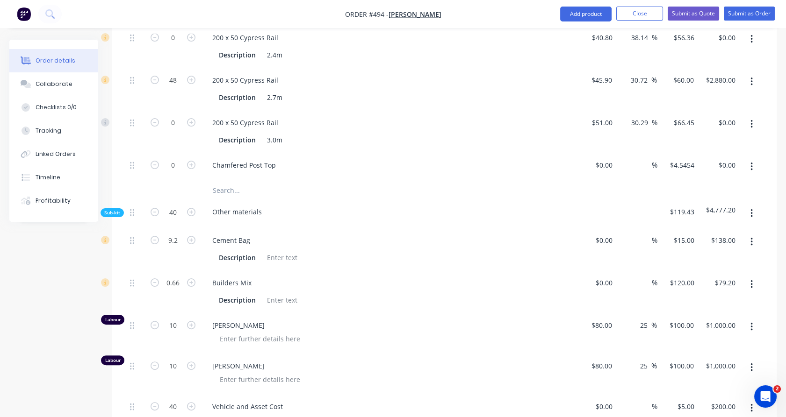
click at [116, 209] on span "Sub-kit" at bounding box center [112, 212] width 16 height 7
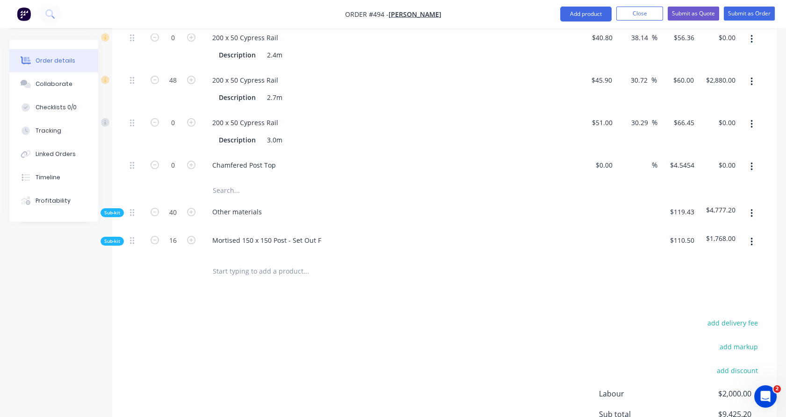
click at [116, 209] on span "Sub-kit" at bounding box center [112, 212] width 16 height 7
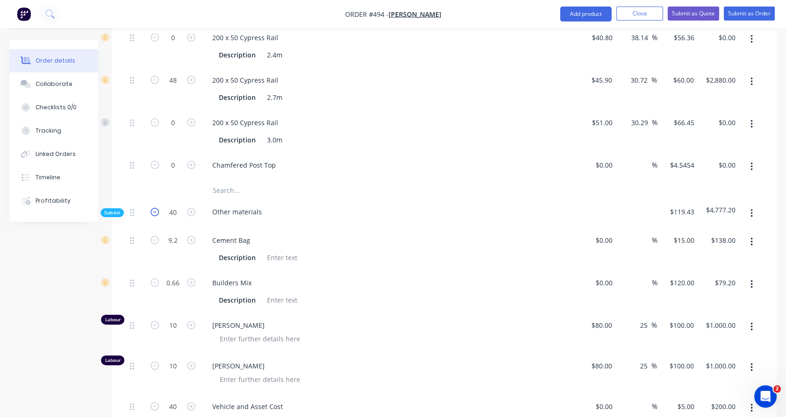
click at [155, 208] on icon "button" at bounding box center [155, 212] width 8 height 8
type input "39"
type input "8.97"
type input "$134.55"
type input "0.6435"
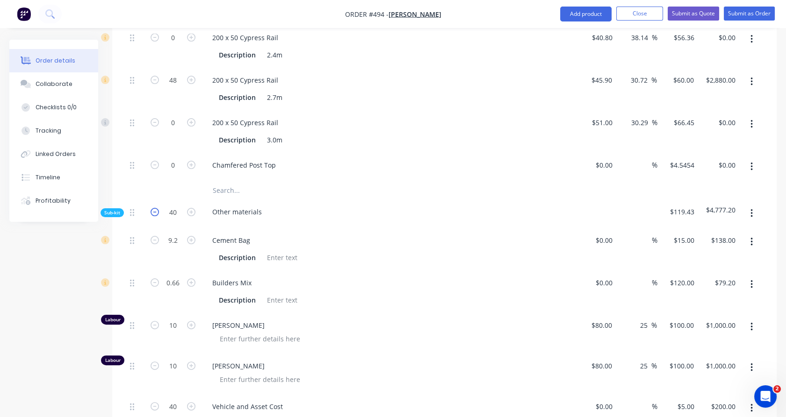
type input "$77.22"
type input "9.75"
type input "$975.00"
type input "9.75"
type input "$975.00"
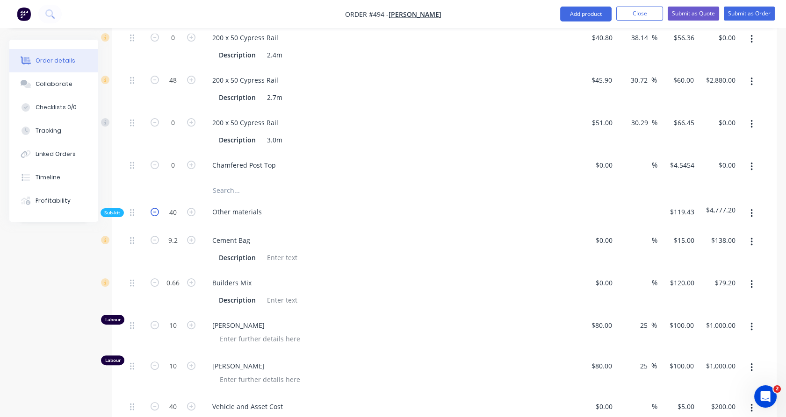
type input "39"
type input "$195.00"
type input "39"
type input "$78.00"
type input "14.82"
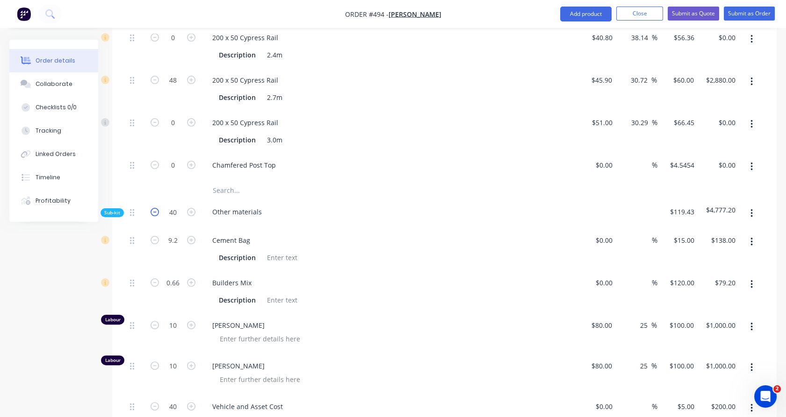
type input "$2,223.00"
click at [155, 208] on icon "button" at bounding box center [155, 212] width 8 height 8
type input "38"
type input "8.74"
type input "$131.10"
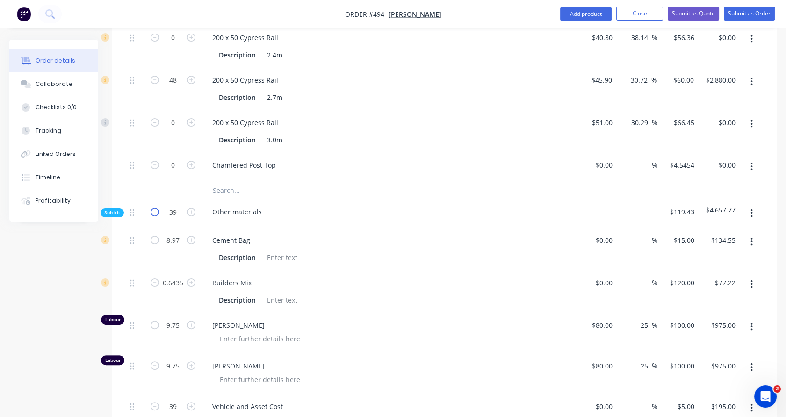
type input "0.627"
type input "$75.24"
type input "9.5"
type input "$950.00"
type input "9.5"
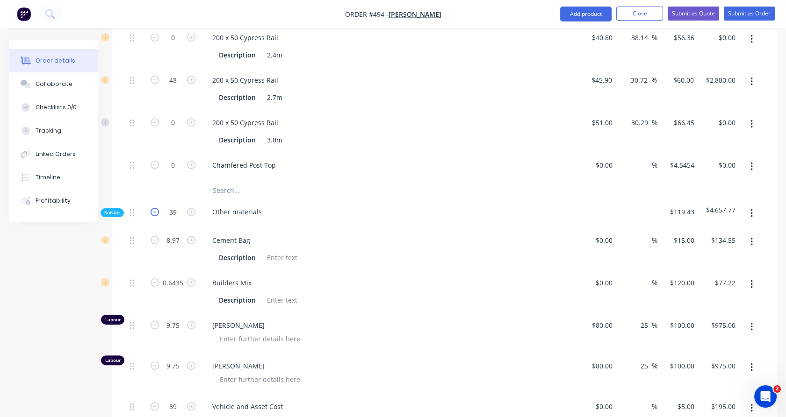
type input "$950.00"
type input "38"
type input "$190.00"
type input "38"
type input "$76.00"
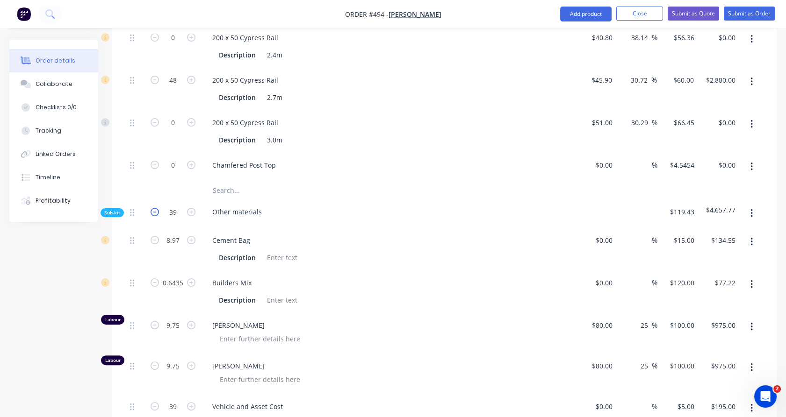
type input "14.44"
type input "$2,166.00"
click at [155, 208] on icon "button" at bounding box center [155, 212] width 8 height 8
type input "37"
type input "8.51"
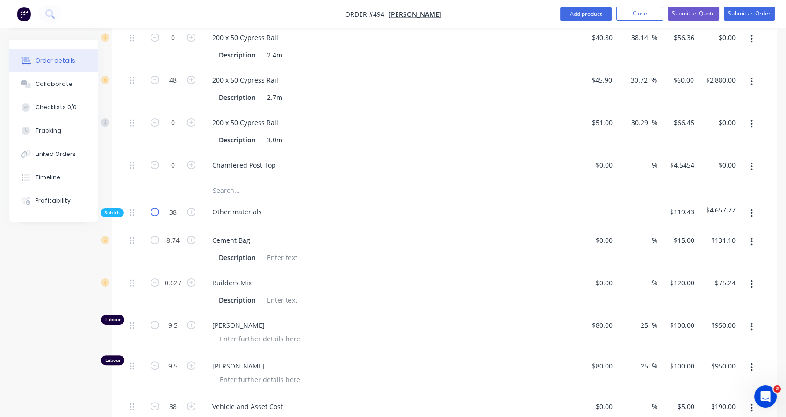
type input "$127.65"
type input "0.6105"
type input "$73.26"
type input "9.25"
type input "$925.00"
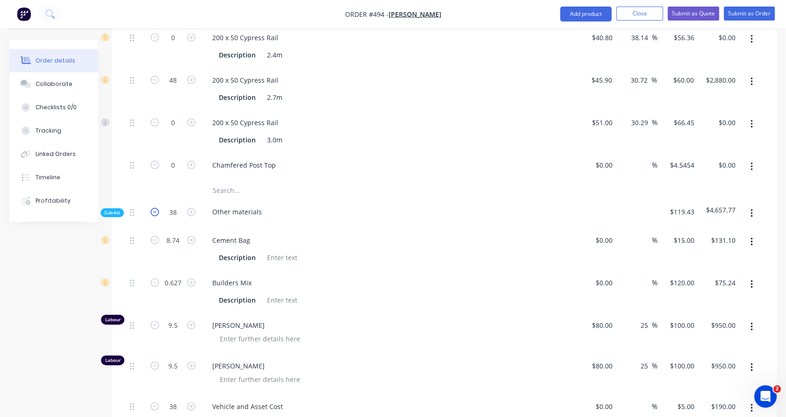
type input "9.25"
type input "$925.00"
type input "37"
type input "$185.00"
type input "37"
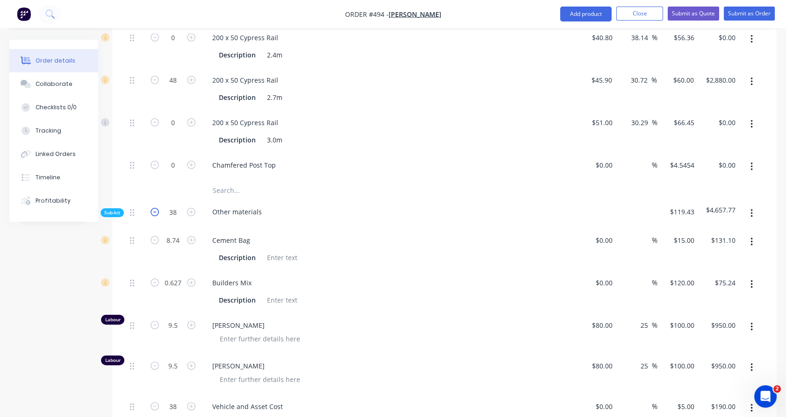
type input "$74.00"
type input "14.06"
type input "$2,109.00"
click at [155, 208] on icon "button" at bounding box center [155, 212] width 8 height 8
type input "36"
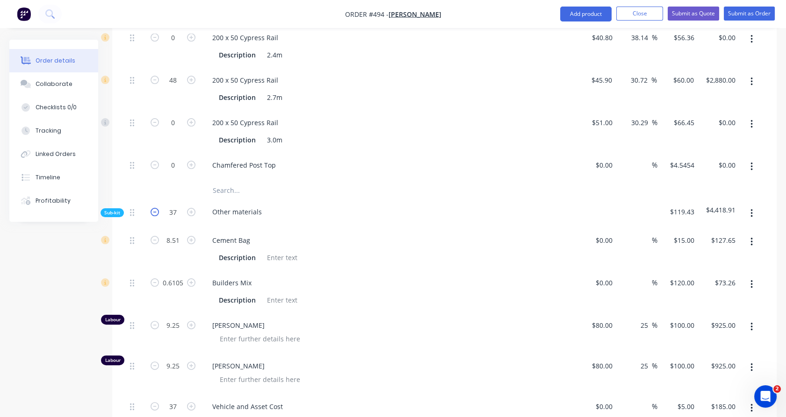
type input "8.28"
type input "$124.20"
type input "0.594"
type input "$71.28"
type input "9"
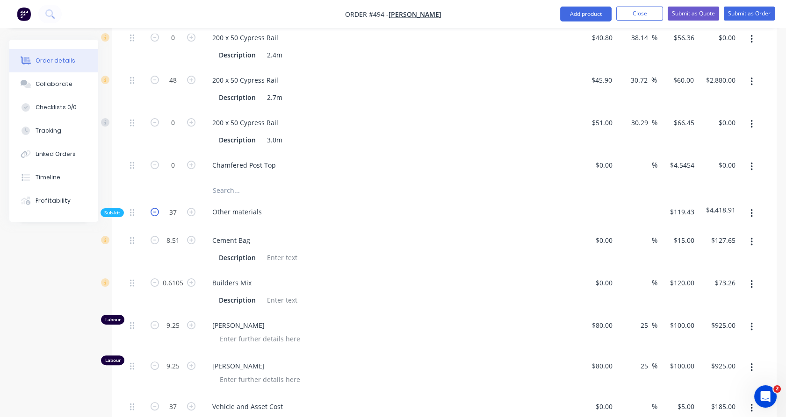
type input "$900.00"
type input "9"
type input "$900.00"
type input "36"
type input "$180.00"
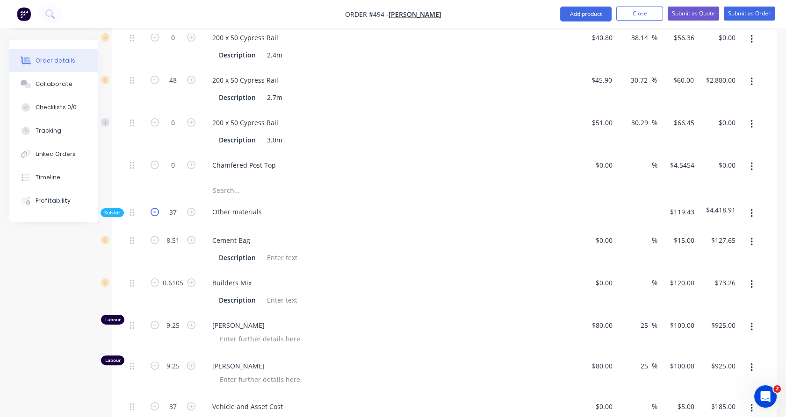
type input "36"
type input "$72.00"
type input "13.68"
type input "$2,052.00"
click at [155, 208] on icon "button" at bounding box center [155, 212] width 8 height 8
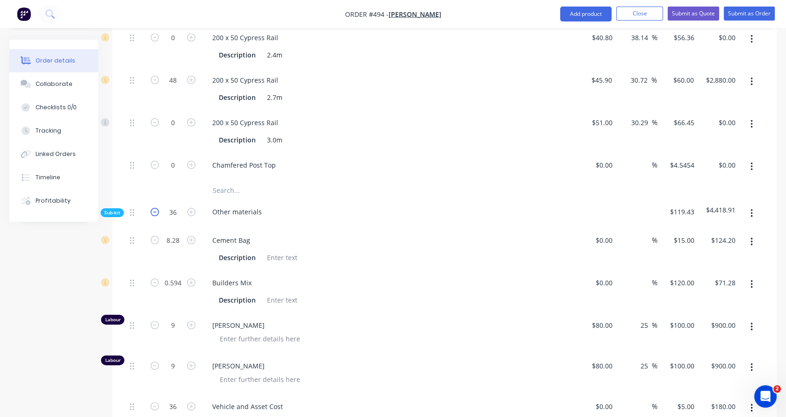
type input "35"
type input "8.05"
type input "$120.75"
type input "0.5775"
type input "$69.30"
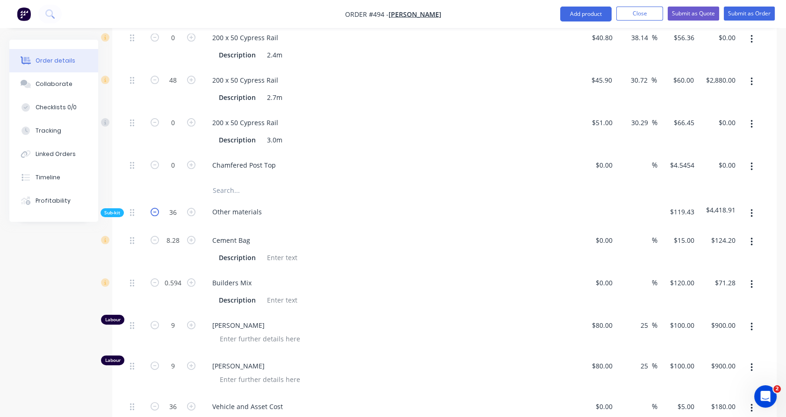
type input "8.75"
type input "$875.00"
type input "8.75"
type input "$875.00"
type input "35"
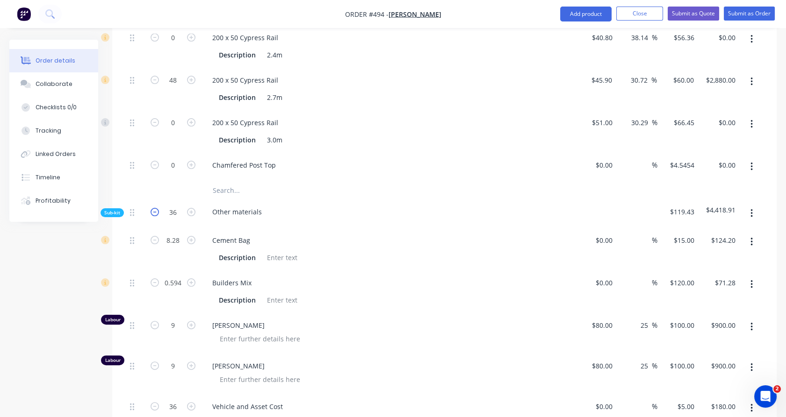
type input "$175.00"
type input "35"
type input "$70.00"
type input "13.3"
type input "$1,995.00"
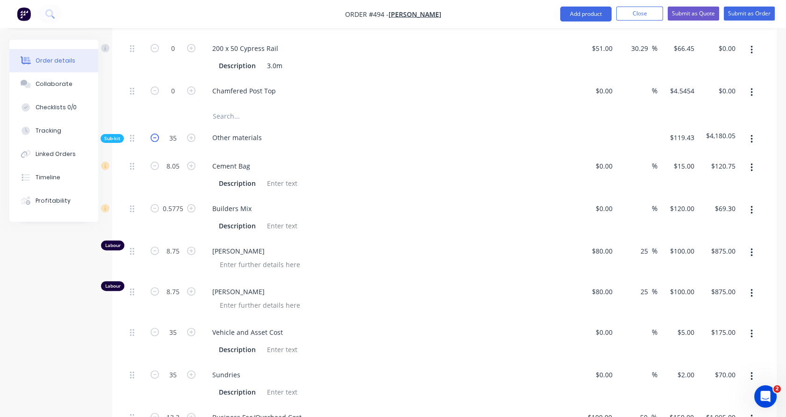
scroll to position [641, 0]
click at [192, 134] on icon "button" at bounding box center [191, 138] width 8 height 8
type input "36"
type input "8.28"
type input "$124.20"
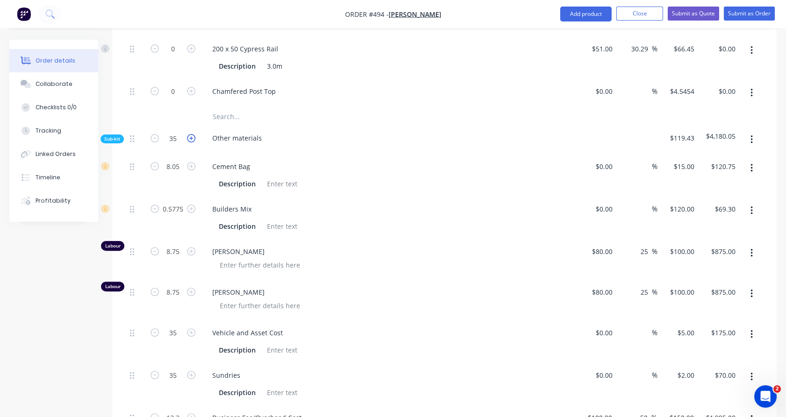
type input "0.594"
type input "$71.28"
type input "9"
type input "$900.00"
type input "9"
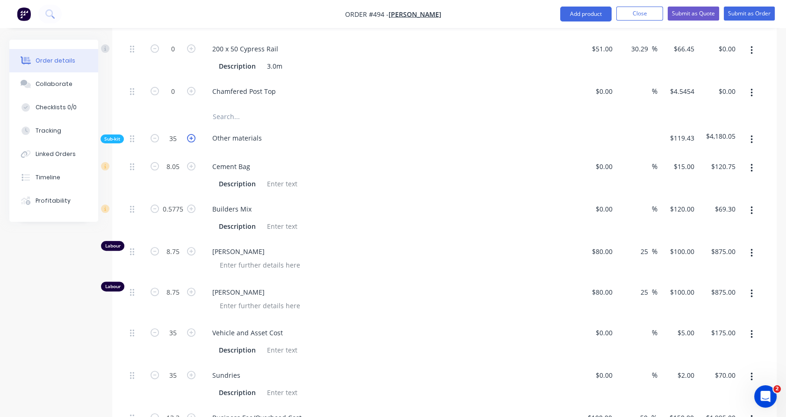
type input "$900.00"
type input "36"
type input "$180.00"
type input "36"
type input "$72.00"
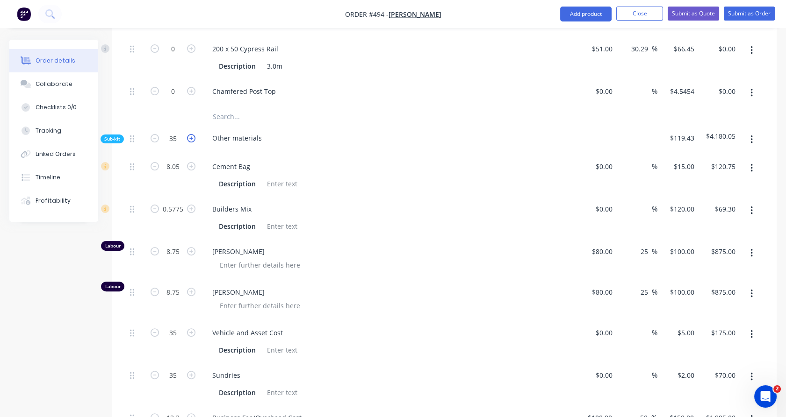
type input "13.68"
type input "$2,052.00"
click at [192, 134] on icon "button" at bounding box center [191, 138] width 8 height 8
type input "37"
type input "8.51"
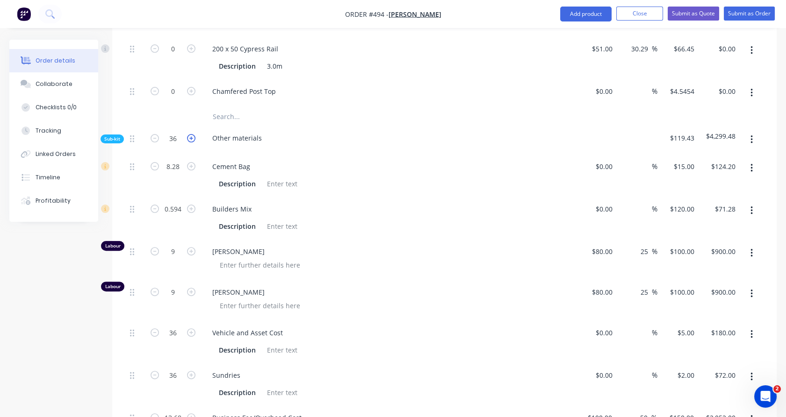
type input "$127.65"
type input "0.6105"
click at [192, 134] on icon "button" at bounding box center [191, 138] width 8 height 8
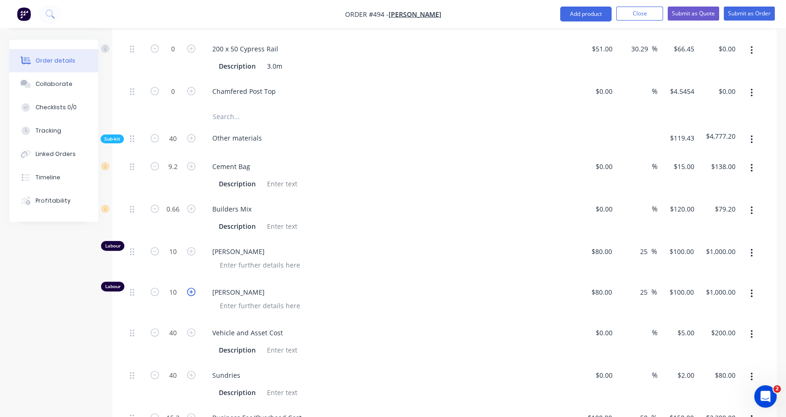
scroll to position [713, 0]
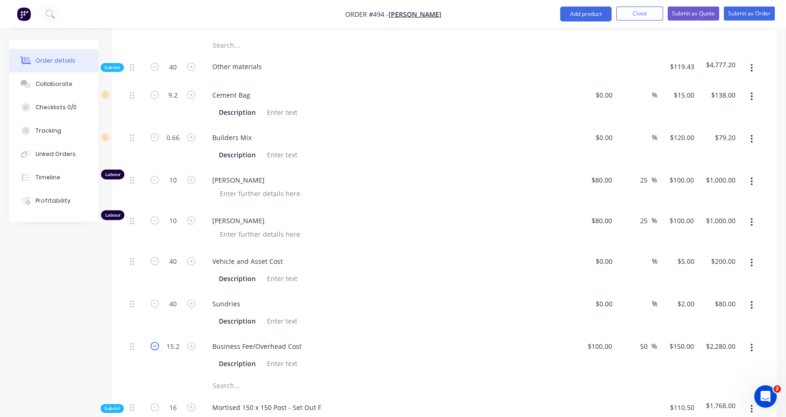
click at [155, 342] on icon "button" at bounding box center [155, 346] width 8 height 8
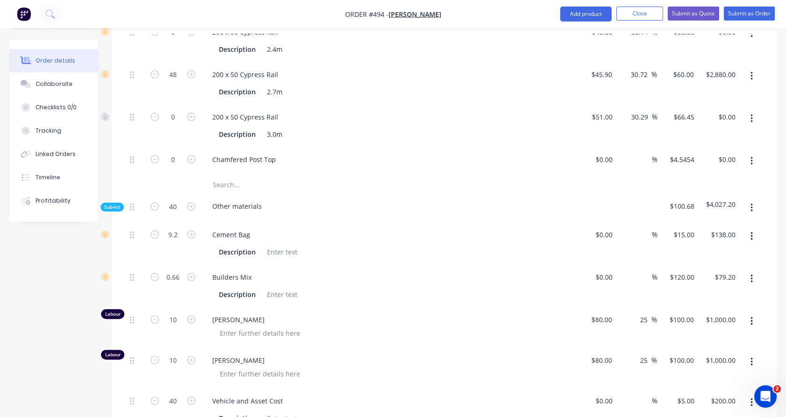
scroll to position [572, 0]
click at [116, 205] on span "Sub-kit" at bounding box center [112, 208] width 16 height 7
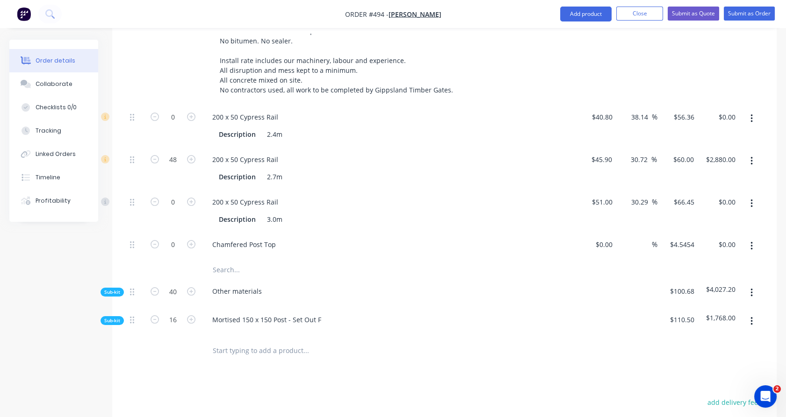
scroll to position [484, 0]
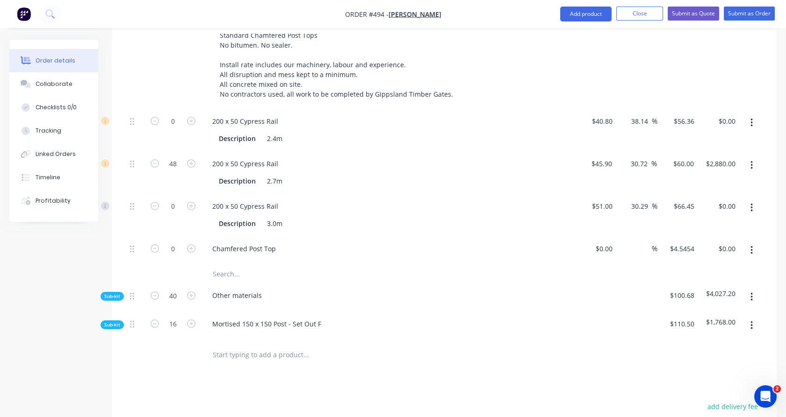
click at [756, 242] on button "button" at bounding box center [751, 250] width 22 height 17
click at [707, 306] on div "Delete" at bounding box center [718, 313] width 72 height 14
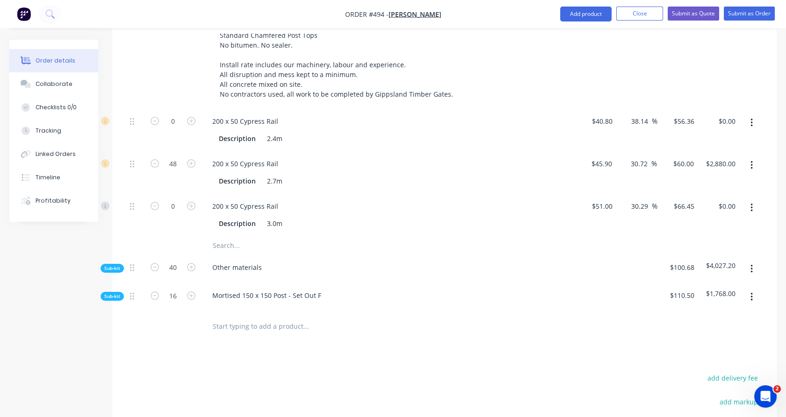
click at [236, 237] on input "text" at bounding box center [305, 246] width 187 height 19
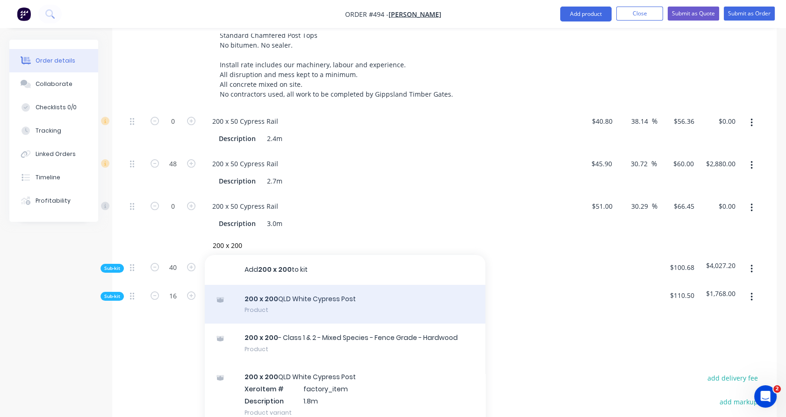
click at [301, 293] on div "200 x 200 QLD White Cypress Post Product" at bounding box center [345, 304] width 280 height 39
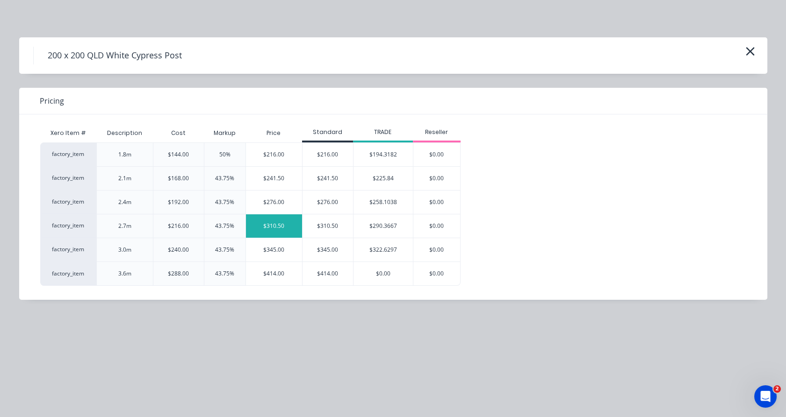
click at [286, 222] on div "$310.50" at bounding box center [274, 226] width 57 height 23
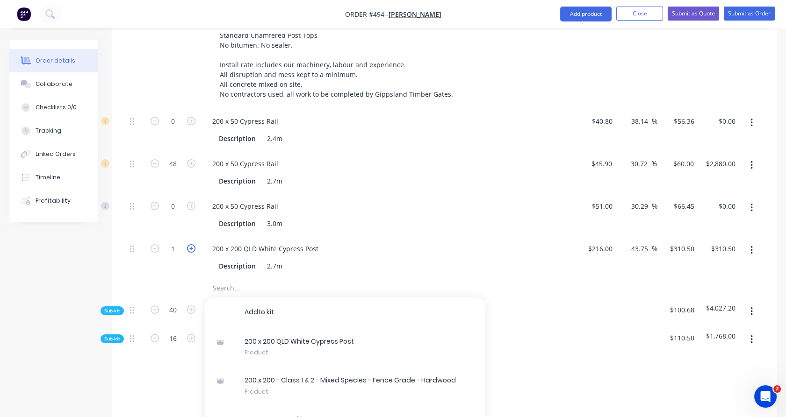
click at [193, 244] on icon "button" at bounding box center [191, 248] width 8 height 8
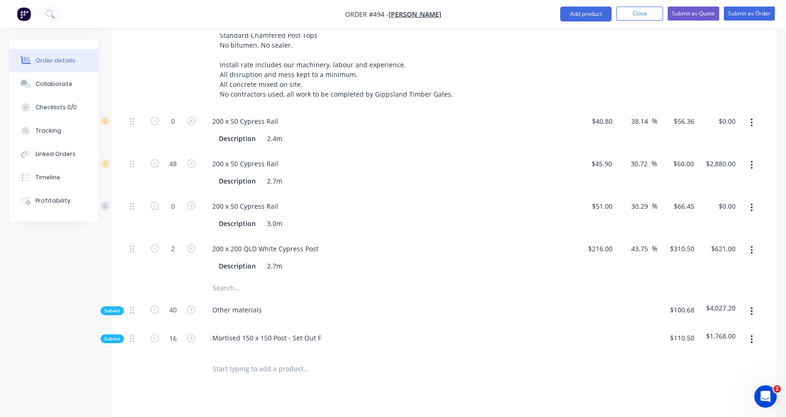
click at [224, 279] on input "text" at bounding box center [305, 288] width 187 height 19
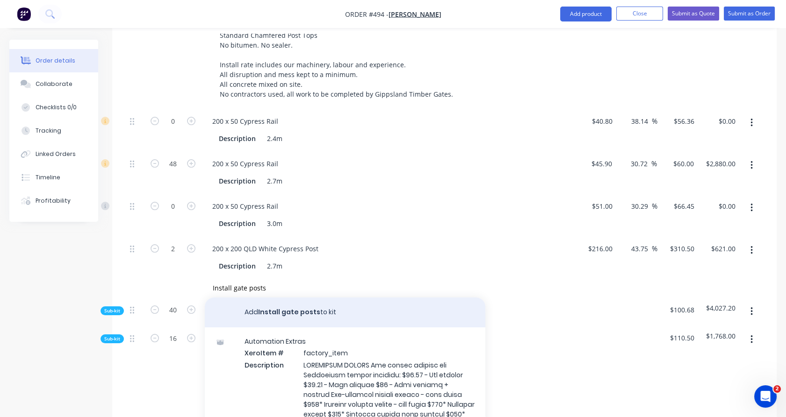
click at [296, 301] on button "Add Install gate posts to kit" at bounding box center [345, 313] width 280 height 30
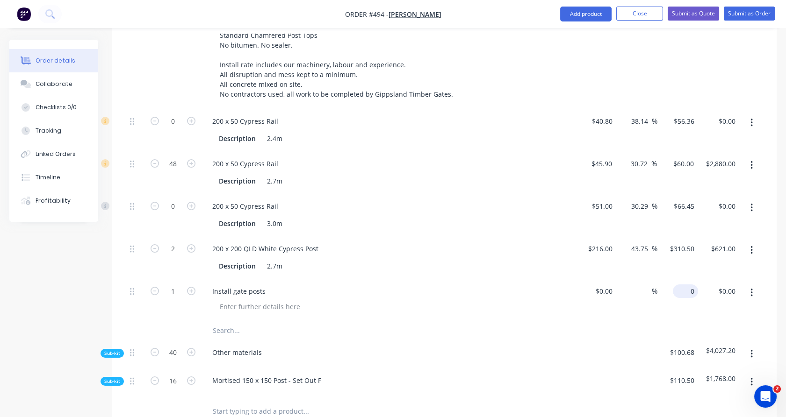
click at [684, 285] on div "0 $0.00" at bounding box center [685, 292] width 25 height 14
click at [695, 303] on div "$850.00 850" at bounding box center [677, 300] width 41 height 43
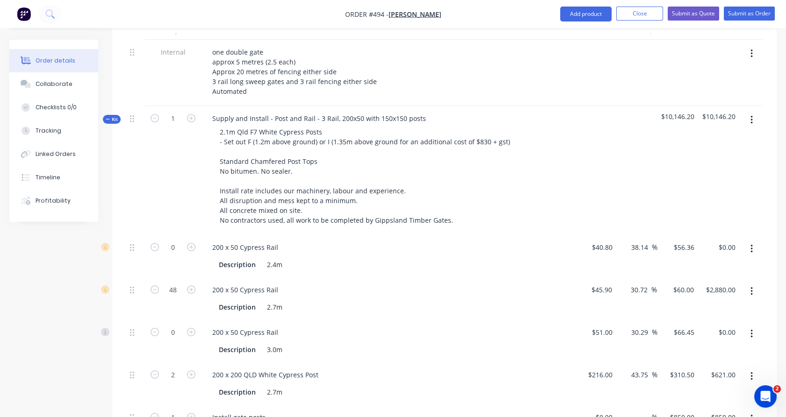
scroll to position [357, 0]
click at [111, 116] on span "Kit" at bounding box center [112, 119] width 12 height 7
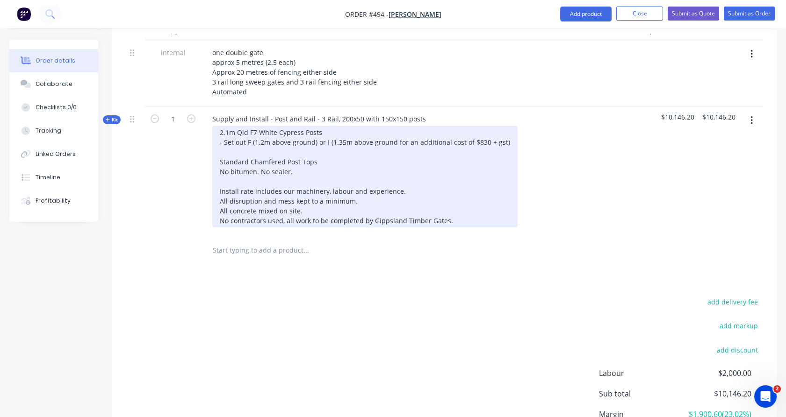
click at [219, 126] on div "2.1m Qld F7 White Cypress Posts - Set out F (1.2m above ground) or I (1.35m abo…" at bounding box center [364, 177] width 305 height 102
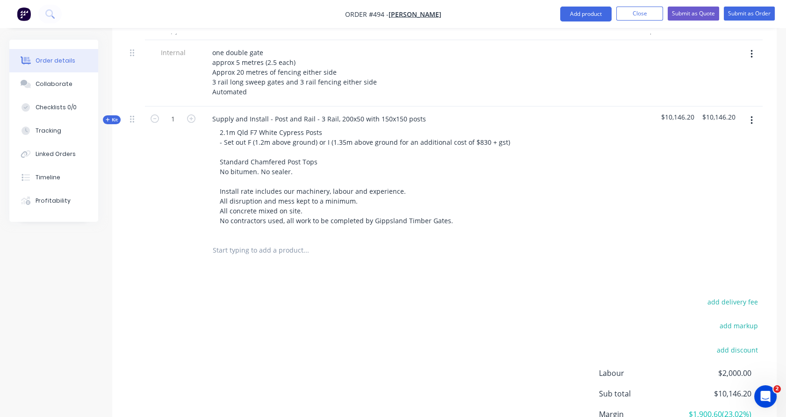
click at [249, 241] on input "text" at bounding box center [305, 250] width 187 height 19
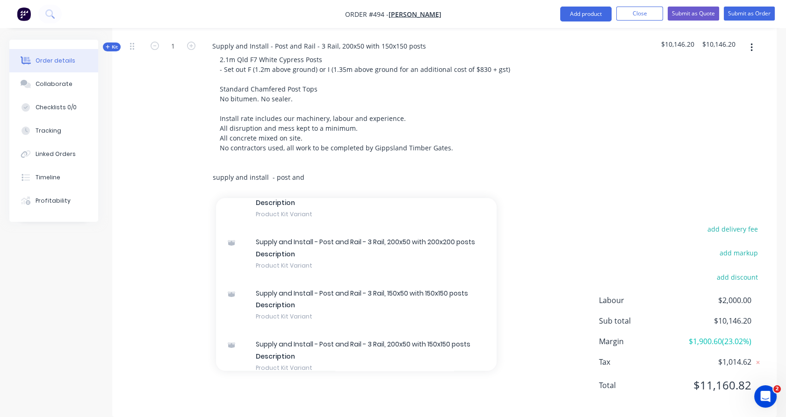
scroll to position [72, 0]
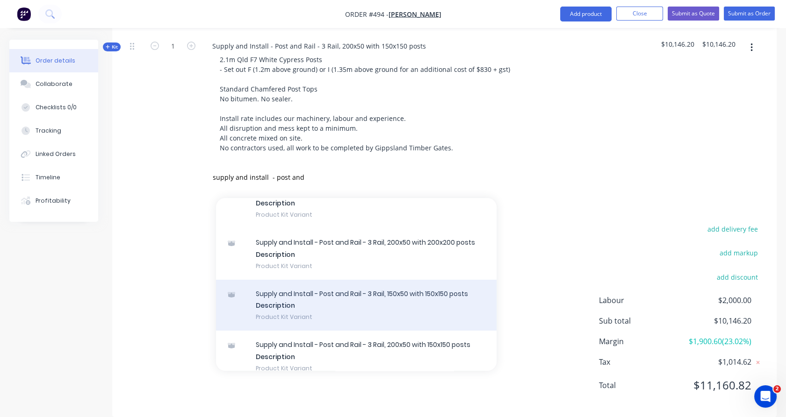
click at [314, 284] on div "Supply and Install - Post and Rail - 3 Rail, 150x50 with 150x150 posts Descript…" at bounding box center [356, 305] width 280 height 51
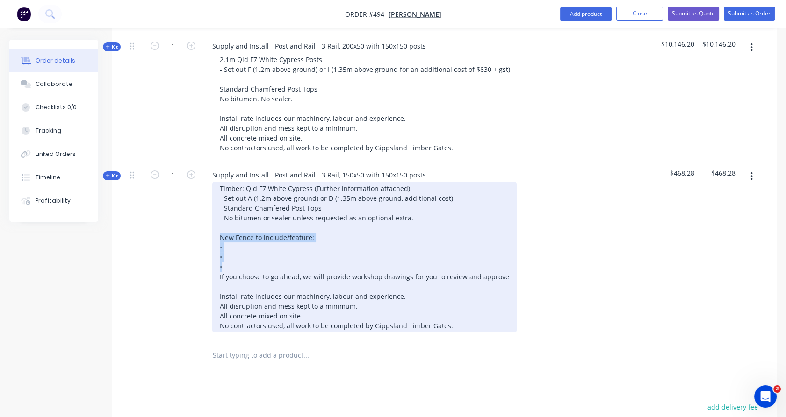
drag, startPoint x: 232, startPoint y: 254, endPoint x: 212, endPoint y: 221, distance: 38.8
click at [212, 221] on div "Timber: Qld F7 White Cypress (Further information attached) - Set out A (1.2m a…" at bounding box center [364, 257] width 304 height 151
copy div "New Fence to include/feature: • • •"
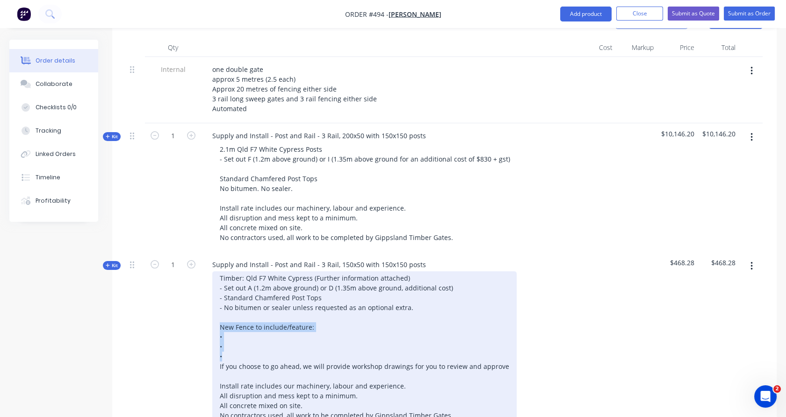
scroll to position [337, 0]
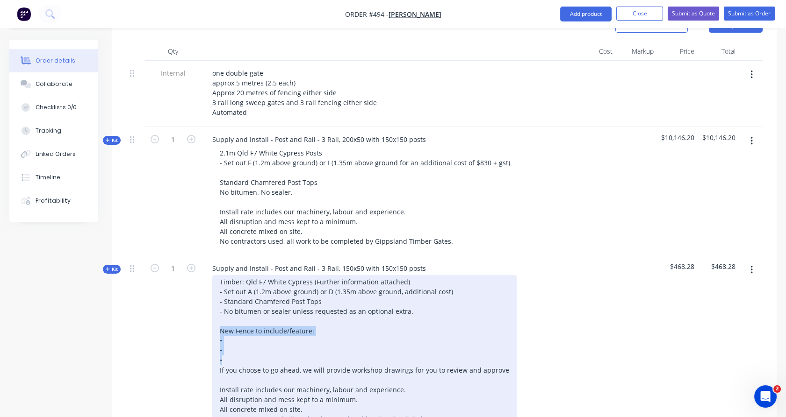
click at [251, 346] on div "Timber: Qld F7 White Cypress (Further information attached) - Set out A (1.2m a…" at bounding box center [364, 350] width 304 height 151
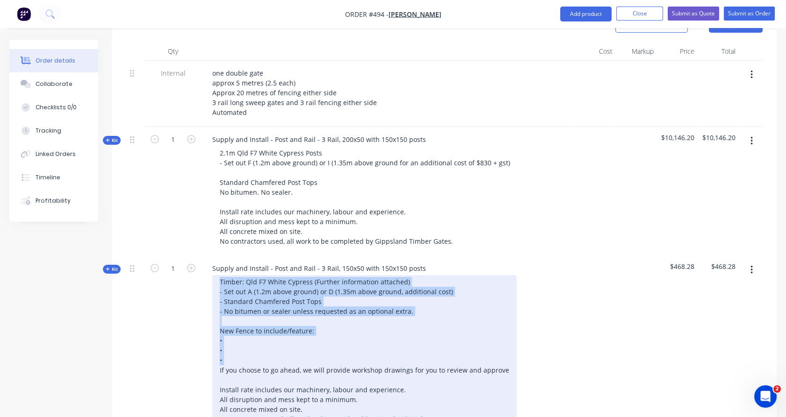
drag, startPoint x: 251, startPoint y: 346, endPoint x: 206, endPoint y: 271, distance: 88.1
click at [206, 275] on div "Timber: Qld F7 White Cypress (Further information attached) - Set out A (1.2m a…" at bounding box center [388, 350] width 366 height 151
copy div "Timber: Qld F7 White Cypress (Further information attached) - Set out A (1.2m a…"
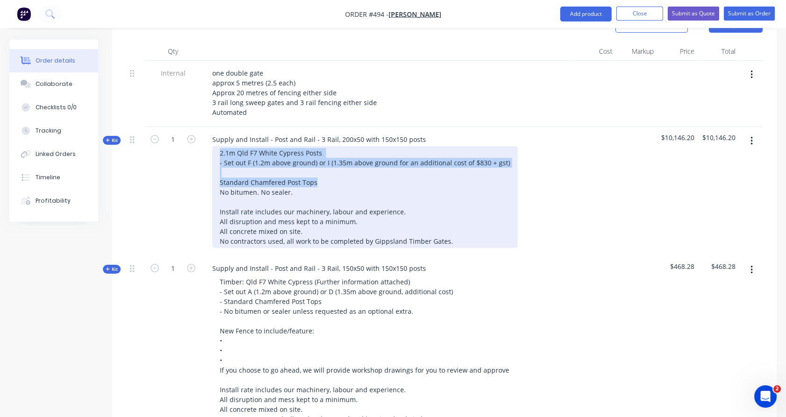
drag, startPoint x: 322, startPoint y: 171, endPoint x: 202, endPoint y: 135, distance: 125.3
click at [202, 135] on div "Supply and Install - Post and Rail - 3 Rail, 200x50 with 150x150 posts 2.1m Qld…" at bounding box center [388, 191] width 374 height 129
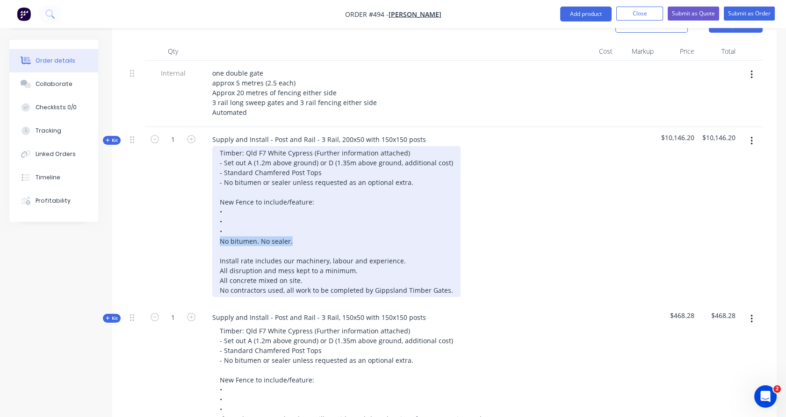
drag, startPoint x: 308, startPoint y: 232, endPoint x: 202, endPoint y: 231, distance: 106.1
click at [202, 231] on div "Supply and Install - Post and Rail - 3 Rail, 200x50 with 150x150 posts Timber: …" at bounding box center [388, 216] width 374 height 178
click at [244, 194] on div "Timber: Qld F7 White Cypress (Further information attached) - Set out A (1.2m a…" at bounding box center [336, 221] width 248 height 151
click at [244, 209] on div "Timber: Qld F7 White Cypress (Further information attached) - Set out A (1.2m a…" at bounding box center [336, 221] width 248 height 151
click at [241, 216] on div "Timber: Qld F7 White Cypress (Further information attached) - Set out A (1.2m a…" at bounding box center [336, 221] width 248 height 151
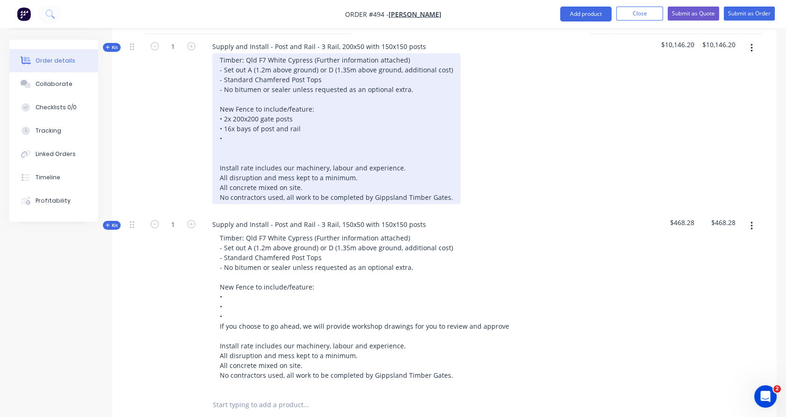
scroll to position [330, 0]
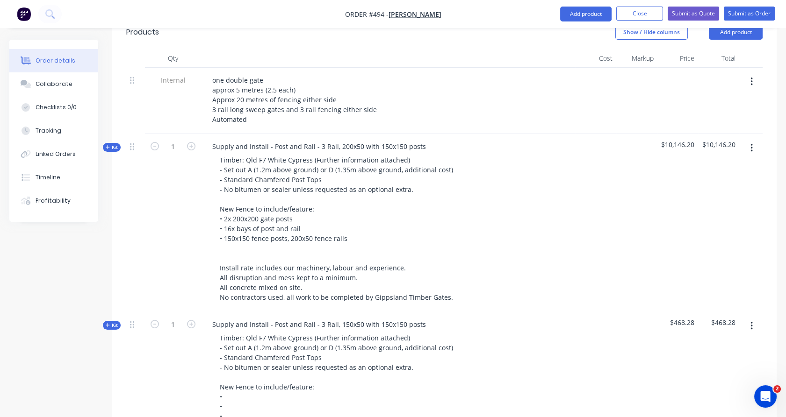
click at [753, 318] on button "button" at bounding box center [751, 326] width 22 height 17
click at [707, 400] on div "Delete" at bounding box center [718, 407] width 72 height 14
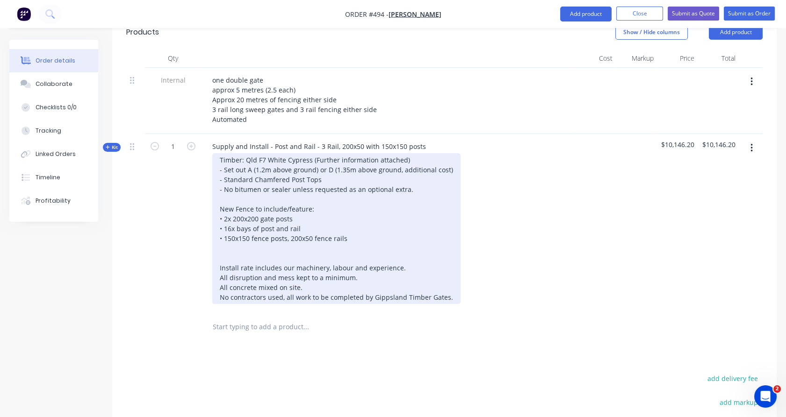
click at [251, 154] on div "Timber: Qld F7 White Cypress (Further information attached) - Set out A (1.2m a…" at bounding box center [336, 228] width 248 height 151
click at [329, 156] on div "Timber: Qld F7 White Cypress (Further information attached) - Set out F (1.2m a…" at bounding box center [336, 228] width 248 height 151
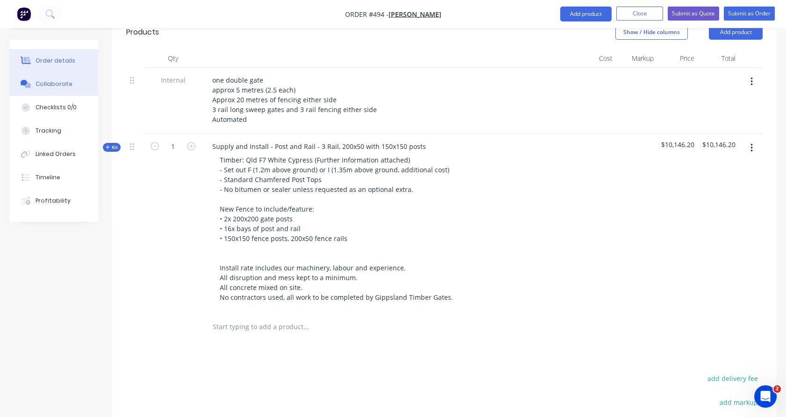
click at [71, 87] on button "Collaborate" at bounding box center [53, 83] width 89 height 23
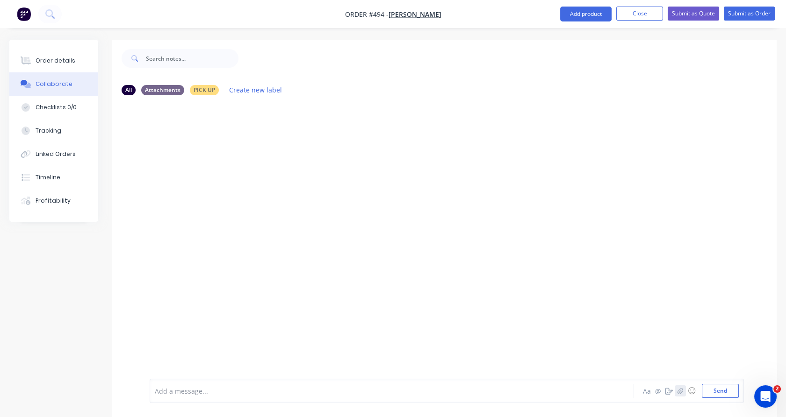
click at [681, 395] on button "button" at bounding box center [679, 391] width 11 height 11
click at [723, 394] on button "Send" at bounding box center [720, 391] width 37 height 14
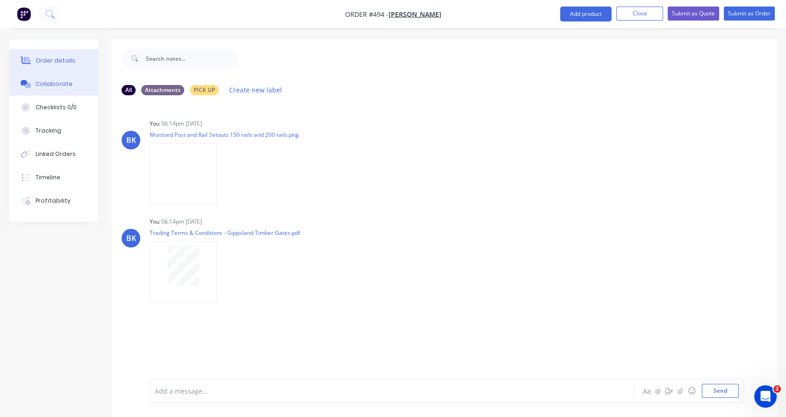
click at [55, 65] on button "Order details" at bounding box center [53, 60] width 89 height 23
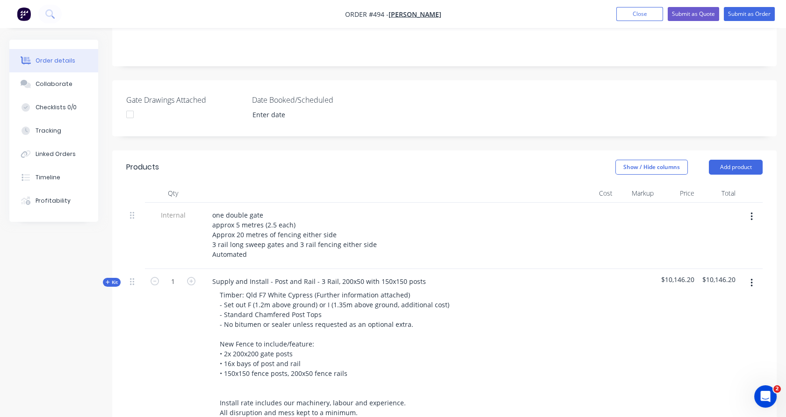
scroll to position [196, 0]
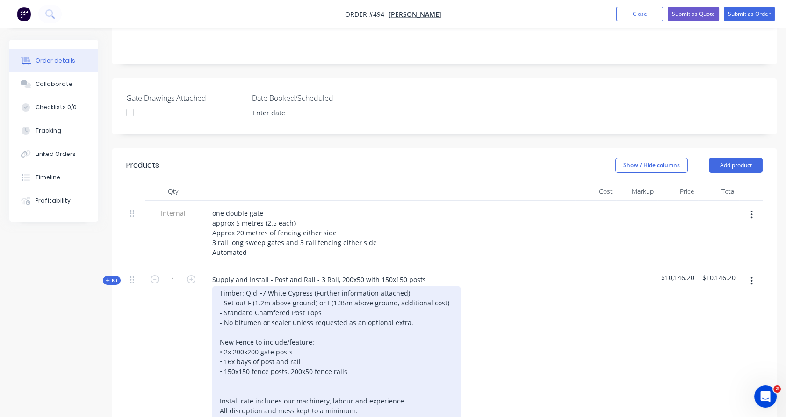
click at [440, 288] on div "Timber: Qld F7 White Cypress (Further information attached) - Set out F (1.2m a…" at bounding box center [336, 362] width 248 height 151
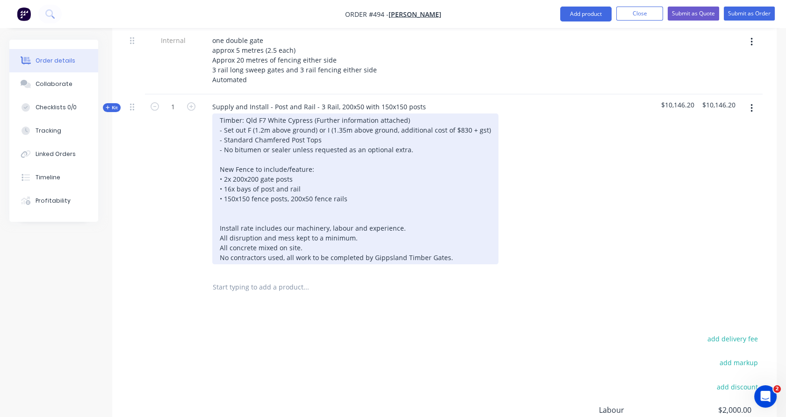
scroll to position [369, 0]
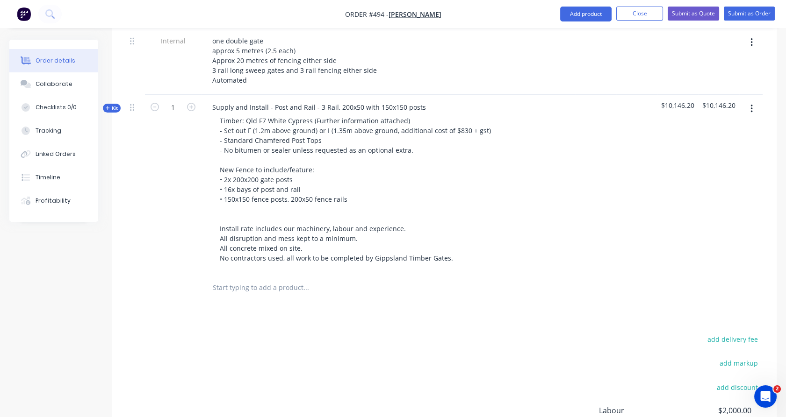
click at [278, 279] on input "text" at bounding box center [305, 288] width 187 height 19
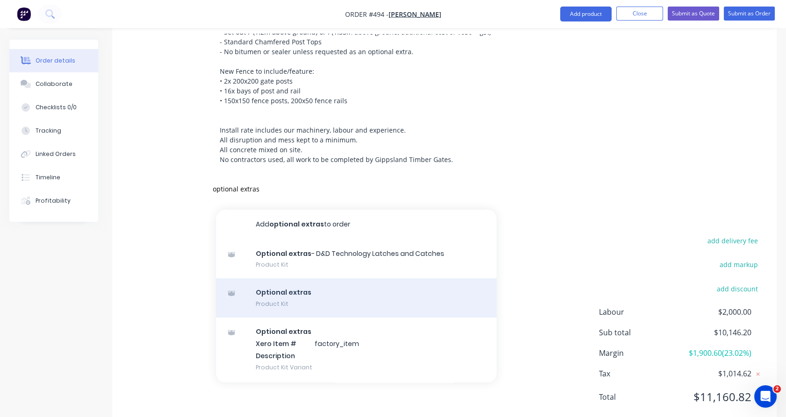
click at [284, 284] on div "Optional extras Product Kit" at bounding box center [356, 298] width 280 height 39
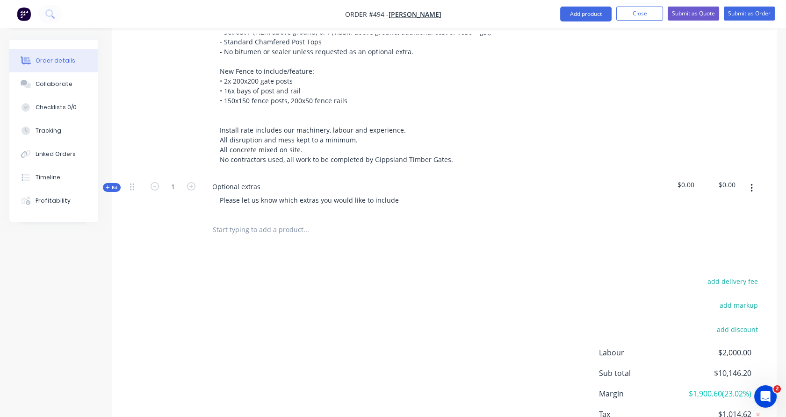
click at [109, 185] on icon "button" at bounding box center [108, 187] width 4 height 5
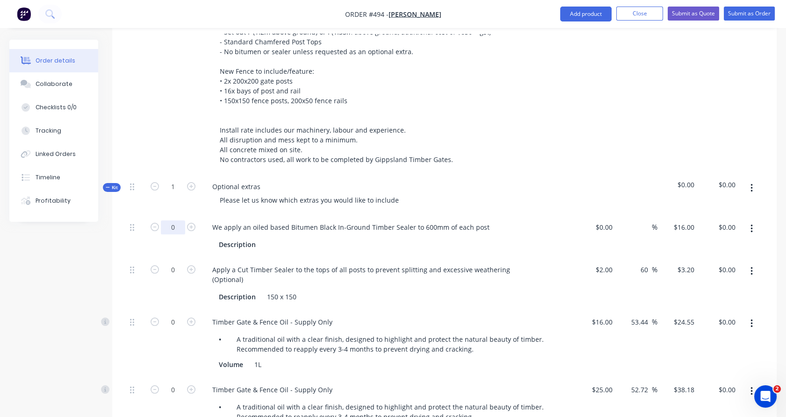
click at [181, 221] on input "0" at bounding box center [173, 228] width 24 height 14
click at [684, 221] on div "16 $16.00" at bounding box center [683, 228] width 29 height 14
click at [751, 267] on icon "button" at bounding box center [751, 271] width 2 height 8
click at [709, 327] on div "Delete" at bounding box center [718, 334] width 72 height 14
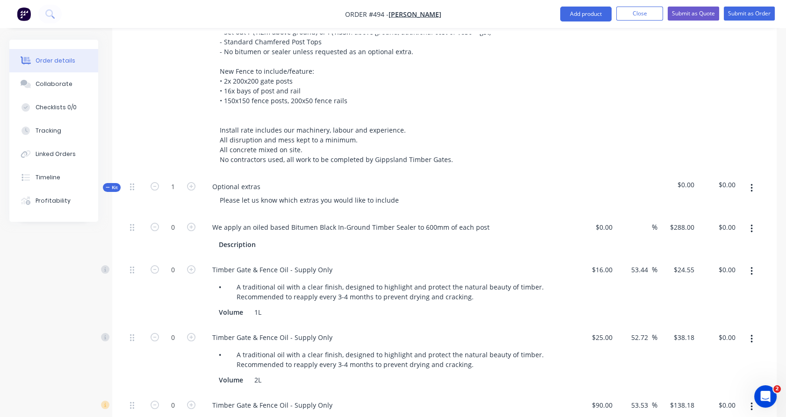
click at [751, 266] on icon "button" at bounding box center [751, 271] width 2 height 10
click at [710, 327] on div "Delete" at bounding box center [718, 334] width 72 height 14
click at [751, 267] on icon "button" at bounding box center [751, 271] width 2 height 8
click at [707, 327] on div "Delete" at bounding box center [718, 334] width 72 height 14
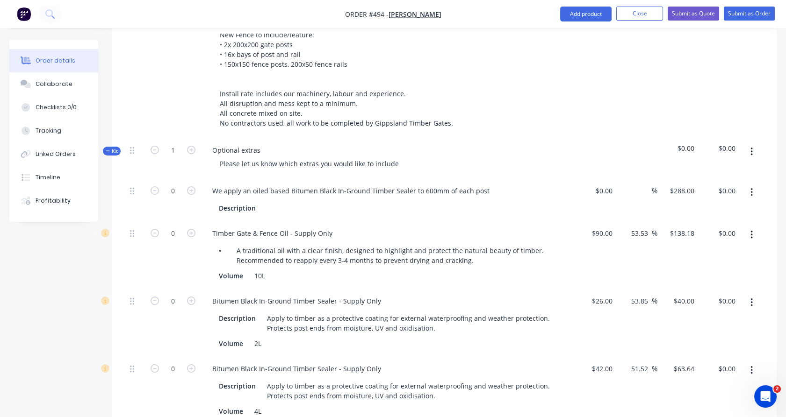
click at [751, 298] on icon "button" at bounding box center [751, 303] width 2 height 10
click at [730, 358] on div "Delete" at bounding box center [718, 365] width 72 height 14
click at [748, 294] on button "button" at bounding box center [751, 302] width 22 height 17
click at [719, 358] on div "Delete" at bounding box center [718, 365] width 72 height 14
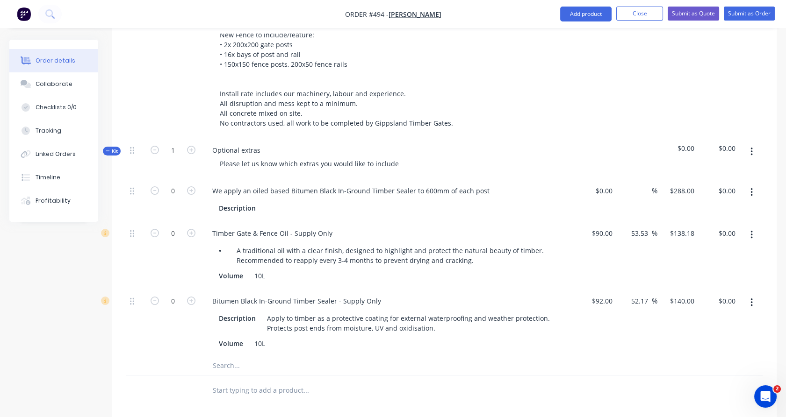
click at [755, 294] on button "button" at bounding box center [751, 302] width 22 height 17
click at [703, 358] on div "Delete" at bounding box center [718, 365] width 72 height 14
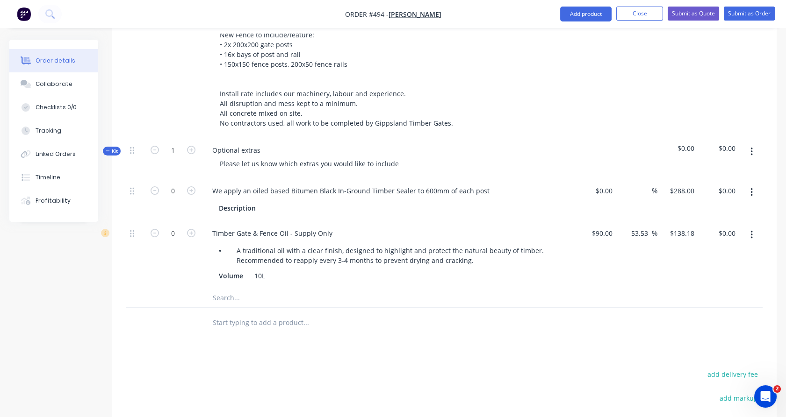
click at [753, 227] on button "button" at bounding box center [751, 235] width 22 height 17
click at [708, 290] on div "Delete" at bounding box center [718, 297] width 72 height 14
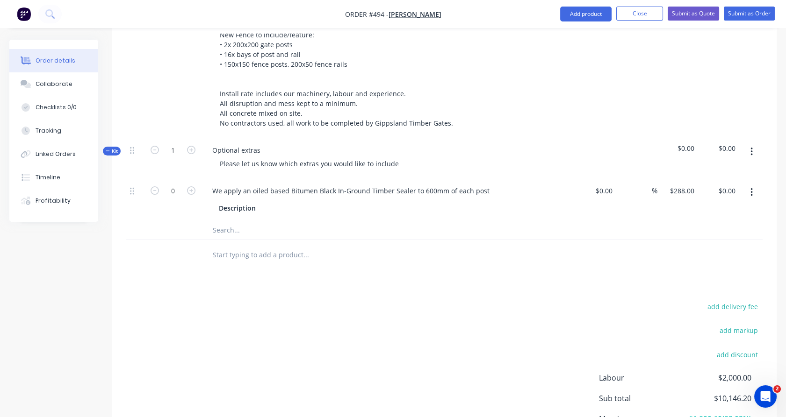
click at [201, 274] on div "Products Show / Hide columns Add product Qty Cost Markup Price Total Internal o…" at bounding box center [444, 168] width 664 height 654
click at [222, 246] on input "text" at bounding box center [305, 255] width 187 height 19
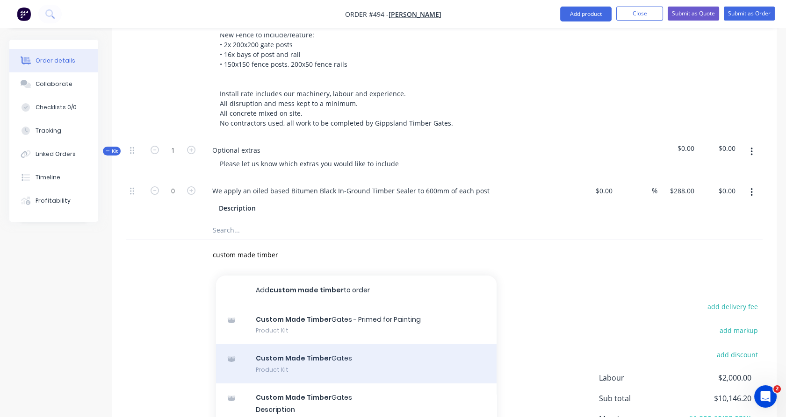
click at [274, 347] on div "Custom Made Timber Gates Product Kit" at bounding box center [356, 363] width 280 height 39
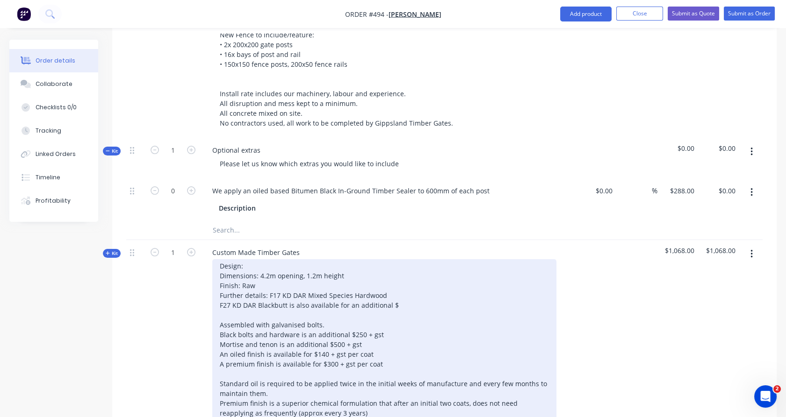
click at [276, 259] on div "Design: Dimensions: 4.2m opening, 1.2m height Finish: Raw Further details: F17 …" at bounding box center [384, 364] width 344 height 210
click at [266, 262] on div "Design: Gentle Sweep ( 4 rails + sweep rail and diagonal brace) Dimensions: 4.2…" at bounding box center [384, 364] width 344 height 210
click at [264, 278] on div "Design: Gentle Sweep ( 4 rails + sweep rail and diagonal brace) Dimensions: 5.0…" at bounding box center [384, 364] width 344 height 210
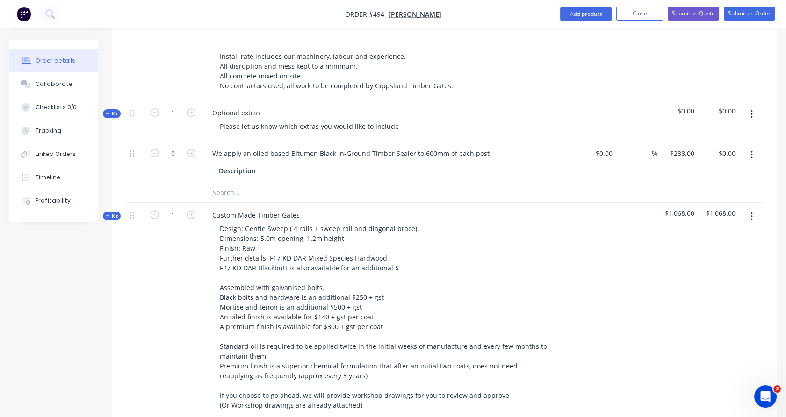
click at [110, 213] on span "Kit" at bounding box center [112, 216] width 12 height 7
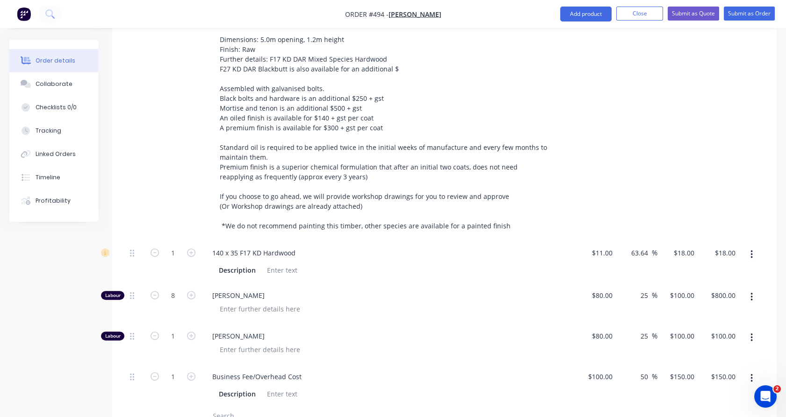
scroll to position [740, 0]
click at [176, 247] on input "1" at bounding box center [173, 254] width 24 height 14
click at [177, 213] on div "1" at bounding box center [173, 122] width 56 height 237
click at [179, 289] on input "8" at bounding box center [173, 296] width 24 height 14
click at [181, 324] on div "1" at bounding box center [173, 344] width 56 height 41
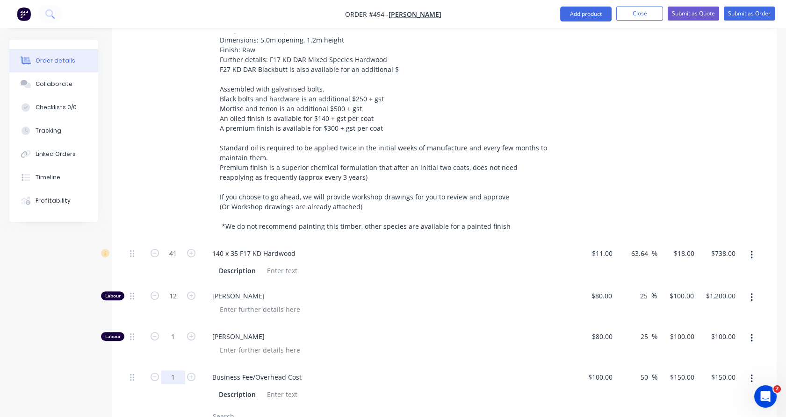
click at [177, 371] on input "1" at bounding box center [173, 378] width 24 height 14
click at [177, 386] on div "16" at bounding box center [173, 386] width 56 height 43
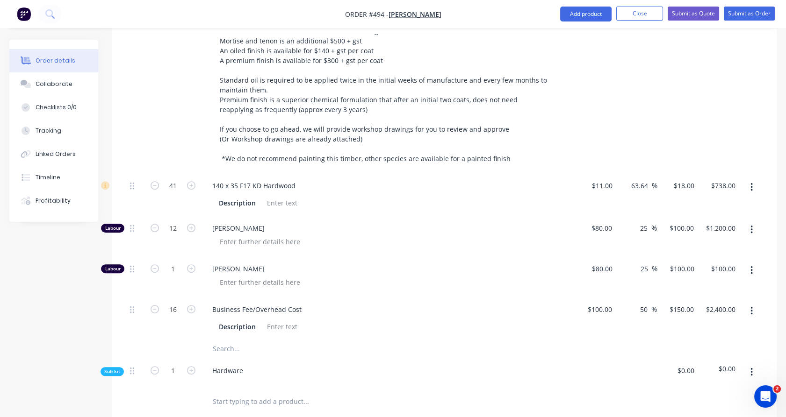
scroll to position [808, 0]
click at [693, 358] on div "$0.00" at bounding box center [677, 372] width 41 height 29
click at [688, 366] on span "$0.00" at bounding box center [678, 371] width 34 height 10
click at [120, 367] on div "Sub-kit" at bounding box center [111, 371] width 23 height 9
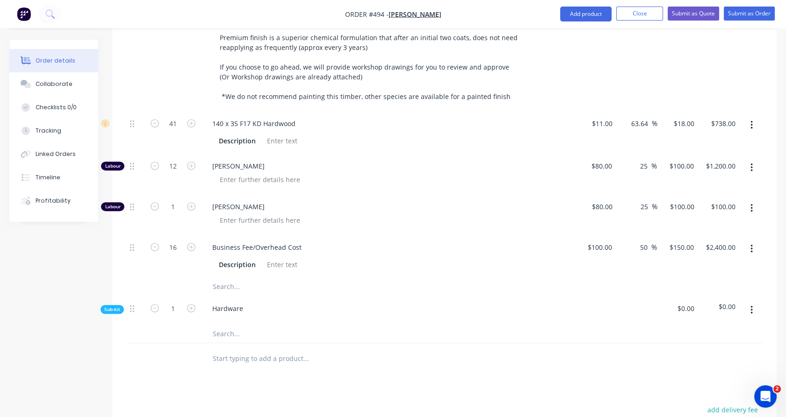
click at [220, 324] on input "text" at bounding box center [305, 333] width 187 height 19
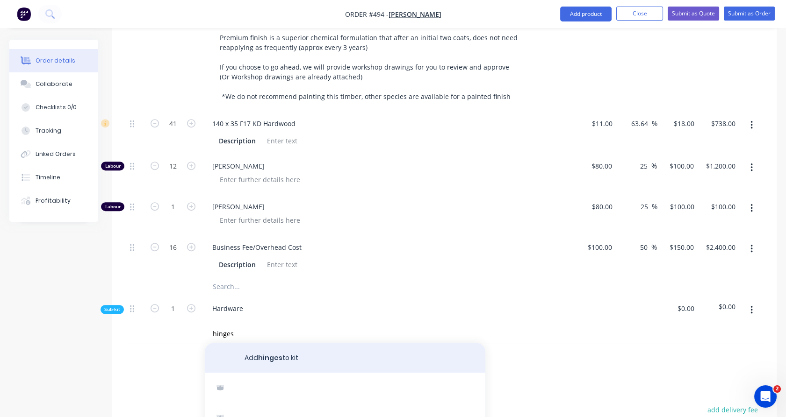
click at [285, 346] on button "Add hinges to kit" at bounding box center [345, 358] width 280 height 30
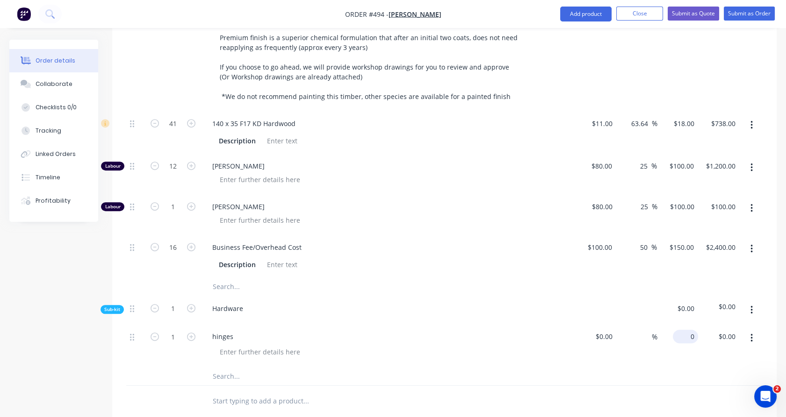
click at [692, 330] on input "0" at bounding box center [687, 337] width 22 height 14
click at [697, 324] on div "$500.00 500" at bounding box center [677, 345] width 41 height 43
click at [113, 306] on span "Sub-kit" at bounding box center [112, 309] width 16 height 7
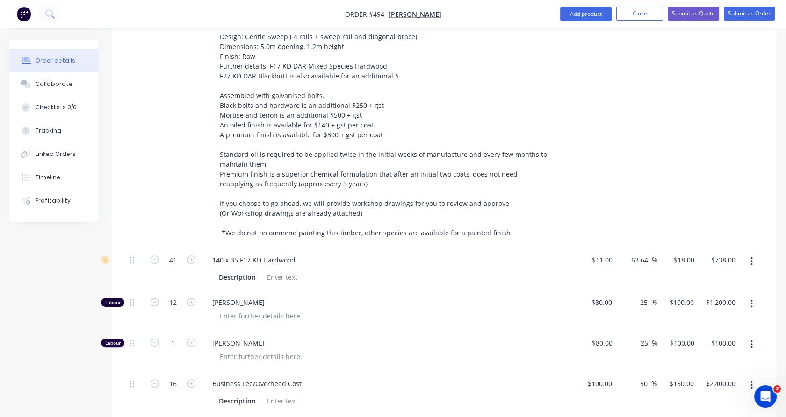
scroll to position [702, 0]
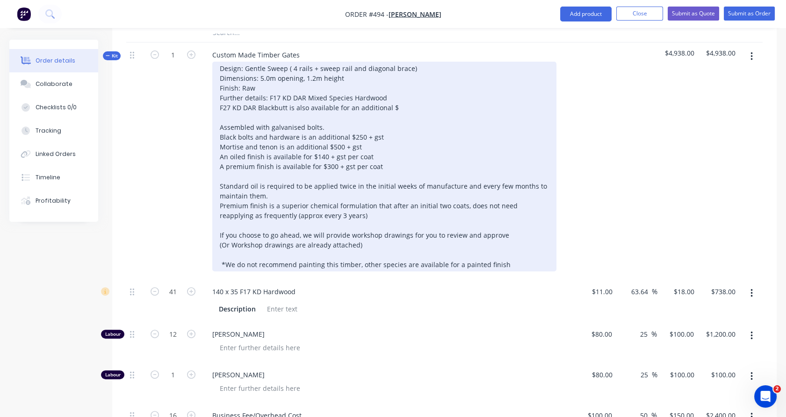
click at [287, 232] on div "Design: Gentle Sweep ( 4 rails + sweep rail and diagonal brace) Dimensions: 5.0…" at bounding box center [384, 167] width 344 height 210
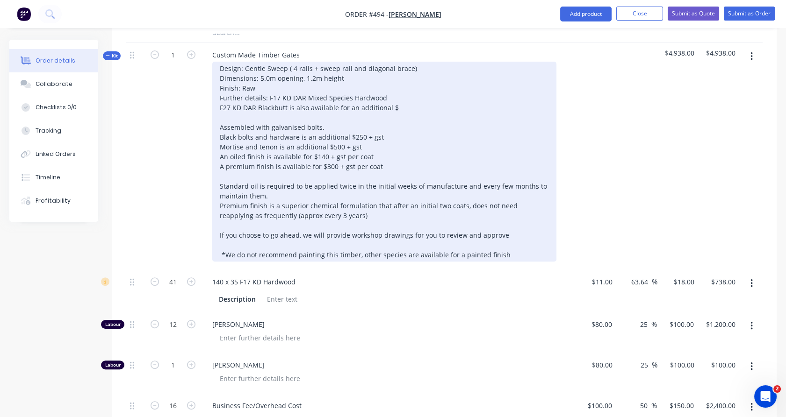
click at [397, 91] on div "Design: Gentle Sweep ( 4 rails + sweep rail and diagonal brace) Dimensions: 5.0…" at bounding box center [384, 162] width 344 height 200
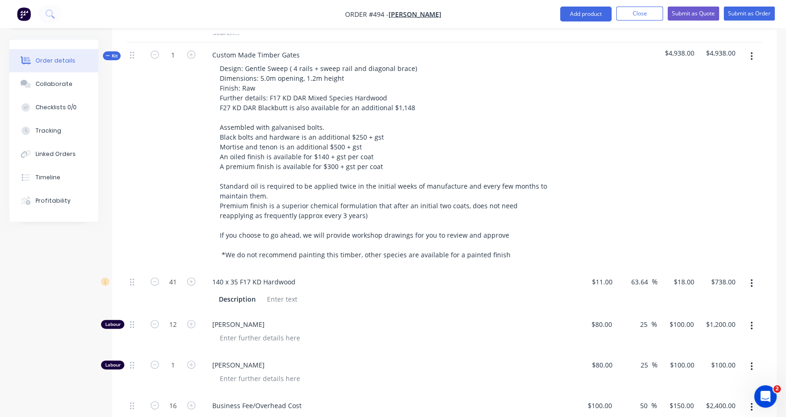
click at [189, 133] on div "1" at bounding box center [173, 156] width 56 height 227
click at [113, 52] on span "Kit" at bounding box center [112, 55] width 12 height 7
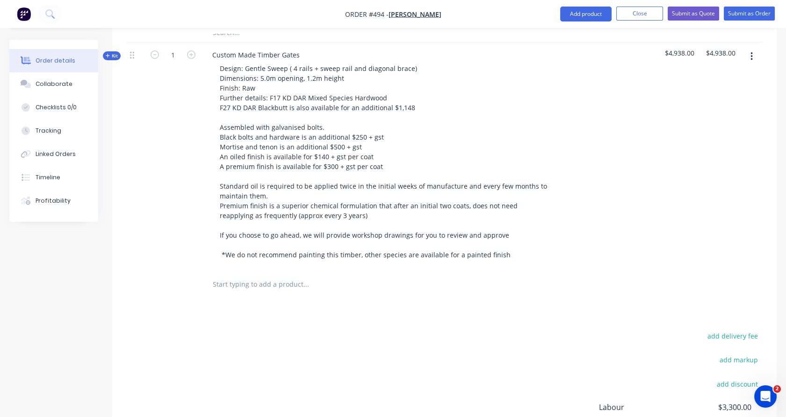
click at [257, 275] on input "text" at bounding box center [305, 284] width 187 height 19
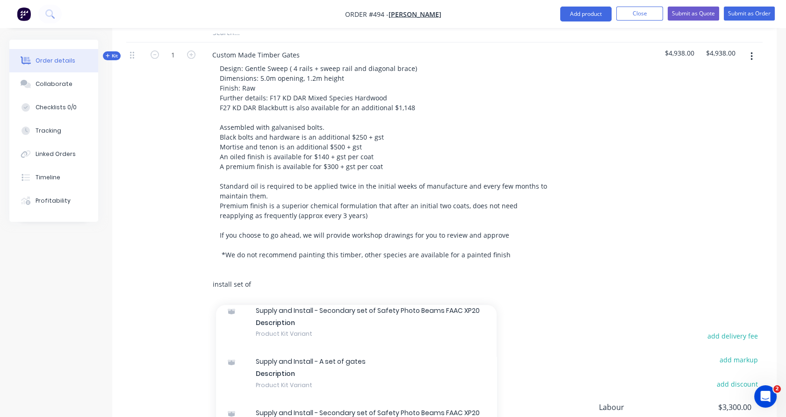
scroll to position [580, 0]
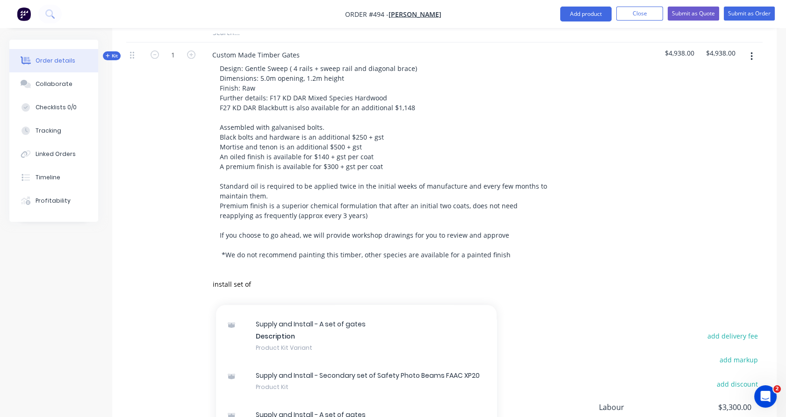
click at [295, 318] on div "Supply and Install - A set of gates Description Product Kit Variant" at bounding box center [356, 335] width 280 height 51
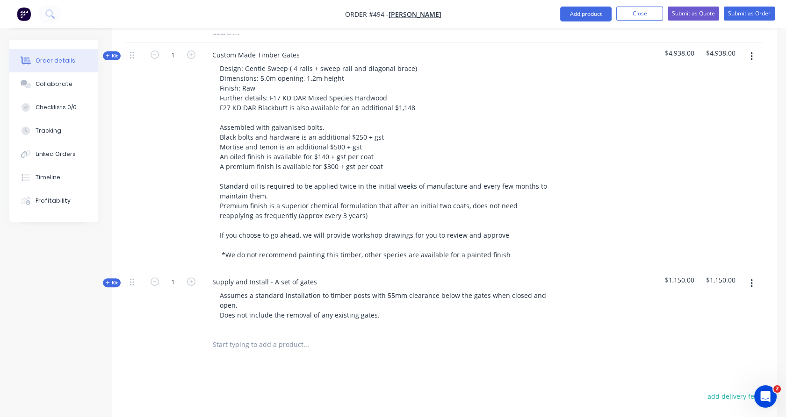
click at [109, 280] on icon "button" at bounding box center [108, 282] width 4 height 5
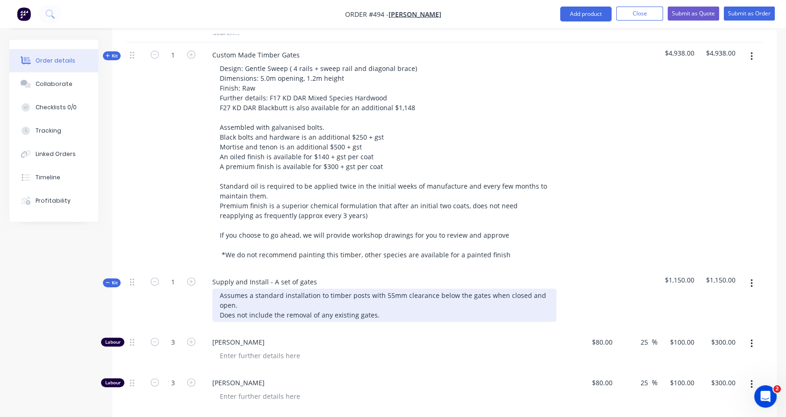
click at [384, 300] on div "Assumes a standard installation to timber posts with 55mm clearance below the g…" at bounding box center [384, 305] width 344 height 33
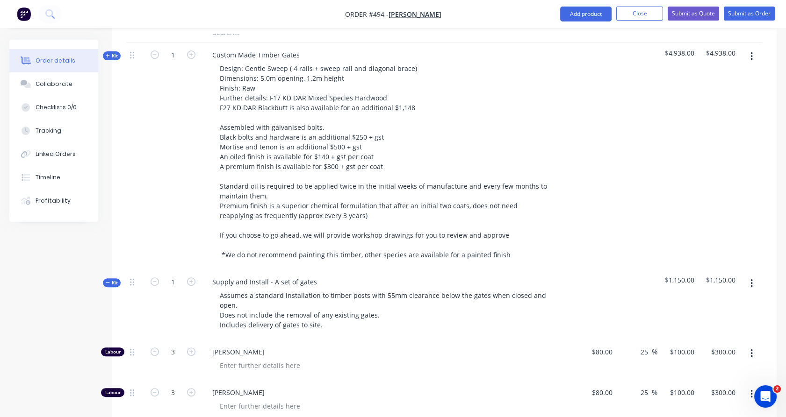
click at [174, 309] on div "1" at bounding box center [173, 305] width 56 height 70
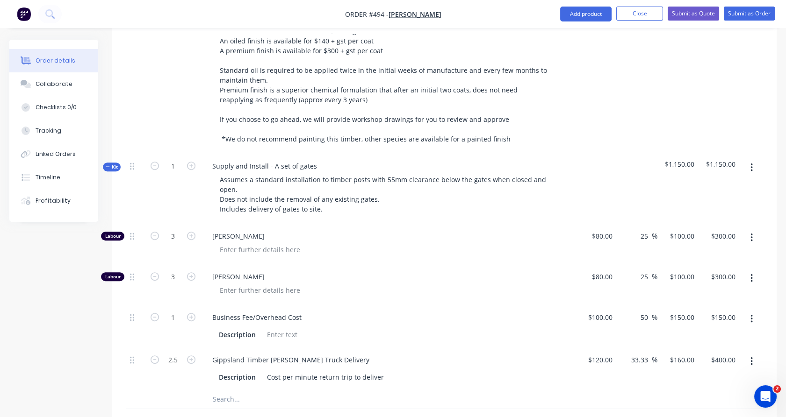
scroll to position [820, 0]
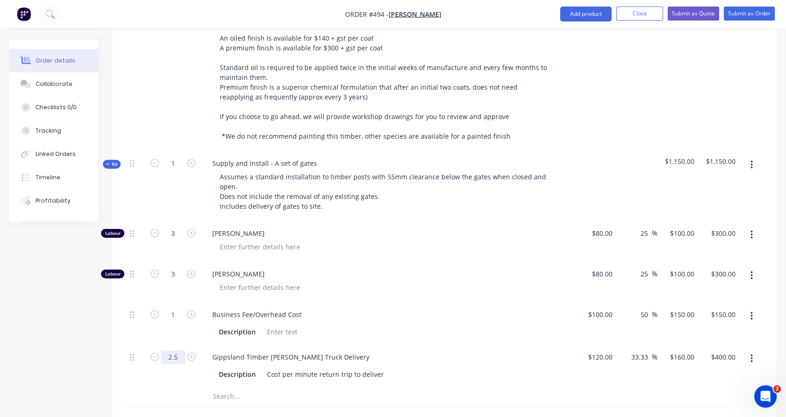
click at [173, 351] on input "2.5" at bounding box center [173, 358] width 24 height 14
click at [176, 363] on div "1.5" at bounding box center [173, 366] width 56 height 43
click at [111, 161] on span "Kit" at bounding box center [112, 164] width 12 height 7
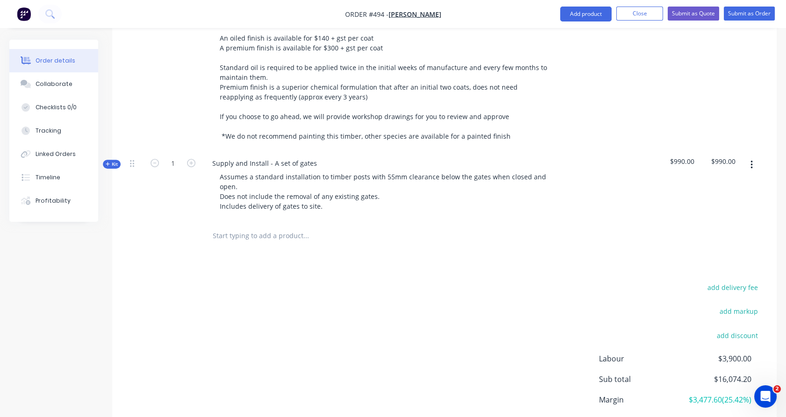
click at [238, 227] on input "text" at bounding box center [305, 236] width 187 height 19
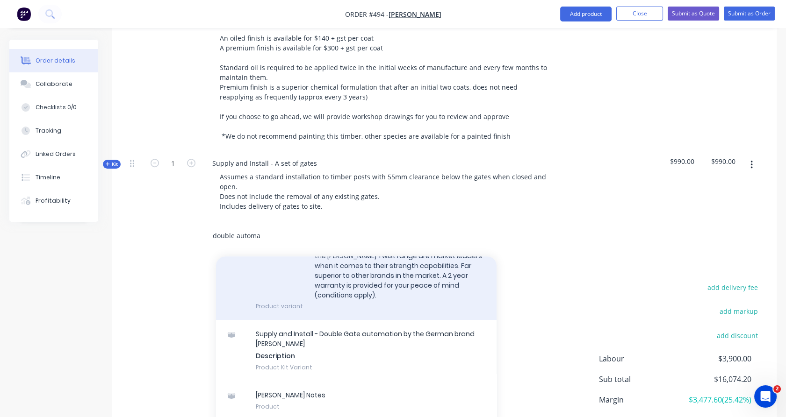
scroll to position [358, 0]
click at [281, 320] on div "Supply and Install - Double Gate automation by the German brand [PERSON_NAME] D…" at bounding box center [356, 350] width 280 height 61
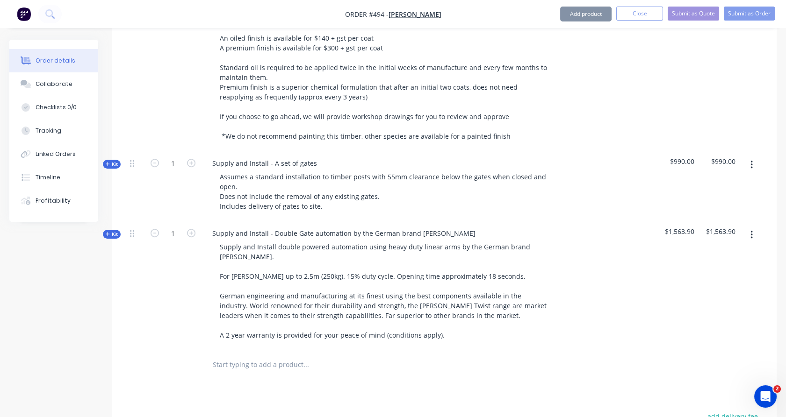
click at [258, 356] on input "text" at bounding box center [305, 365] width 187 height 19
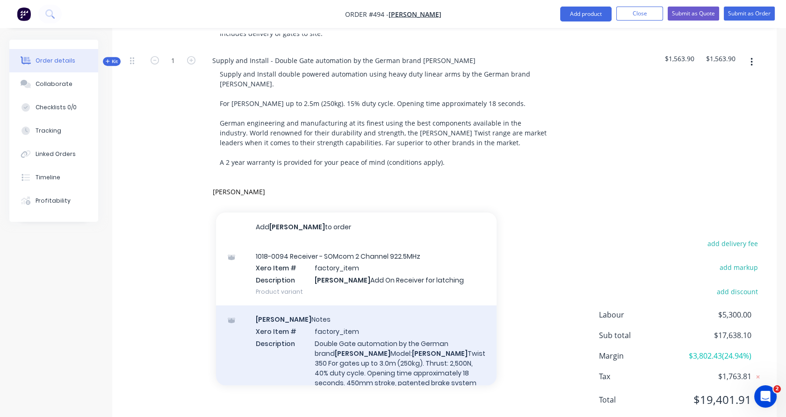
click at [294, 314] on div "[PERSON_NAME] Notes Xero Item # factory_item Description Double Gate automation…" at bounding box center [356, 411] width 280 height 210
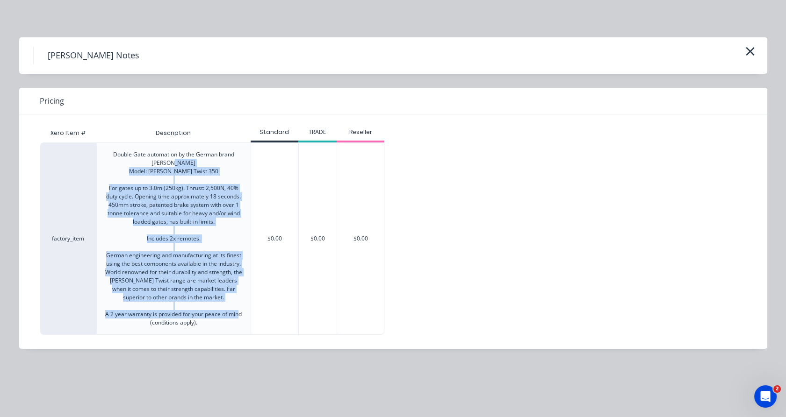
drag, startPoint x: 209, startPoint y: 333, endPoint x: 136, endPoint y: 168, distance: 180.3
click at [136, 168] on div "Double Gate automation by the German brand [PERSON_NAME] Model: [PERSON_NAME] T…" at bounding box center [174, 239] width 154 height 192
copy div "Model: [PERSON_NAME] Twist 350 For gates up to 3.0m (250kg). Thrust: 2,500N, 40…"
click at [751, 54] on icon "button" at bounding box center [750, 51] width 10 height 13
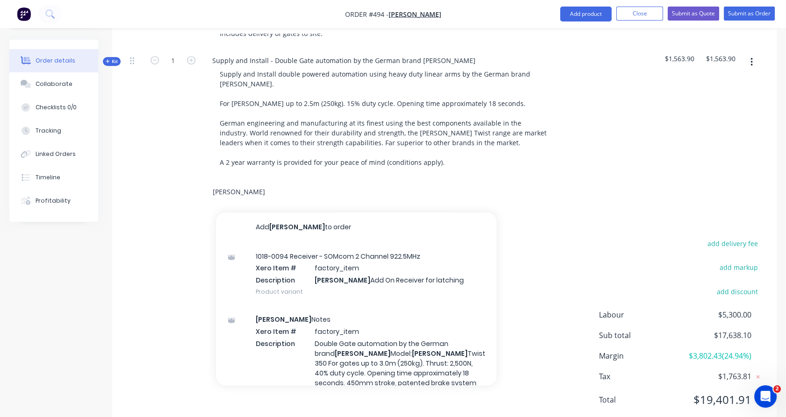
click at [224, 183] on input "[PERSON_NAME]" at bounding box center [305, 192] width 187 height 19
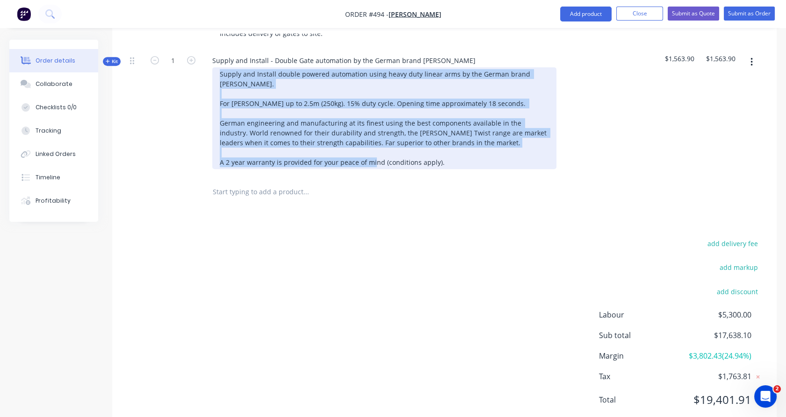
drag, startPoint x: 442, startPoint y: 145, endPoint x: 202, endPoint y: 60, distance: 254.6
click at [202, 60] on div "Supply and Install - Double Gate automation by the German brand [PERSON_NAME] S…" at bounding box center [388, 112] width 374 height 129
paste div
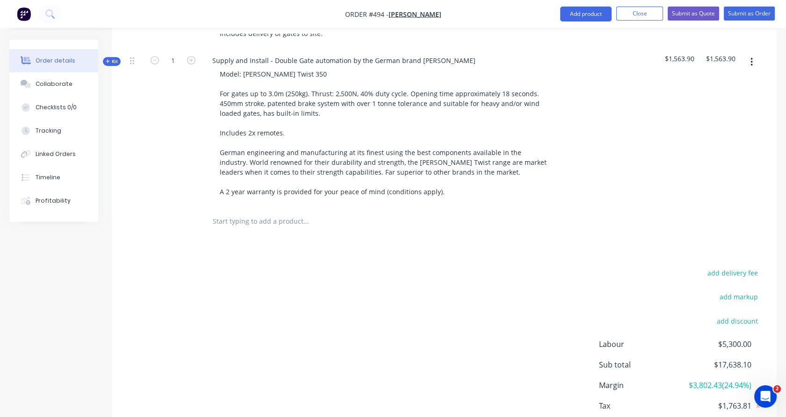
click at [162, 76] on div "1" at bounding box center [173, 127] width 56 height 158
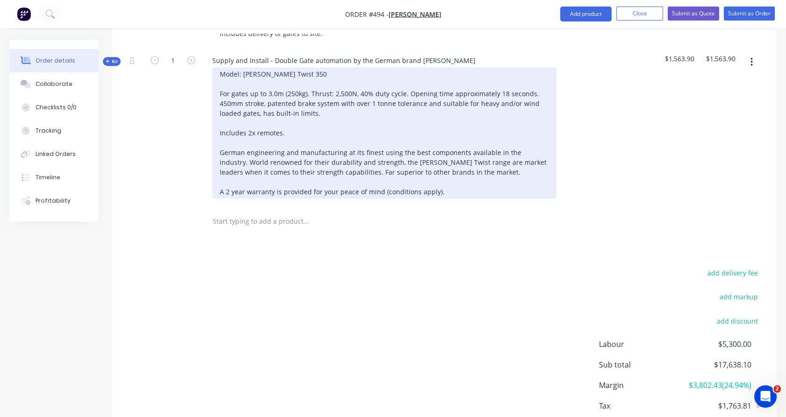
click at [285, 118] on div "Model: [PERSON_NAME] Twist 350 For gates up to 3.0m (250kg). Thrust: 2,500N, 40…" at bounding box center [384, 132] width 344 height 131
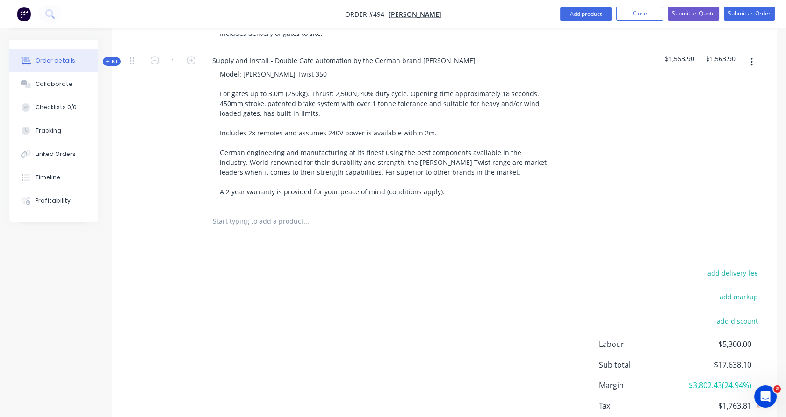
click at [117, 58] on span "Kit" at bounding box center [112, 61] width 12 height 7
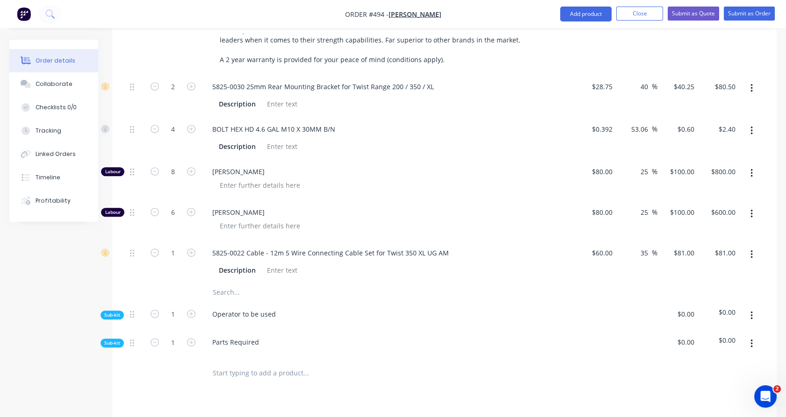
scroll to position [1126, 0]
click at [115, 311] on span "Sub-kit" at bounding box center [112, 314] width 16 height 7
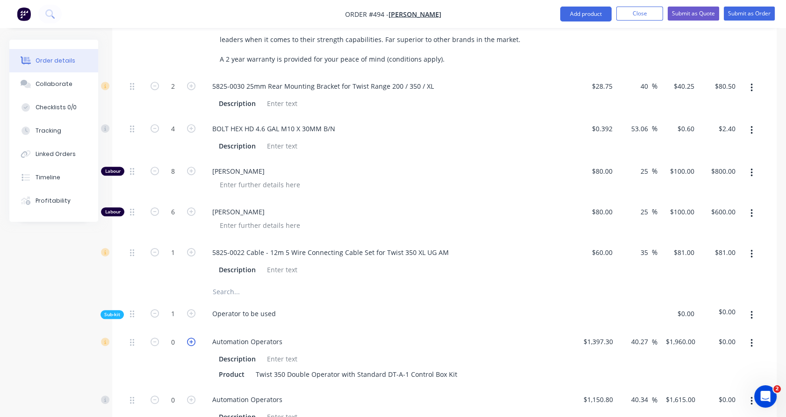
click at [193, 338] on icon "button" at bounding box center [191, 342] width 8 height 8
click at [751, 397] on icon "button" at bounding box center [751, 401] width 2 height 8
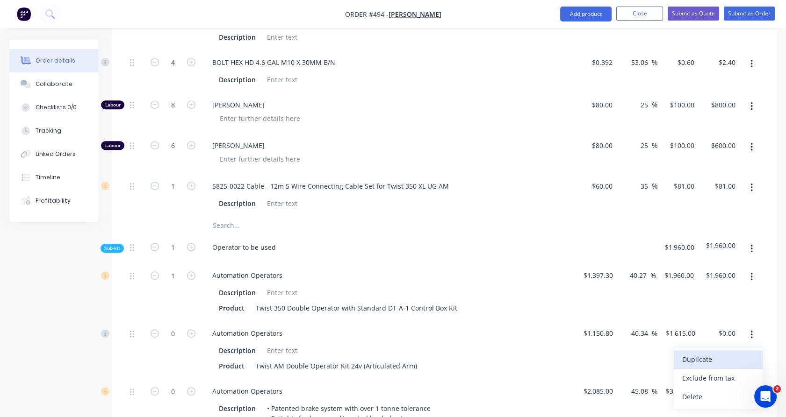
scroll to position [1194, 0]
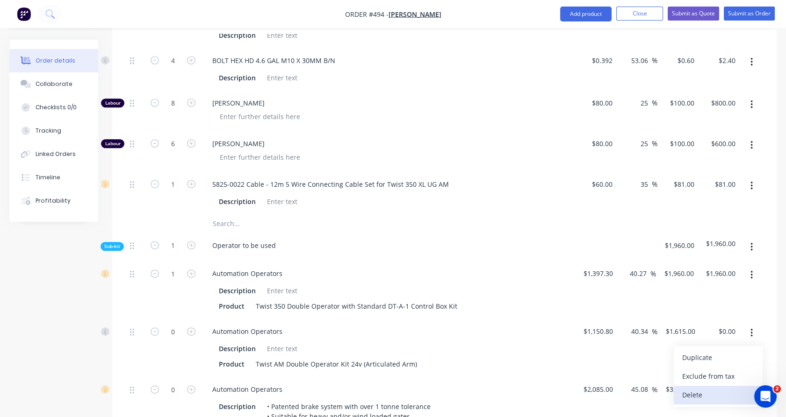
click at [703, 388] on div "Delete" at bounding box center [718, 395] width 72 height 14
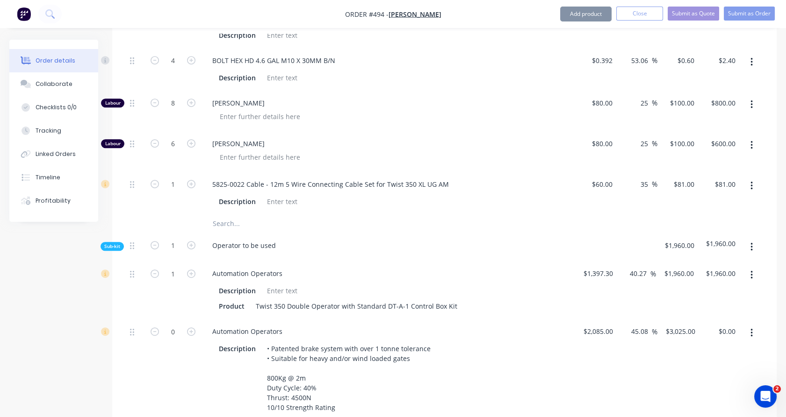
click at [753, 325] on button "button" at bounding box center [751, 333] width 22 height 17
click at [717, 388] on div "Delete" at bounding box center [718, 395] width 72 height 14
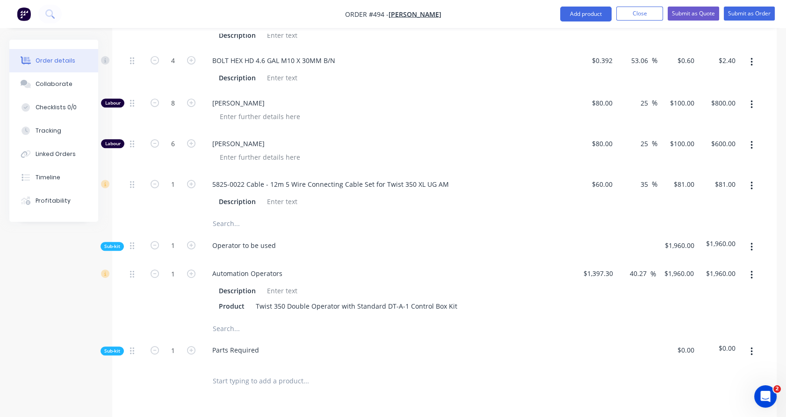
scroll to position [1232, 0]
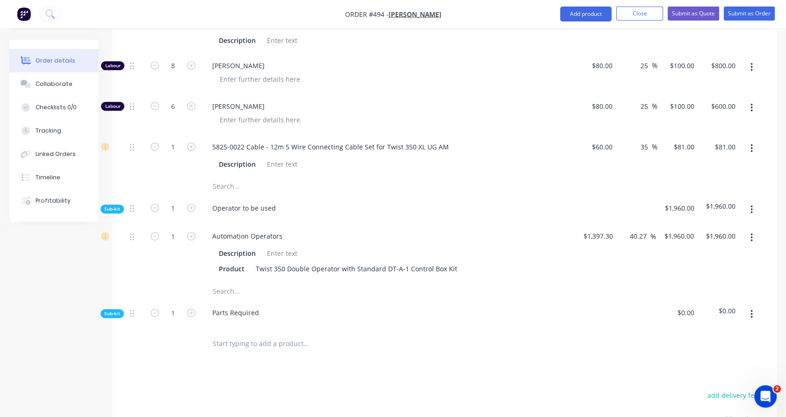
click at [108, 310] on span "Sub-kit" at bounding box center [112, 313] width 16 height 7
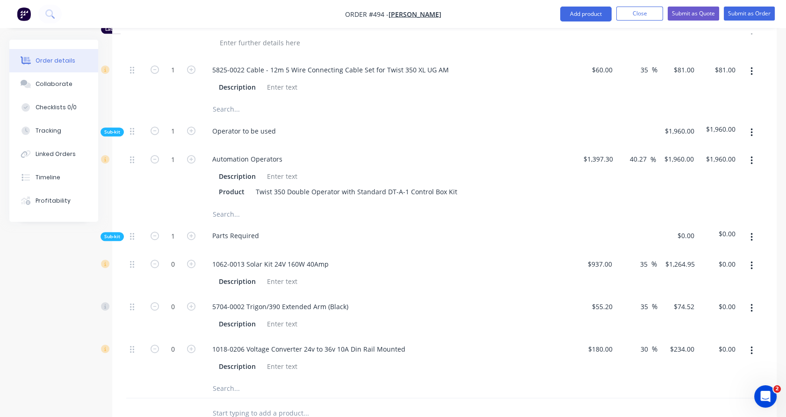
scroll to position [1312, 0]
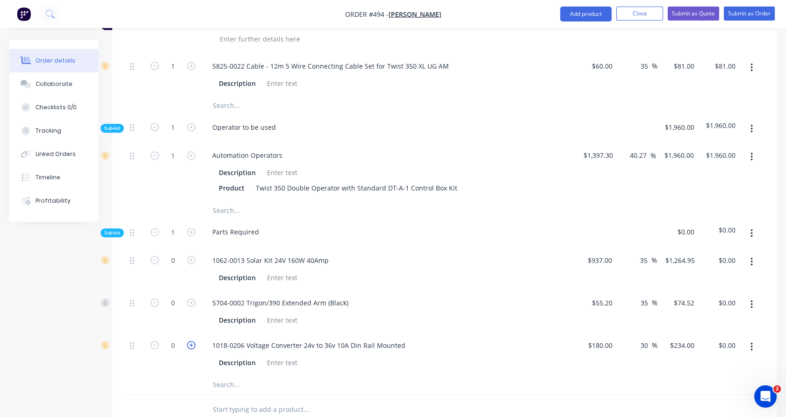
click at [191, 341] on icon "button" at bounding box center [191, 345] width 8 height 8
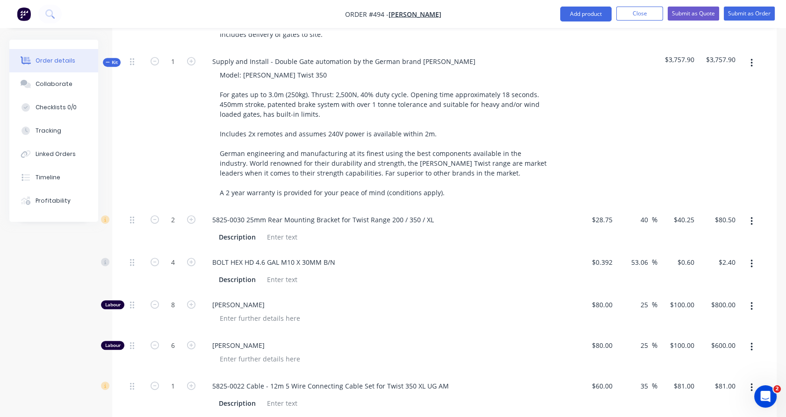
scroll to position [986, 0]
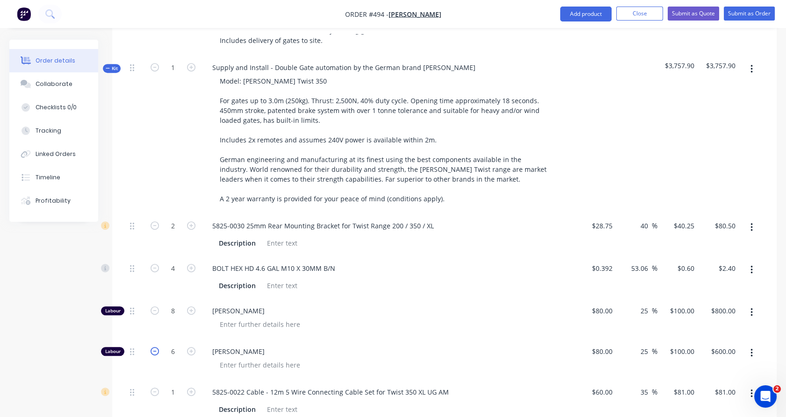
click at [155, 347] on icon "button" at bounding box center [155, 351] width 8 height 8
click at [156, 307] on icon "button" at bounding box center [155, 311] width 8 height 8
click at [109, 65] on span "Kit" at bounding box center [112, 68] width 12 height 7
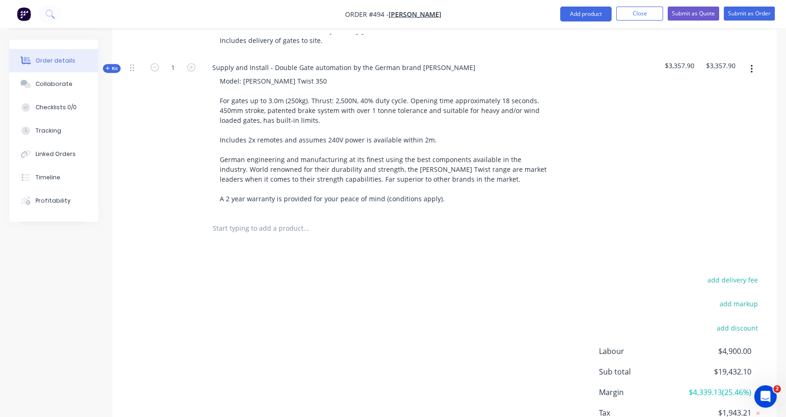
click at [258, 220] on input "text" at bounding box center [305, 228] width 187 height 19
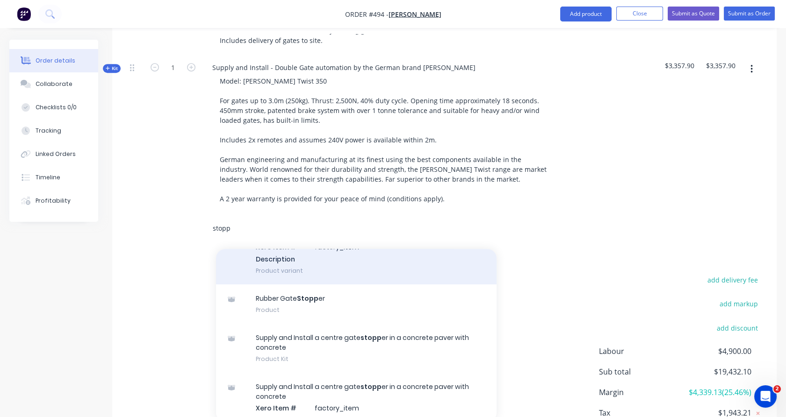
scroll to position [58, 0]
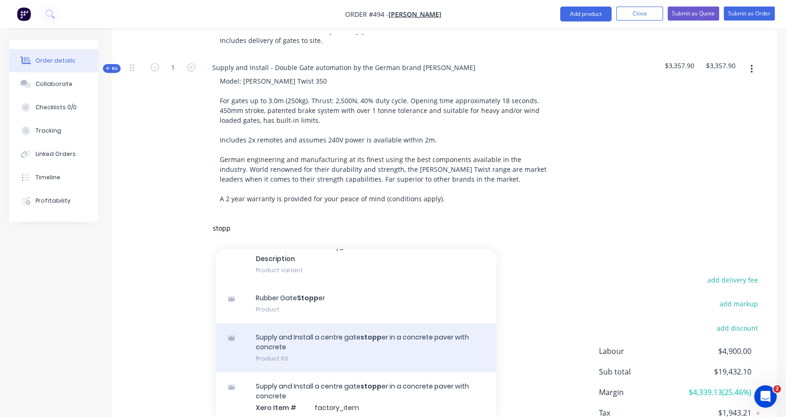
click at [288, 347] on div "Supply and Install a centre gate [PERSON_NAME] in a concrete paver with concret…" at bounding box center [356, 347] width 280 height 49
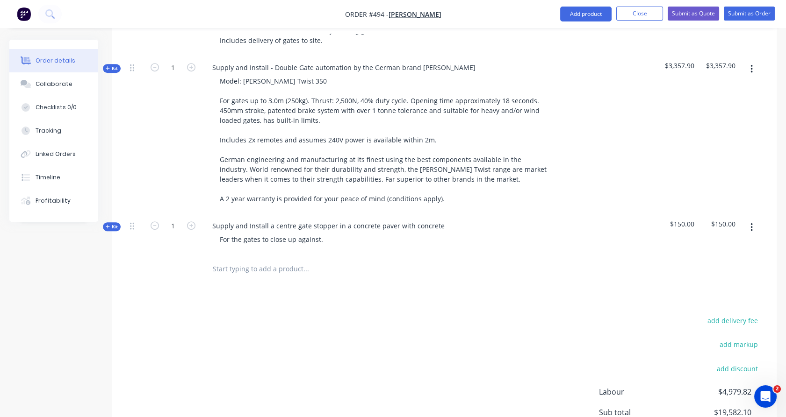
click at [265, 265] on div at bounding box center [369, 269] width 337 height 30
click at [243, 260] on input "text" at bounding box center [305, 269] width 187 height 19
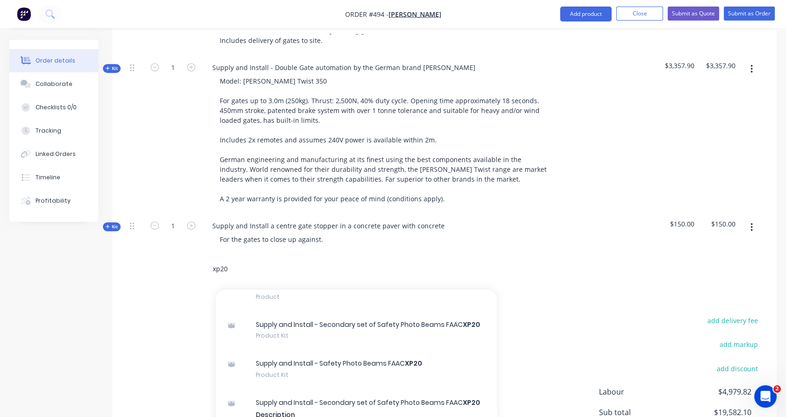
scroll to position [249, 0]
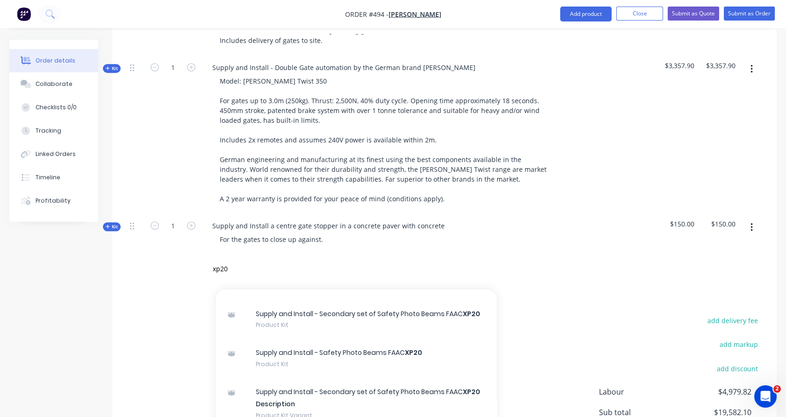
click at [277, 353] on div "Supply and Install - Safety Photo Beams FAAC XP20 Product Kit" at bounding box center [356, 358] width 280 height 39
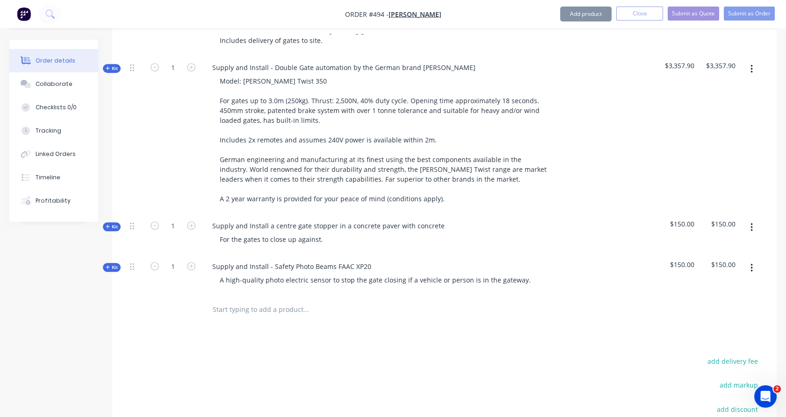
click at [239, 301] on input "text" at bounding box center [305, 310] width 187 height 19
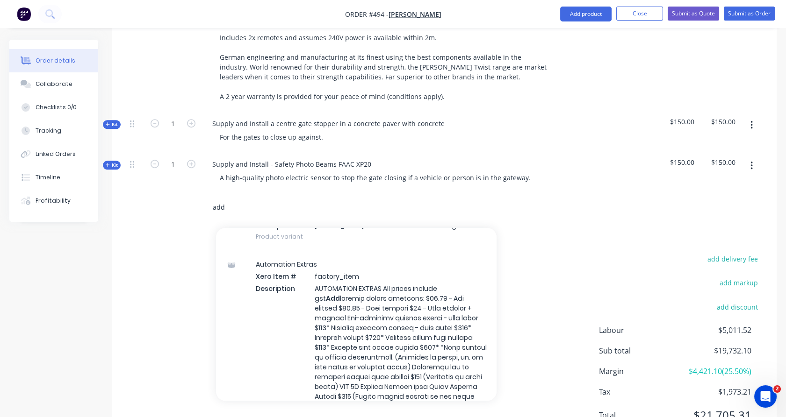
scroll to position [222, 0]
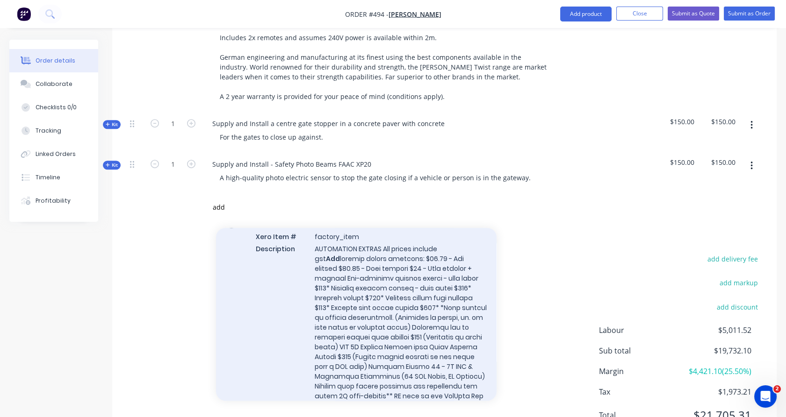
click at [310, 304] on div "Automation Extras Xero Item # factory_item Description AUTOMATION EXTRAS All pr…" at bounding box center [356, 350] width 280 height 279
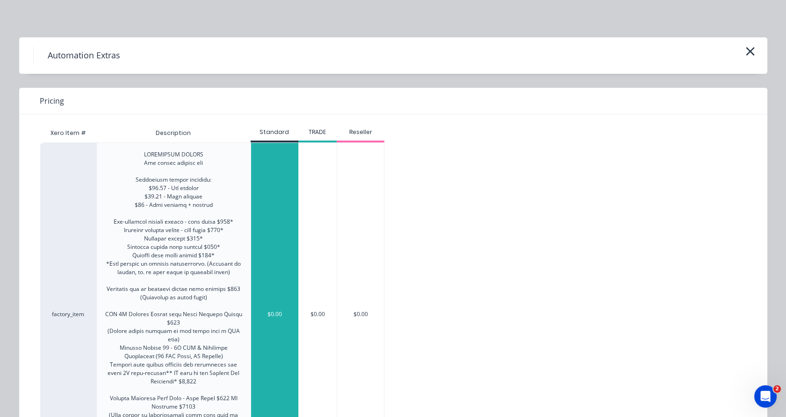
click at [279, 224] on div "$0.00" at bounding box center [274, 314] width 47 height 343
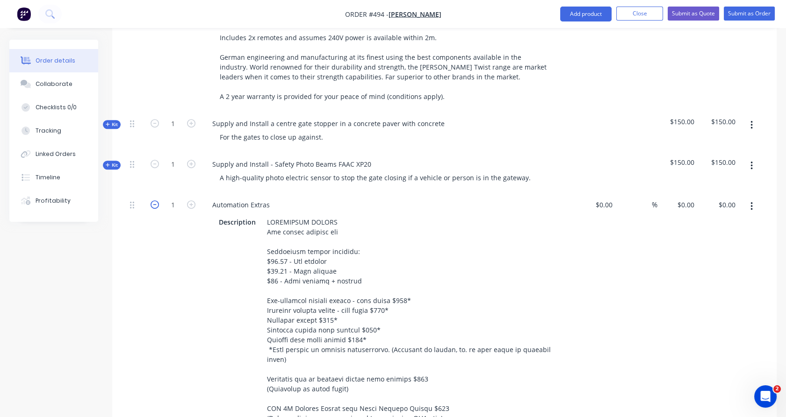
click at [153, 201] on icon "button" at bounding box center [155, 205] width 8 height 8
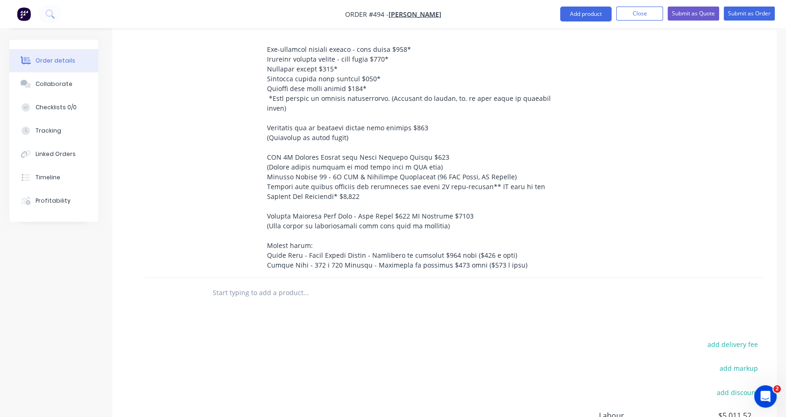
scroll to position [1455, 0]
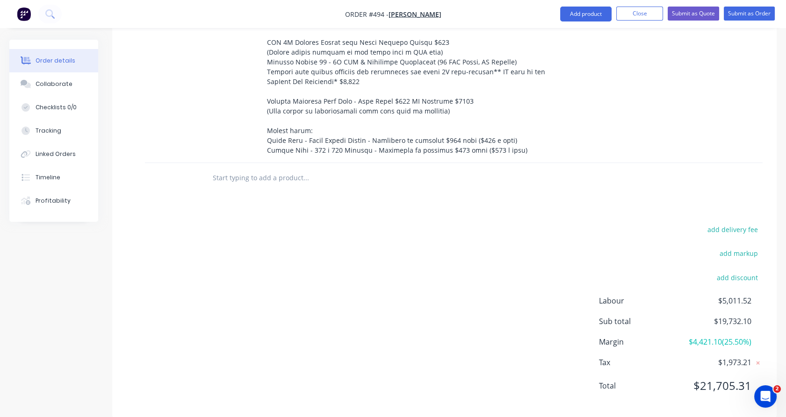
click at [249, 169] on input "text" at bounding box center [305, 178] width 187 height 19
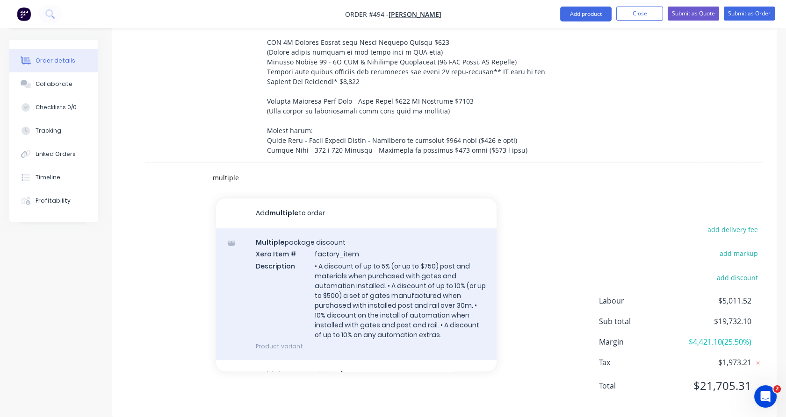
click at [281, 273] on div "Multiple package discount Xero Item # factory_item Description • A discount of …" at bounding box center [356, 295] width 280 height 132
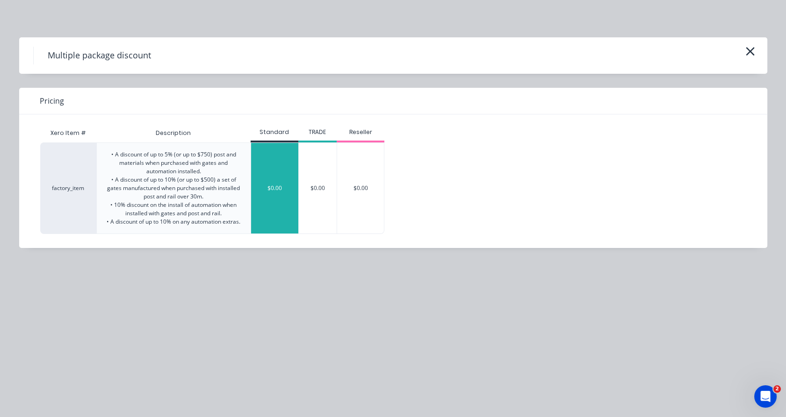
click at [284, 202] on div "$0.00" at bounding box center [274, 188] width 47 height 91
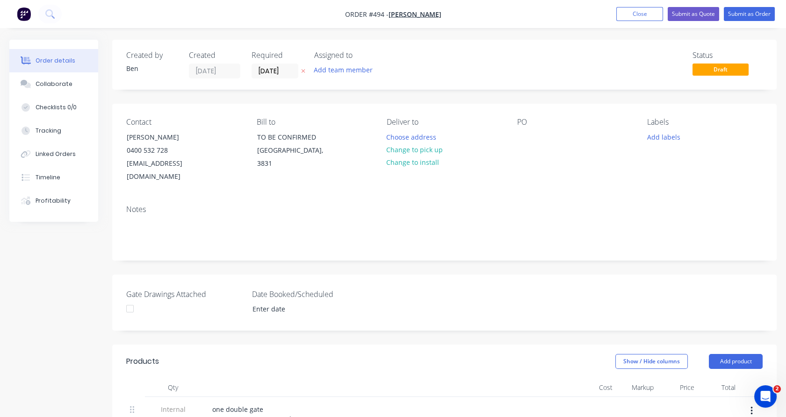
scroll to position [251, 0]
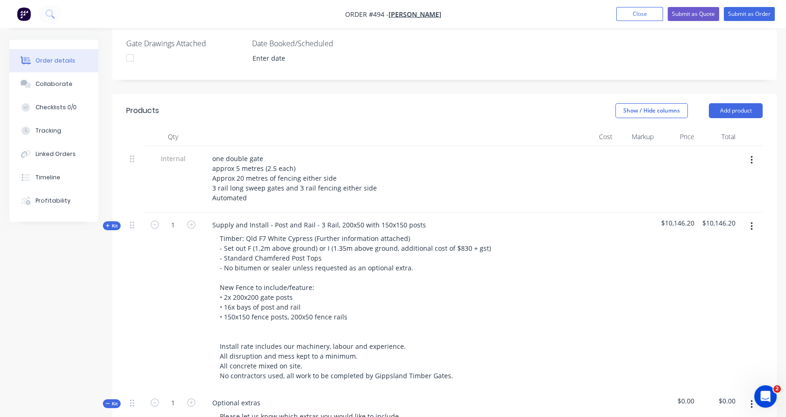
click at [111, 222] on span "Kit" at bounding box center [112, 225] width 12 height 7
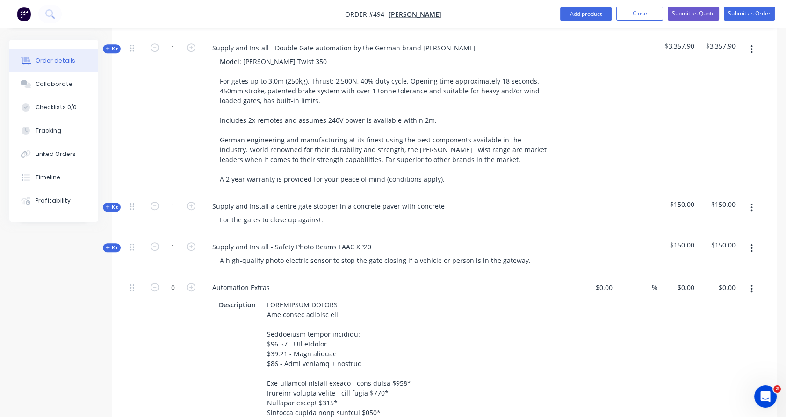
scroll to position [1568, 0]
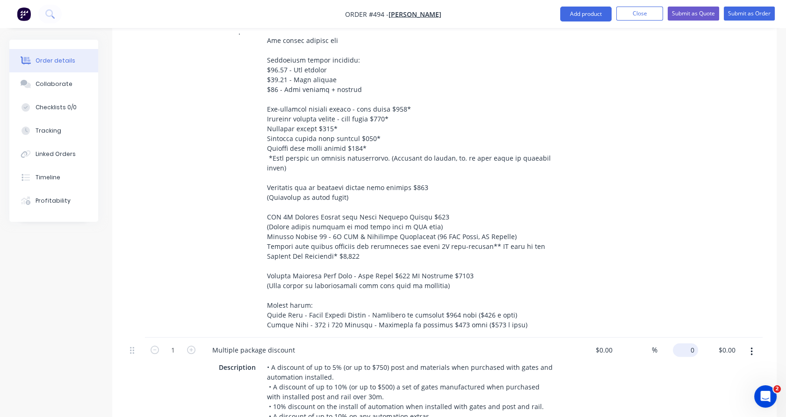
click at [681, 338] on div "0 $0.00" at bounding box center [677, 384] width 41 height 92
click at [681, 307] on div "$0.00 $0.00" at bounding box center [677, 169] width 41 height 337
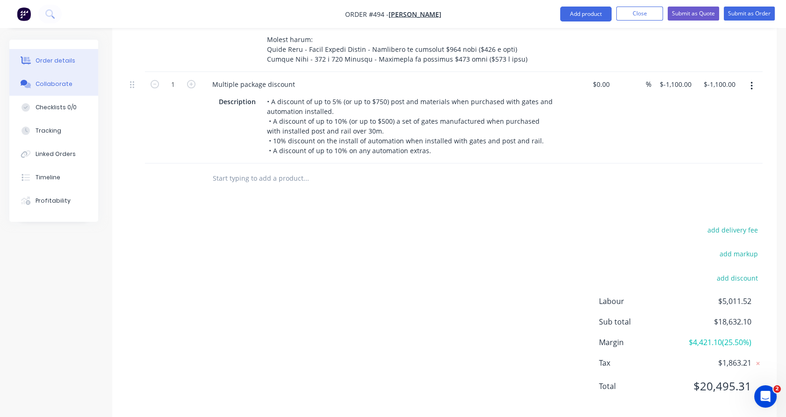
click at [58, 82] on div "Collaborate" at bounding box center [54, 84] width 37 height 8
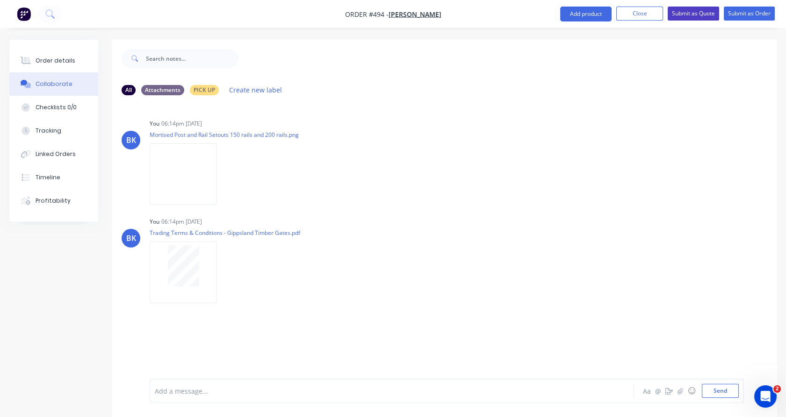
click at [681, 15] on button "Submit as Quote" at bounding box center [692, 14] width 51 height 14
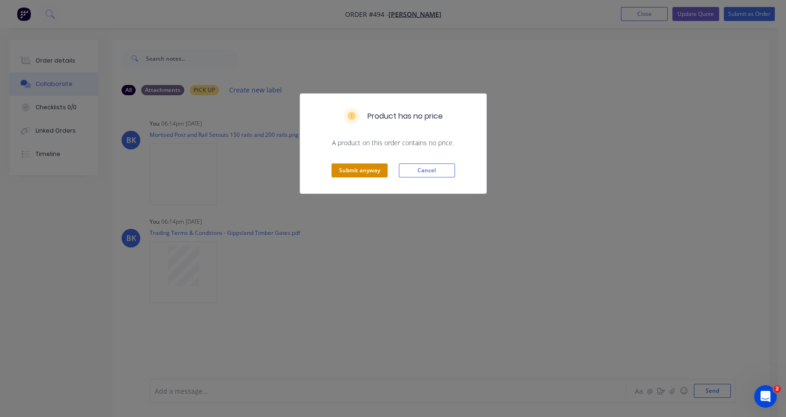
click at [353, 172] on button "Submit anyway" at bounding box center [359, 171] width 56 height 14
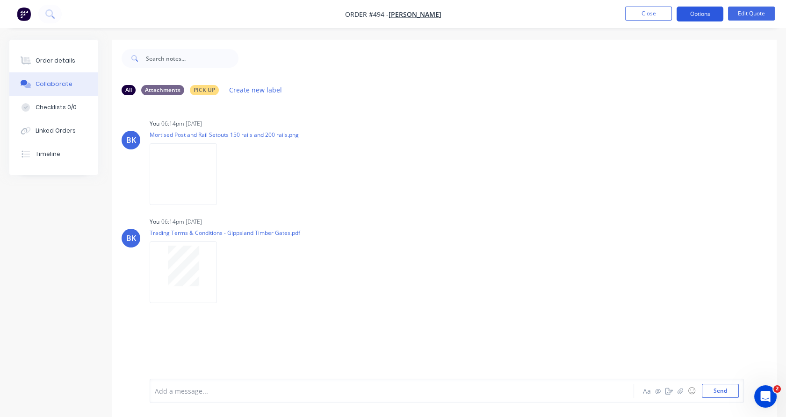
click at [707, 17] on button "Options" at bounding box center [699, 14] width 47 height 15
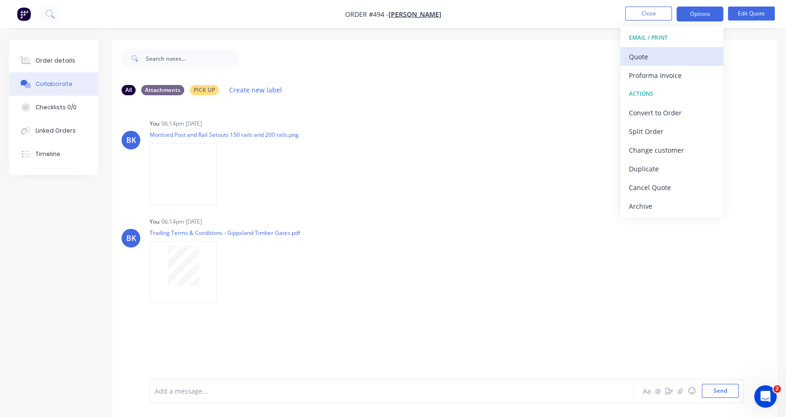
click at [671, 52] on div "Quote" at bounding box center [672, 57] width 86 height 14
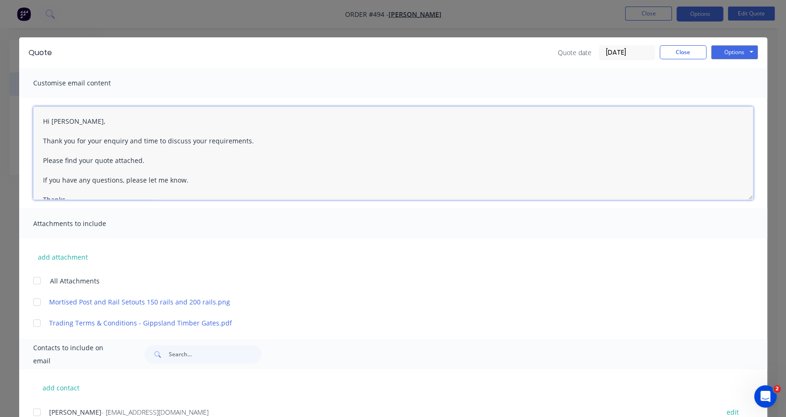
click at [62, 127] on textarea "Hi [PERSON_NAME], Thank you for your enquiry and time to discuss your requireme…" at bounding box center [393, 153] width 720 height 93
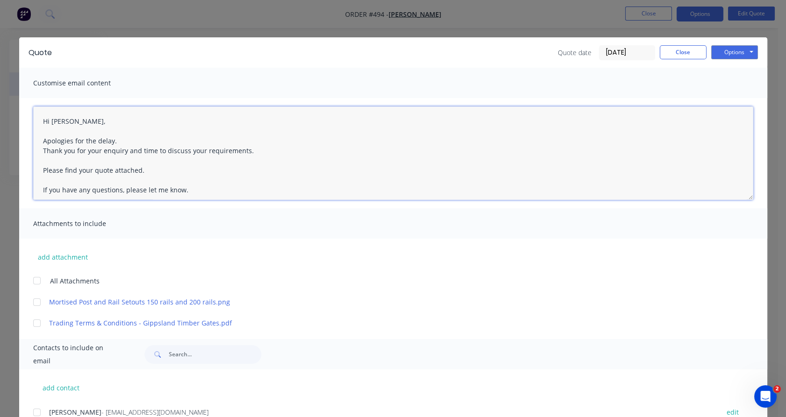
click at [74, 150] on textarea "Hi [PERSON_NAME], Apologies for the delay. Thank you for your enquiry and time …" at bounding box center [393, 153] width 720 height 93
click at [31, 281] on div at bounding box center [37, 281] width 19 height 19
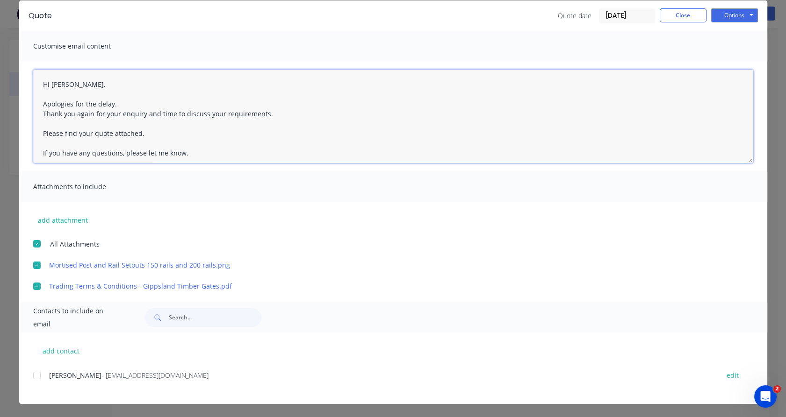
click at [36, 377] on div at bounding box center [37, 375] width 19 height 19
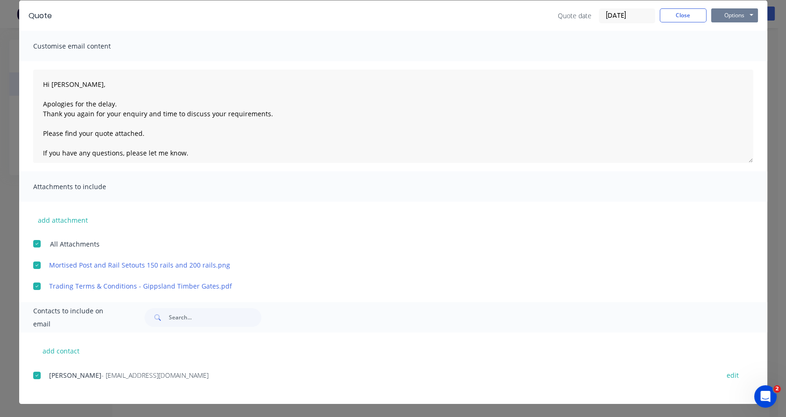
click at [742, 14] on button "Options" at bounding box center [734, 15] width 47 height 14
click at [724, 60] on button "Email" at bounding box center [741, 62] width 60 height 15
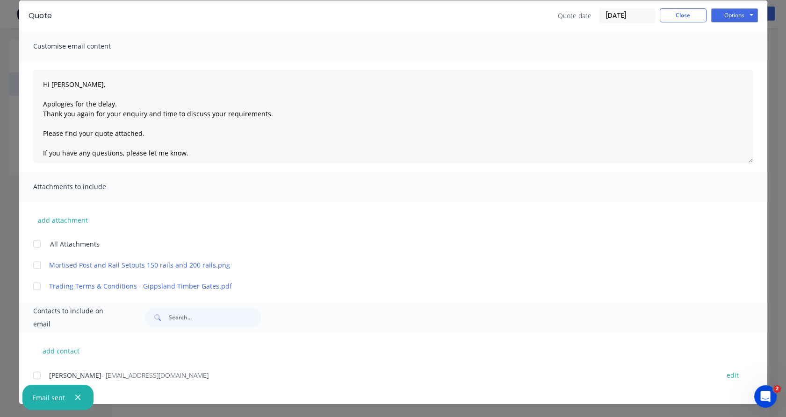
scroll to position [0, 0]
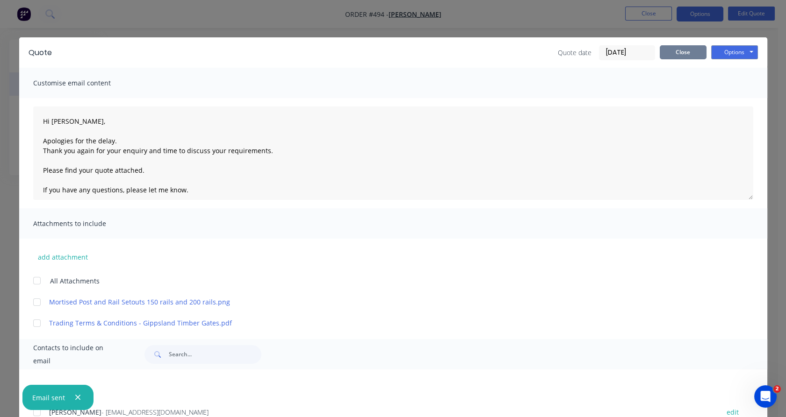
click at [687, 51] on button "Close" at bounding box center [683, 52] width 47 height 14
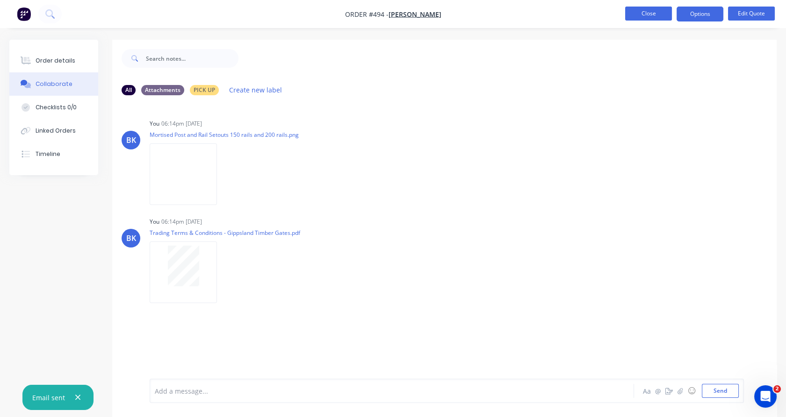
click at [654, 16] on button "Close" at bounding box center [648, 14] width 47 height 14
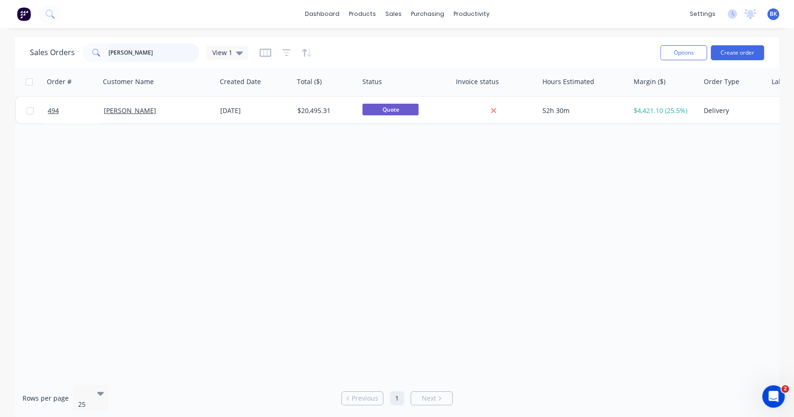
click at [150, 57] on input "[PERSON_NAME]" at bounding box center [153, 52] width 91 height 19
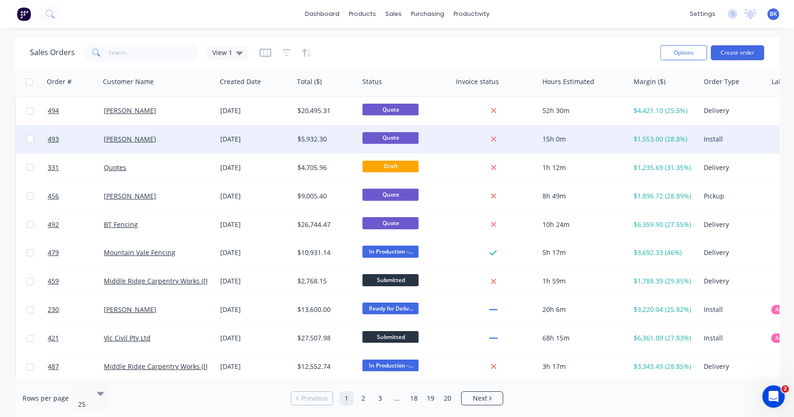
click at [172, 149] on div "[PERSON_NAME]" at bounding box center [158, 139] width 116 height 28
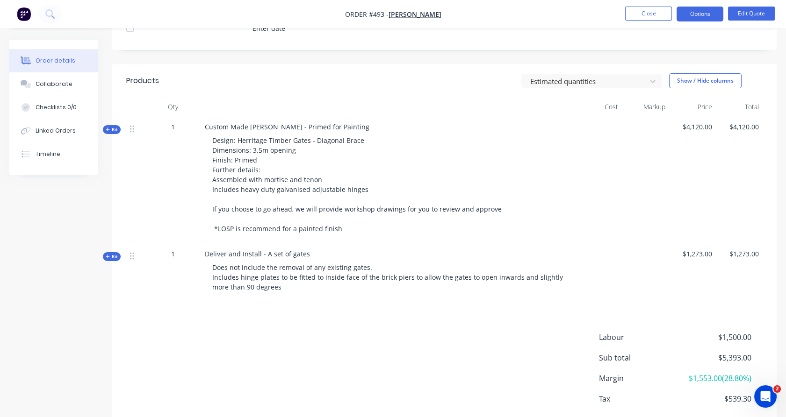
scroll to position [280, 0]
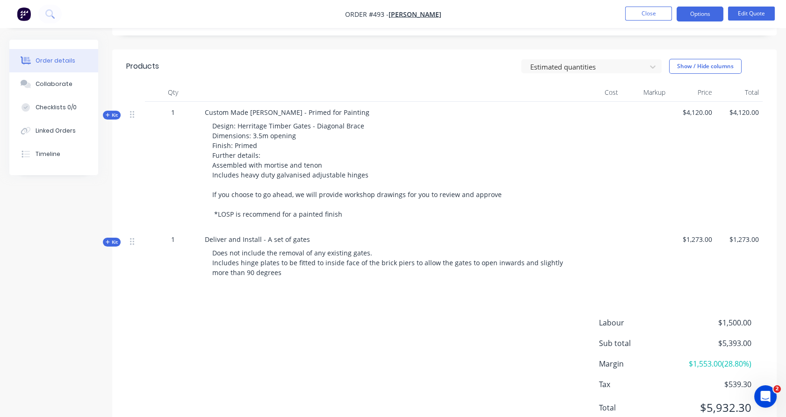
click at [113, 115] on span "Kit" at bounding box center [112, 115] width 12 height 7
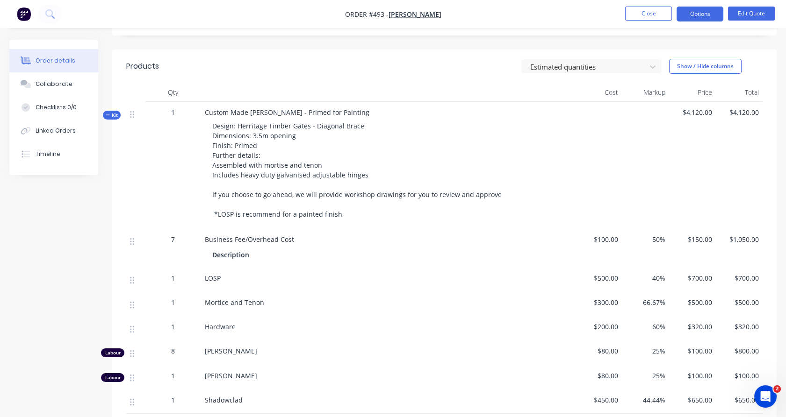
drag, startPoint x: 429, startPoint y: 71, endPoint x: 472, endPoint y: 46, distance: 49.2
click at [472, 46] on div "Created by [PERSON_NAME] Created [DATE] Required [DATE] Assigned to Add team me…" at bounding box center [444, 192] width 664 height 866
